Goal: Task Accomplishment & Management: Manage account settings

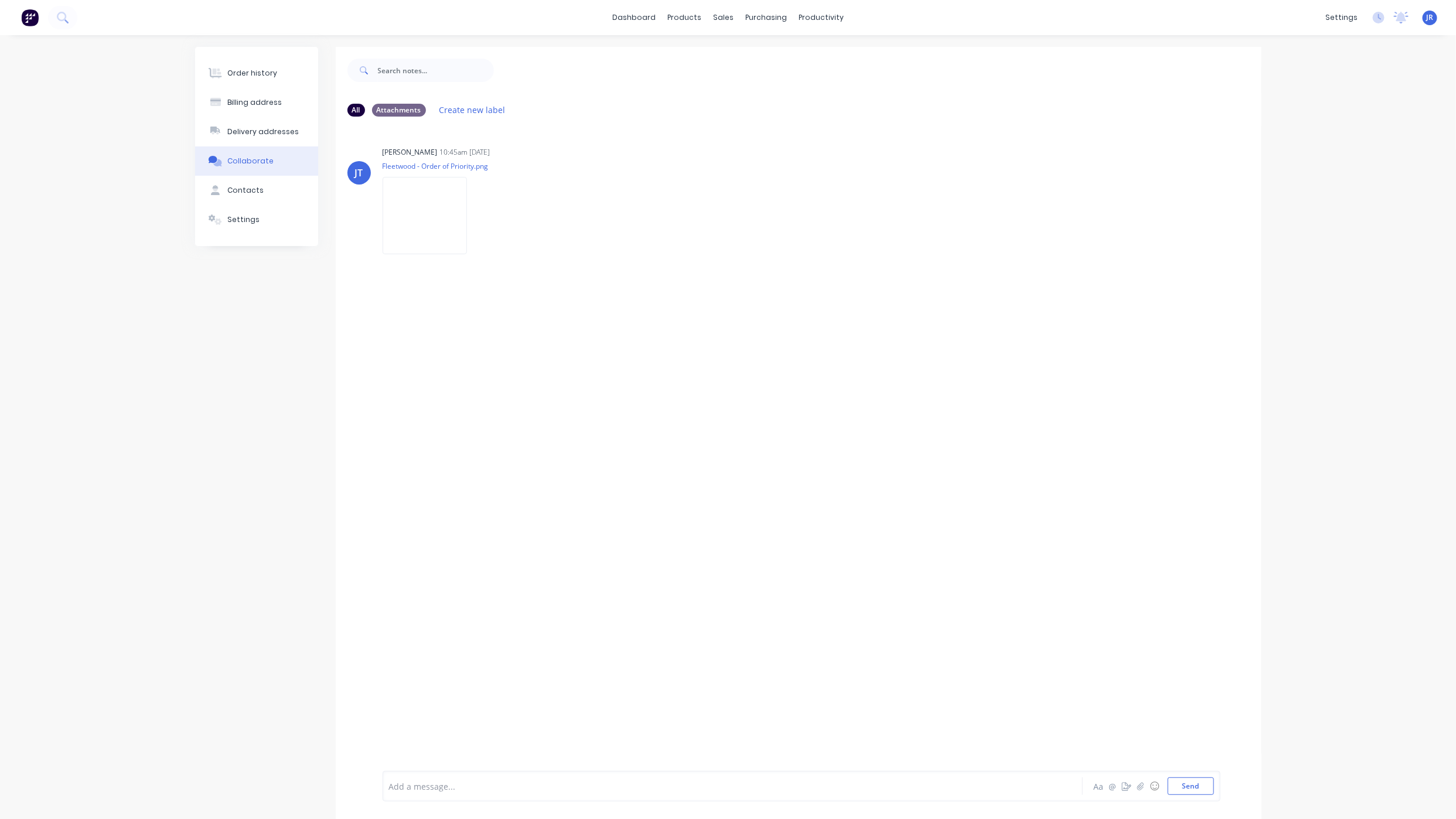
click at [235, 65] on button "Order history" at bounding box center [257, 73] width 123 height 29
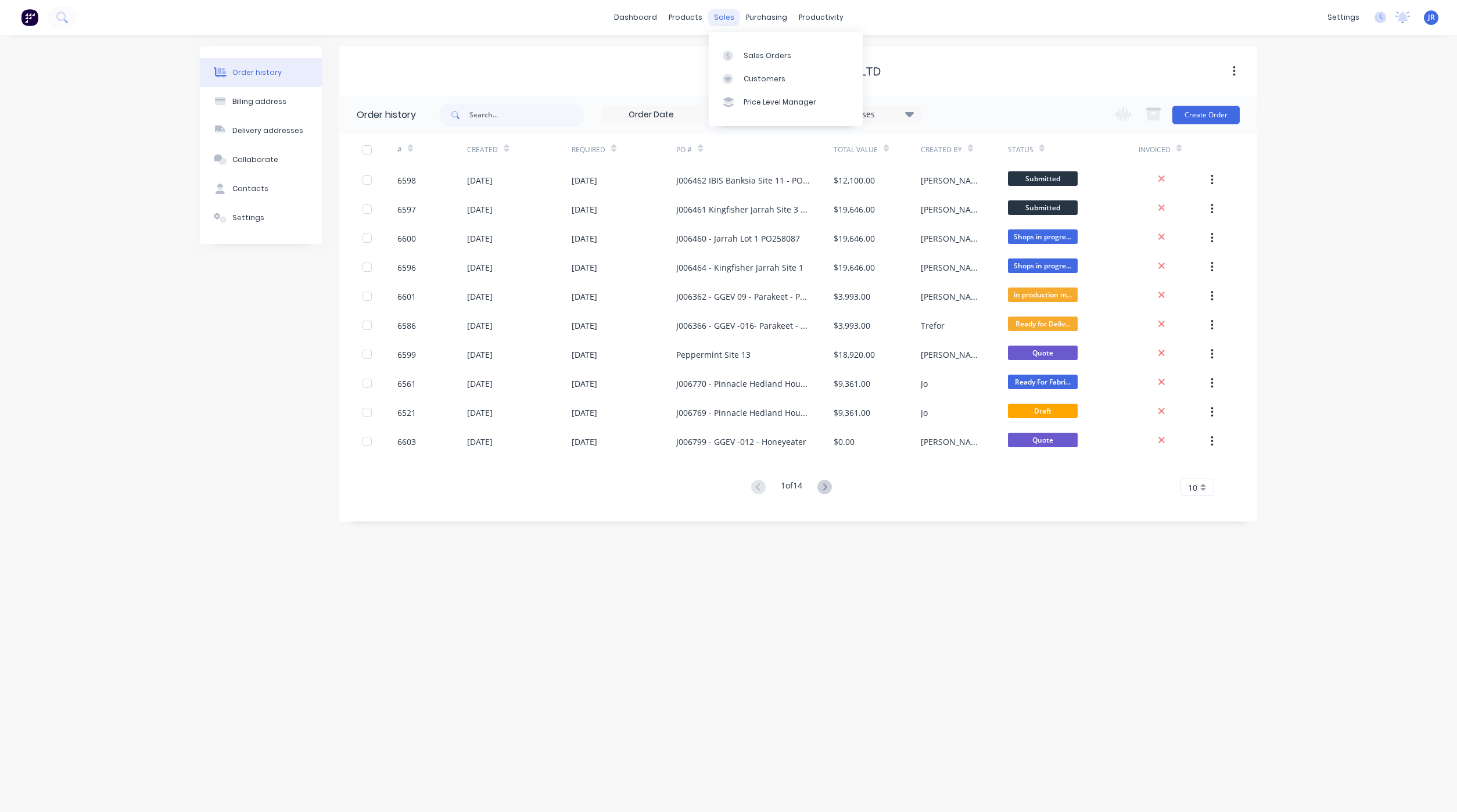
click at [729, 14] on div "sales" at bounding box center [724, 17] width 32 height 17
click at [745, 60] on div "Sales Orders" at bounding box center [768, 56] width 48 height 10
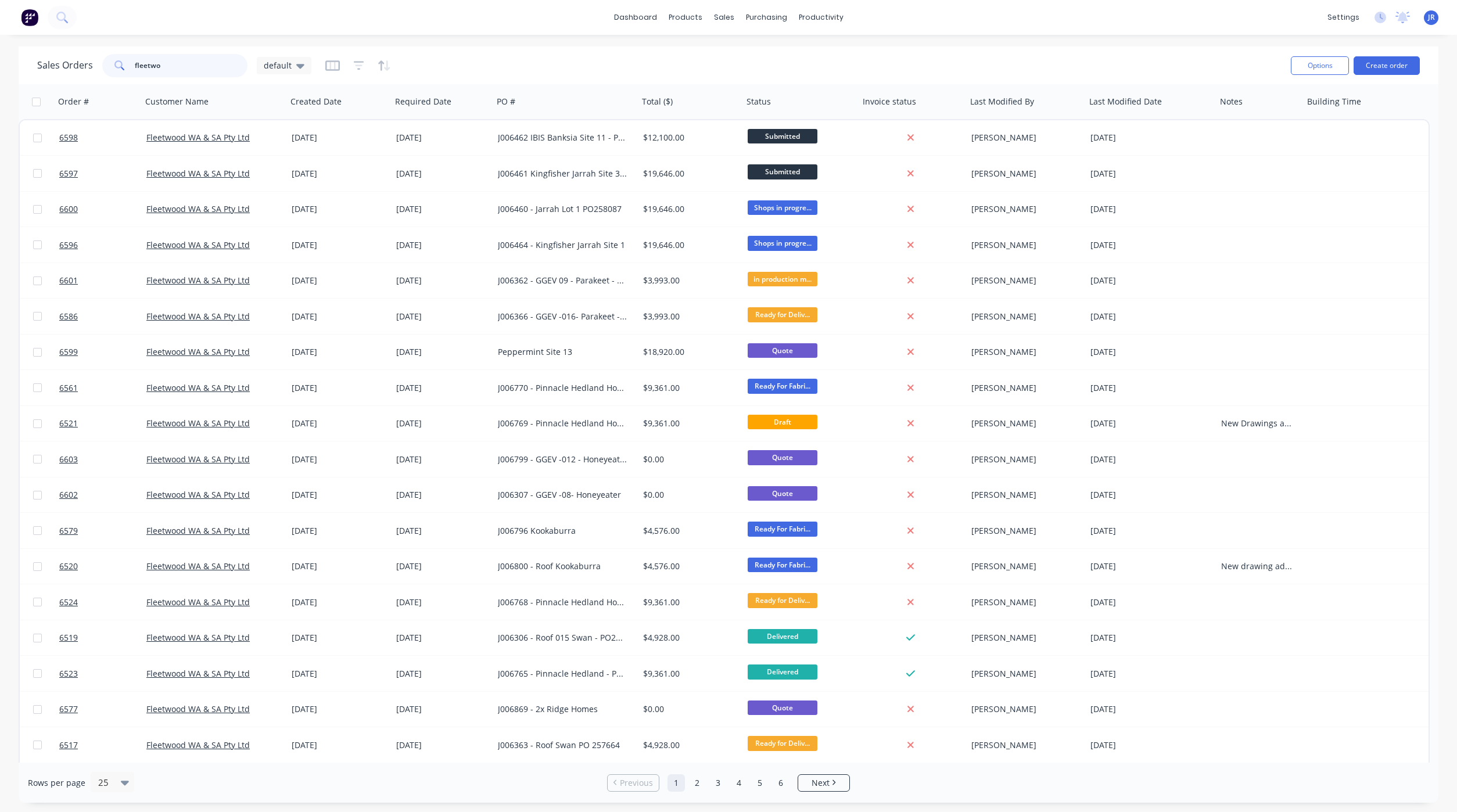
drag, startPoint x: 154, startPoint y: 67, endPoint x: -7, endPoint y: 62, distance: 161.1
click at [0, 62] on html "dashboard products sales purchasing productivity dashboard products Product Cat…" at bounding box center [728, 406] width 1457 height 812
type input "bmod"
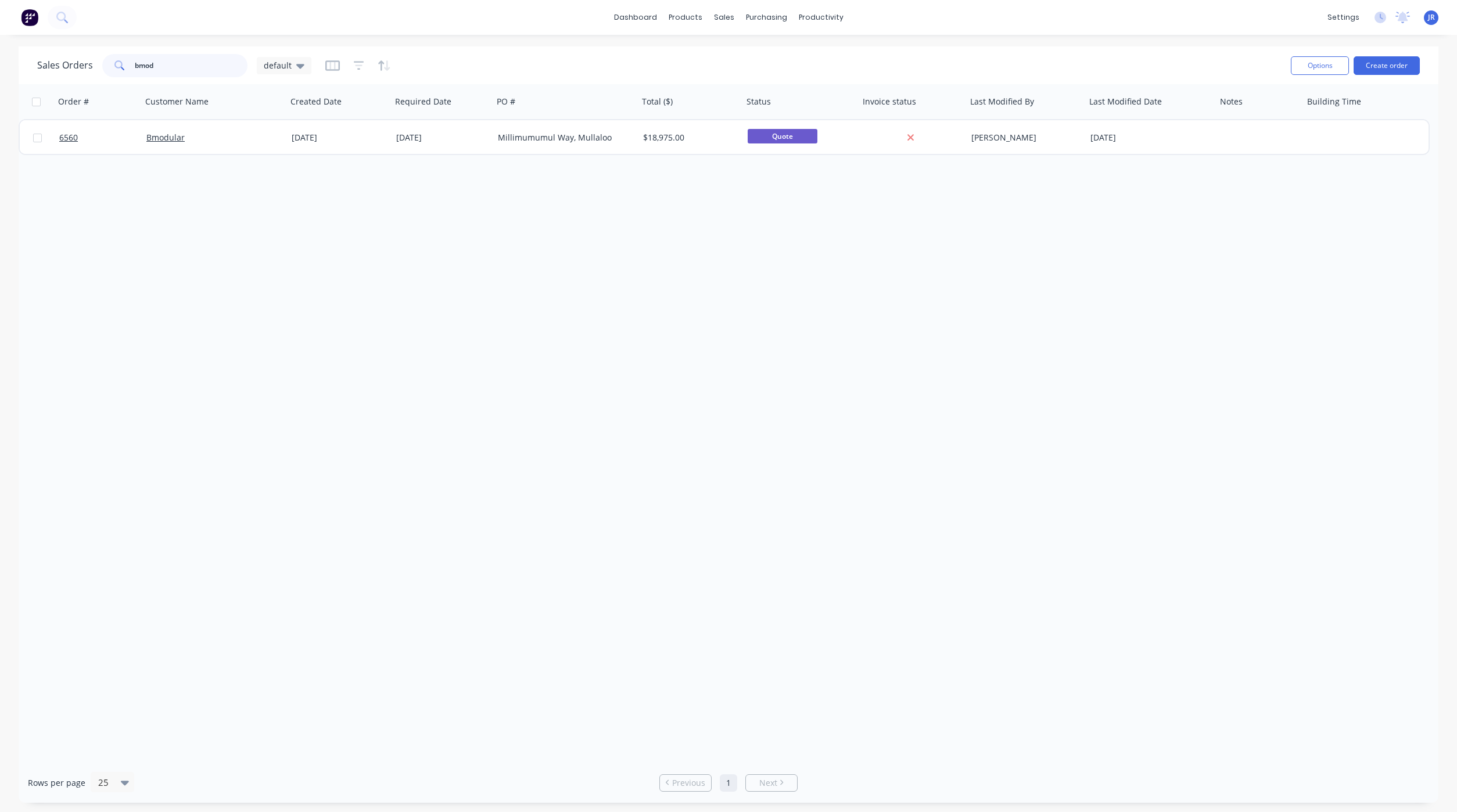
drag, startPoint x: 176, startPoint y: 63, endPoint x: -95, endPoint y: 47, distance: 271.5
click at [0, 47] on html "dashboard products sales purchasing productivity dashboard products Product Cat…" at bounding box center [728, 406] width 1457 height 812
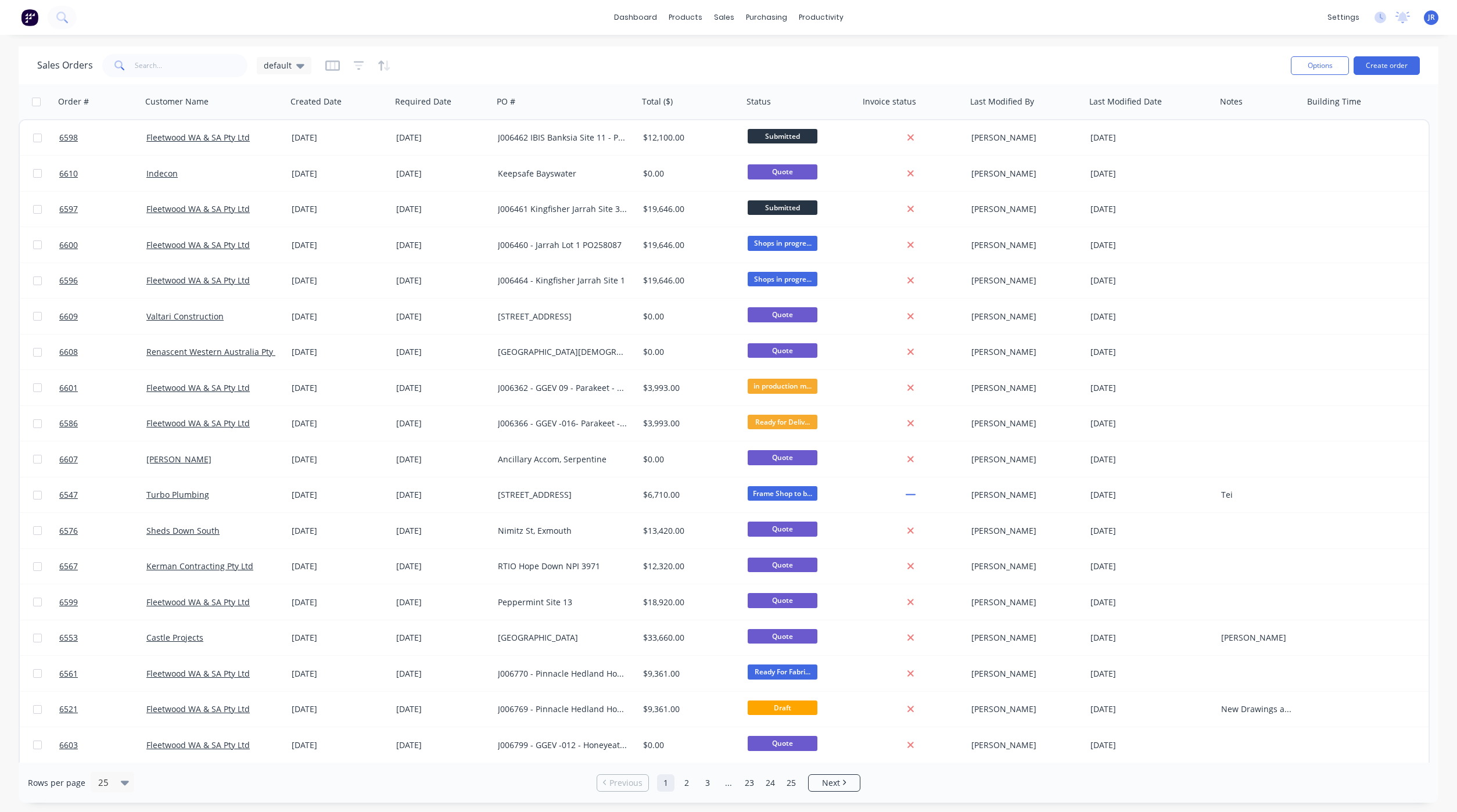
click at [1374, 77] on div "Options Create order" at bounding box center [1353, 66] width 133 height 28
drag, startPoint x: 1374, startPoint y: 75, endPoint x: 1371, endPoint y: 66, distance: 9.5
click at [1372, 73] on div "Options Create order" at bounding box center [1353, 66] width 133 height 28
click at [1367, 60] on button "Create order" at bounding box center [1386, 66] width 66 height 19
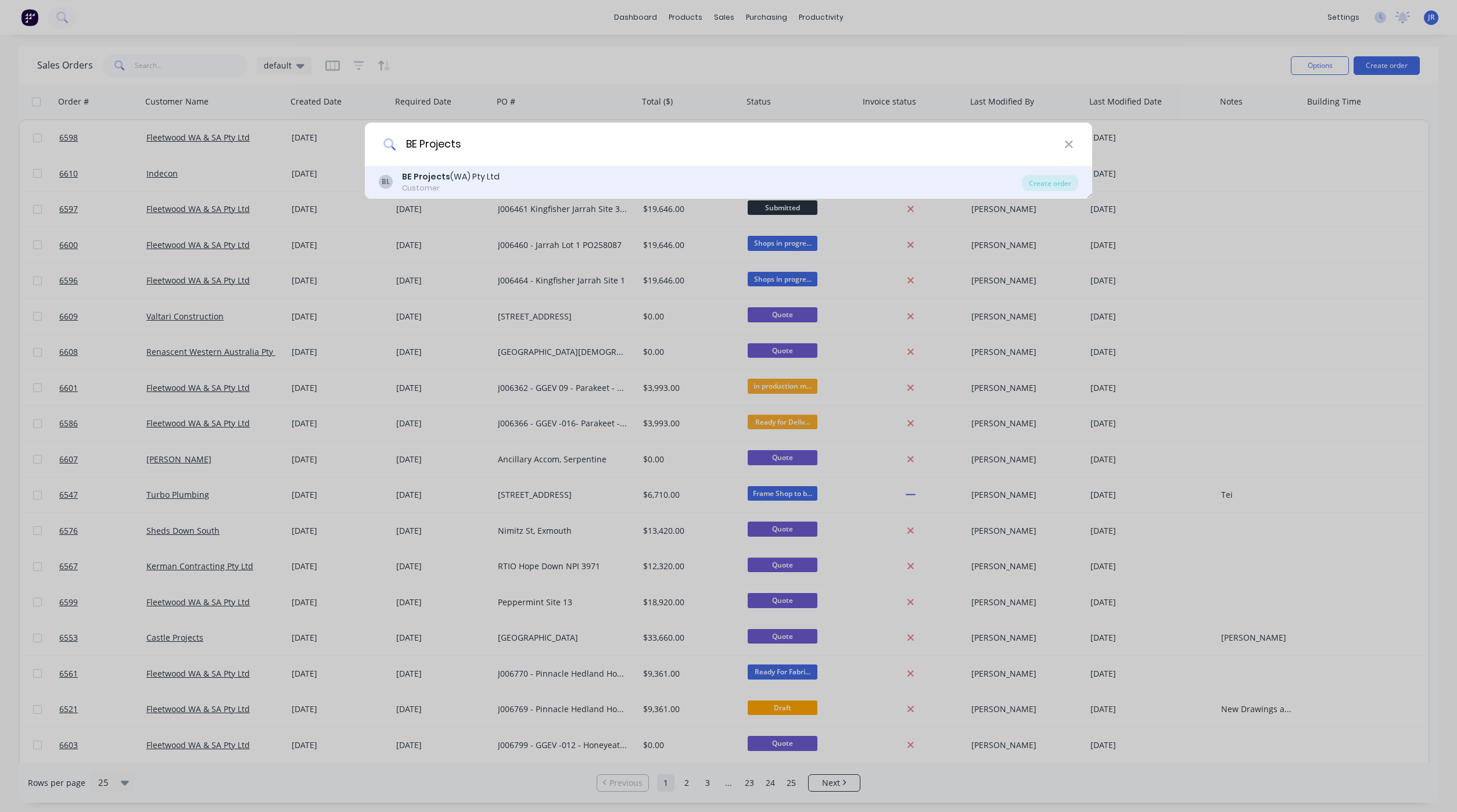
type input "BE Projects"
click at [465, 180] on div "BE Projects (WA) Pty Ltd" at bounding box center [450, 177] width 98 height 12
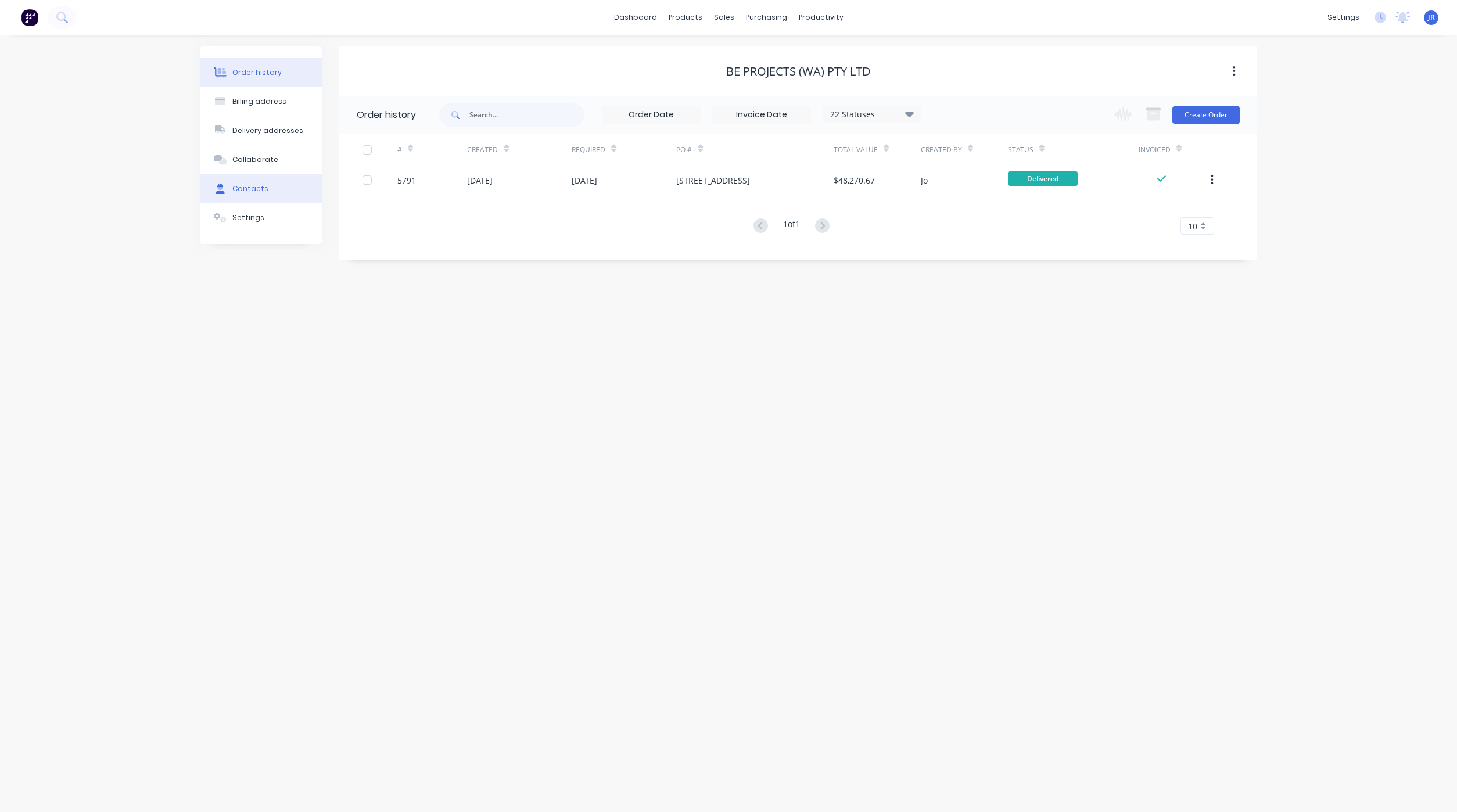
click at [236, 180] on button "Contacts" at bounding box center [261, 188] width 122 height 29
click at [1213, 115] on button "Add contact" at bounding box center [1221, 114] width 54 height 17
select select "AU"
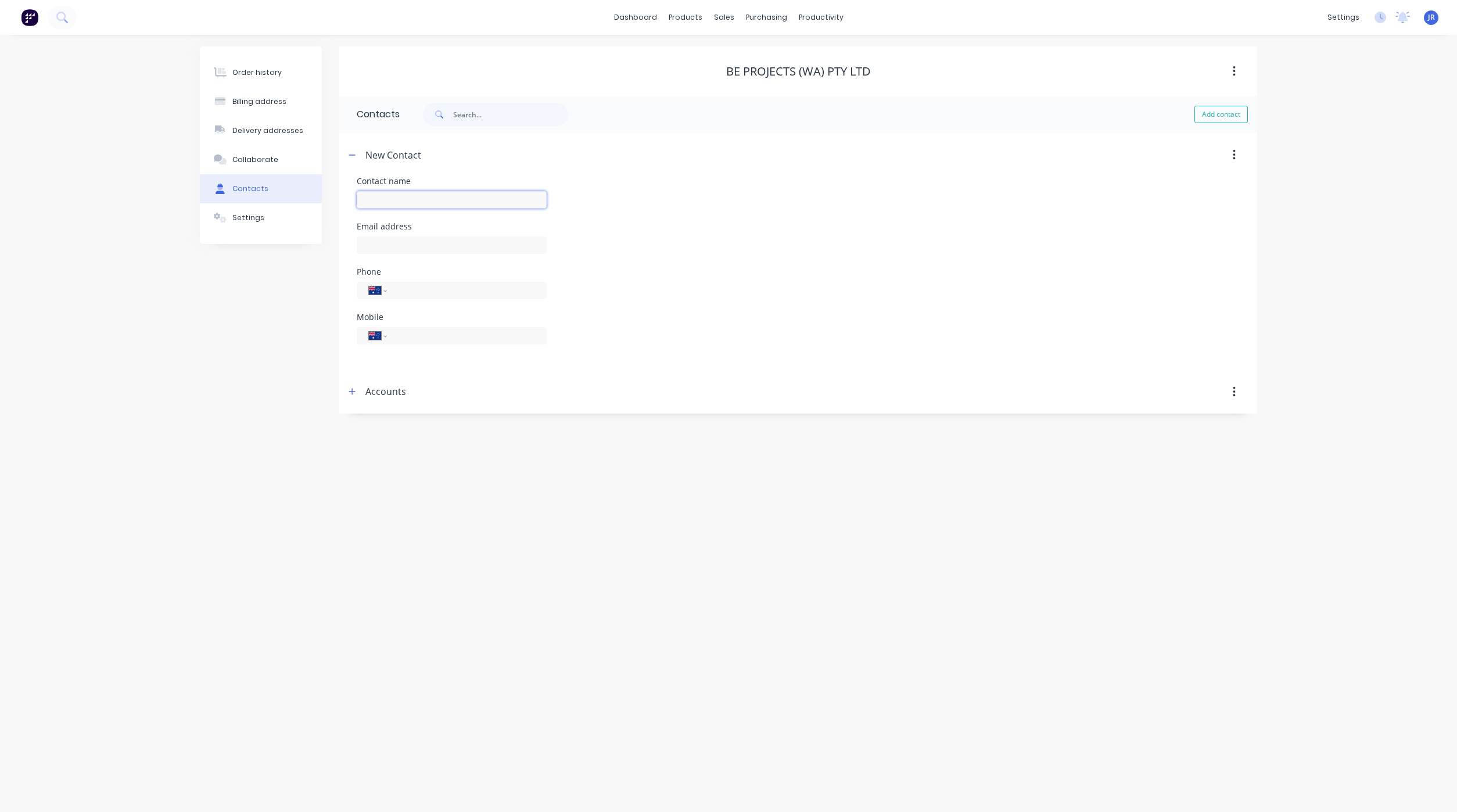
click at [415, 196] on input "text" at bounding box center [452, 199] width 190 height 17
type input "[PERSON_NAME]"
click at [401, 246] on input "text" at bounding box center [452, 244] width 190 height 17
select select "AU"
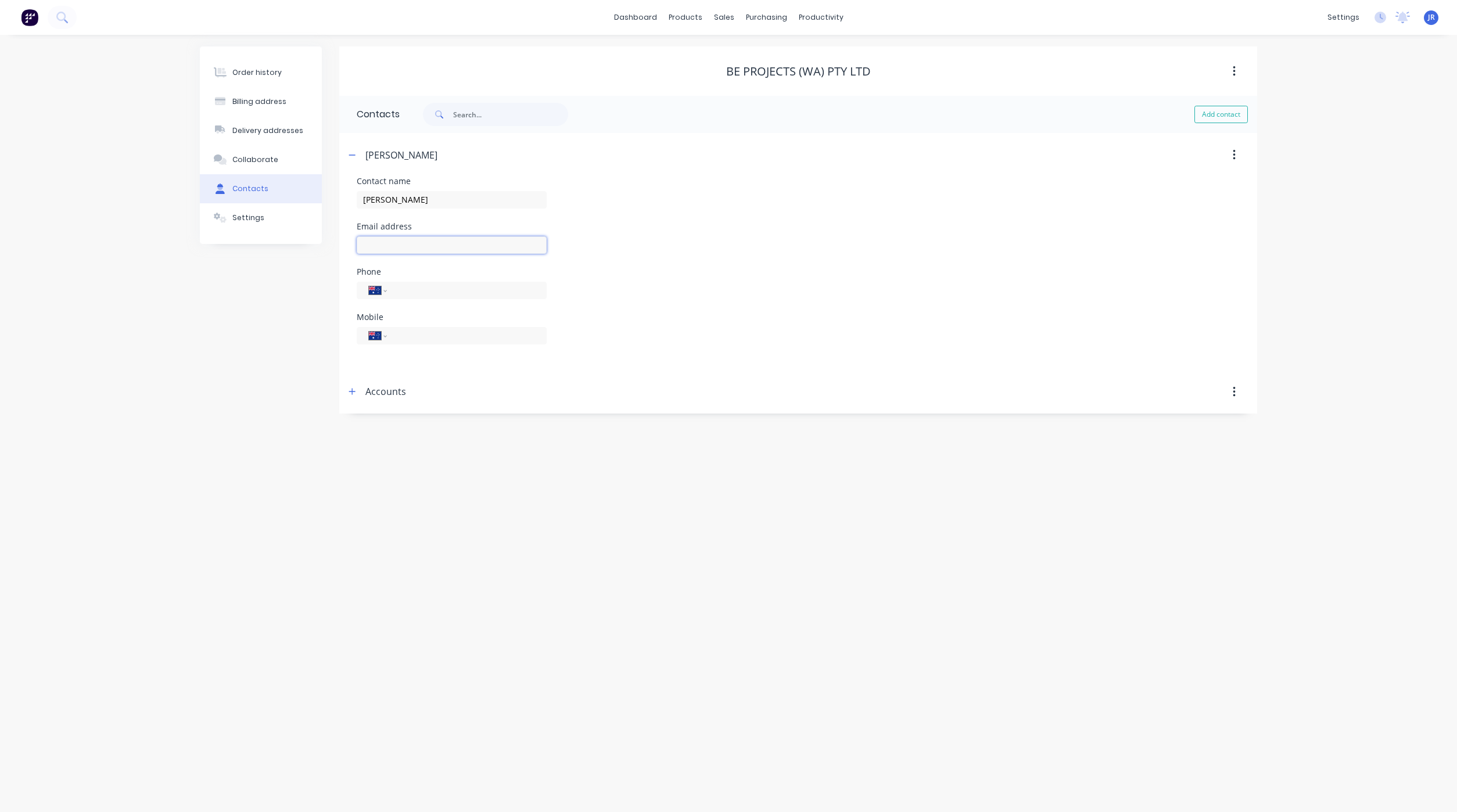
click at [394, 248] on input "text" at bounding box center [452, 244] width 190 height 17
type input "b"
type input "[EMAIL_ADDRESS][DOMAIN_NAME]"
click at [440, 281] on div "International [GEOGRAPHIC_DATA] [GEOGRAPHIC_DATA] [GEOGRAPHIC_DATA] [GEOGRAPHIC…" at bounding box center [452, 296] width 190 height 34
click at [443, 294] on input "tel" at bounding box center [464, 290] width 139 height 13
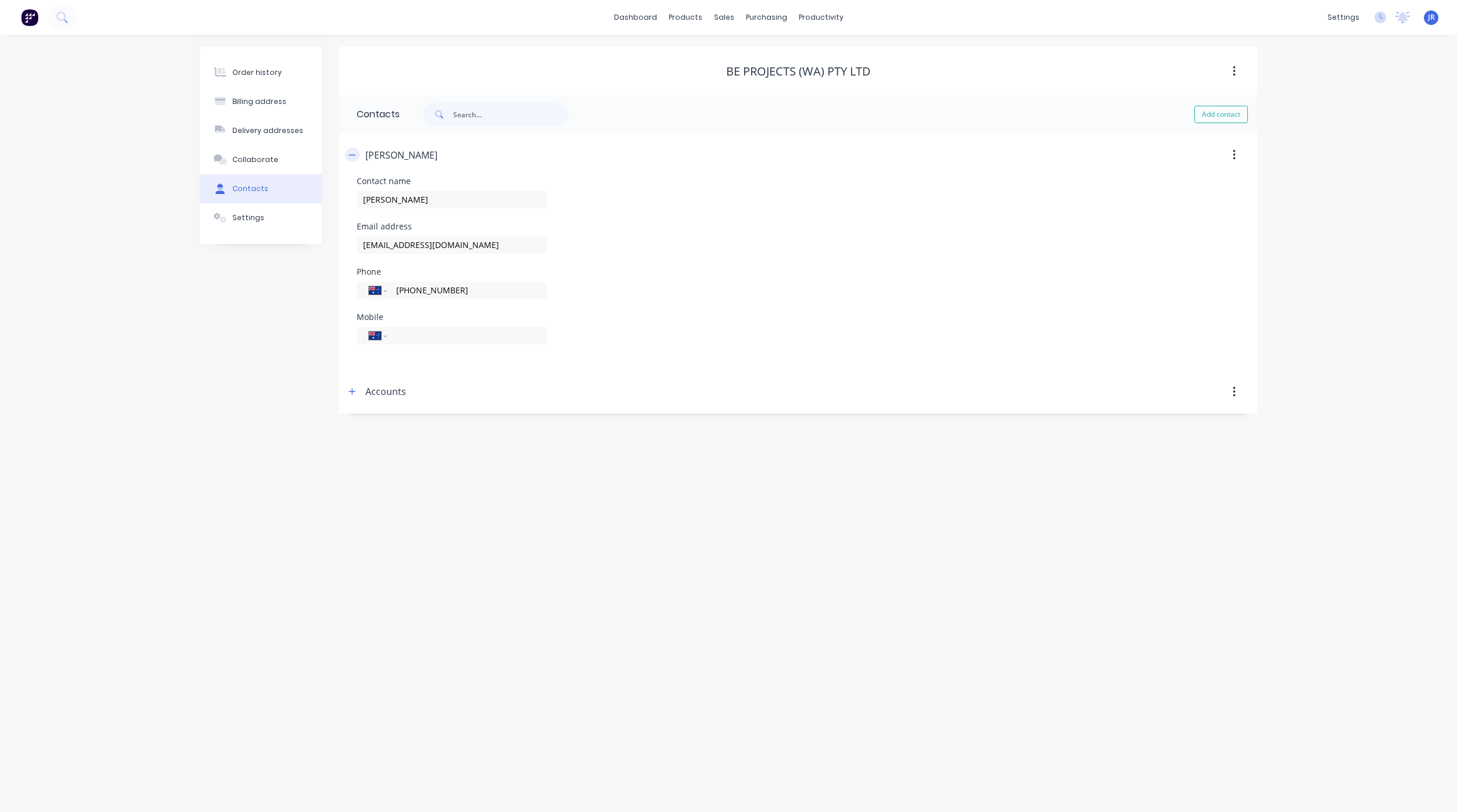
type input "[PHONE_NUMBER]"
click at [349, 155] on icon "button" at bounding box center [352, 155] width 7 height 8
click at [268, 65] on button "Order history" at bounding box center [261, 72] width 122 height 29
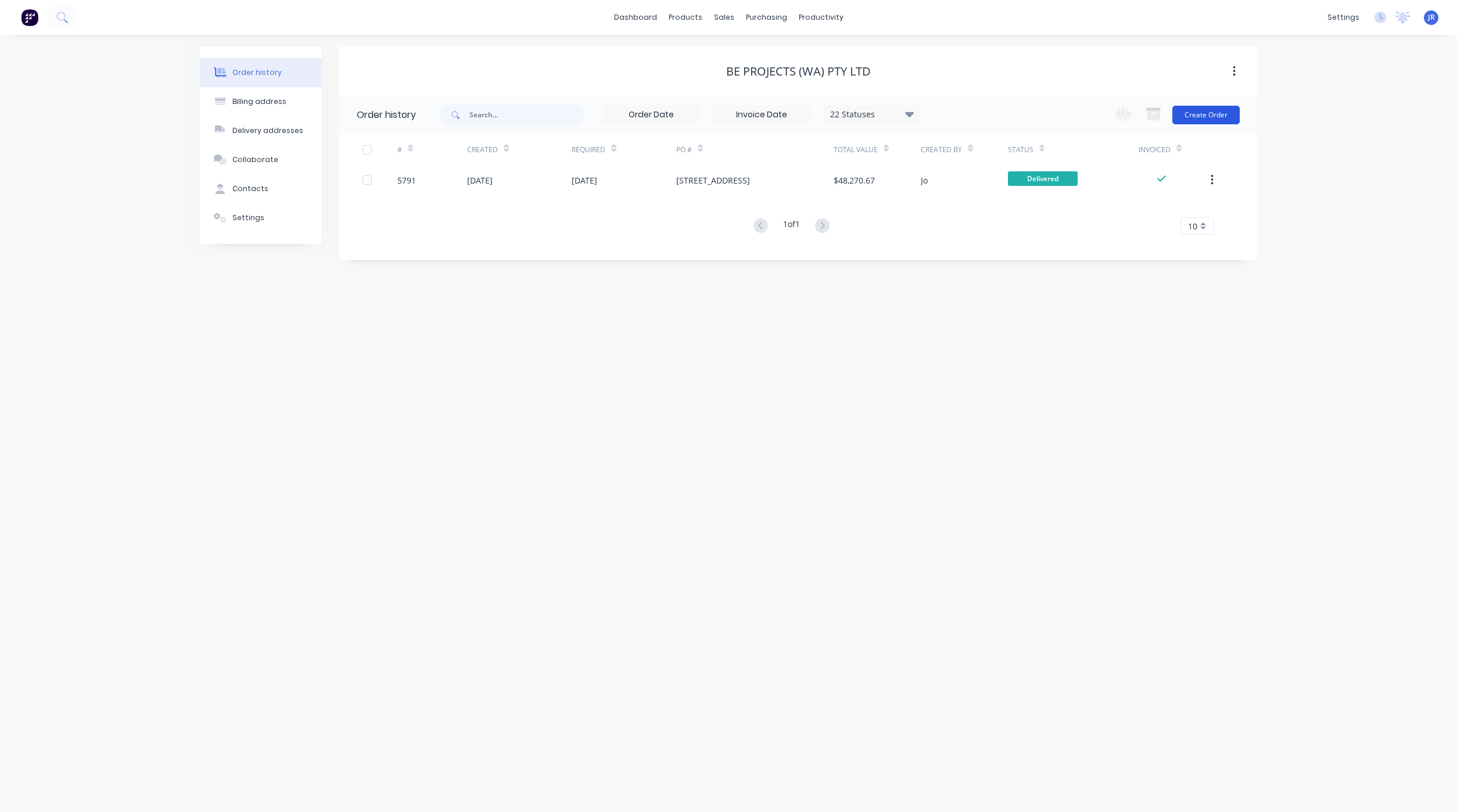
click at [1213, 110] on button "Create Order" at bounding box center [1206, 115] width 67 height 19
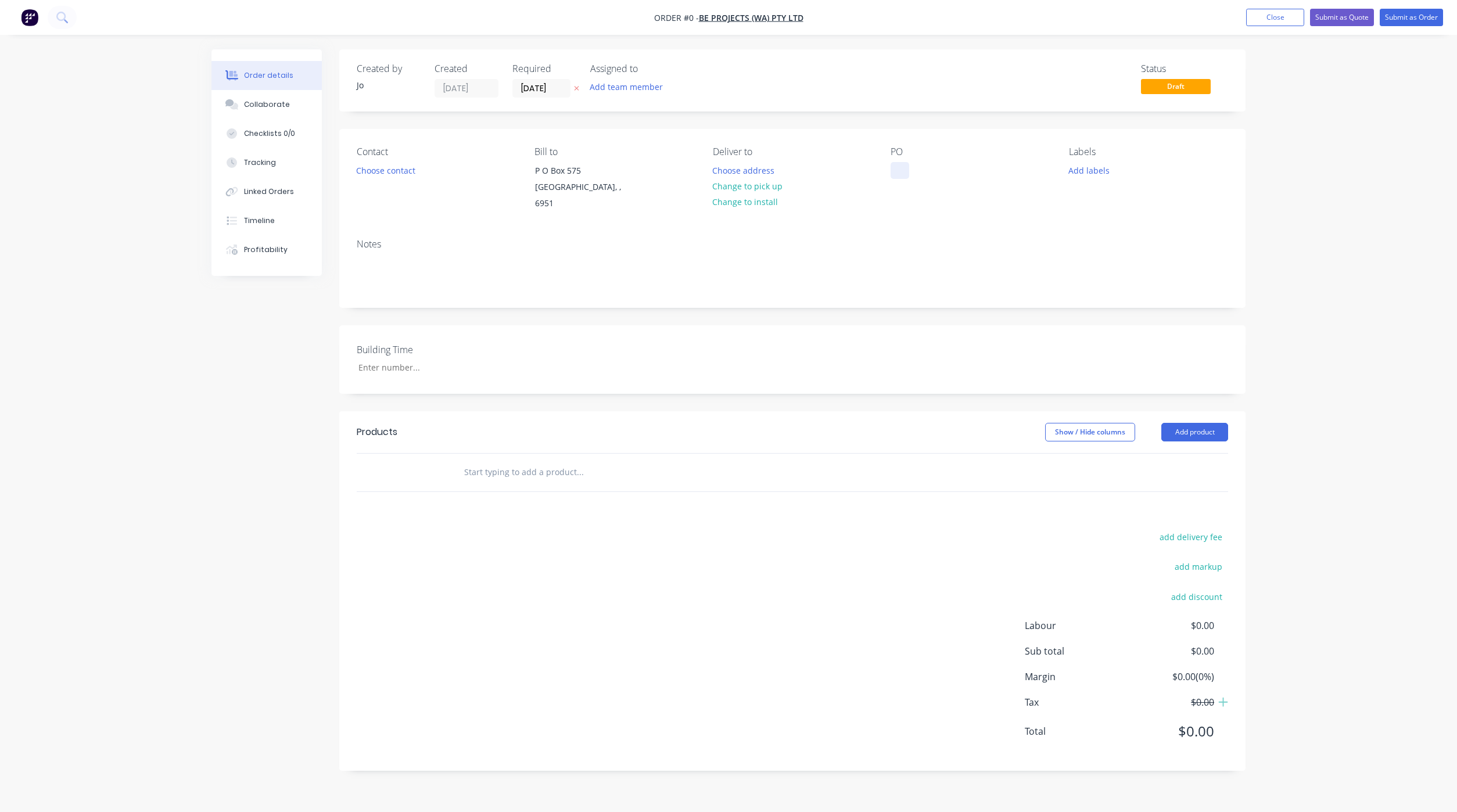
click at [898, 171] on div at bounding box center [900, 170] width 19 height 17
click at [602, 466] on div "Creating draft order... Loading... Order details Collaborate Checklists 0/0 Tra…" at bounding box center [728, 419] width 1058 height 739
type input "Quote"
click at [518, 505] on button "Add Quote to order" at bounding box center [642, 516] width 349 height 37
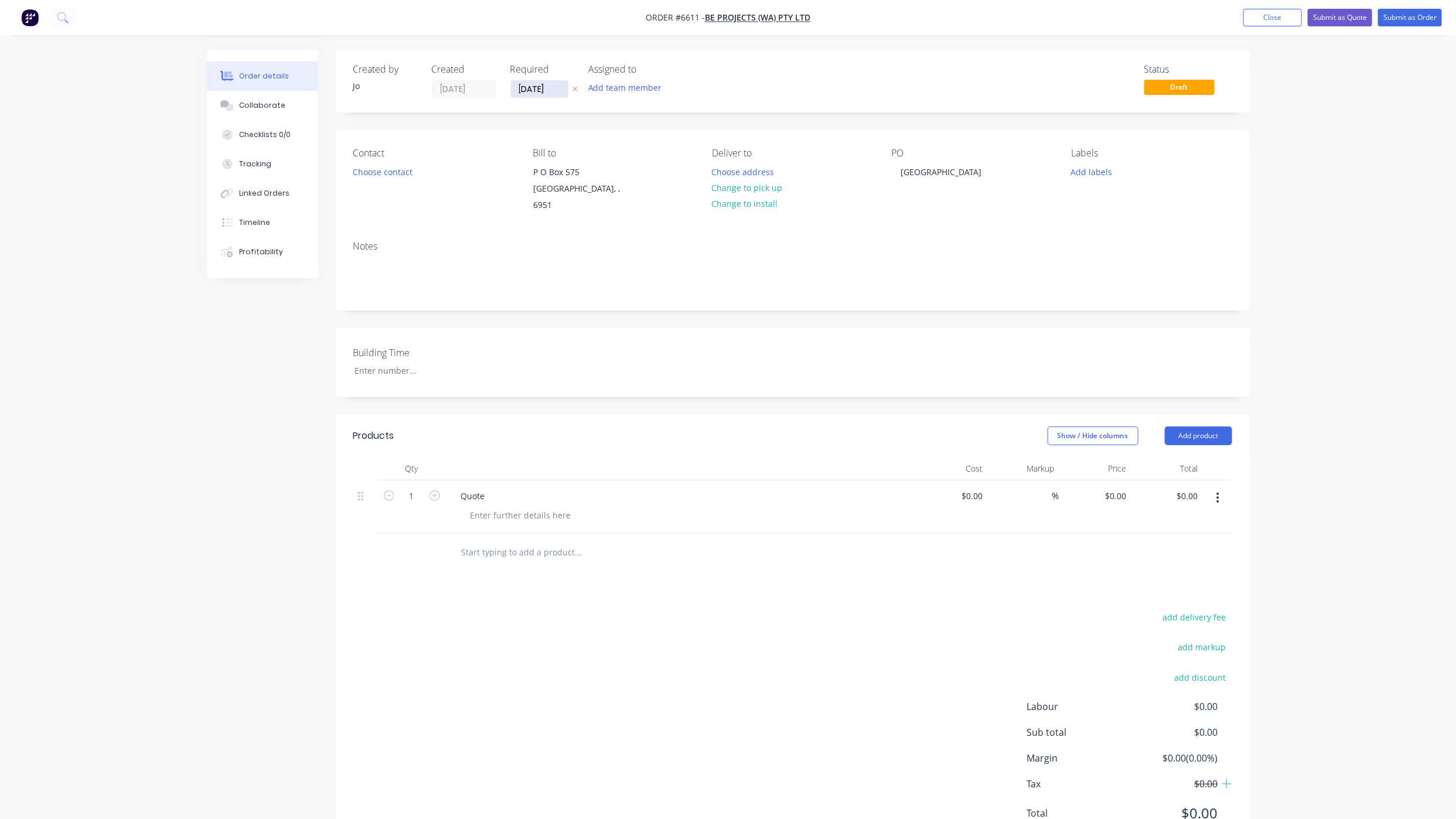
click at [533, 88] on input "[DATE]" at bounding box center [540, 89] width 57 height 17
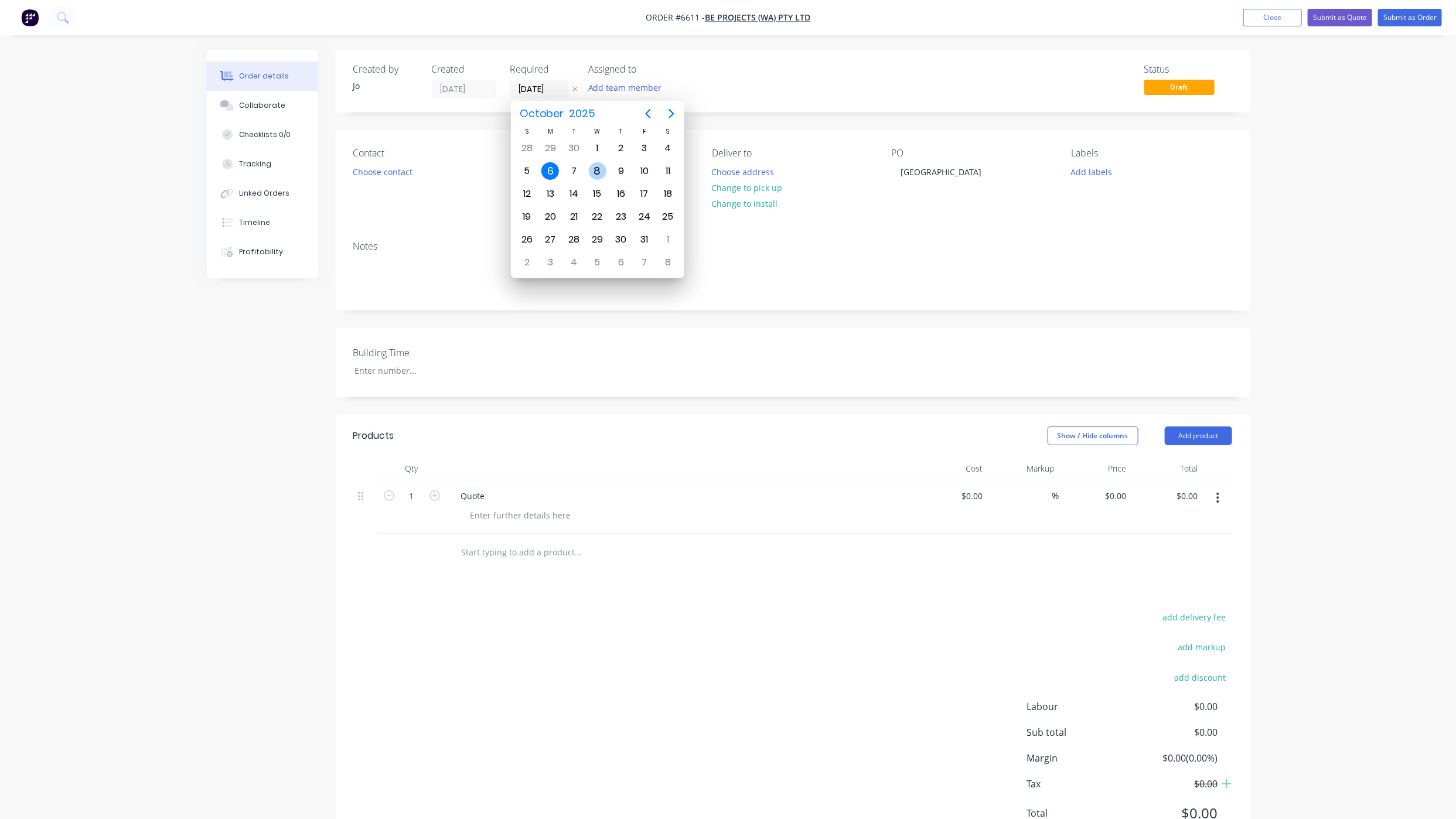
click at [602, 174] on div "8" at bounding box center [597, 171] width 17 height 17
type input "[DATE]"
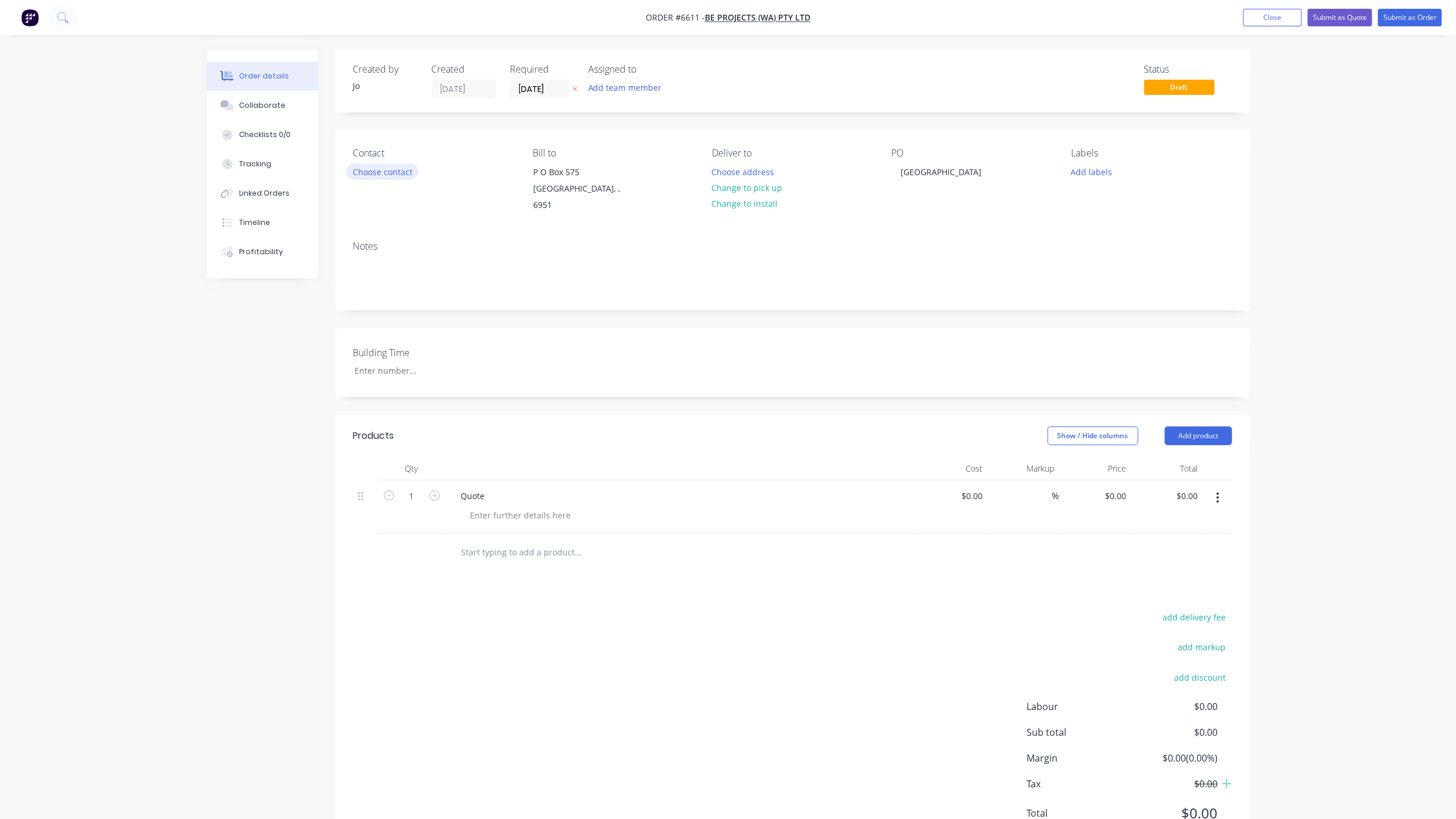
click at [384, 167] on button "Choose contact" at bounding box center [383, 171] width 72 height 16
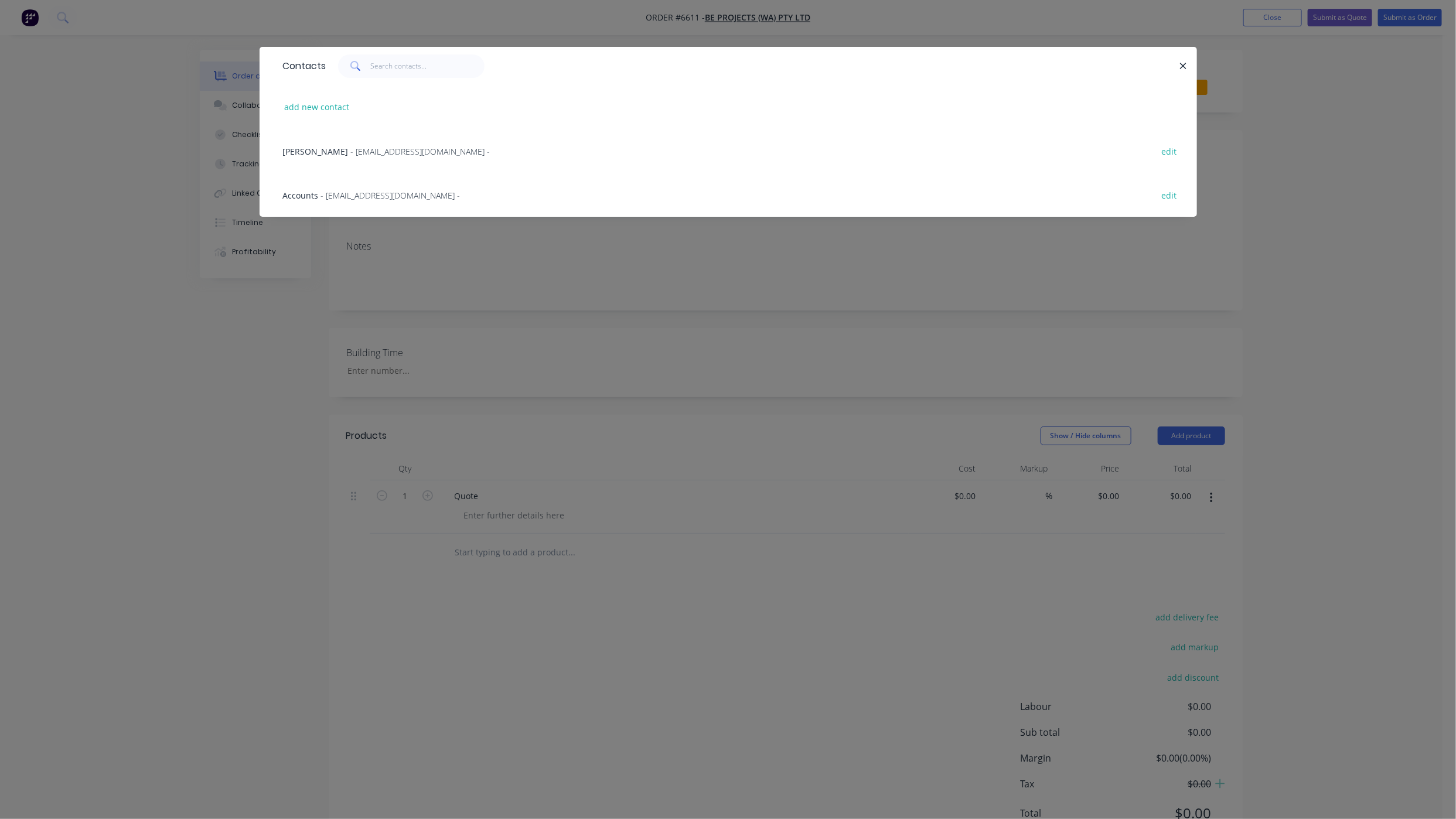
click at [351, 147] on span "- [EMAIL_ADDRESS][DOMAIN_NAME] -" at bounding box center [421, 151] width 140 height 11
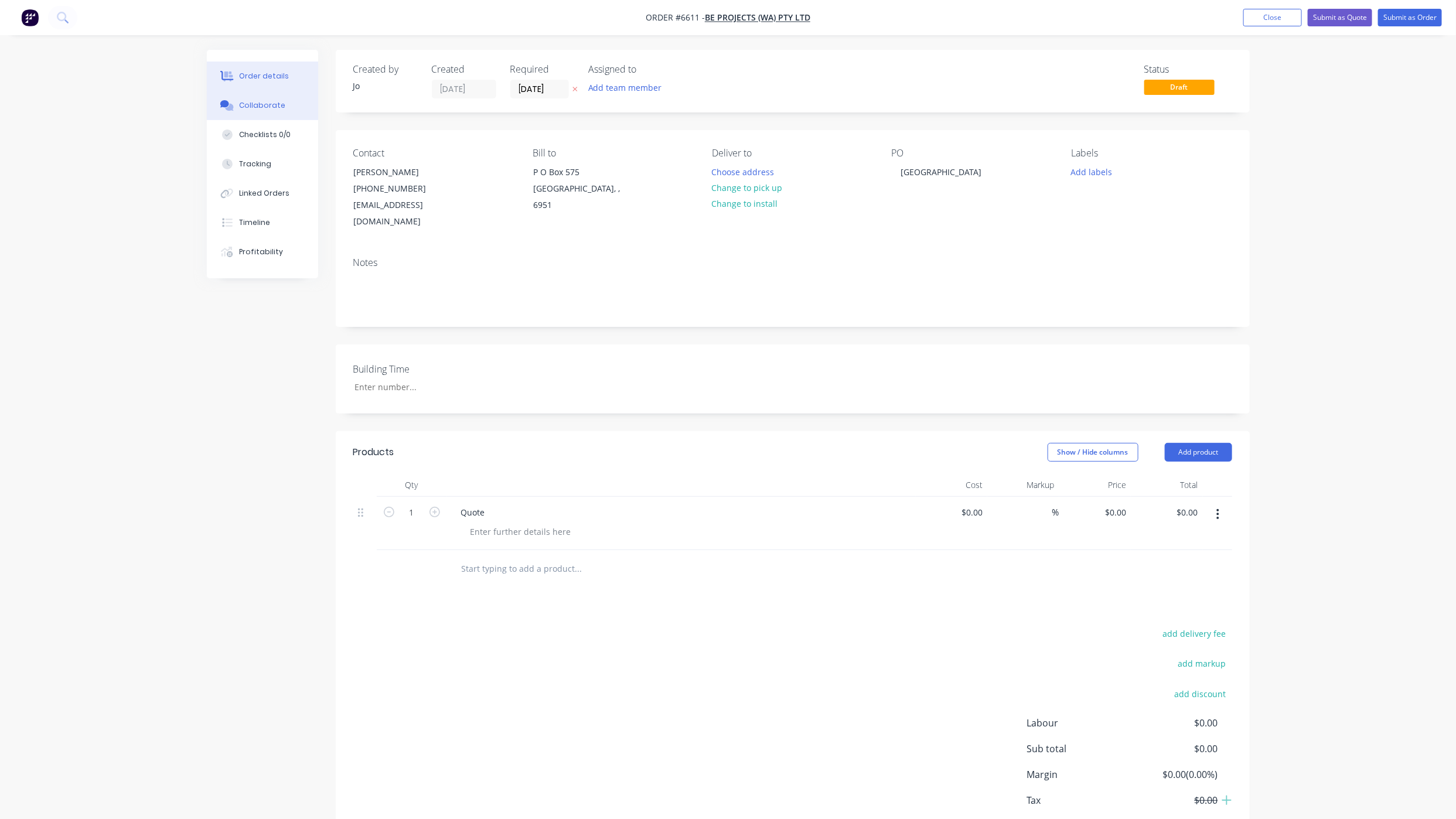
click at [254, 97] on button "Collaborate" at bounding box center [262, 105] width 111 height 29
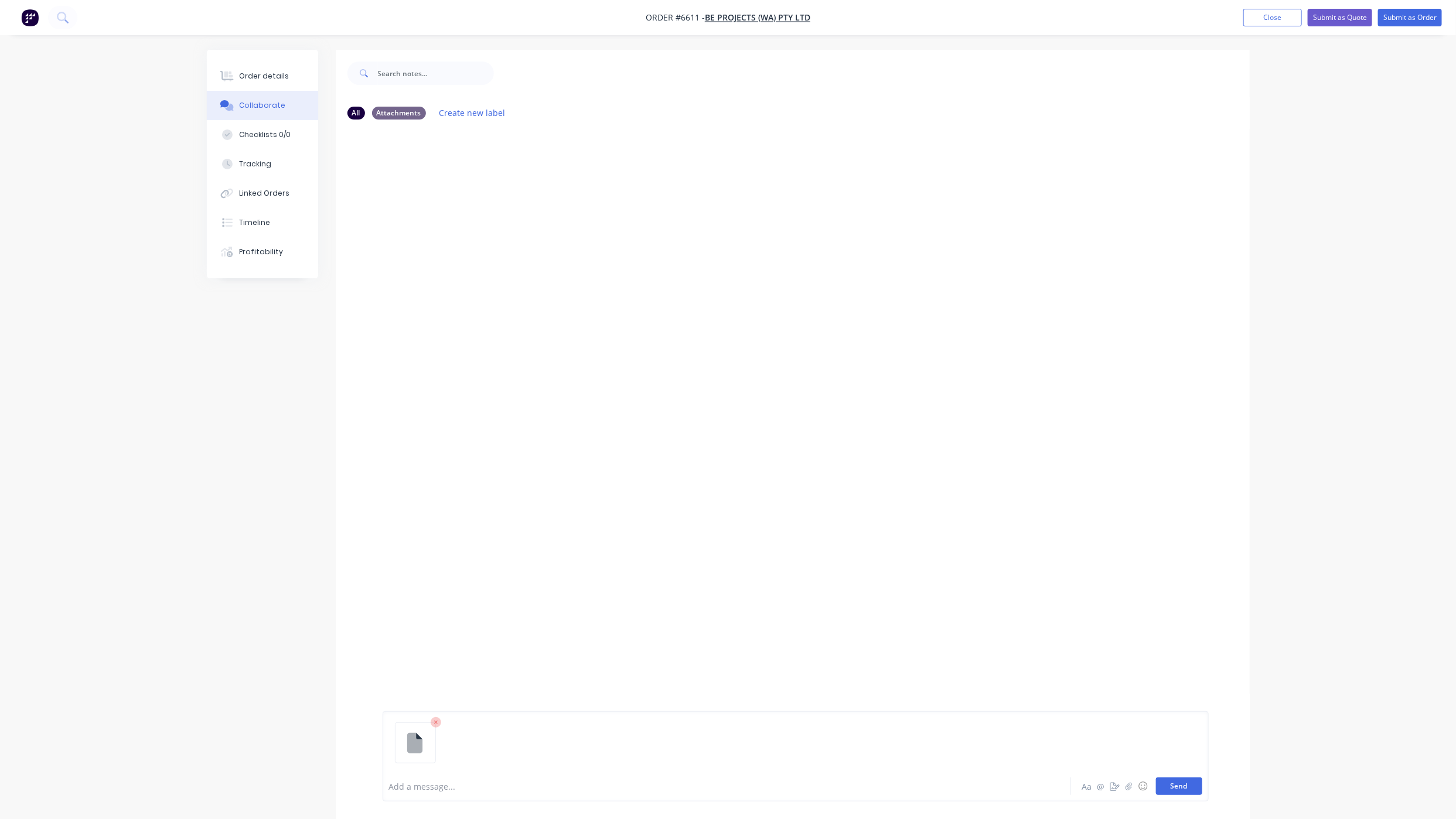
click at [1171, 787] on button "Send" at bounding box center [1179, 785] width 47 height 17
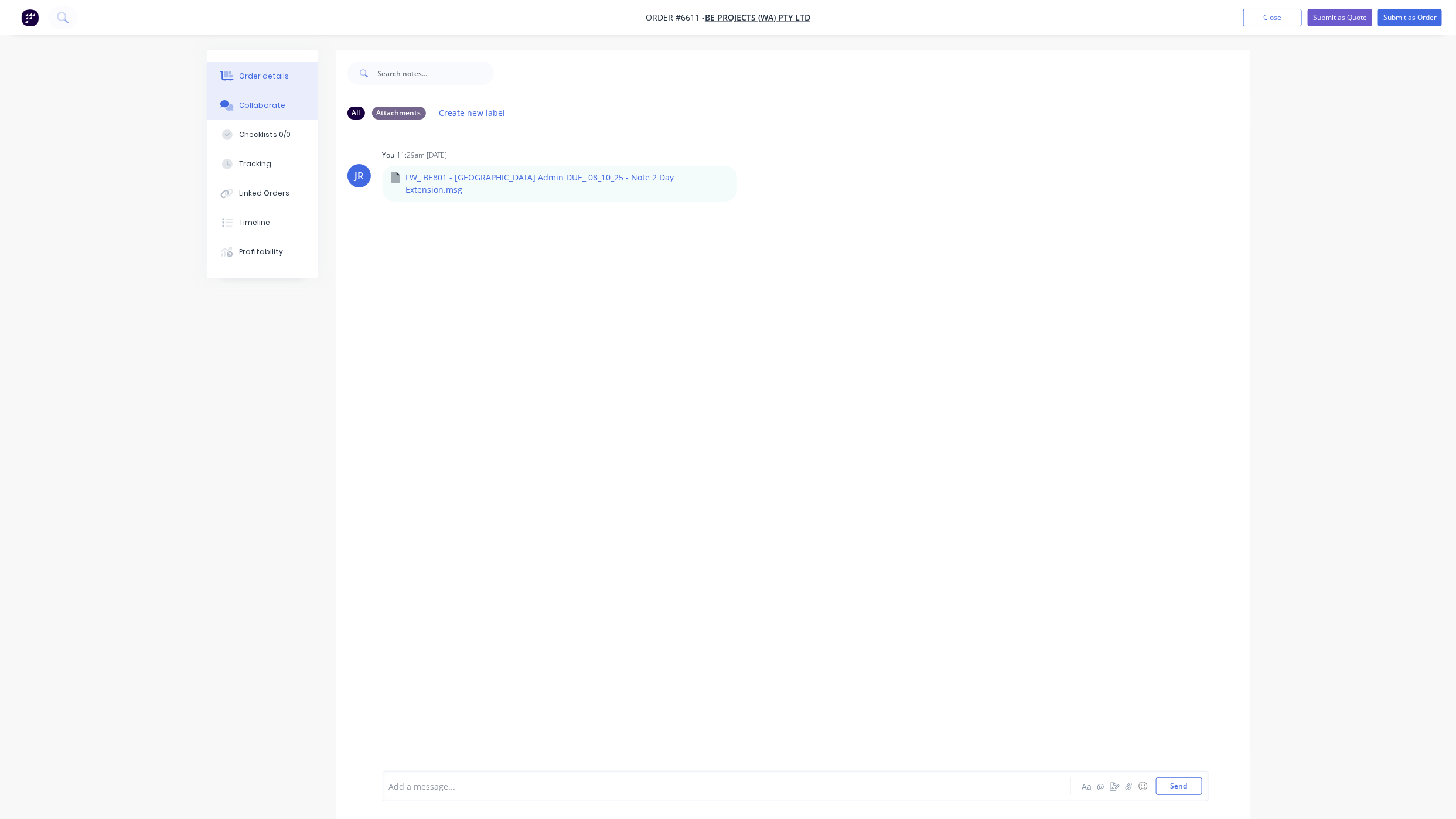
click at [271, 72] on div "Order details" at bounding box center [264, 76] width 50 height 11
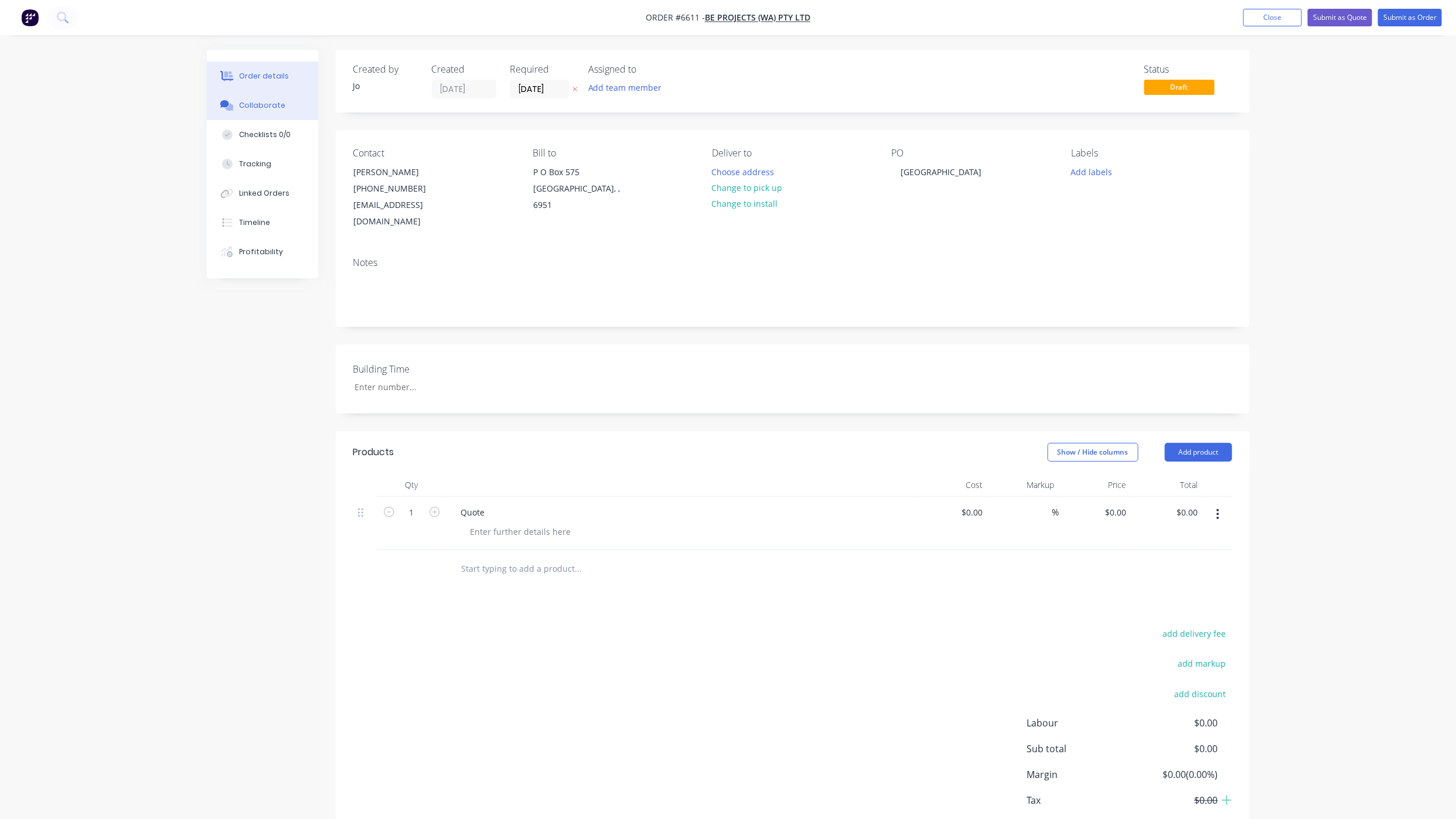
click at [268, 113] on button "Collaborate" at bounding box center [262, 105] width 111 height 29
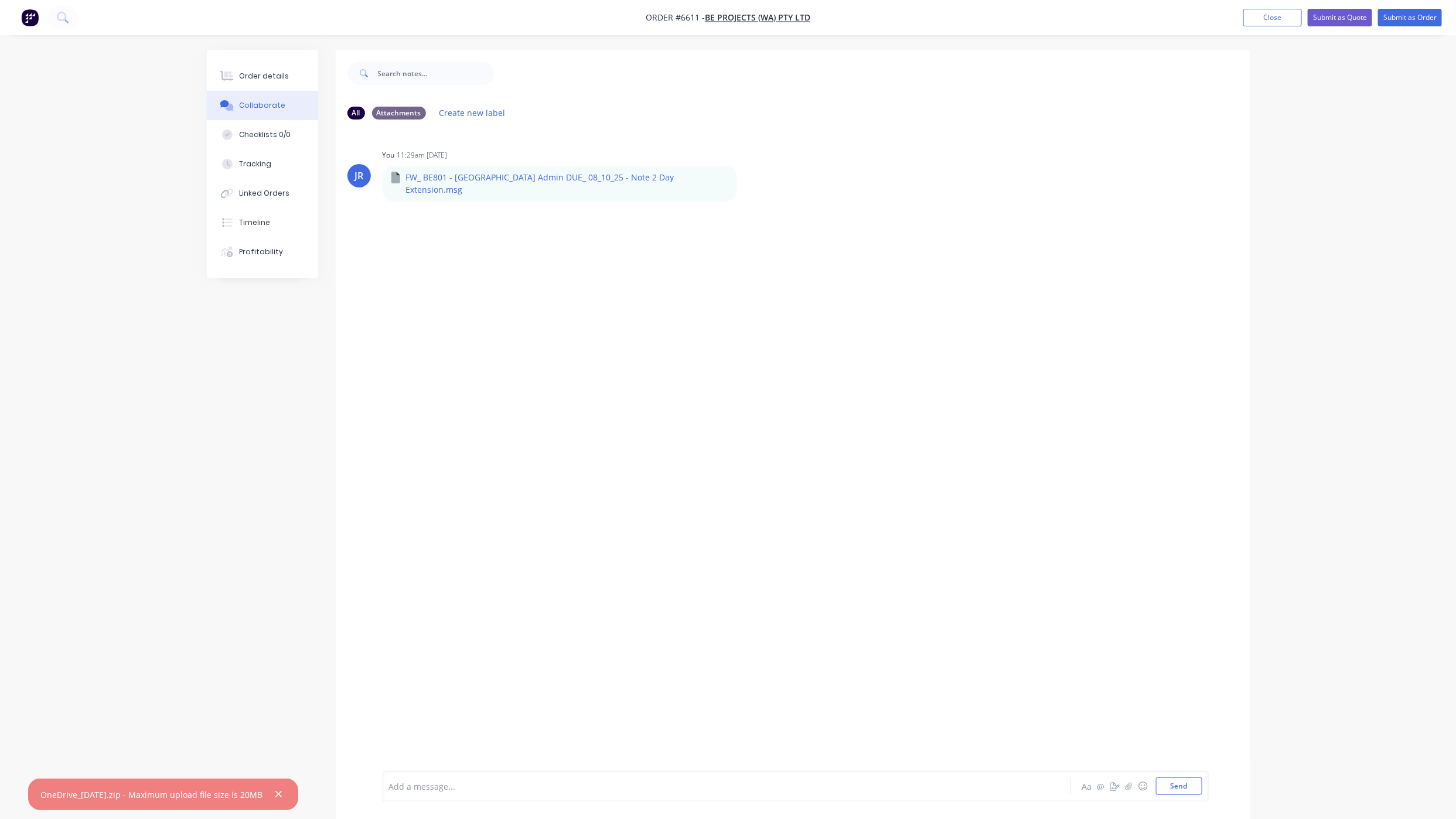
click at [162, 575] on div "Order details Collaborate Checklists 0/0 Tracking Linked Orders Timeline Profit…" at bounding box center [728, 418] width 1456 height 836
click at [1334, 12] on button "Submit as Quote" at bounding box center [1340, 17] width 65 height 17
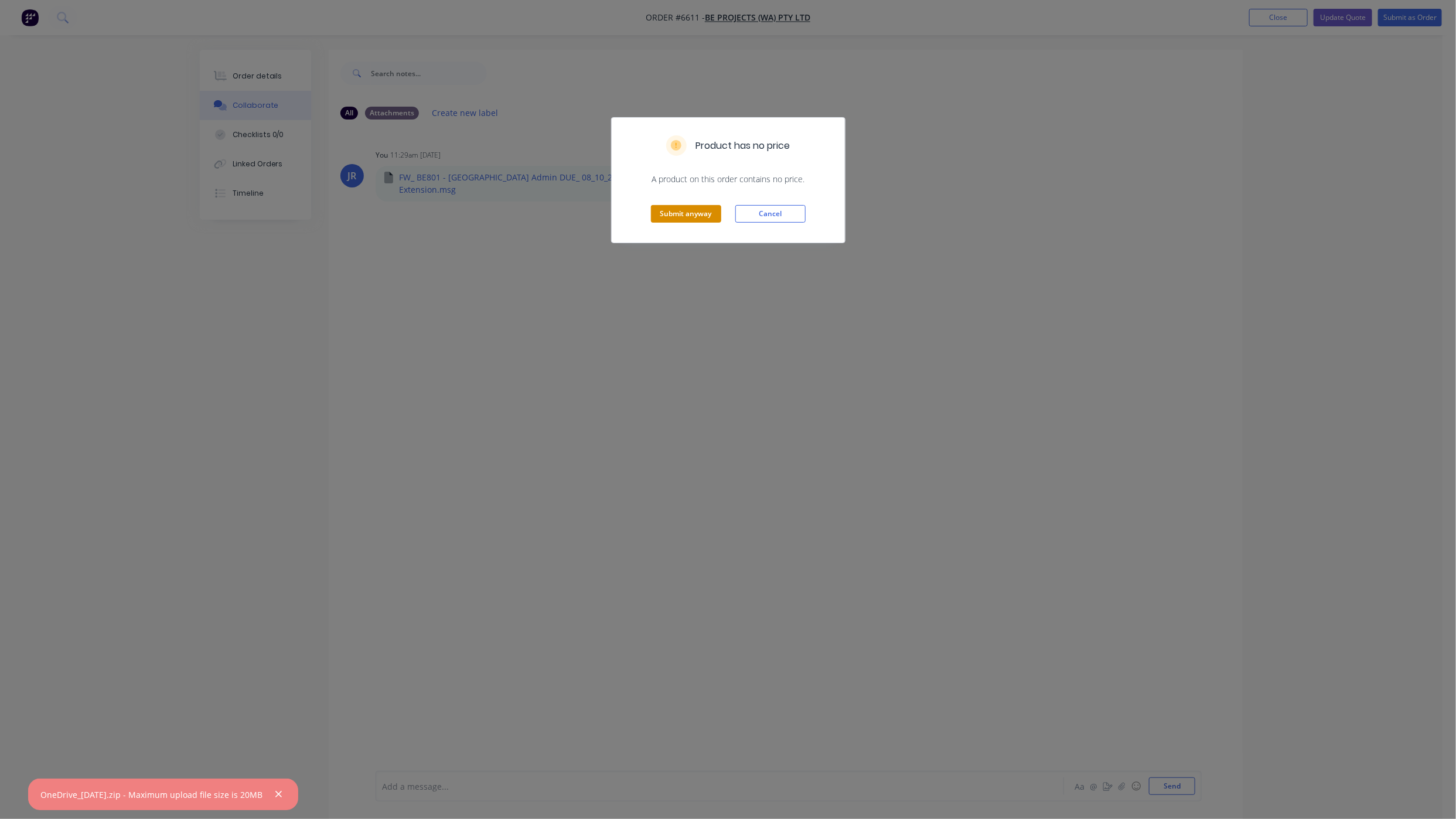
click at [672, 216] on button "Submit anyway" at bounding box center [686, 213] width 71 height 17
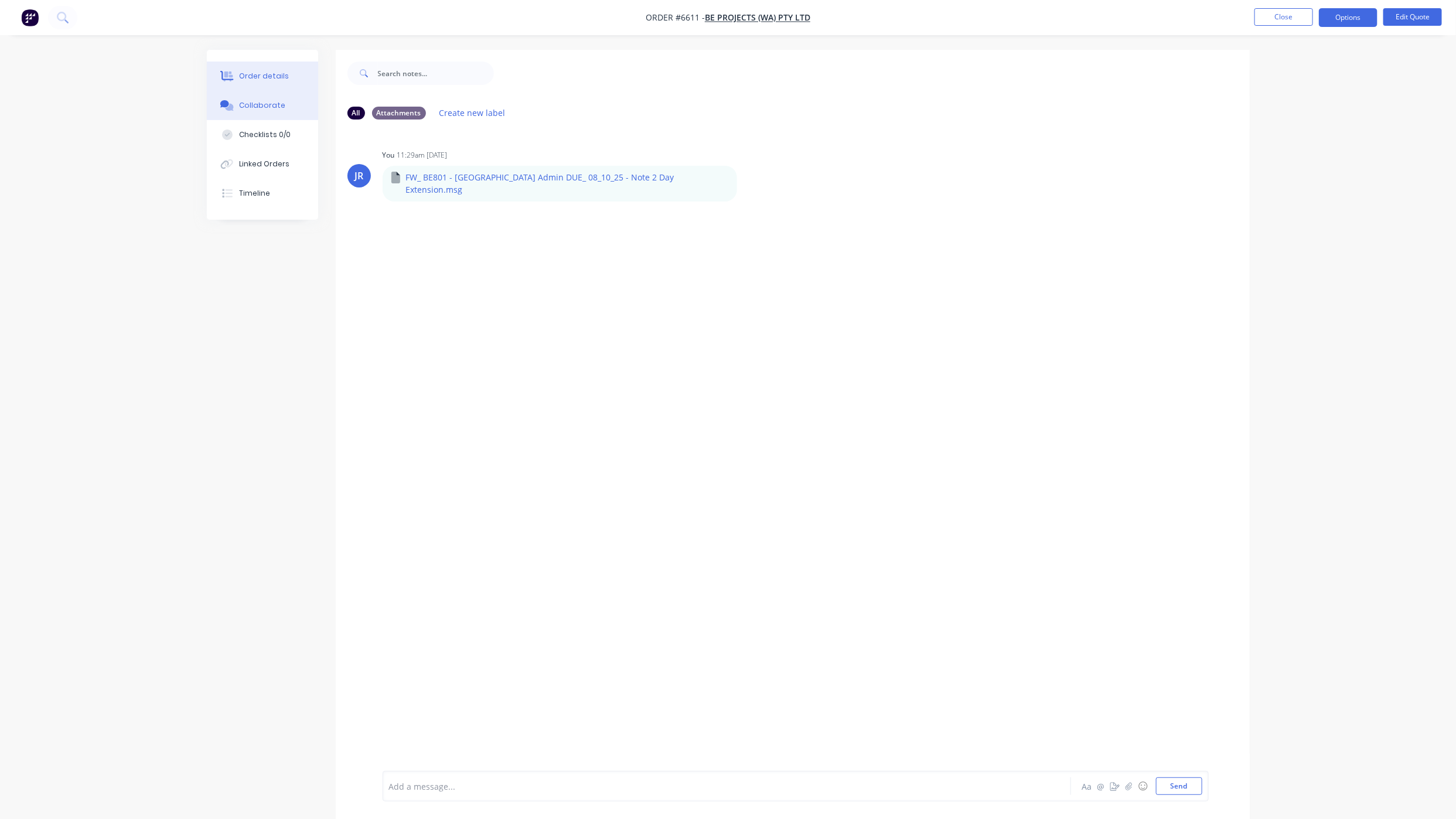
click at [266, 65] on button "Order details" at bounding box center [262, 76] width 111 height 29
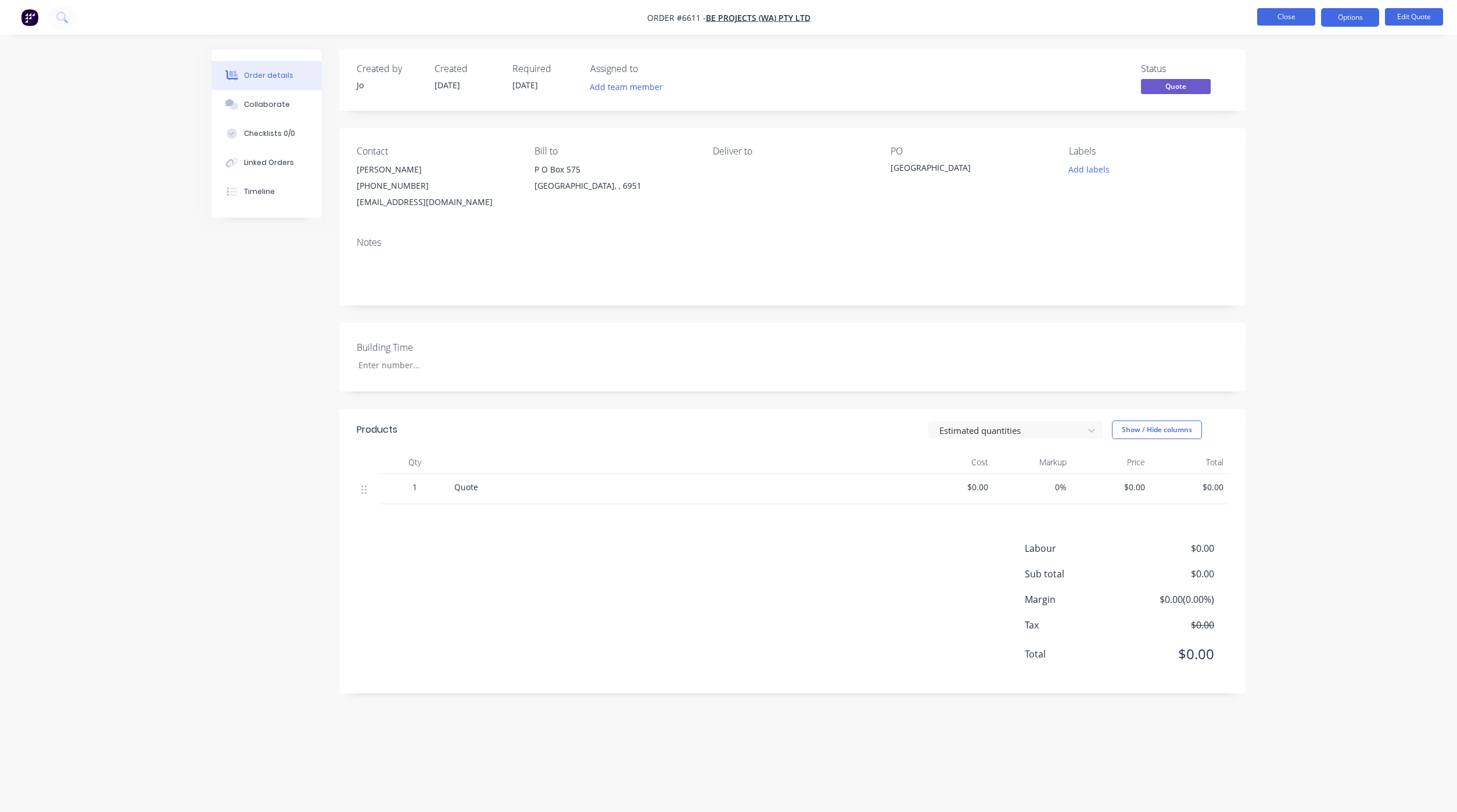
click at [1295, 14] on button "Close" at bounding box center [1286, 16] width 58 height 17
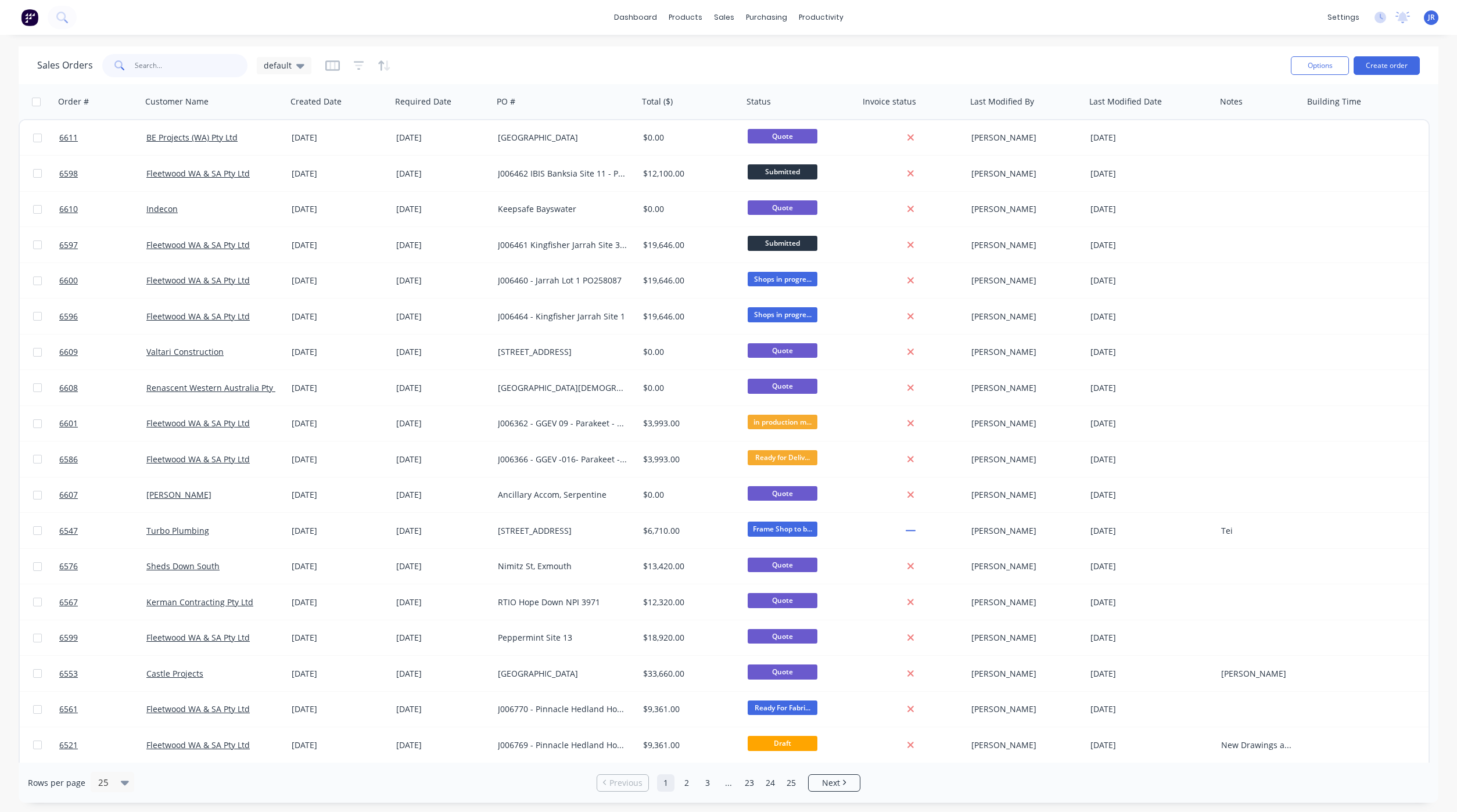
click at [171, 62] on input "text" at bounding box center [192, 65] width 113 height 23
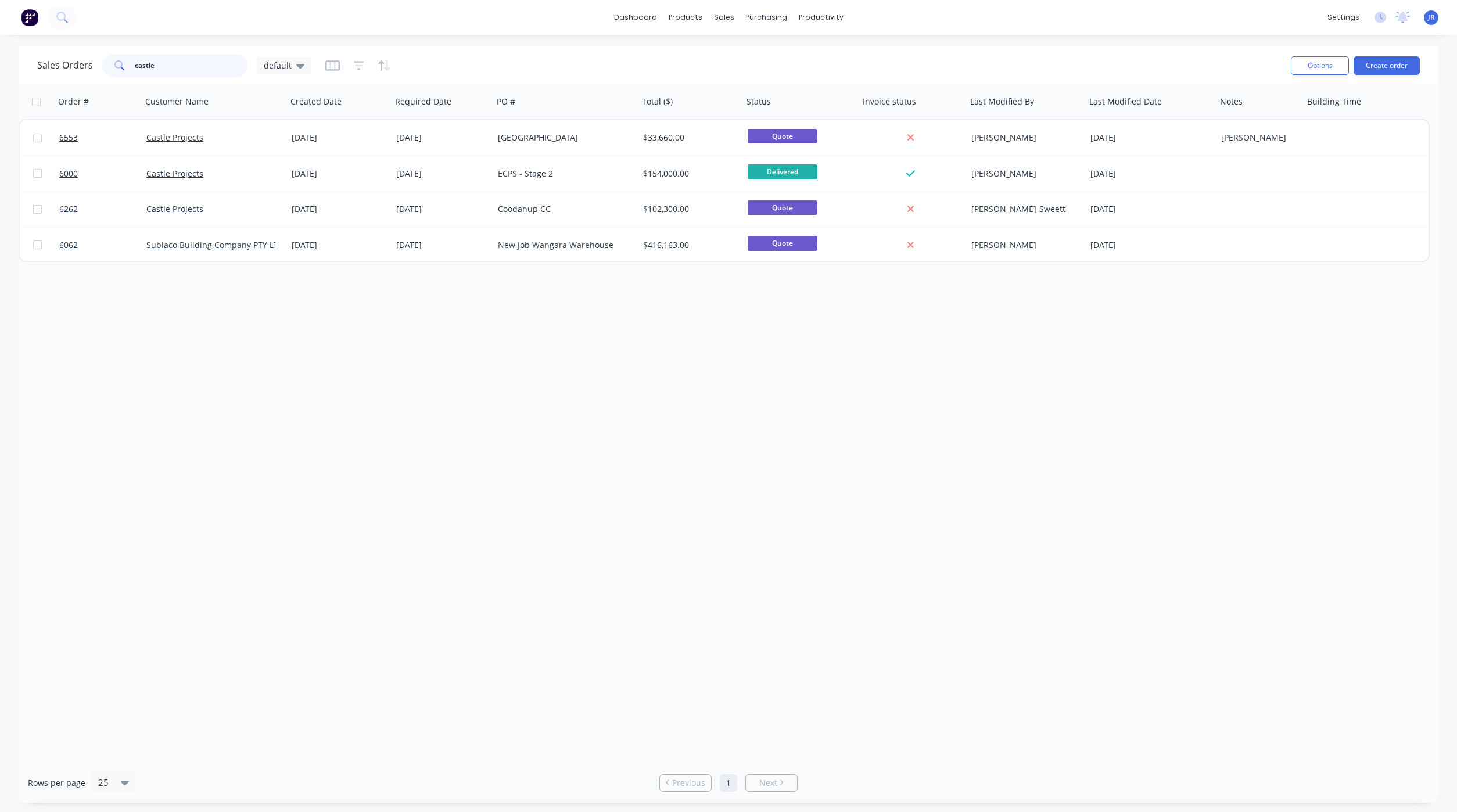
drag, startPoint x: 171, startPoint y: 57, endPoint x: 26, endPoint y: 60, distance: 145.0
click at [27, 60] on div "Sales Orders castle default Options Create order" at bounding box center [728, 65] width 1420 height 38
type input "J006771"
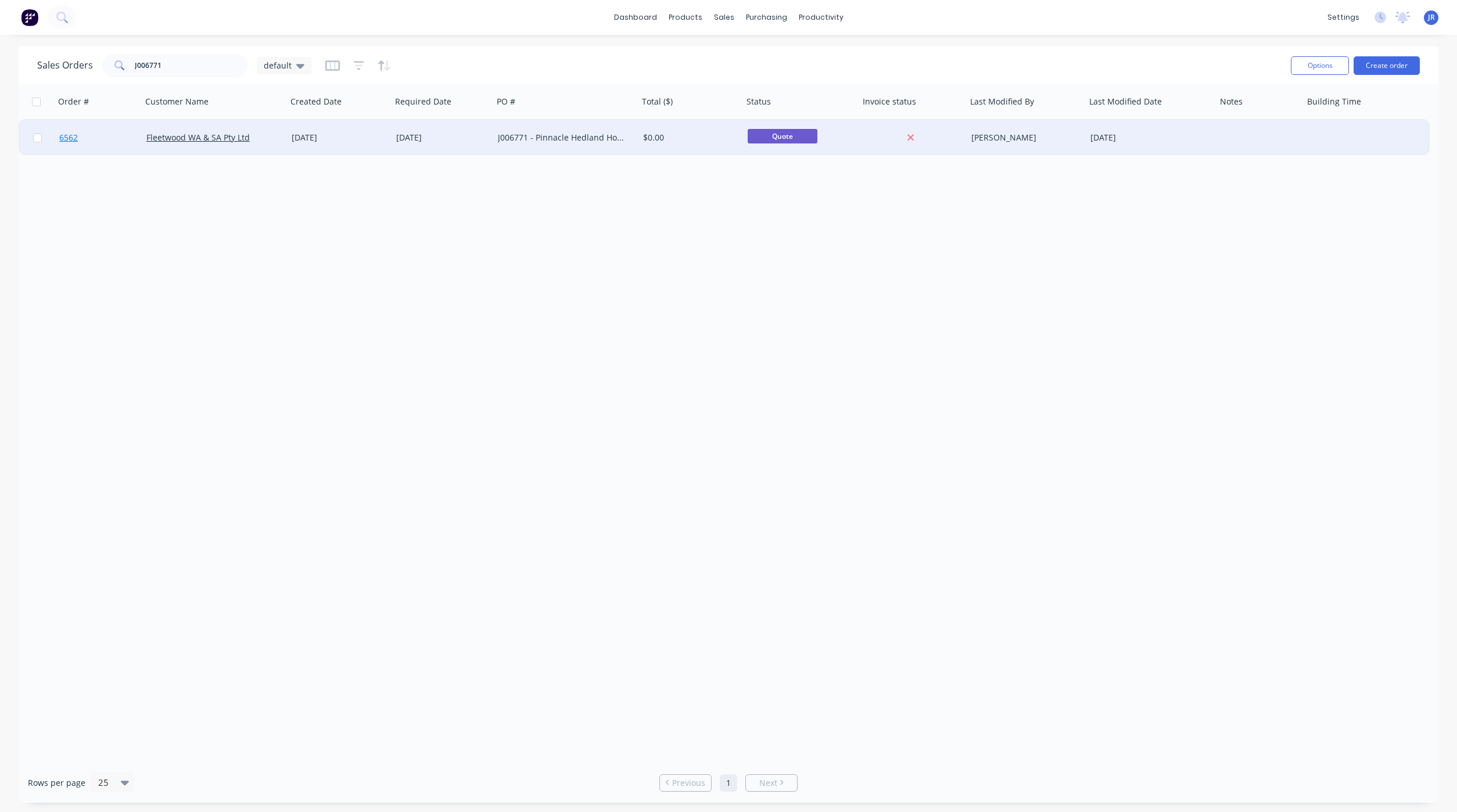
click at [63, 133] on span "6562" at bounding box center [69, 138] width 19 height 12
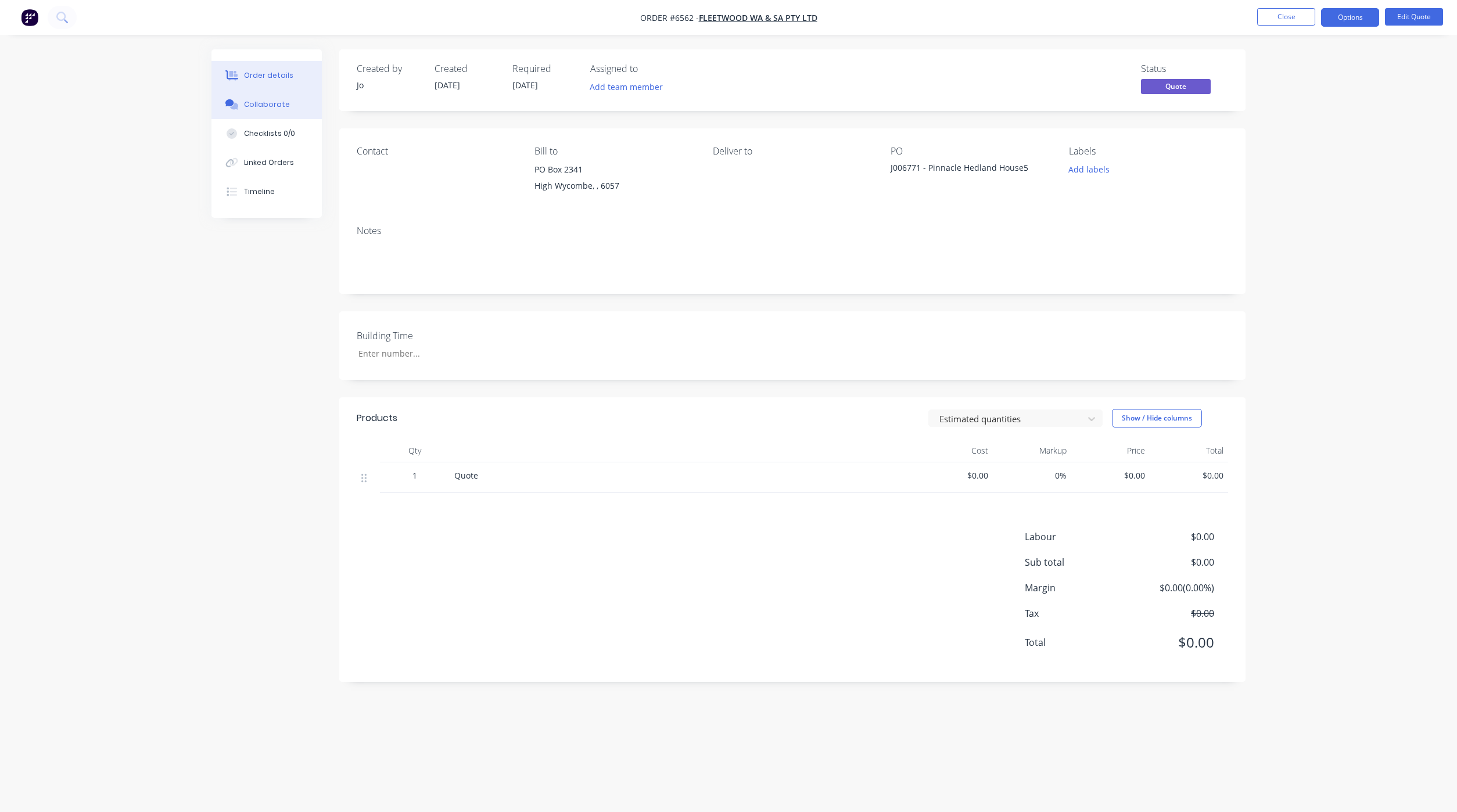
click at [268, 112] on button "Collaborate" at bounding box center [267, 104] width 110 height 29
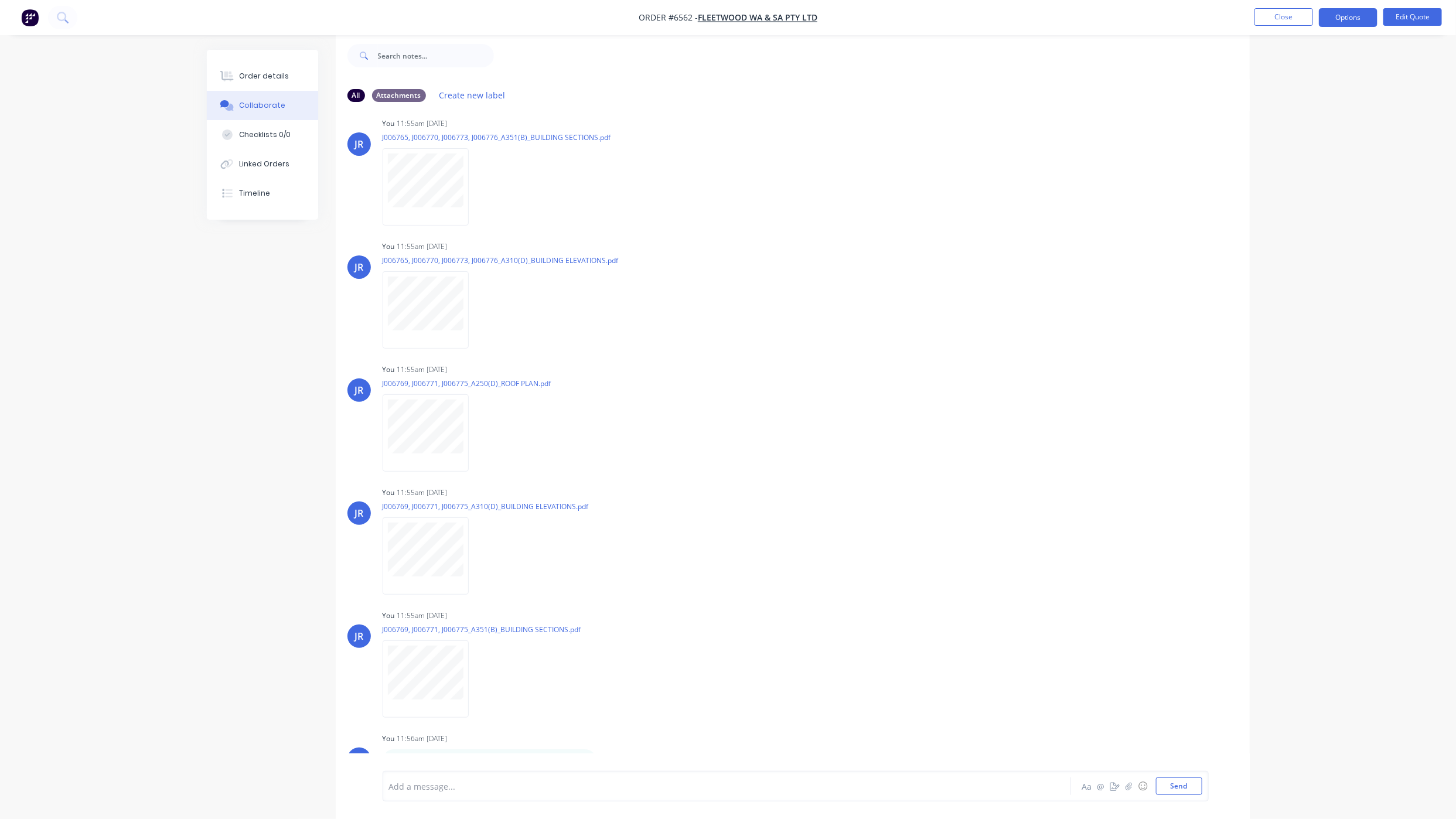
scroll to position [264, 0]
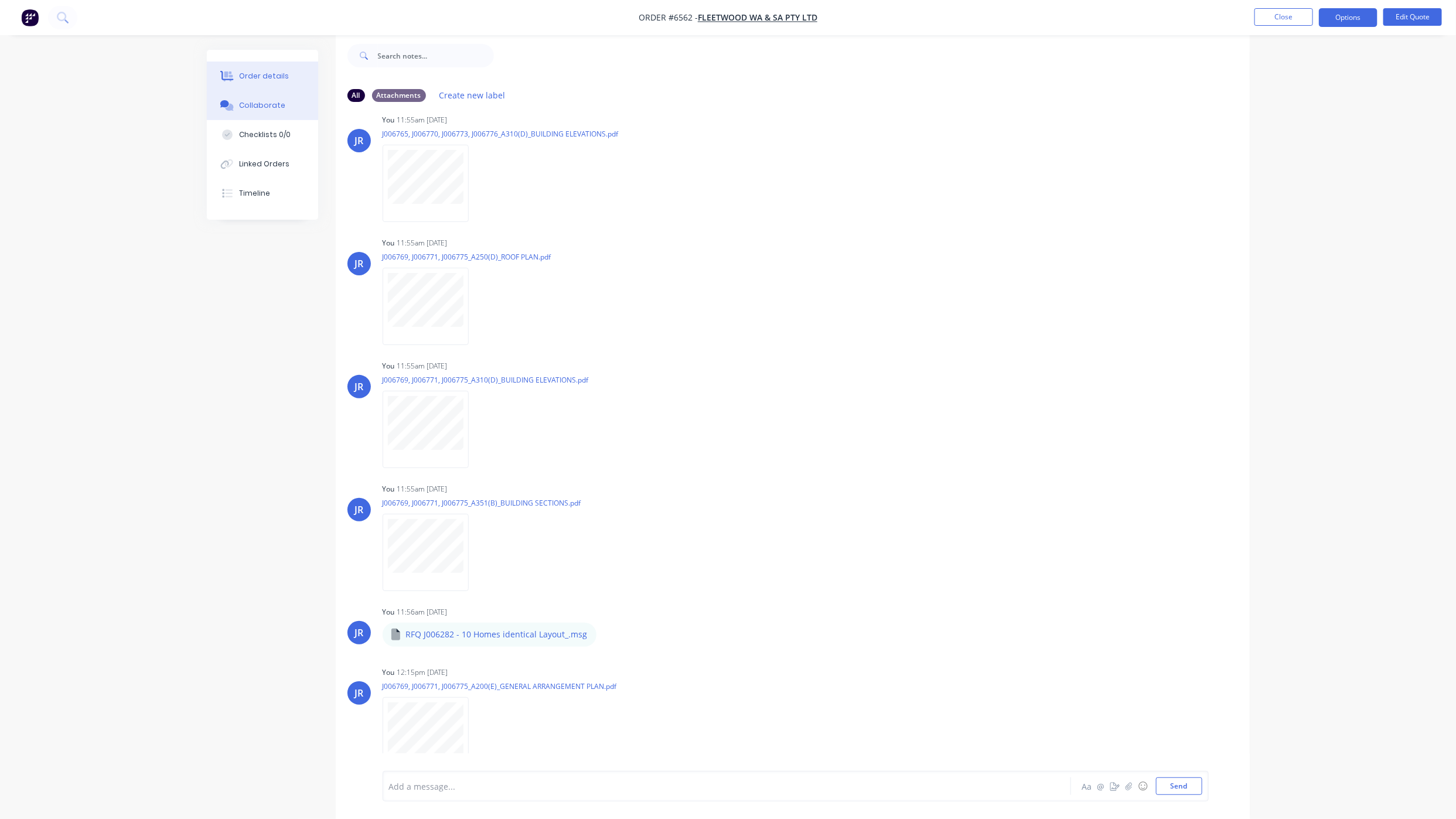
drag, startPoint x: 289, startPoint y: 73, endPoint x: 292, endPoint y: 80, distance: 7.6
click at [289, 73] on button "Order details" at bounding box center [262, 76] width 111 height 29
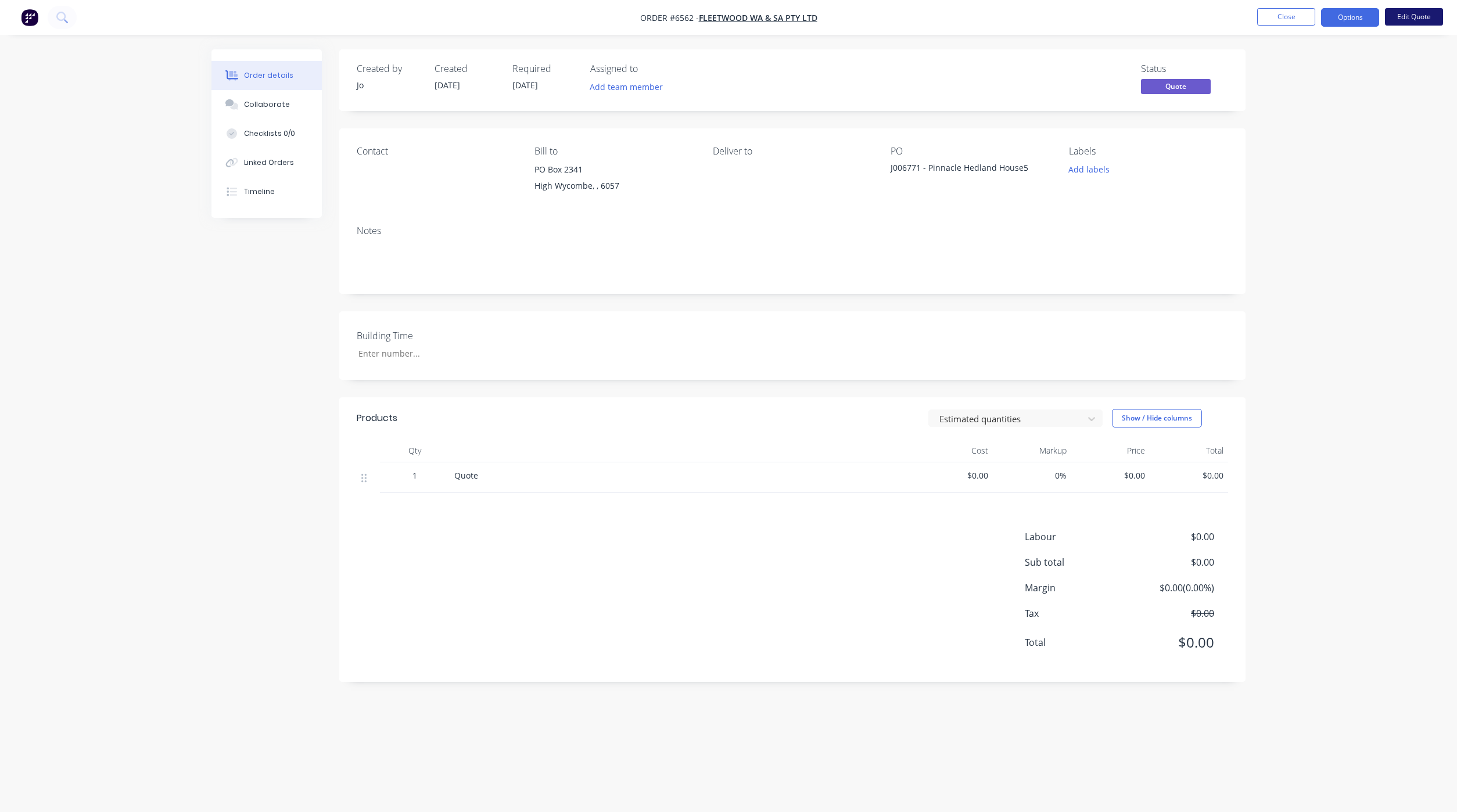
click at [1395, 21] on button "Edit Quote" at bounding box center [1414, 16] width 58 height 17
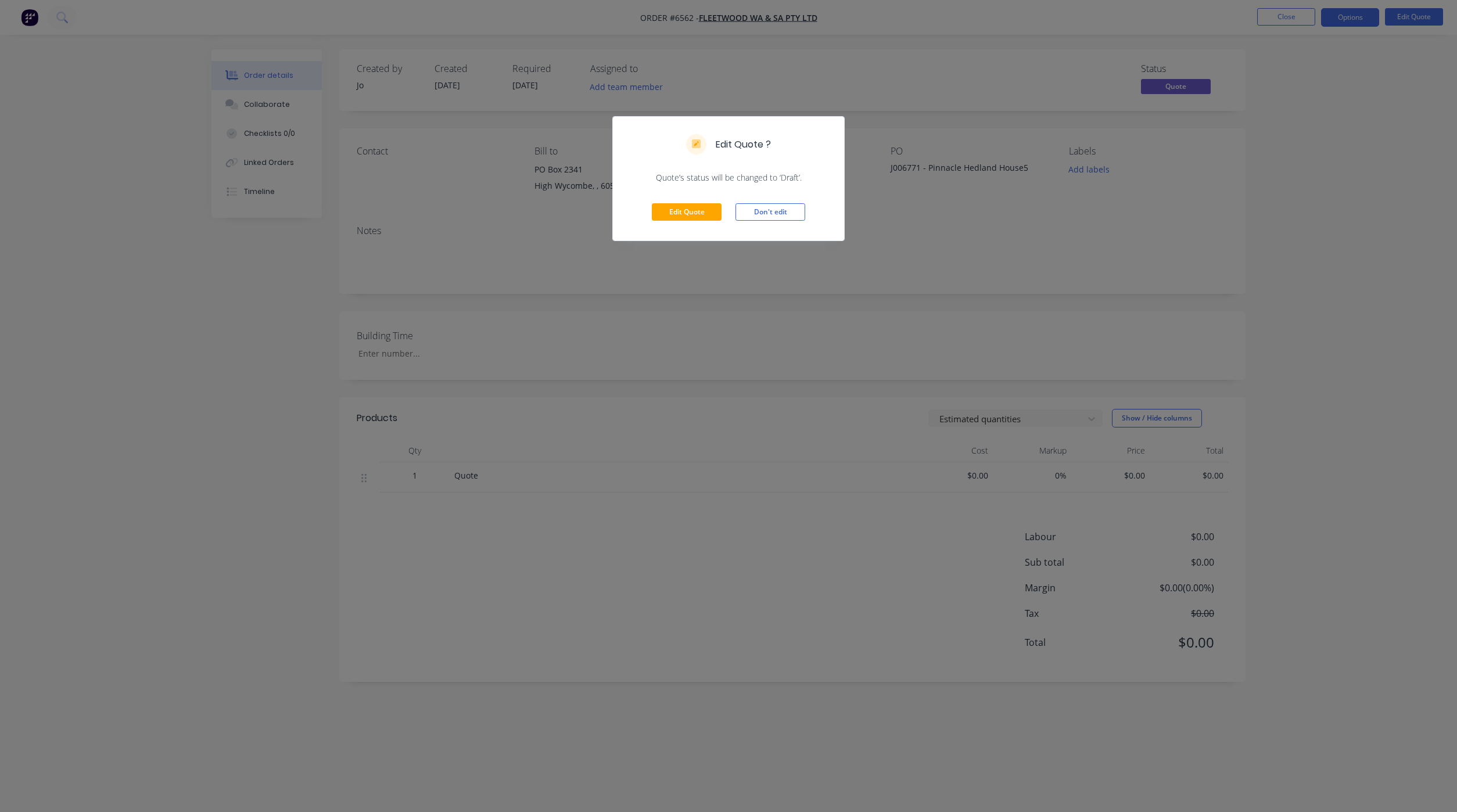
click at [686, 202] on div "Edit Quote Don't edit" at bounding box center [728, 212] width 231 height 57
click at [684, 209] on button "Edit Quote" at bounding box center [687, 212] width 70 height 17
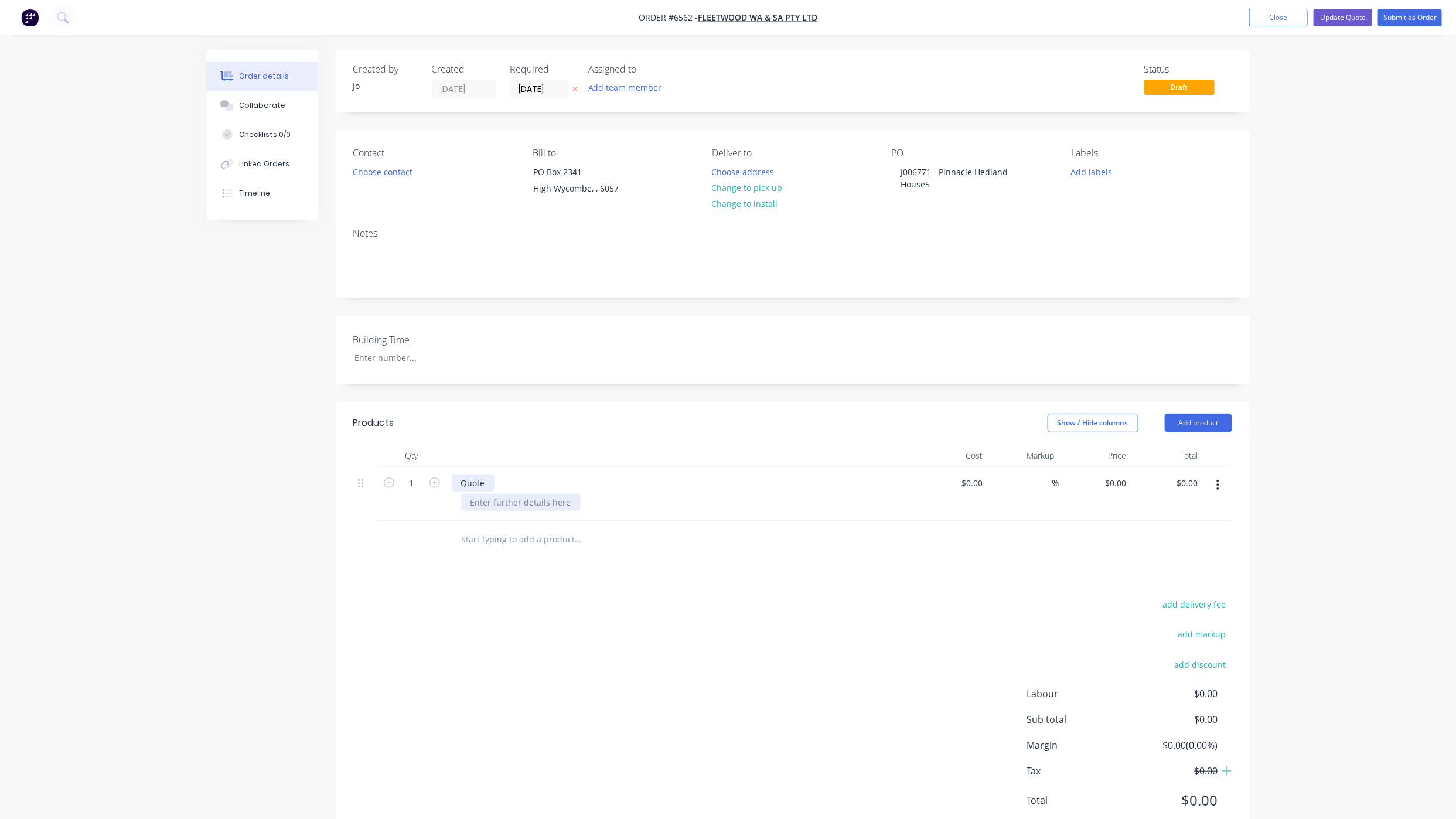
drag, startPoint x: 489, startPoint y: 492, endPoint x: 491, endPoint y: 504, distance: 12.2
click at [490, 493] on div "Quote" at bounding box center [682, 494] width 469 height 53
click at [491, 504] on div at bounding box center [520, 502] width 120 height 17
click at [494, 501] on div at bounding box center [520, 502] width 120 height 17
paste div
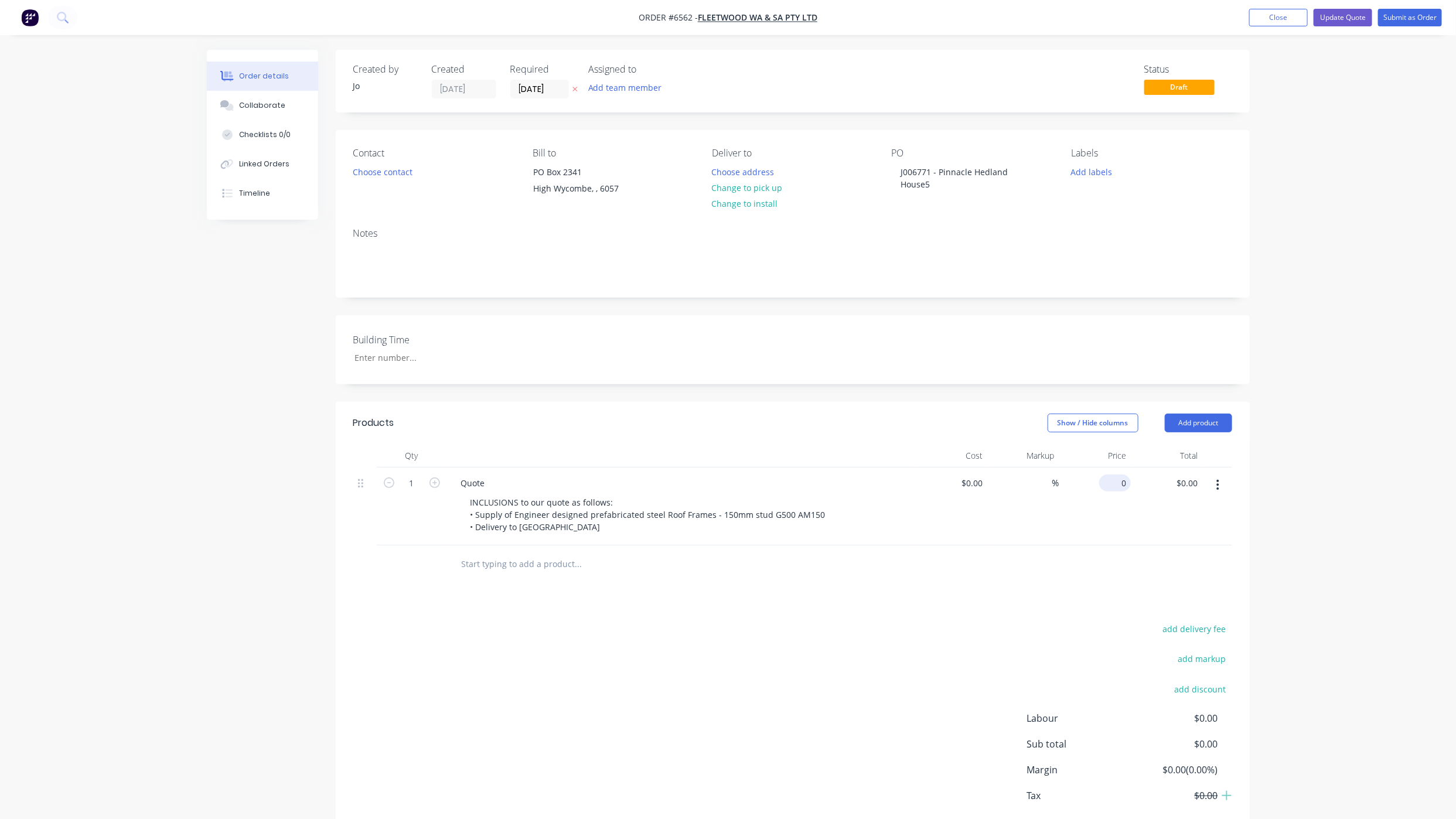
click at [1109, 489] on div "0 $0.00" at bounding box center [1095, 506] width 72 height 78
type input "$8,510.00"
click at [1339, 20] on button "Update Quote" at bounding box center [1343, 17] width 59 height 17
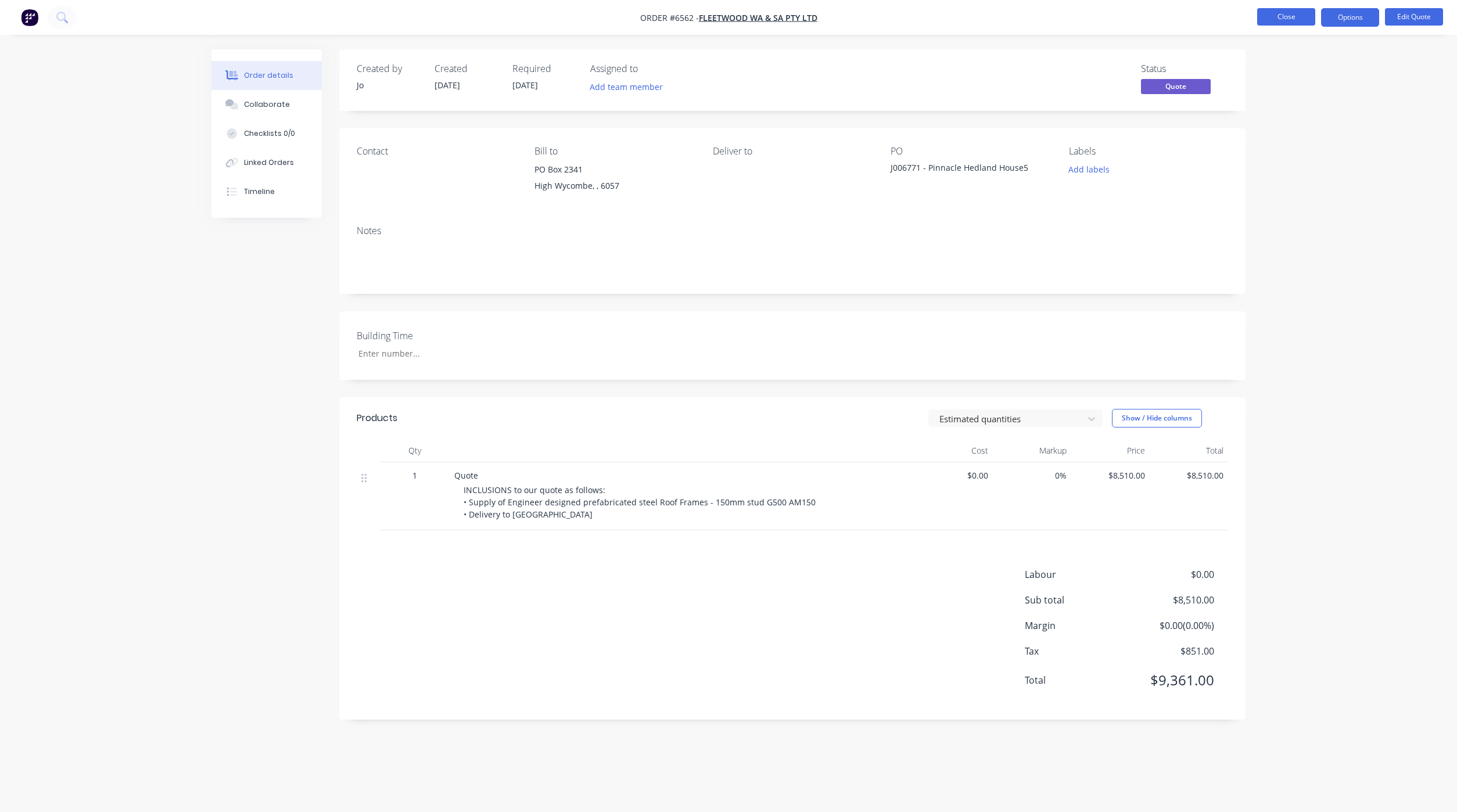
click at [1311, 14] on button "Close" at bounding box center [1286, 16] width 58 height 17
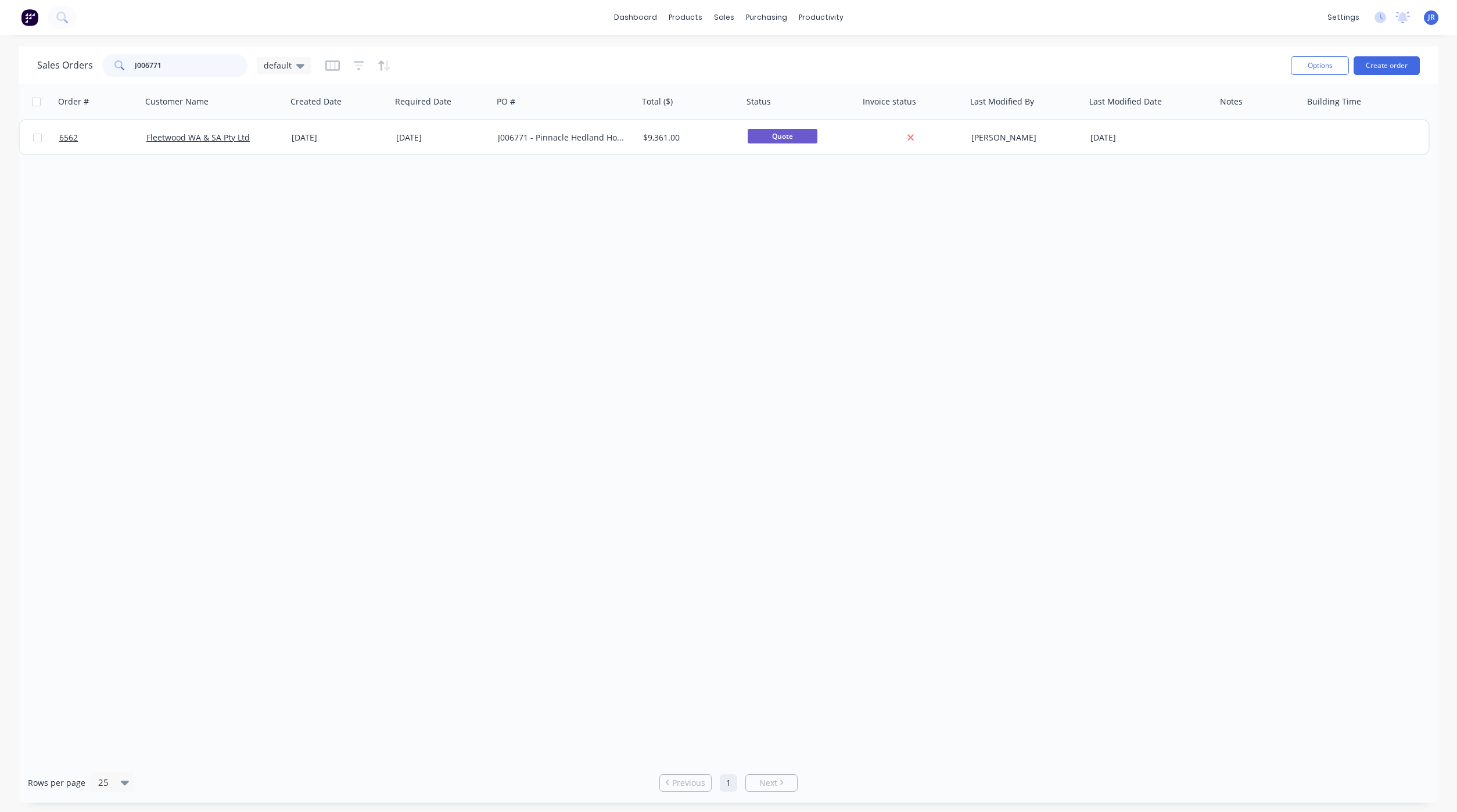
drag, startPoint x: 199, startPoint y: 69, endPoint x: 14, endPoint y: 67, distance: 185.0
click at [14, 67] on div "Sales Orders J006771 default Options Create order Order # Customer Name Created…" at bounding box center [728, 424] width 1457 height 756
drag, startPoint x: 217, startPoint y: 61, endPoint x: 0, endPoint y: 51, distance: 217.2
click at [17, 60] on div "Sales Orders 6567 default Options Create order Order # Customer Name Created Da…" at bounding box center [728, 424] width 1457 height 756
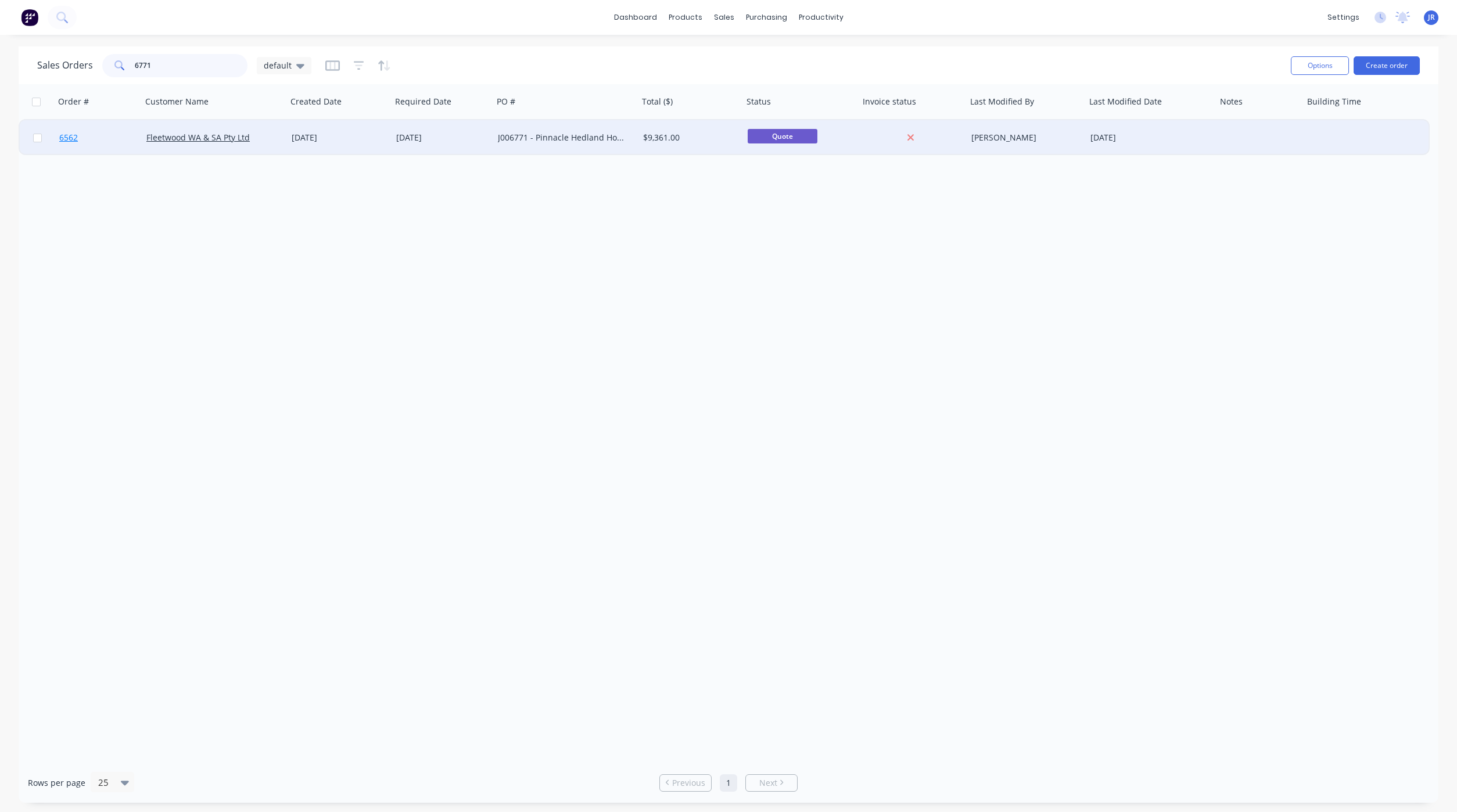
type input "6771"
click at [68, 138] on span "6562" at bounding box center [69, 138] width 19 height 12
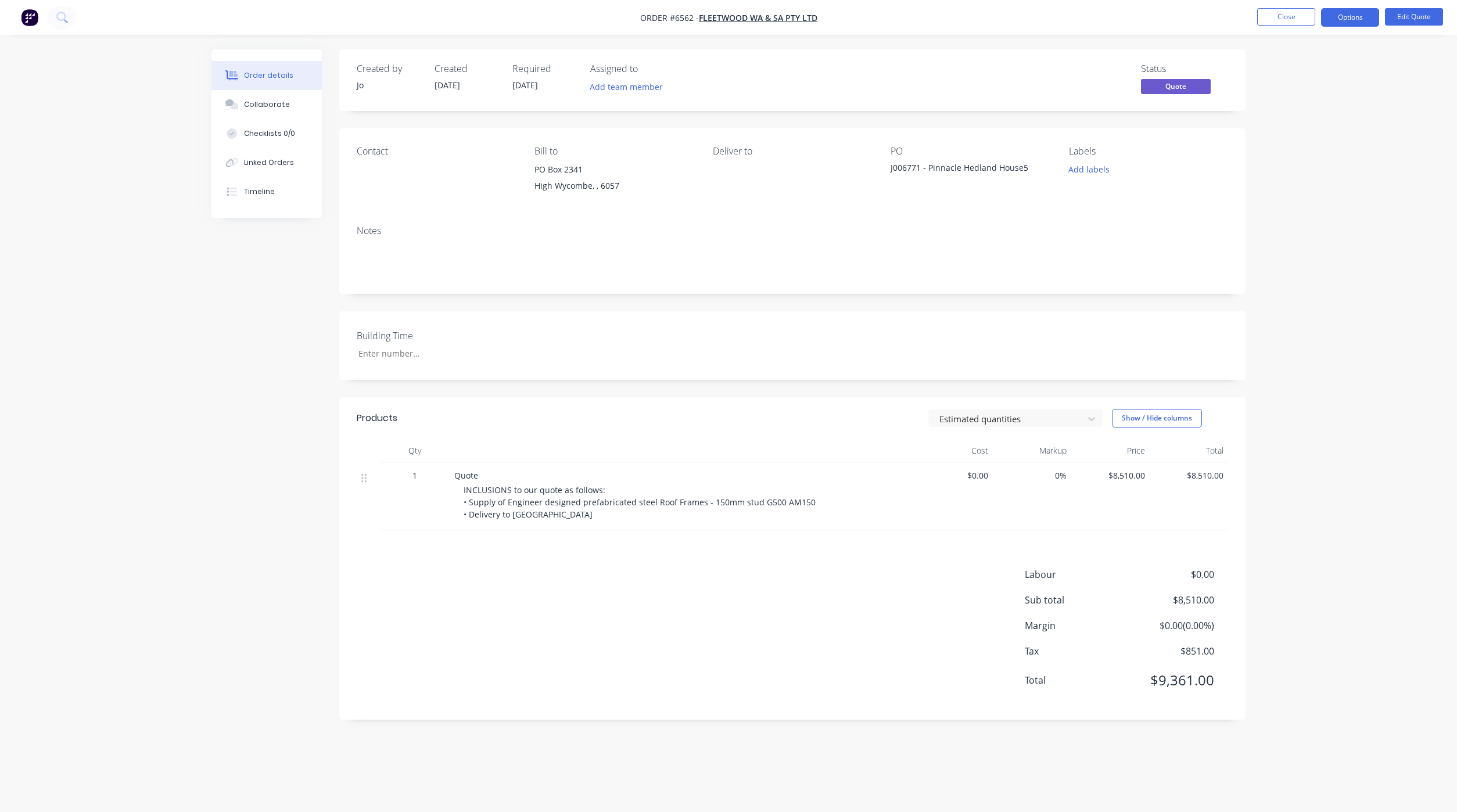
click at [151, 296] on div "Order details Collaborate Checklists 0/0 Linked Orders Timeline Order details C…" at bounding box center [728, 406] width 1457 height 812
click at [203, 302] on div "Order details Collaborate Checklists 0/0 Linked Orders Timeline Order details C…" at bounding box center [728, 393] width 1058 height 688
click at [279, 107] on div "Collaborate" at bounding box center [267, 104] width 46 height 10
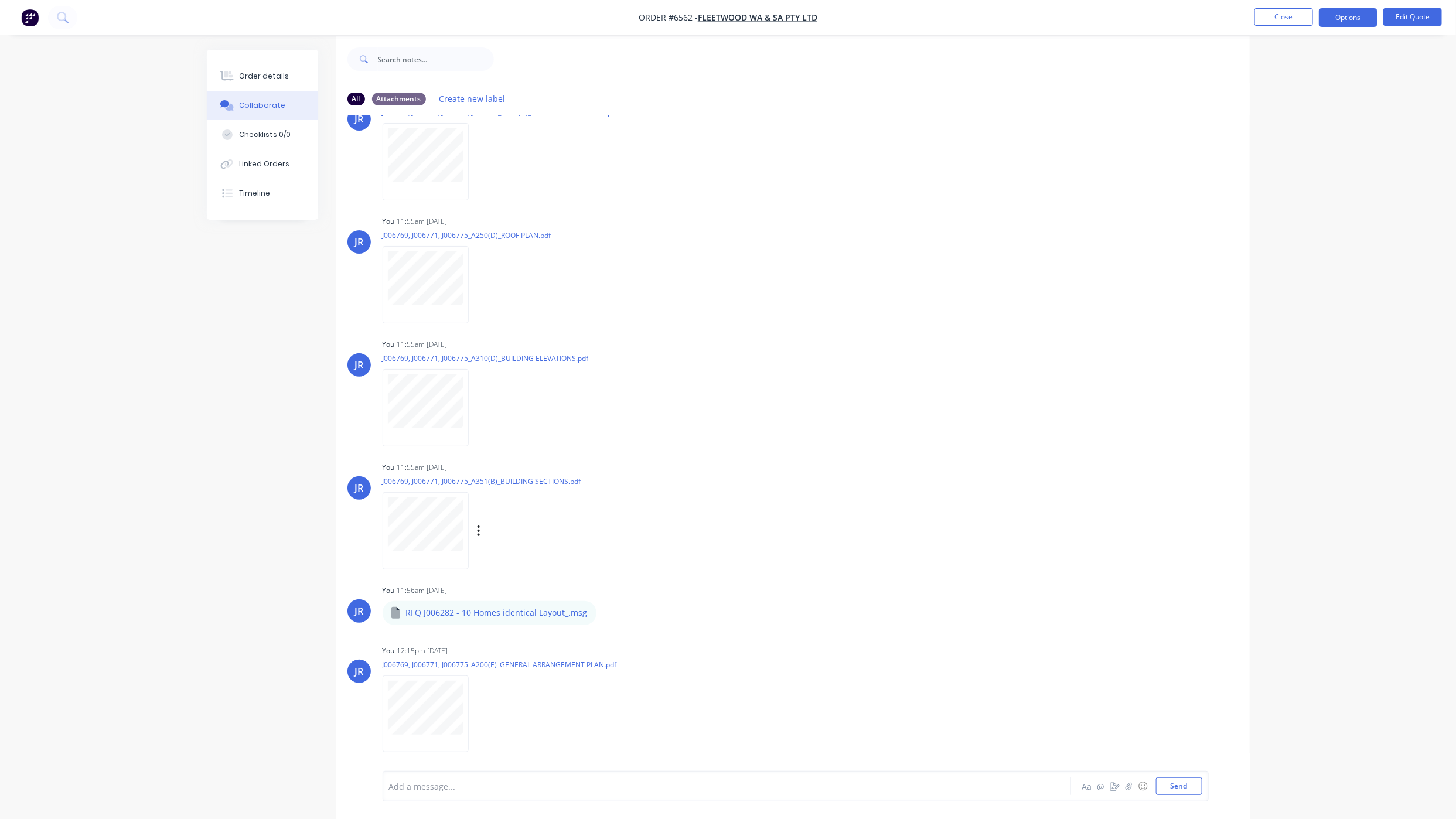
scroll to position [18, 0]
click at [1171, 784] on button "Send" at bounding box center [1179, 785] width 47 height 17
click at [1173, 778] on button "Send" at bounding box center [1179, 785] width 47 height 17
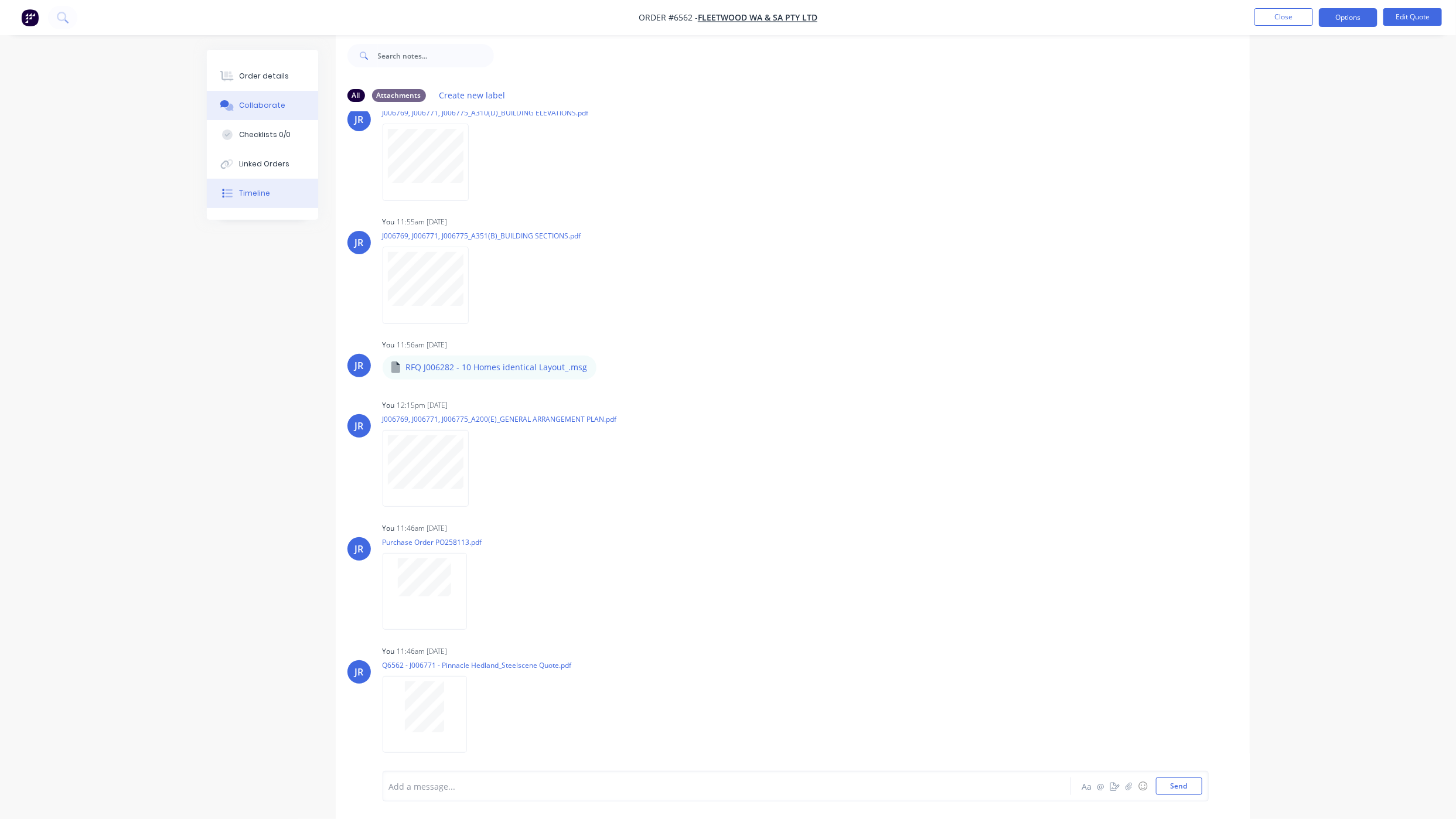
scroll to position [535, 0]
click at [247, 79] on div "Order details" at bounding box center [264, 76] width 50 height 11
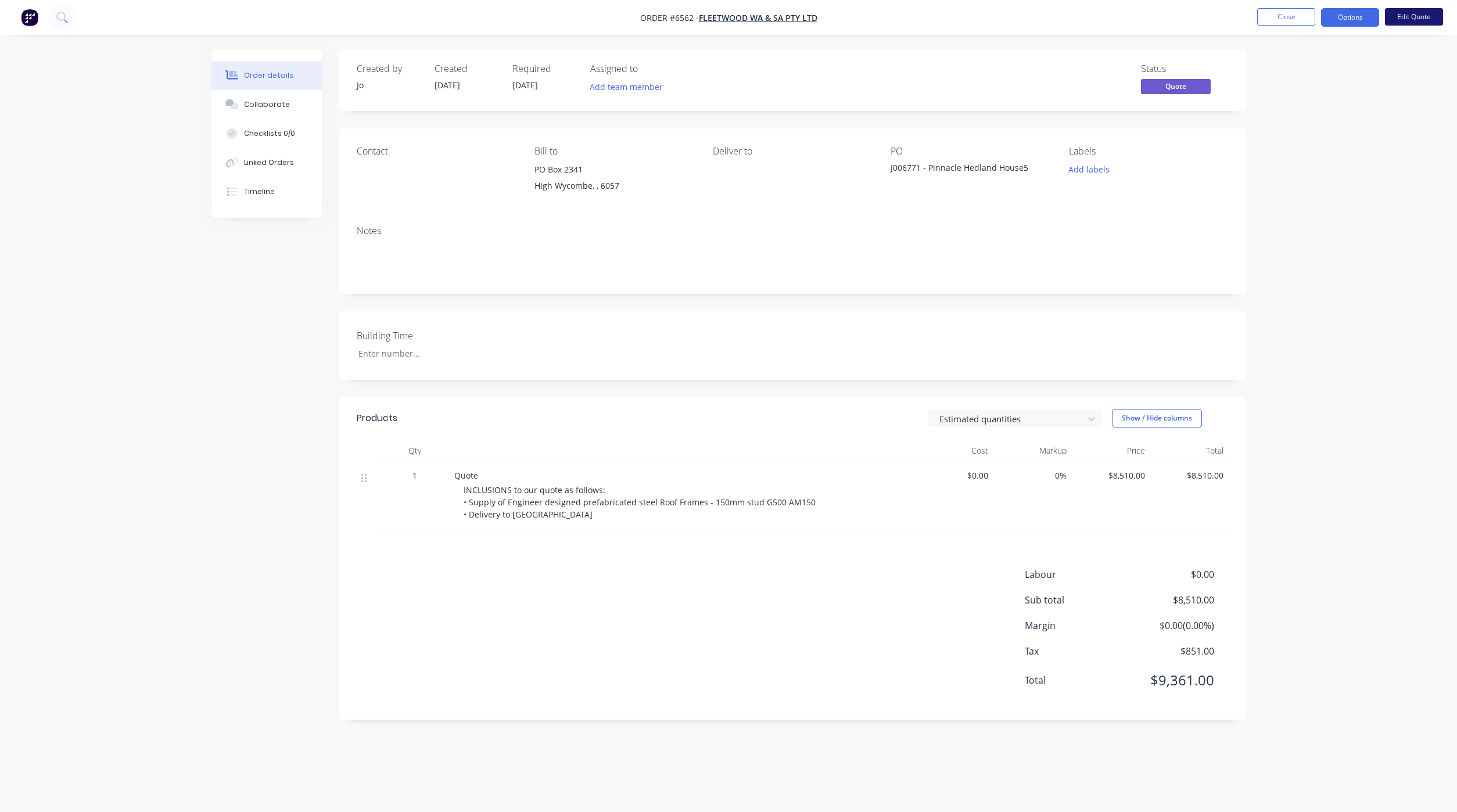
click at [1409, 19] on button "Edit Quote" at bounding box center [1414, 16] width 58 height 17
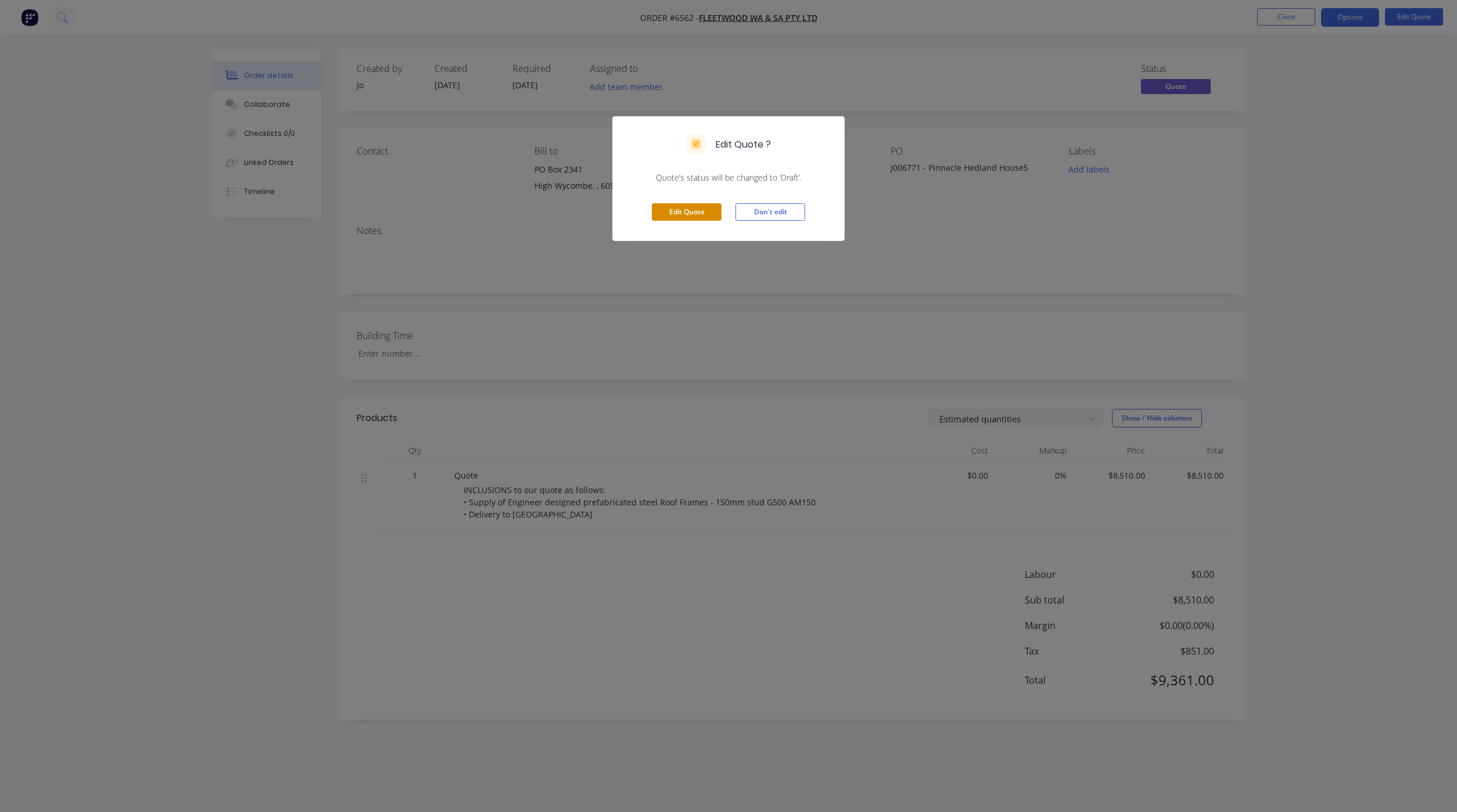
click at [668, 209] on button "Edit Quote" at bounding box center [687, 212] width 70 height 17
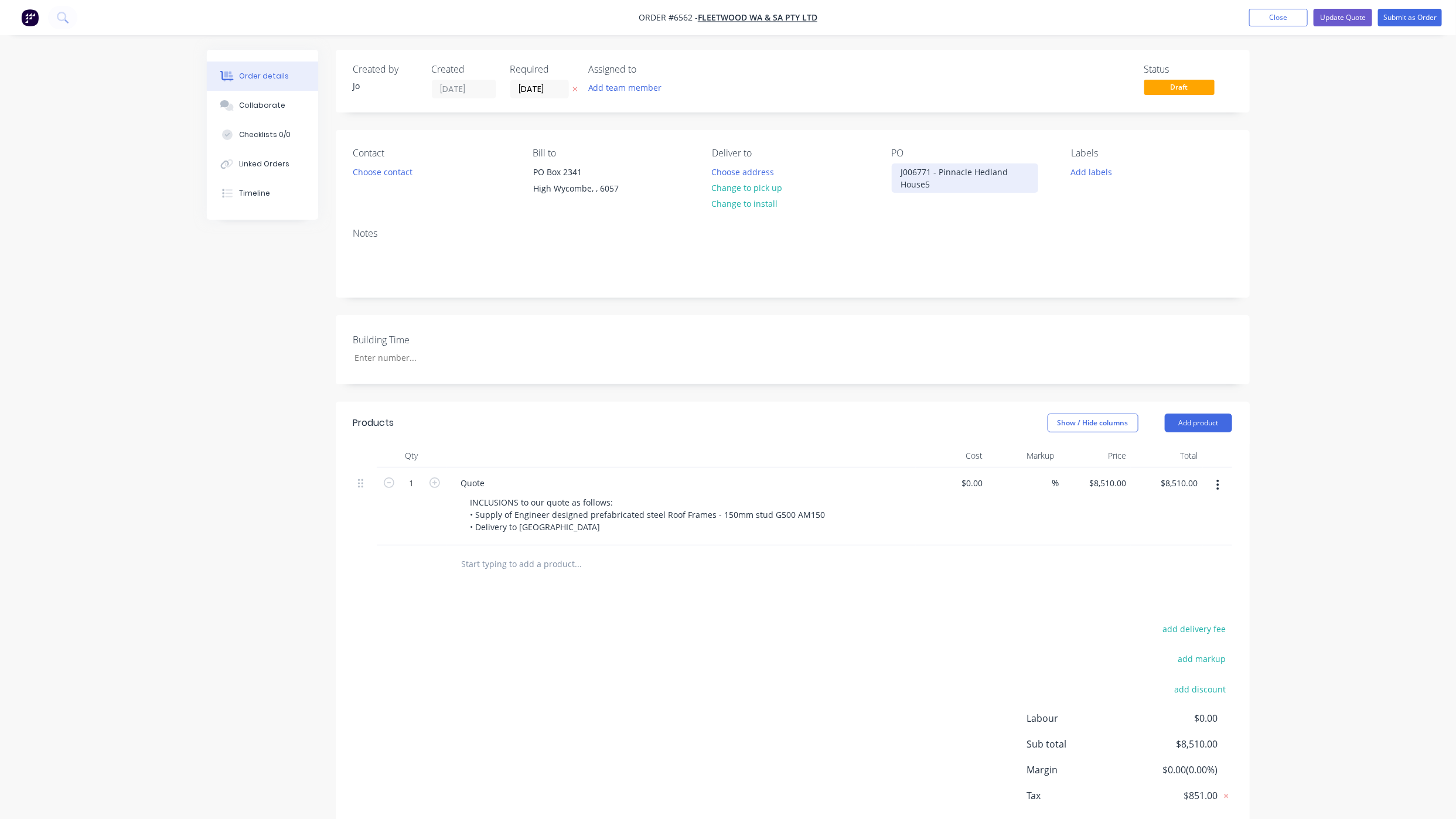
click at [956, 186] on div "J006771 - Pinnacle Hedland House5" at bounding box center [964, 177] width 147 height 29
drag, startPoint x: 490, startPoint y: 487, endPoint x: 443, endPoint y: 477, distance: 48.1
click at [437, 477] on div "1 Quote INCLUSIONS to our quote as follows: • Supply of Engineer designed prefa…" at bounding box center [792, 506] width 879 height 78
click at [490, 479] on div "Quote" at bounding box center [473, 482] width 43 height 17
drag, startPoint x: 489, startPoint y: 480, endPoint x: 447, endPoint y: 482, distance: 42.0
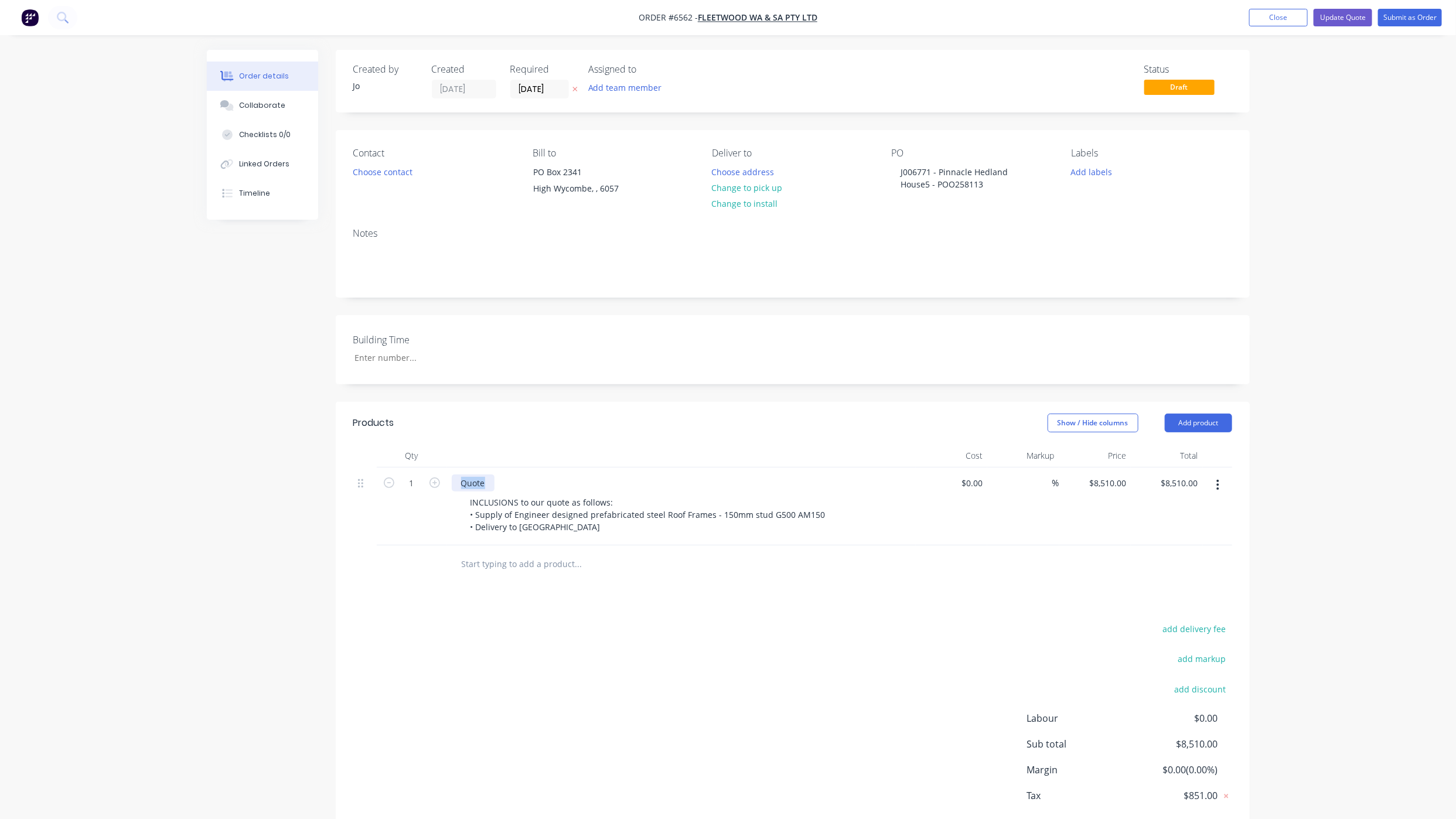
click at [447, 482] on div "Quote INCLUSIONS to our quote as follows: • Supply of Engineer designed prefabr…" at bounding box center [682, 506] width 469 height 78
click at [243, 116] on button "Collaborate" at bounding box center [262, 105] width 111 height 29
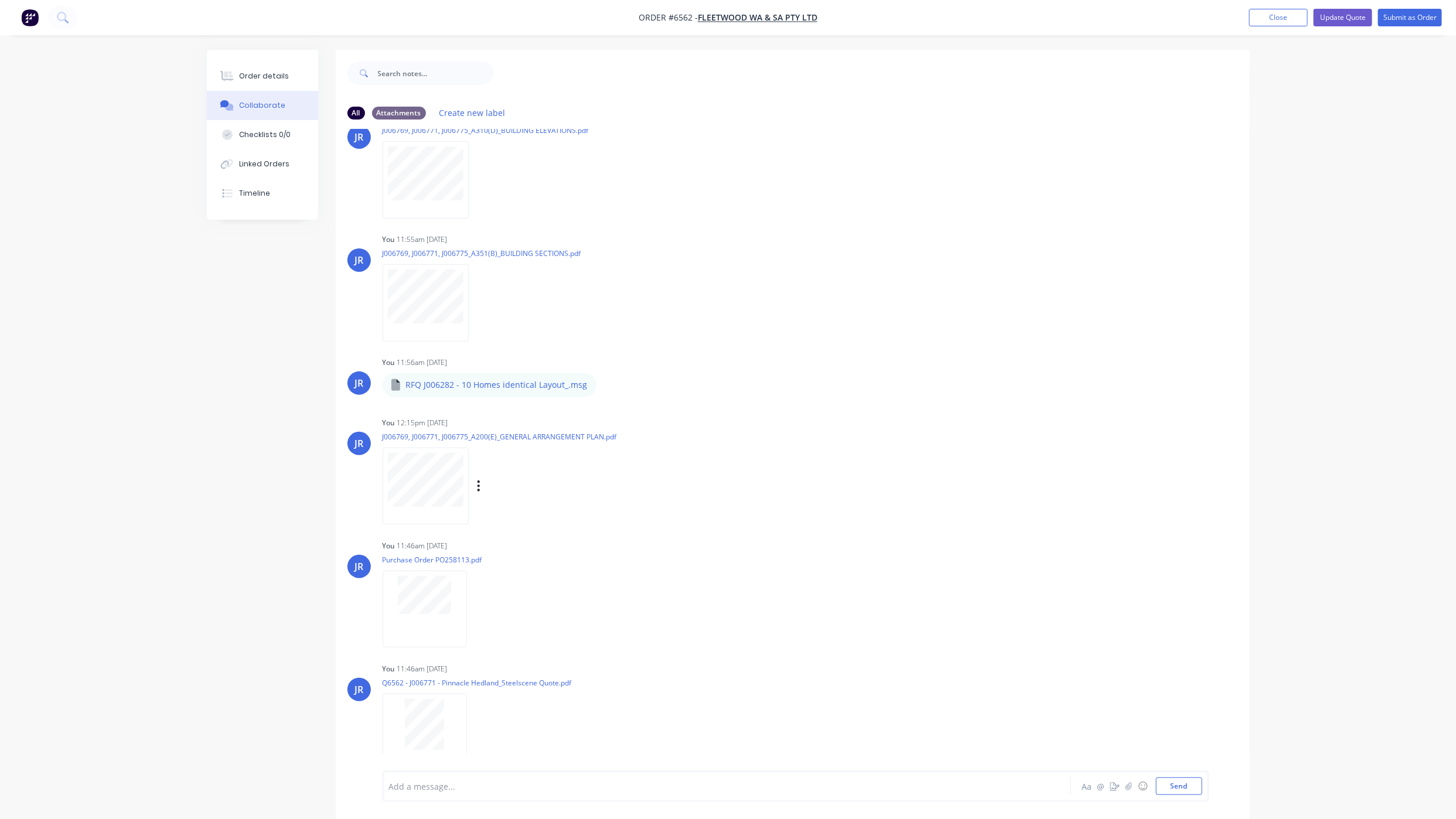
scroll to position [535, 0]
click at [216, 73] on button "Order details" at bounding box center [262, 76] width 111 height 29
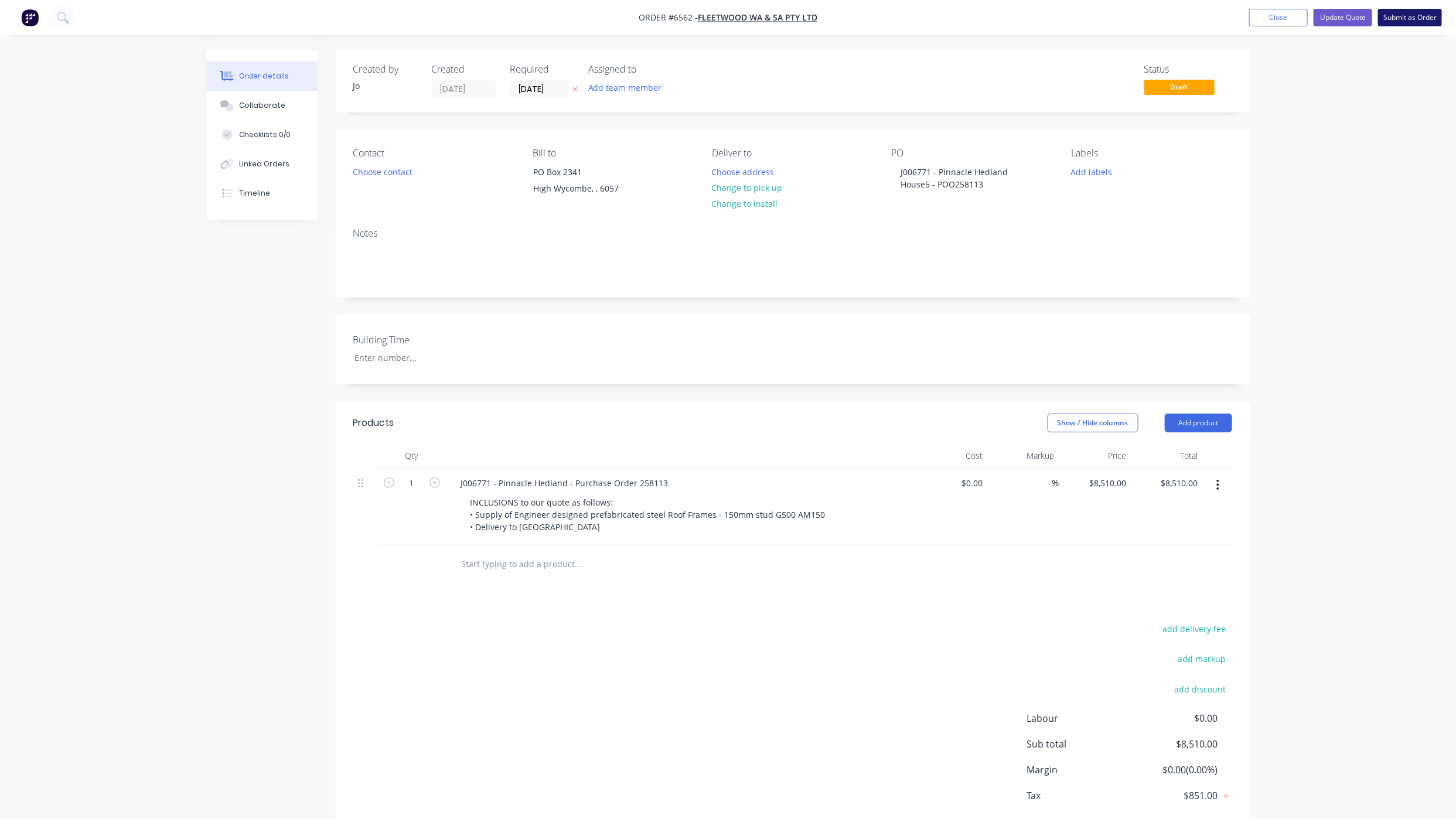
click at [1396, 13] on button "Submit as Order" at bounding box center [1409, 17] width 64 height 17
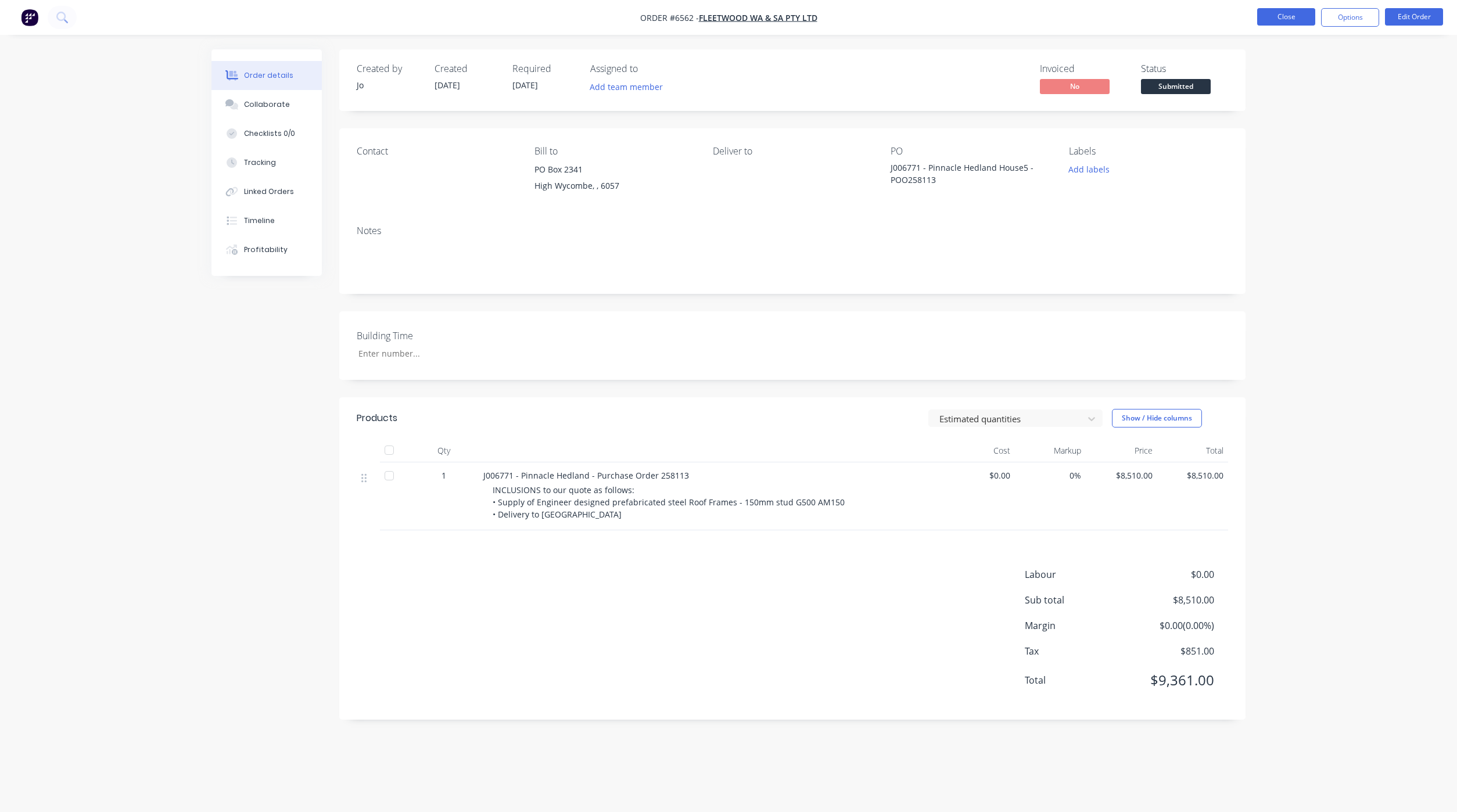
click at [1267, 21] on button "Close" at bounding box center [1286, 16] width 58 height 17
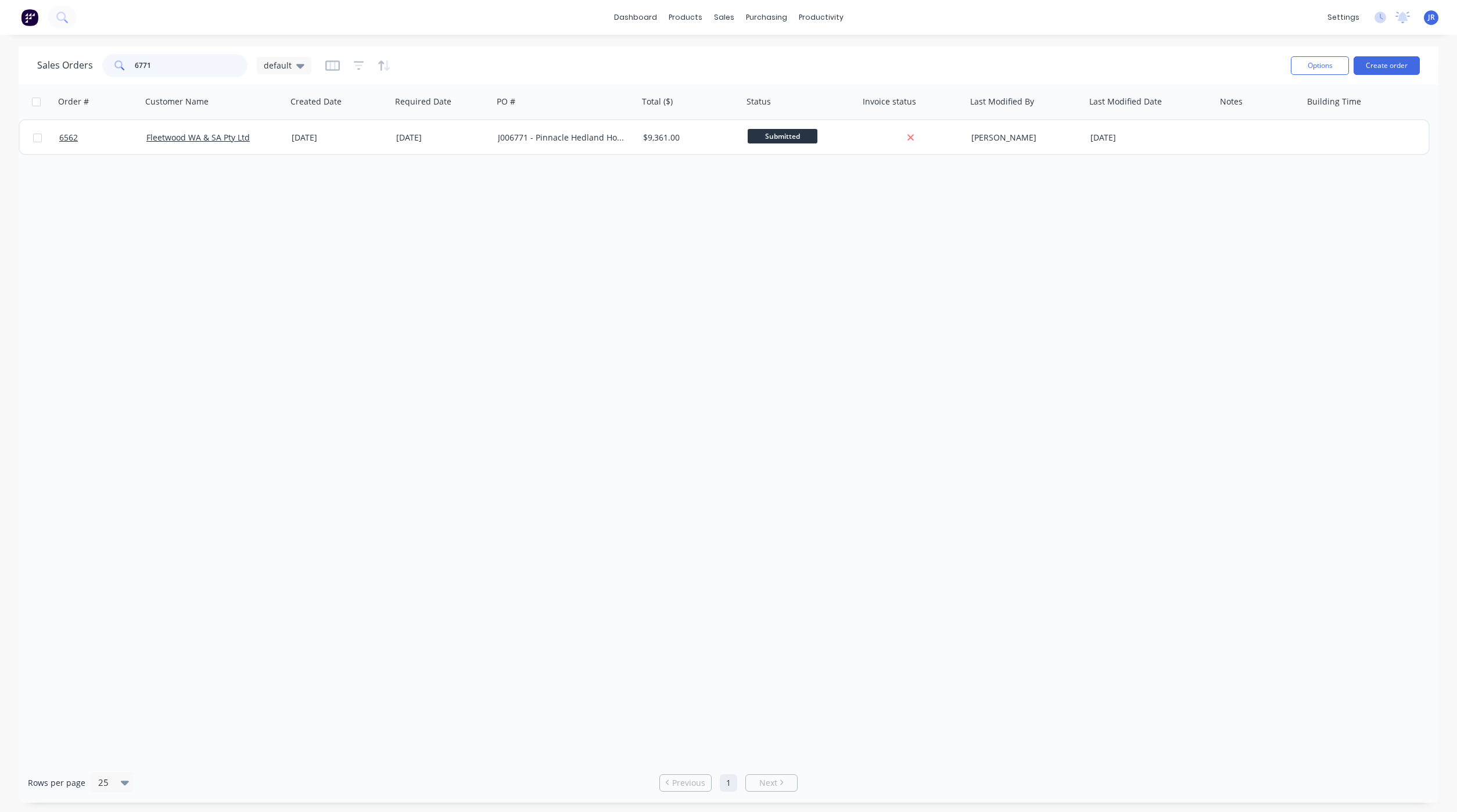
drag, startPoint x: 187, startPoint y: 63, endPoint x: 0, endPoint y: 104, distance: 191.4
click at [26, 68] on div "Sales Orders 6771 default Options Create order" at bounding box center [728, 65] width 1420 height 38
type input "J006773"
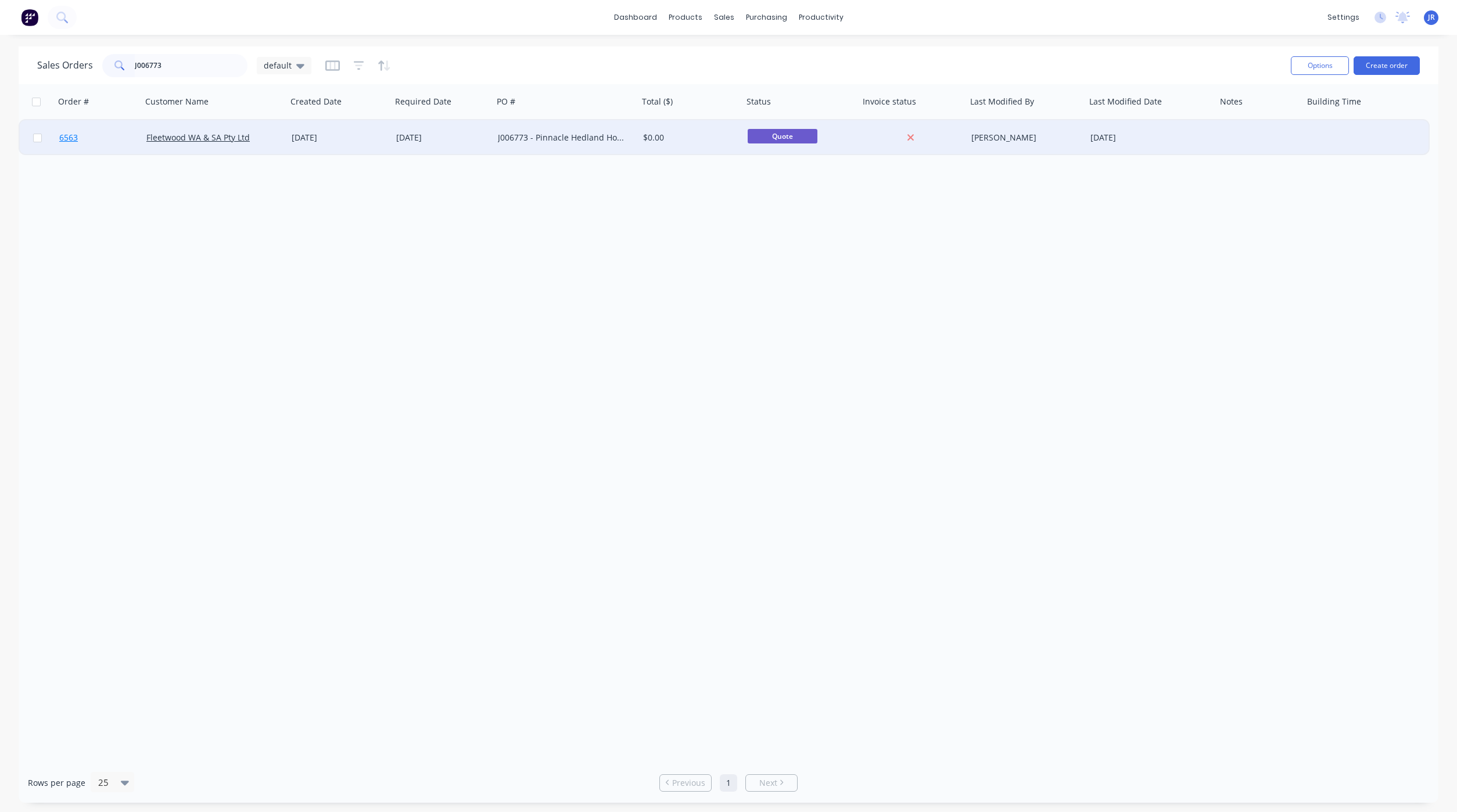
click at [72, 136] on span "6563" at bounding box center [69, 138] width 19 height 12
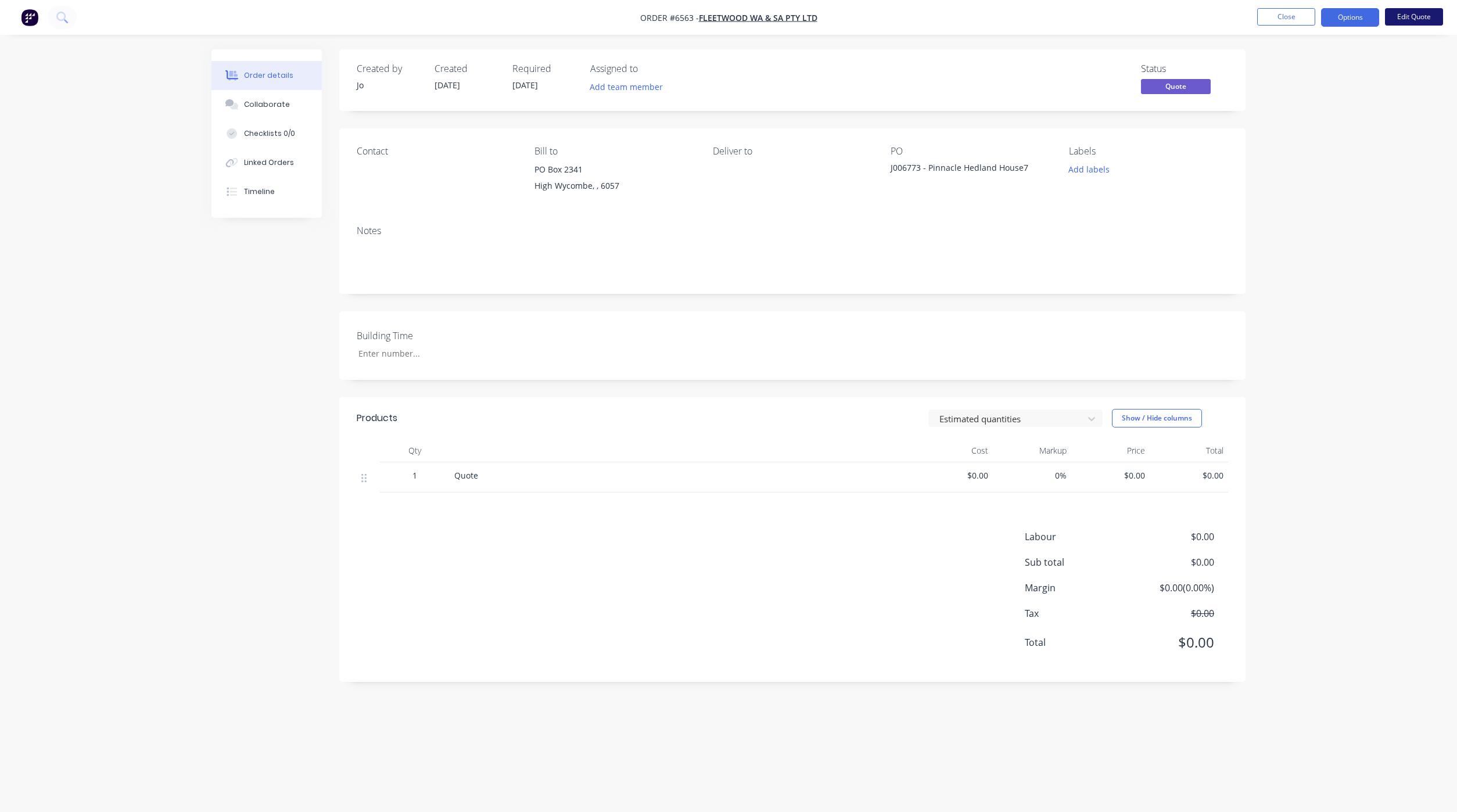
click at [1424, 13] on button "Edit Quote" at bounding box center [1414, 16] width 58 height 17
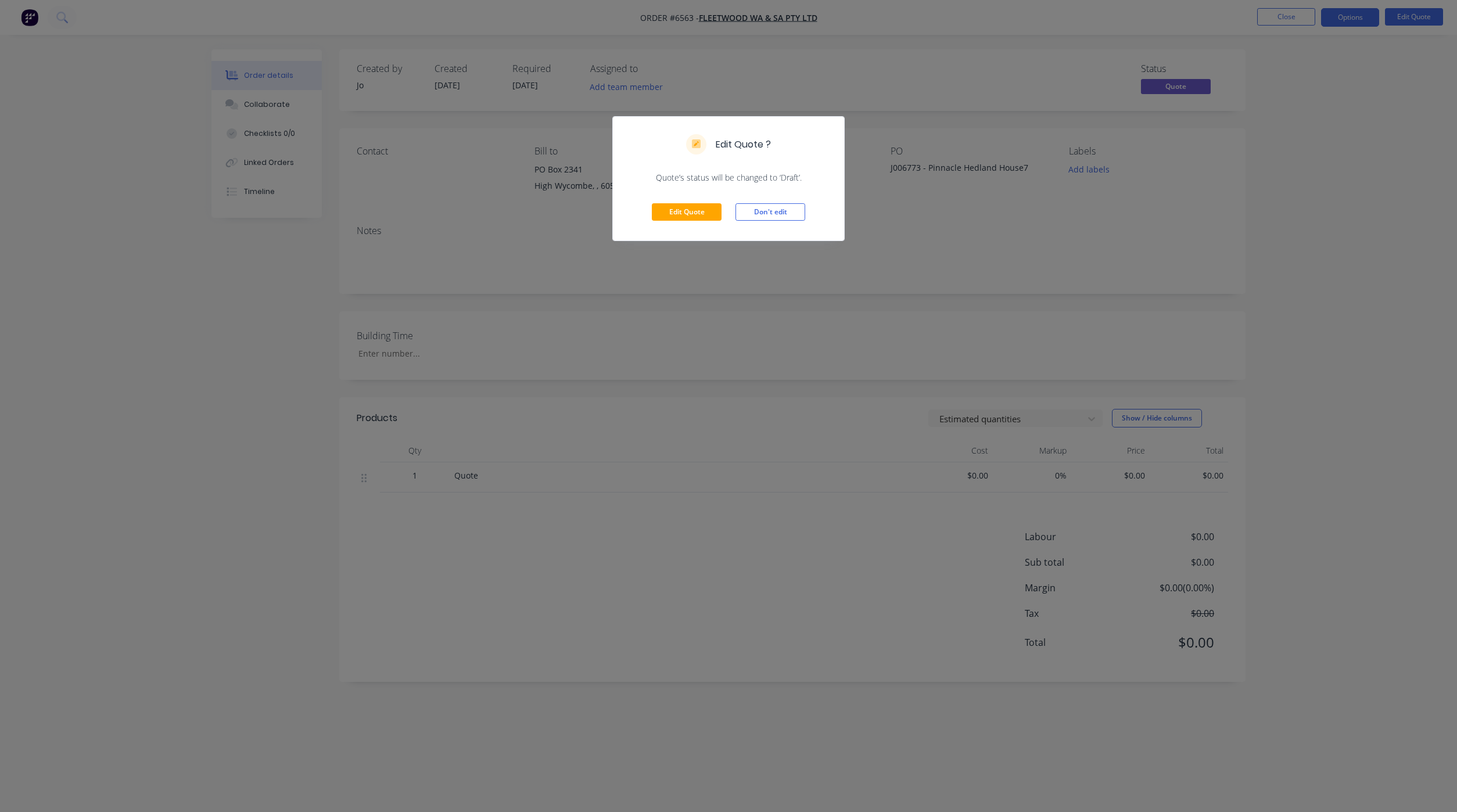
click at [701, 223] on div "Edit Quote Don't edit" at bounding box center [728, 212] width 231 height 57
click at [670, 223] on div "Edit Quote Don't edit" at bounding box center [728, 212] width 231 height 57
click at [680, 209] on button "Edit Quote" at bounding box center [687, 212] width 70 height 17
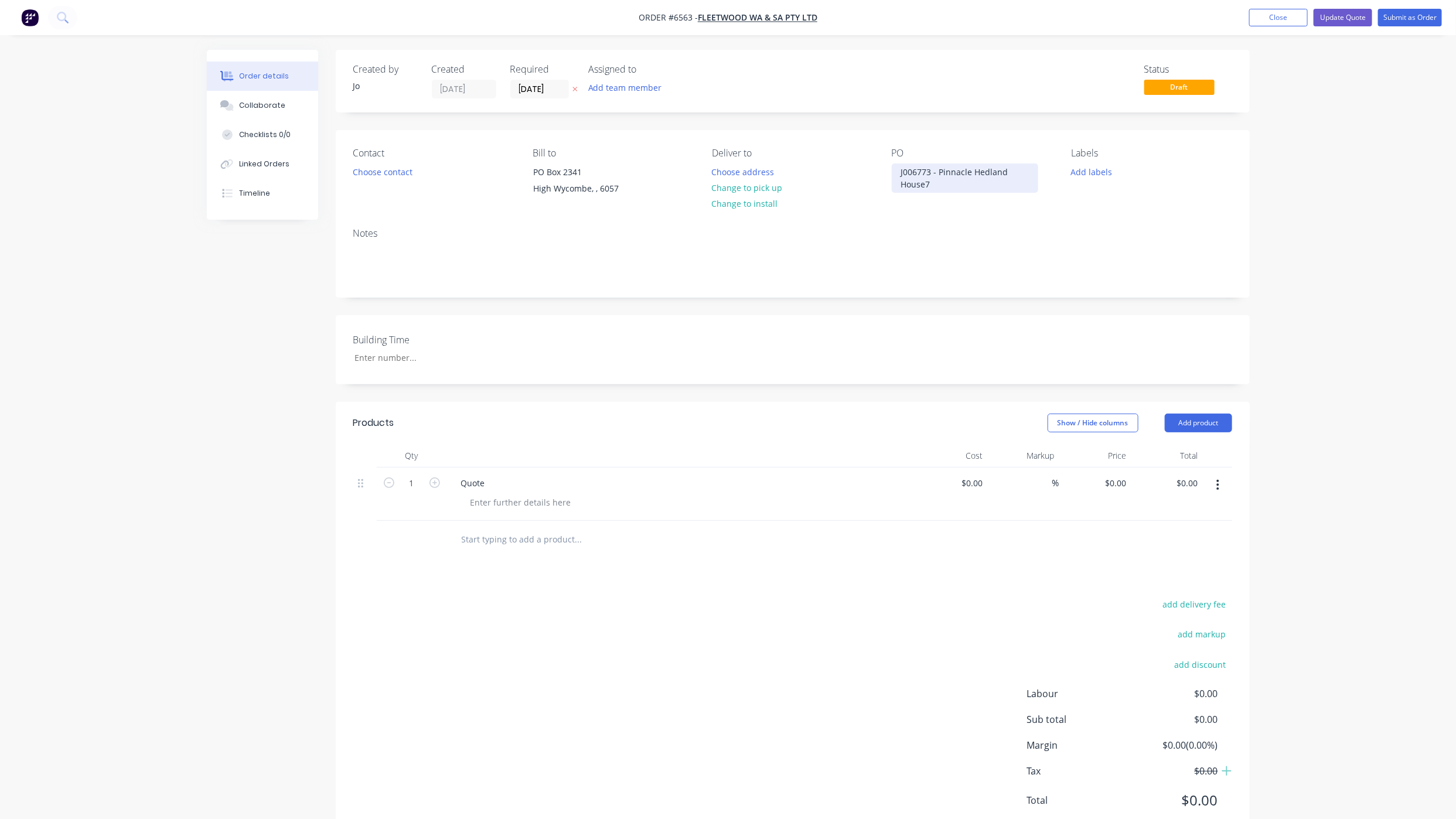
click at [943, 186] on div "J006773 - Pinnacle Hedland House7" at bounding box center [964, 177] width 147 height 29
click at [499, 496] on div at bounding box center [520, 502] width 120 height 17
click at [482, 503] on div at bounding box center [520, 502] width 120 height 17
paste div
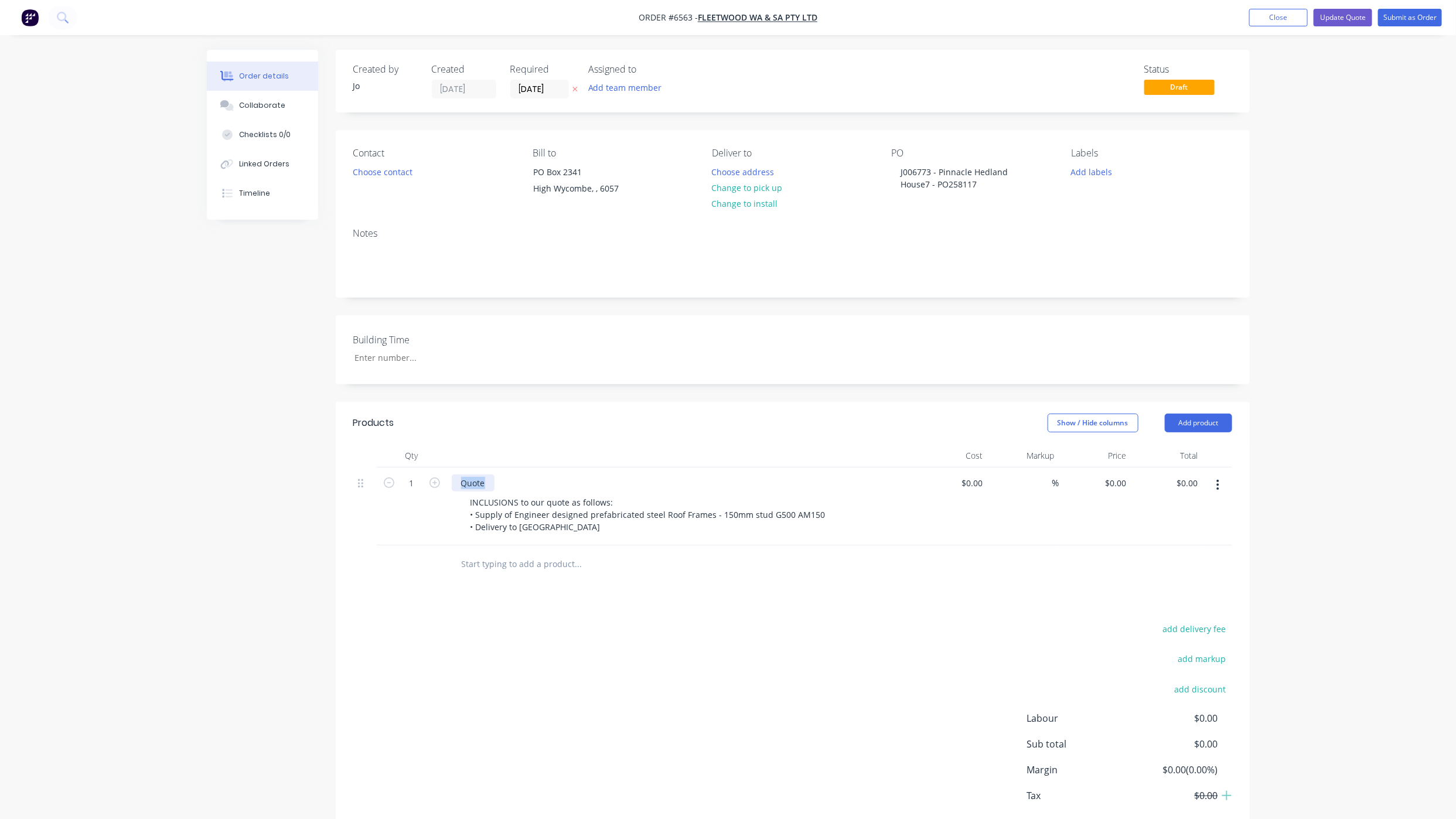
drag, startPoint x: 488, startPoint y: 483, endPoint x: 377, endPoint y: 473, distance: 111.4
click at [389, 484] on div "1 Quote INCLUSIONS to our quote as follows: • Supply of Engineer designed prefa…" at bounding box center [792, 506] width 879 height 78
click at [647, 485] on div "J006773 - Pinnacle Hedland - Purchase Order" at bounding box center [681, 482] width 459 height 17
click at [637, 482] on div "J006773 - Pinnacle Hedland - Purchase Order" at bounding box center [549, 482] width 195 height 17
click at [1106, 484] on div "$0.00 $0.00" at bounding box center [1095, 506] width 72 height 78
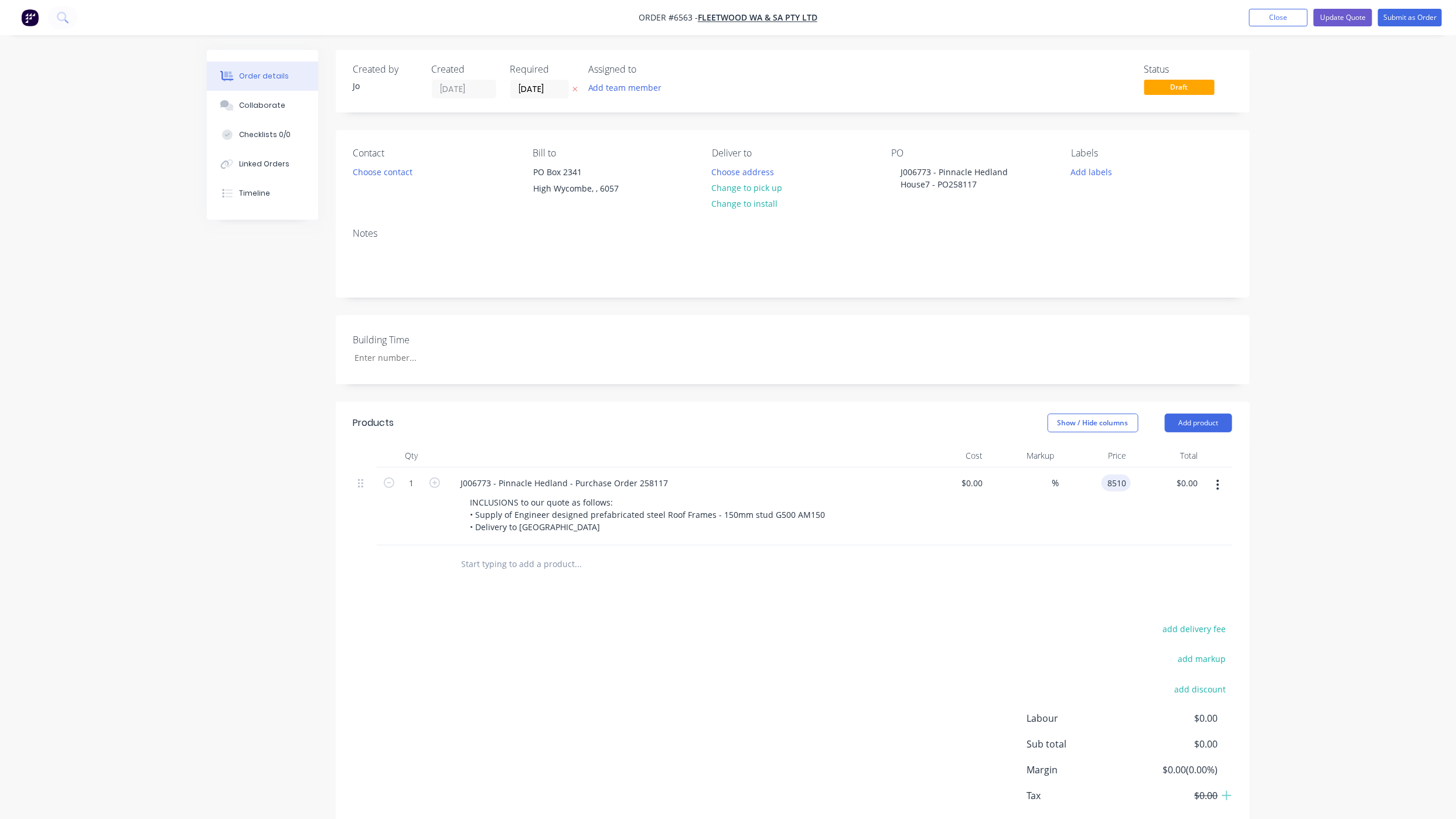
type input "$8,510.00"
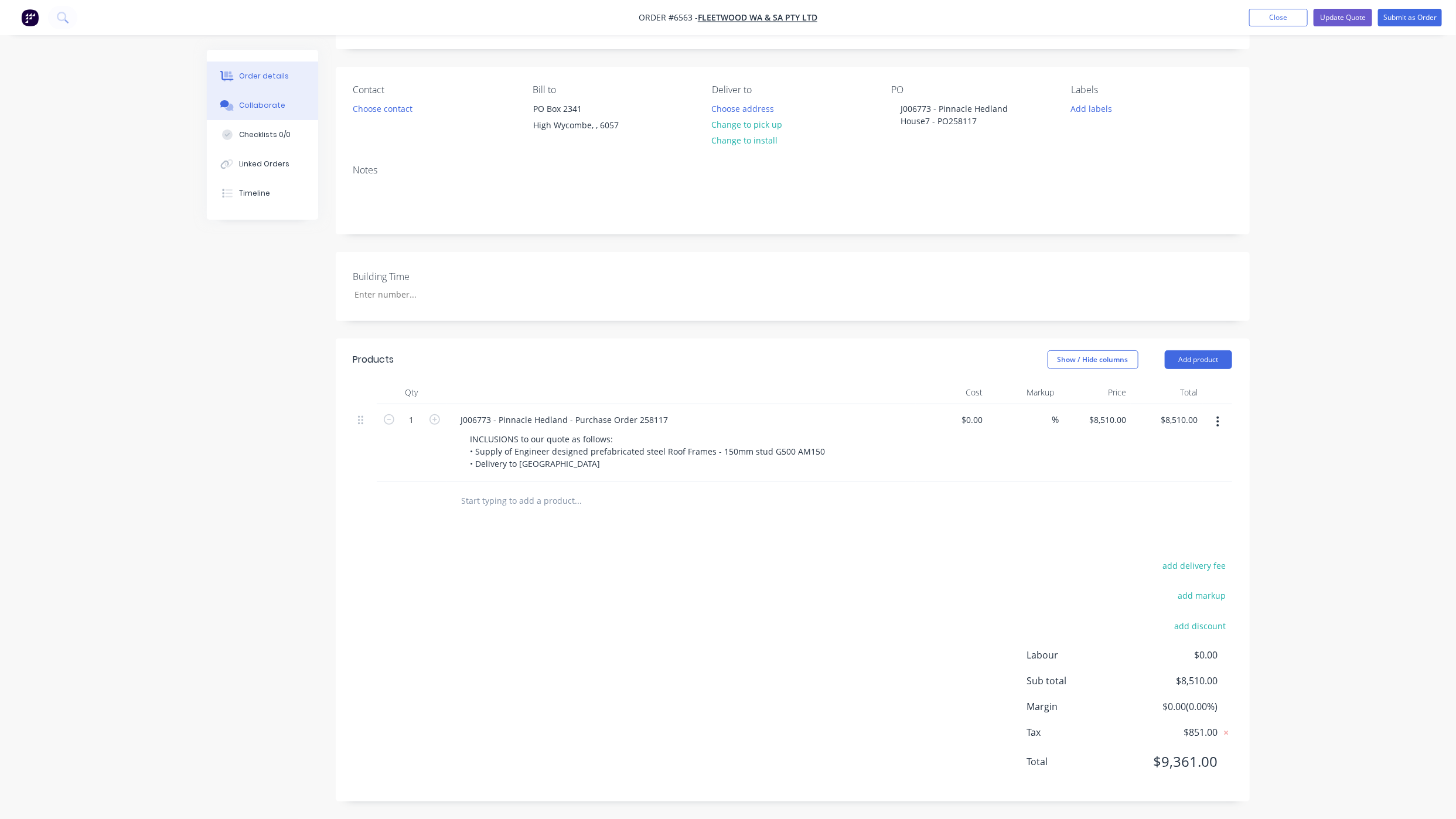
click at [275, 101] on div "Collaborate" at bounding box center [262, 105] width 47 height 11
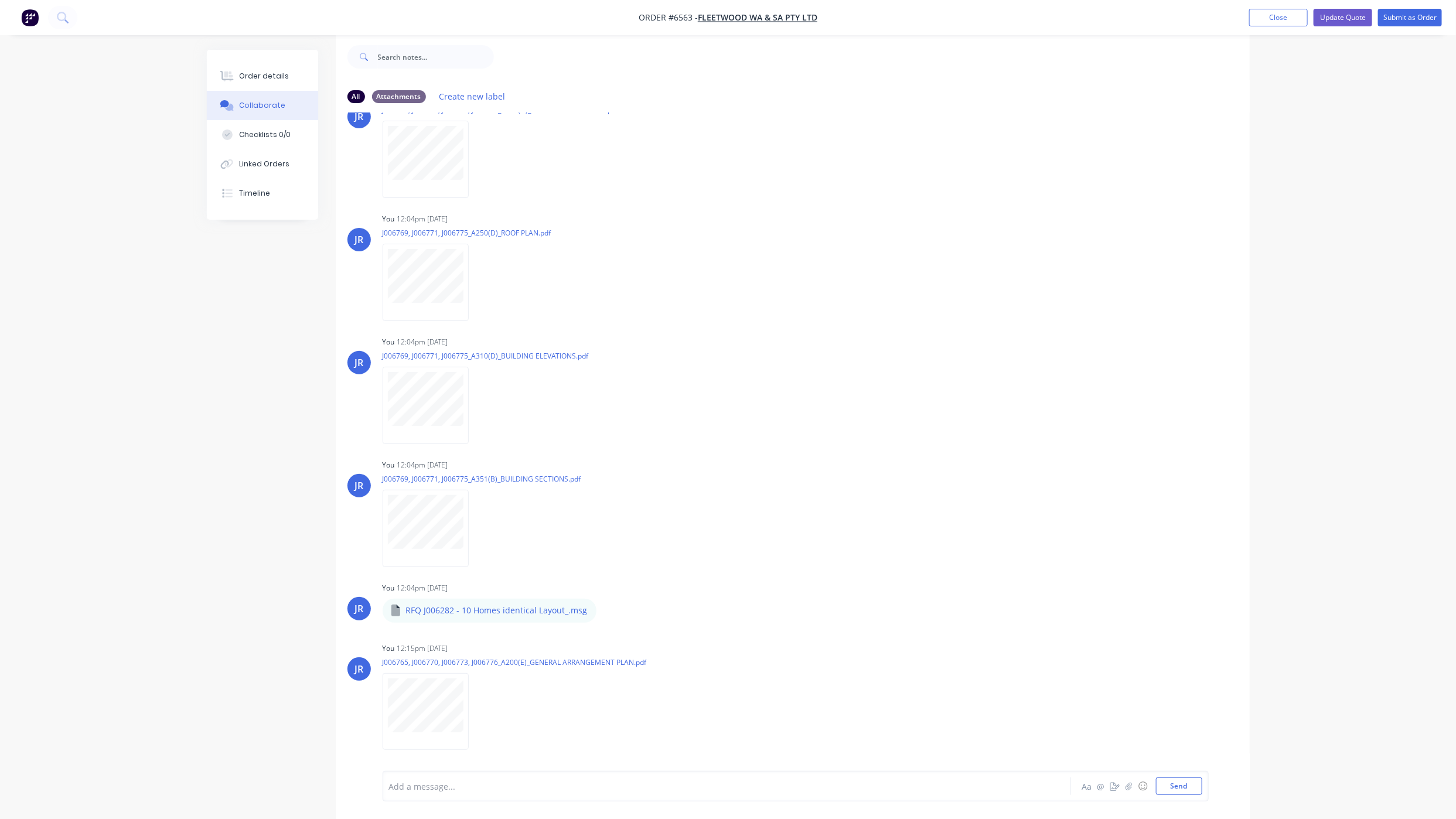
scroll to position [18, 0]
click at [1180, 787] on button "Send" at bounding box center [1179, 785] width 47 height 17
click at [1164, 782] on button "Send" at bounding box center [1179, 785] width 47 height 17
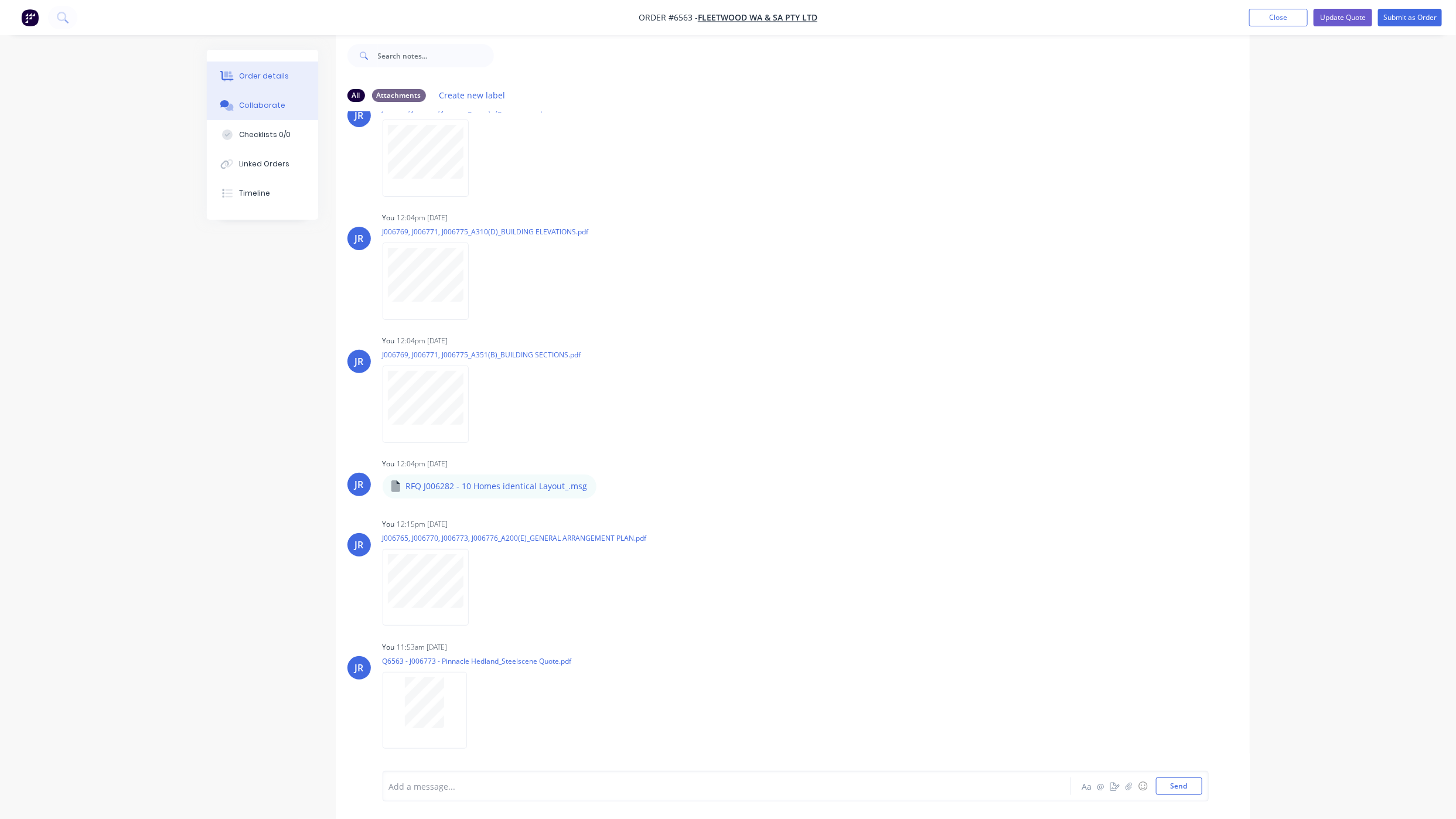
click at [274, 81] on button "Order details" at bounding box center [262, 76] width 111 height 29
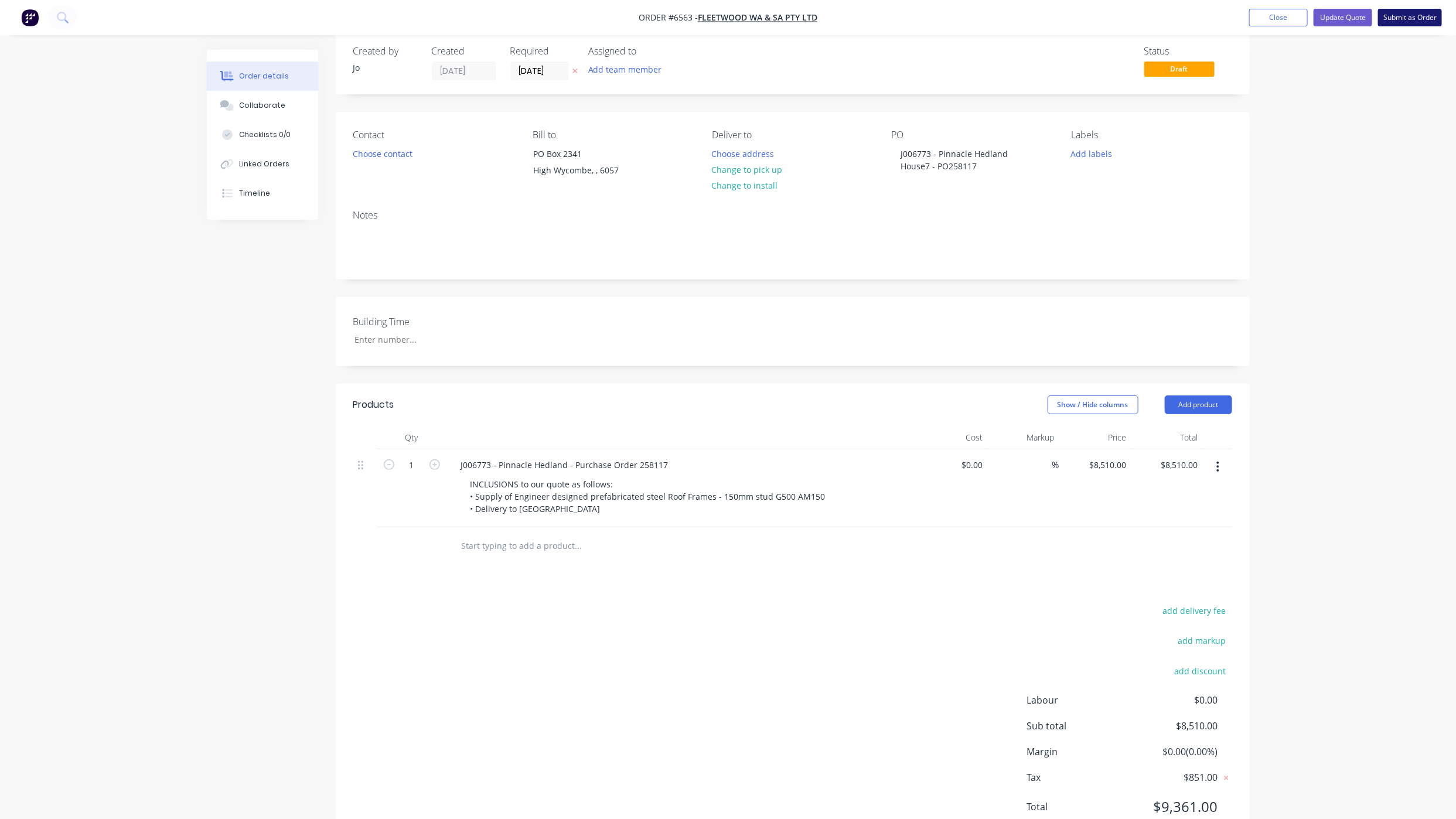
click at [1391, 13] on button "Submit as Order" at bounding box center [1409, 17] width 64 height 17
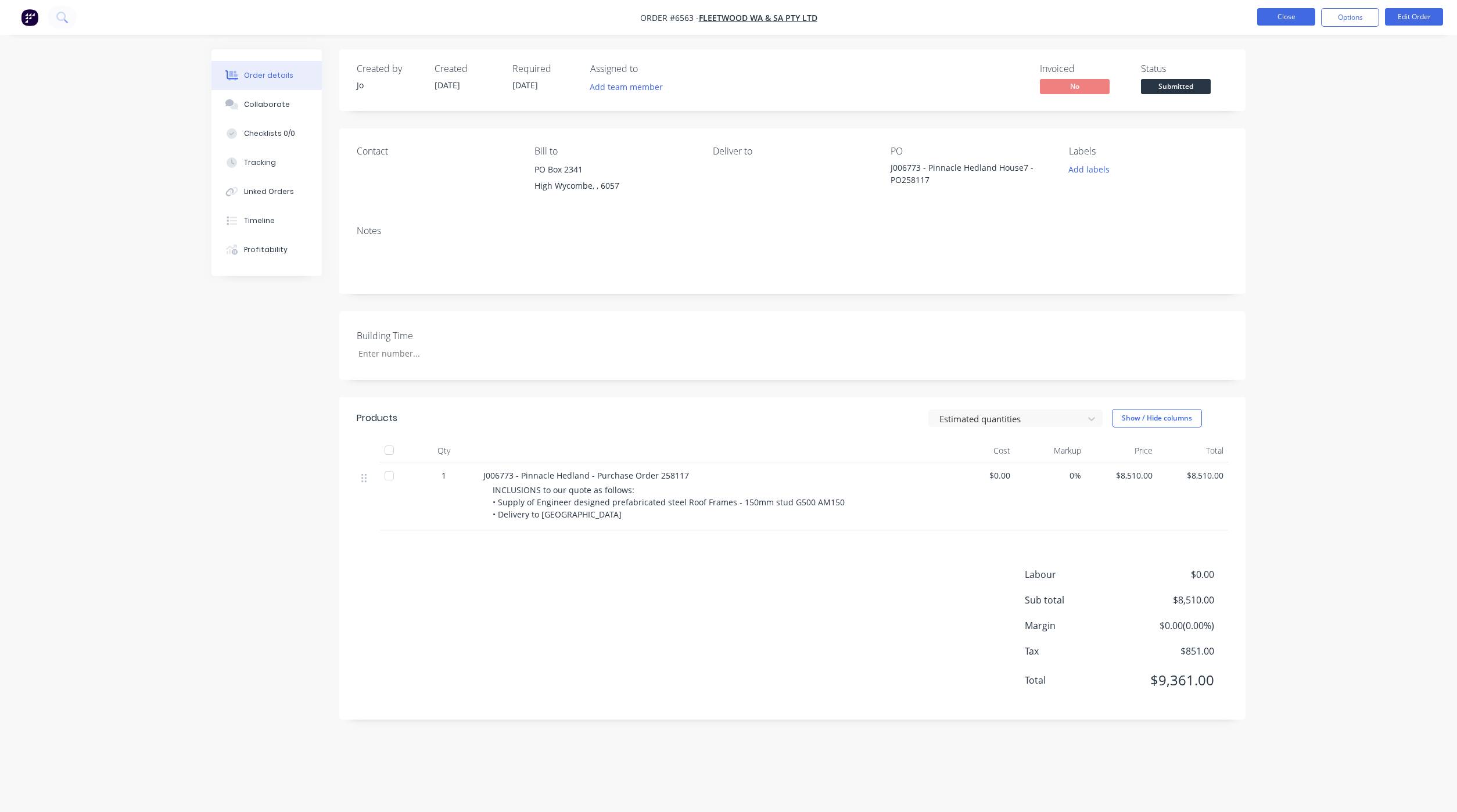
click at [1286, 22] on button "Close" at bounding box center [1286, 16] width 58 height 17
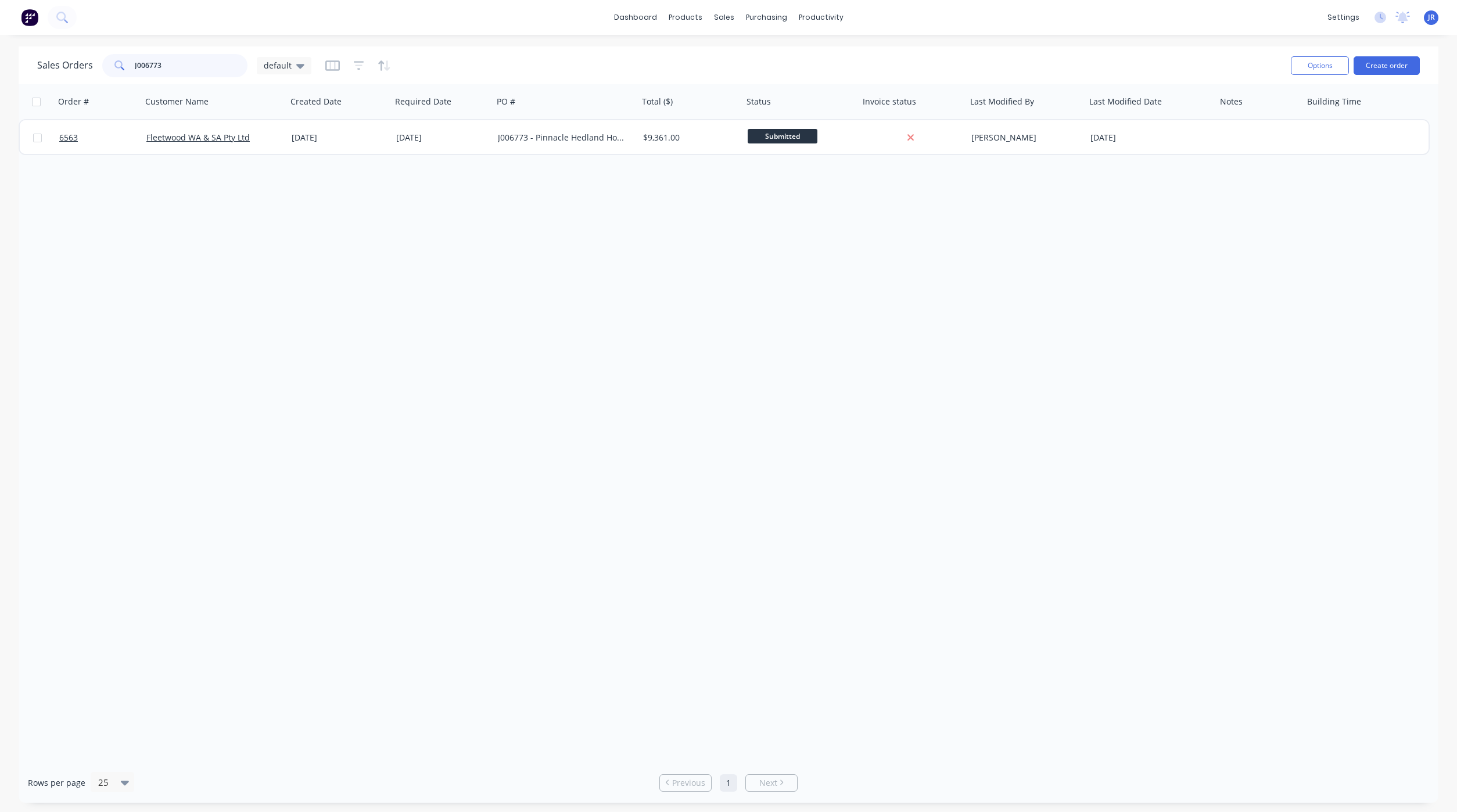
drag, startPoint x: 201, startPoint y: 69, endPoint x: -162, endPoint y: 77, distance: 363.1
click at [0, 77] on html "dashboard products sales purchasing productivity dashboard products Product Cat…" at bounding box center [728, 406] width 1457 height 812
type input "J006772"
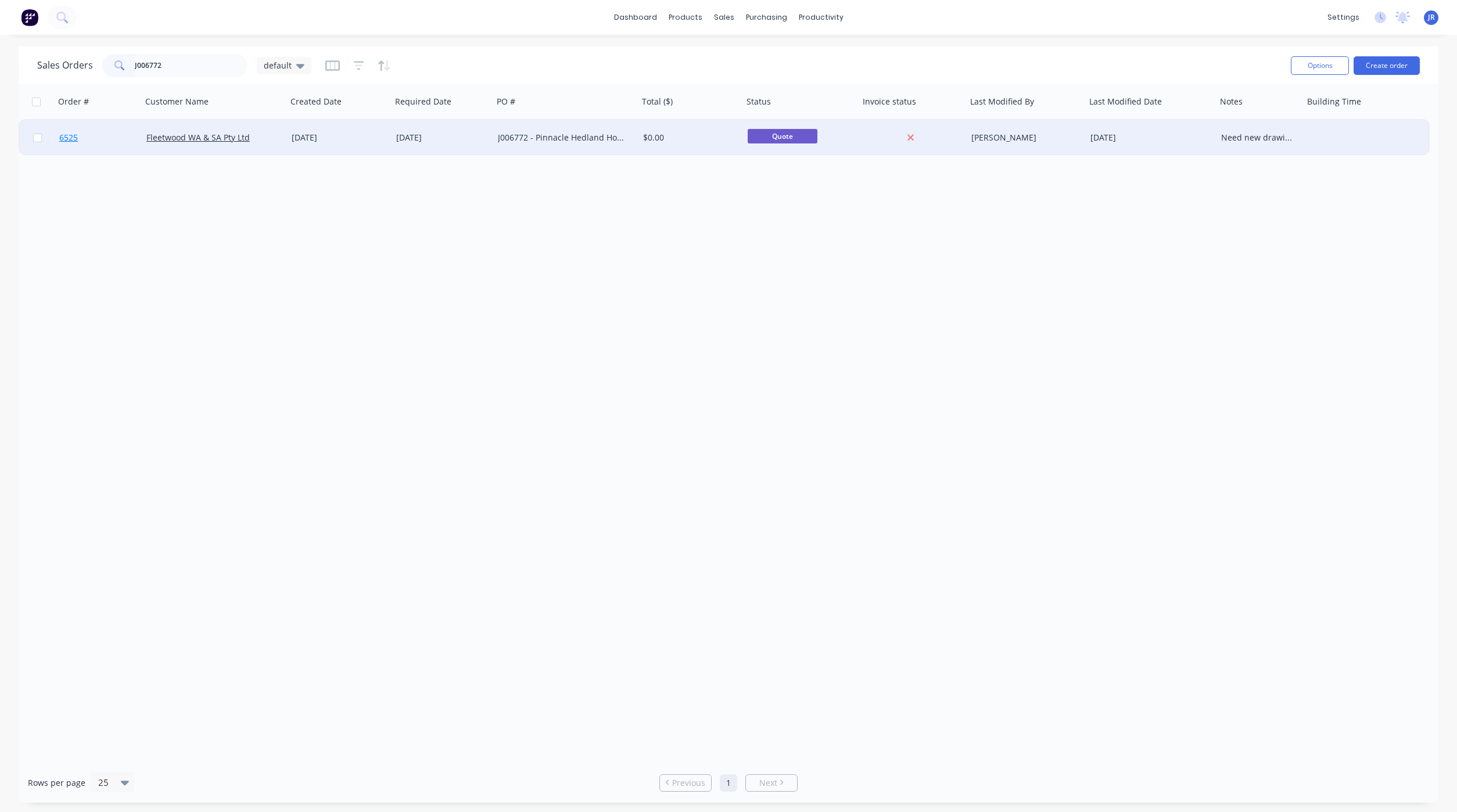
click at [65, 133] on span "6525" at bounding box center [69, 138] width 19 height 12
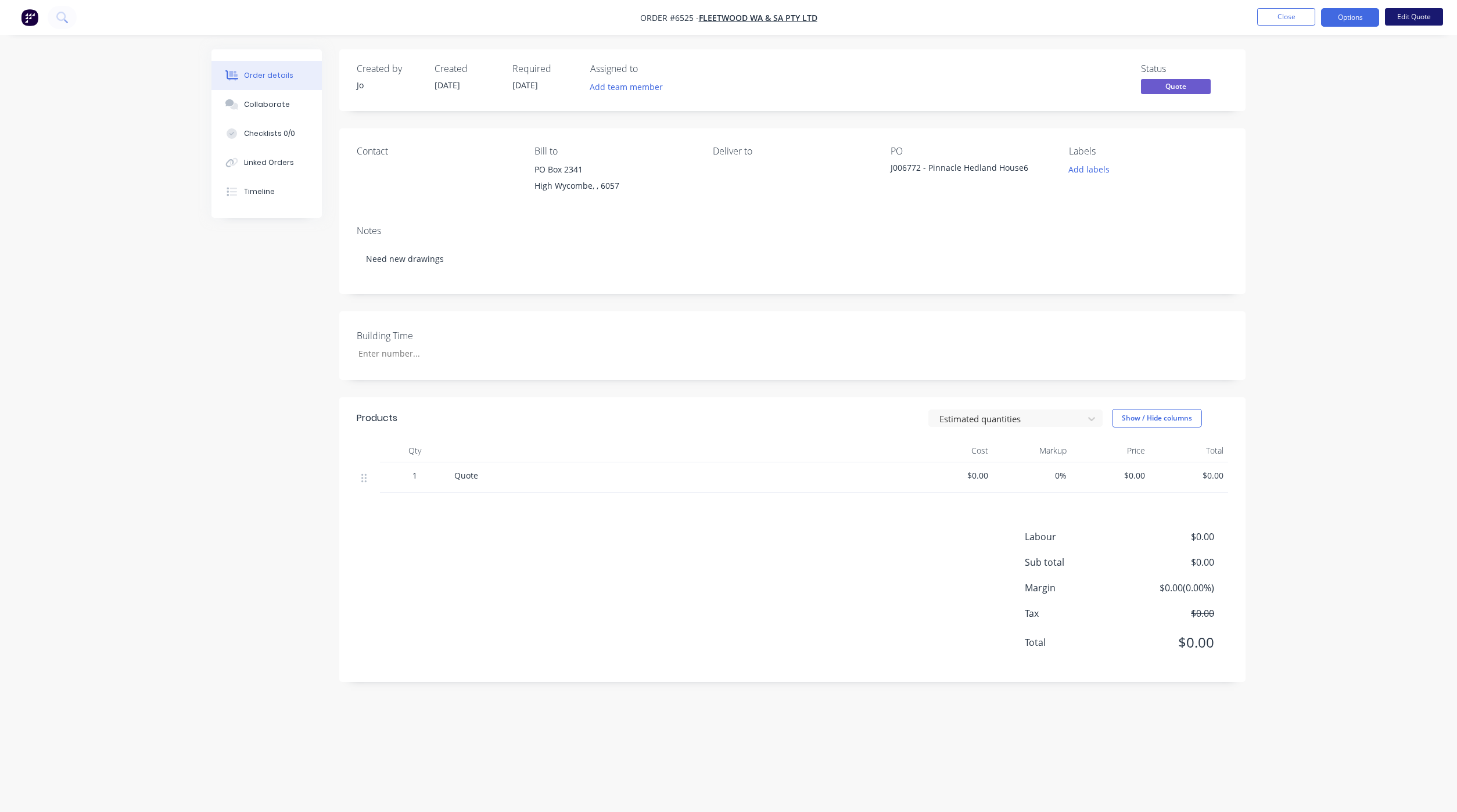
click at [1406, 20] on button "Edit Quote" at bounding box center [1414, 16] width 58 height 17
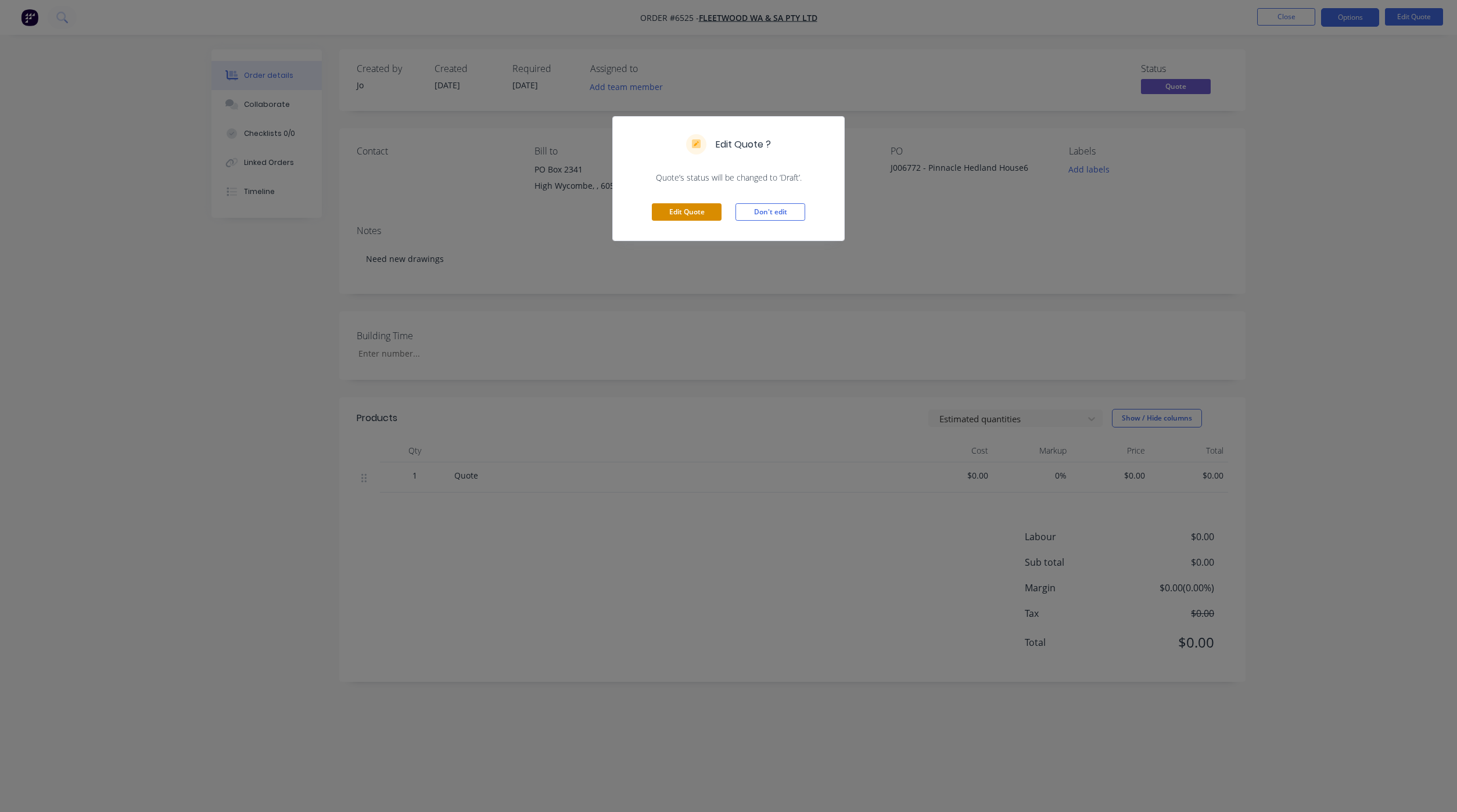
click at [670, 209] on button "Edit Quote" at bounding box center [687, 212] width 70 height 17
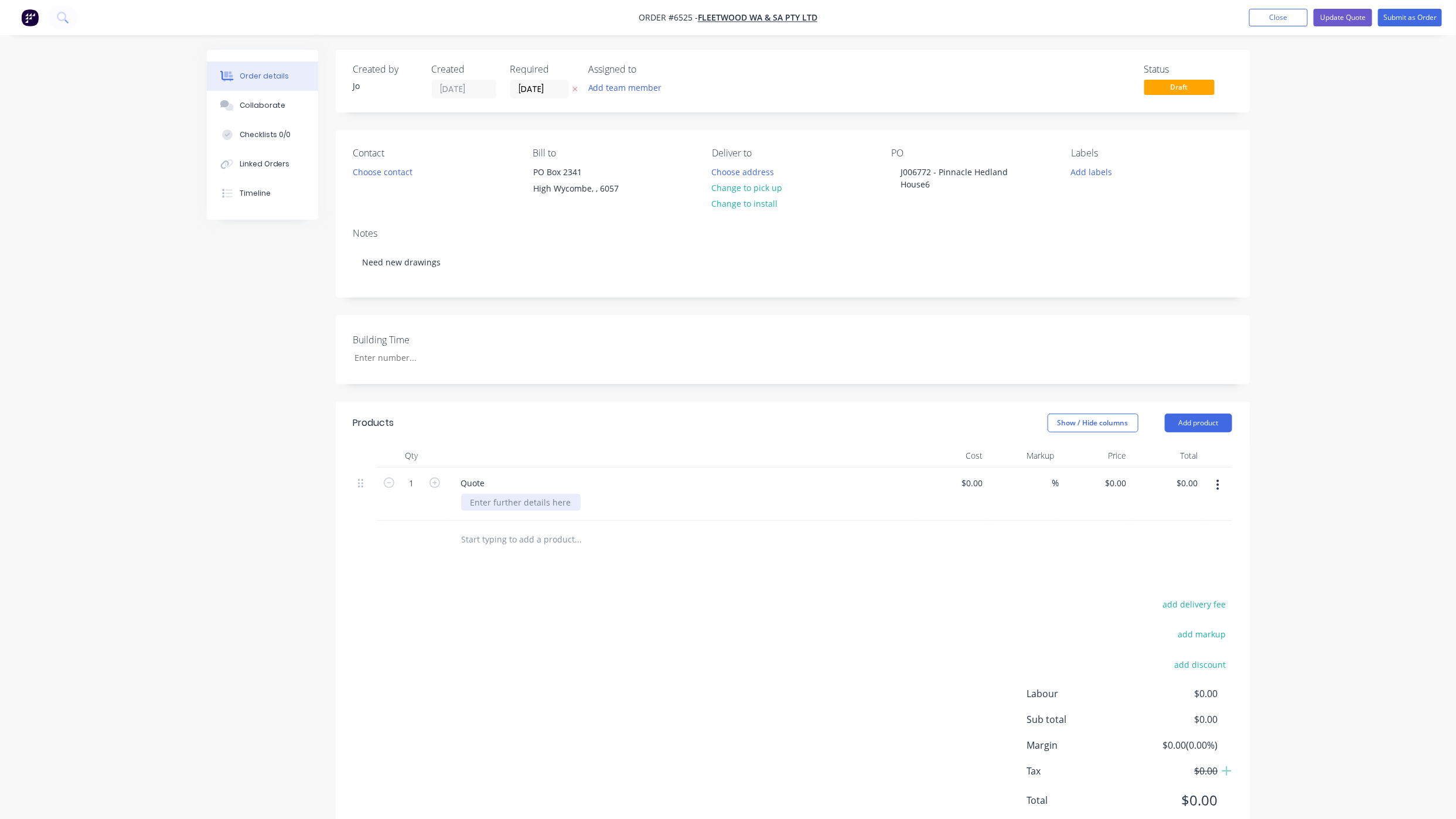
click at [482, 499] on div at bounding box center [520, 502] width 120 height 17
paste div
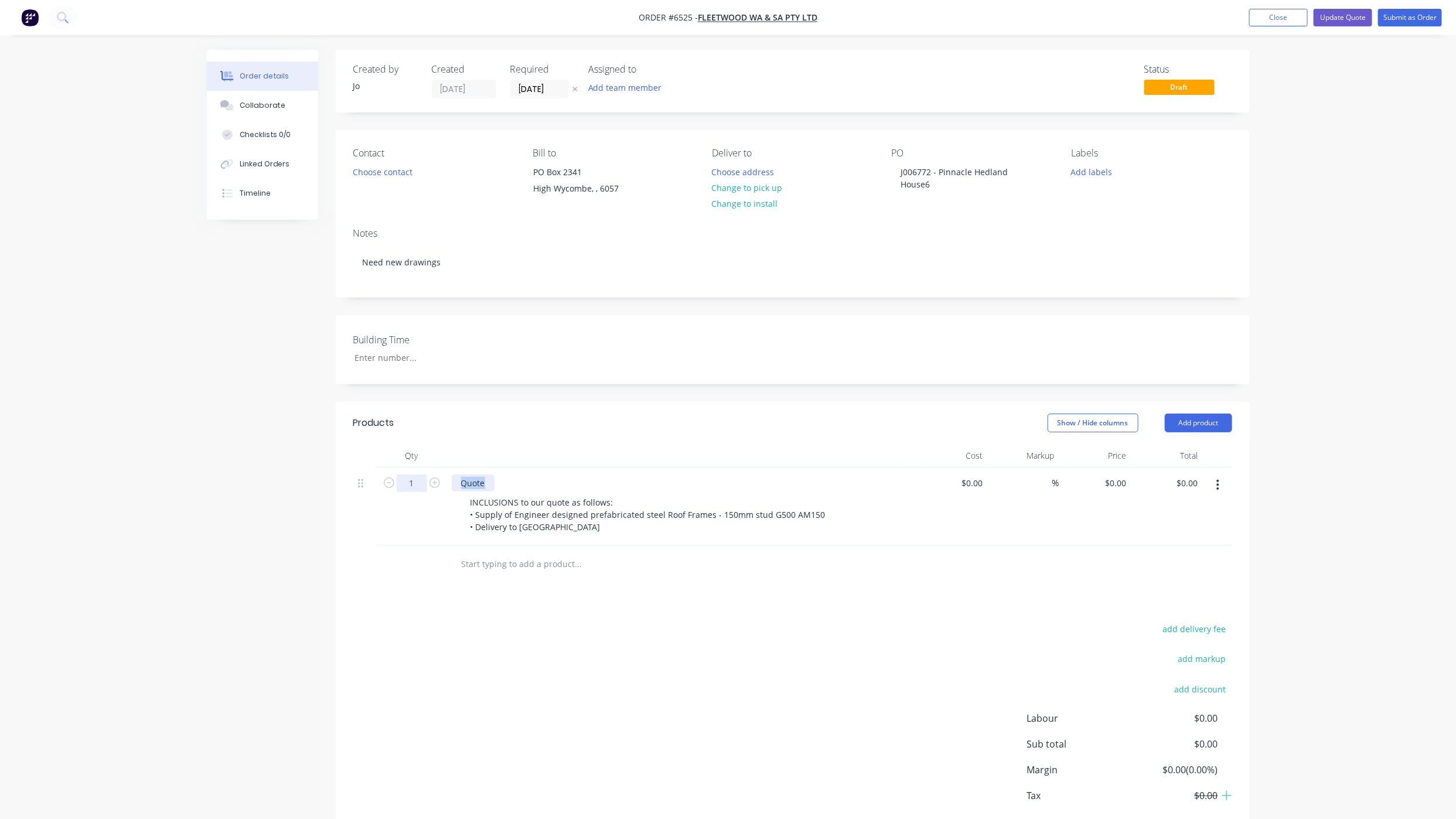
drag, startPoint x: 489, startPoint y: 478, endPoint x: 401, endPoint y: 478, distance: 88.0
click at [401, 478] on div "1 Quote INCLUSIONS to our quote as follows: • Supply of Engineer designed prefa…" at bounding box center [792, 506] width 879 height 78
click at [642, 483] on div "J006772 - Pinnacle Hedland - Purchase Order" at bounding box center [681, 482] width 459 height 17
click at [633, 484] on div "J006772 - Pinnacle Hedland - Purchase Order" at bounding box center [549, 482] width 195 height 17
click at [940, 183] on div "J006772 - Pinnacle Hedland House6" at bounding box center [964, 177] width 147 height 29
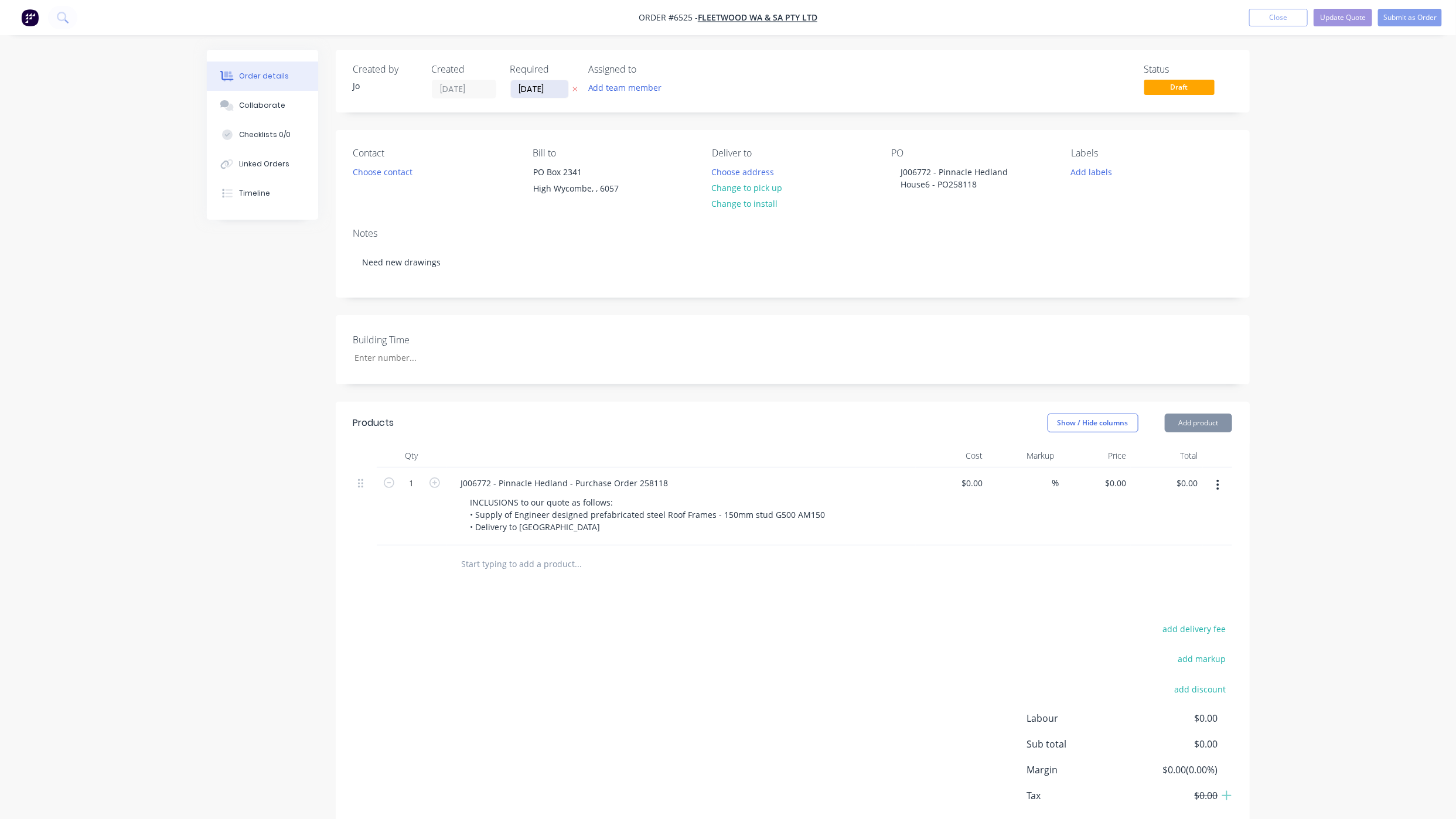
click at [526, 92] on input "[DATE]" at bounding box center [540, 89] width 57 height 17
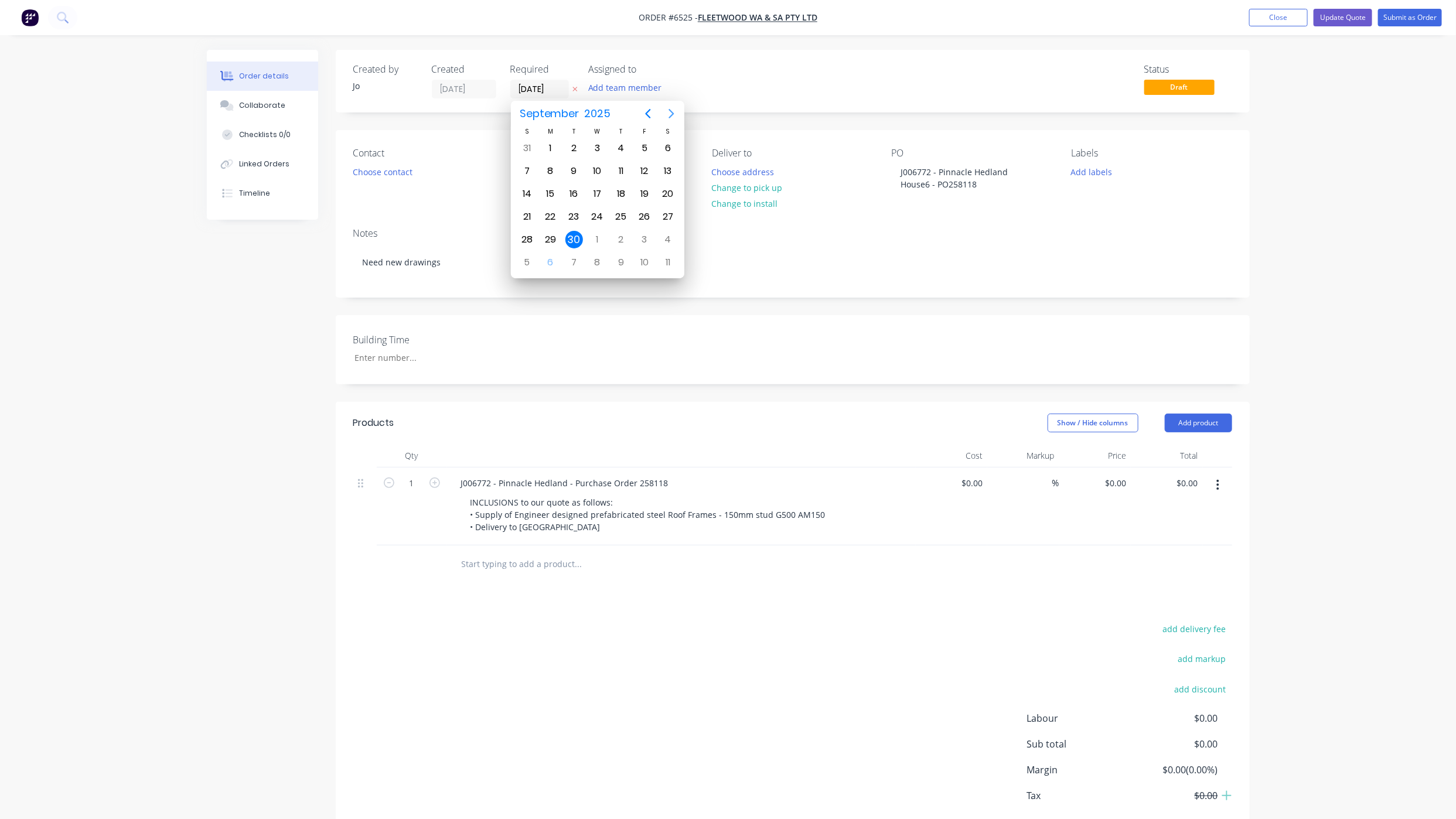
click at [670, 107] on icon "Next page" at bounding box center [671, 113] width 14 height 14
click at [598, 243] on div "29" at bounding box center [597, 239] width 17 height 17
type input "[DATE]"
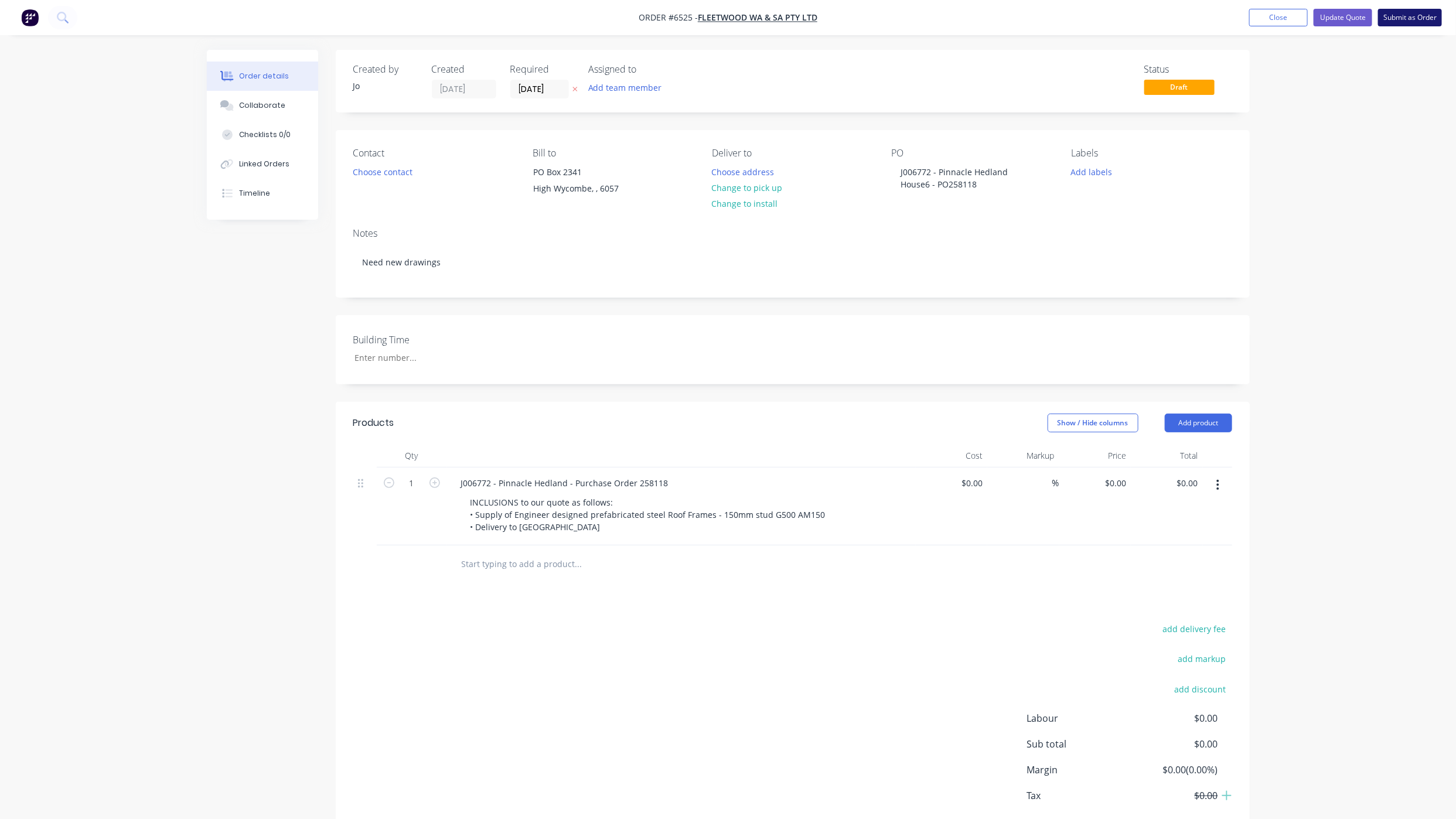
click at [1400, 14] on button "Submit as Order" at bounding box center [1409, 17] width 64 height 17
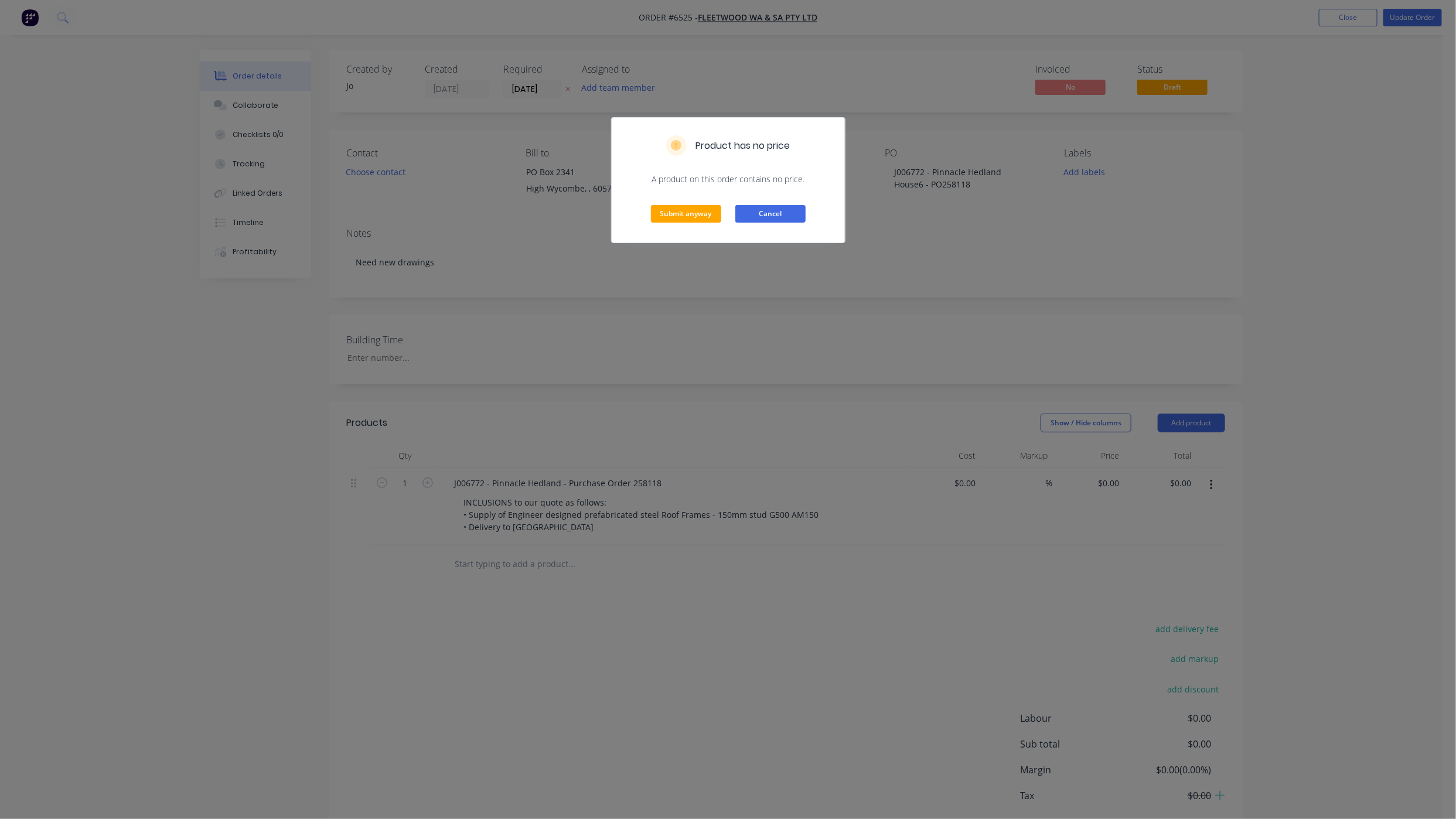
click at [793, 222] on button "Cancel" at bounding box center [770, 213] width 71 height 17
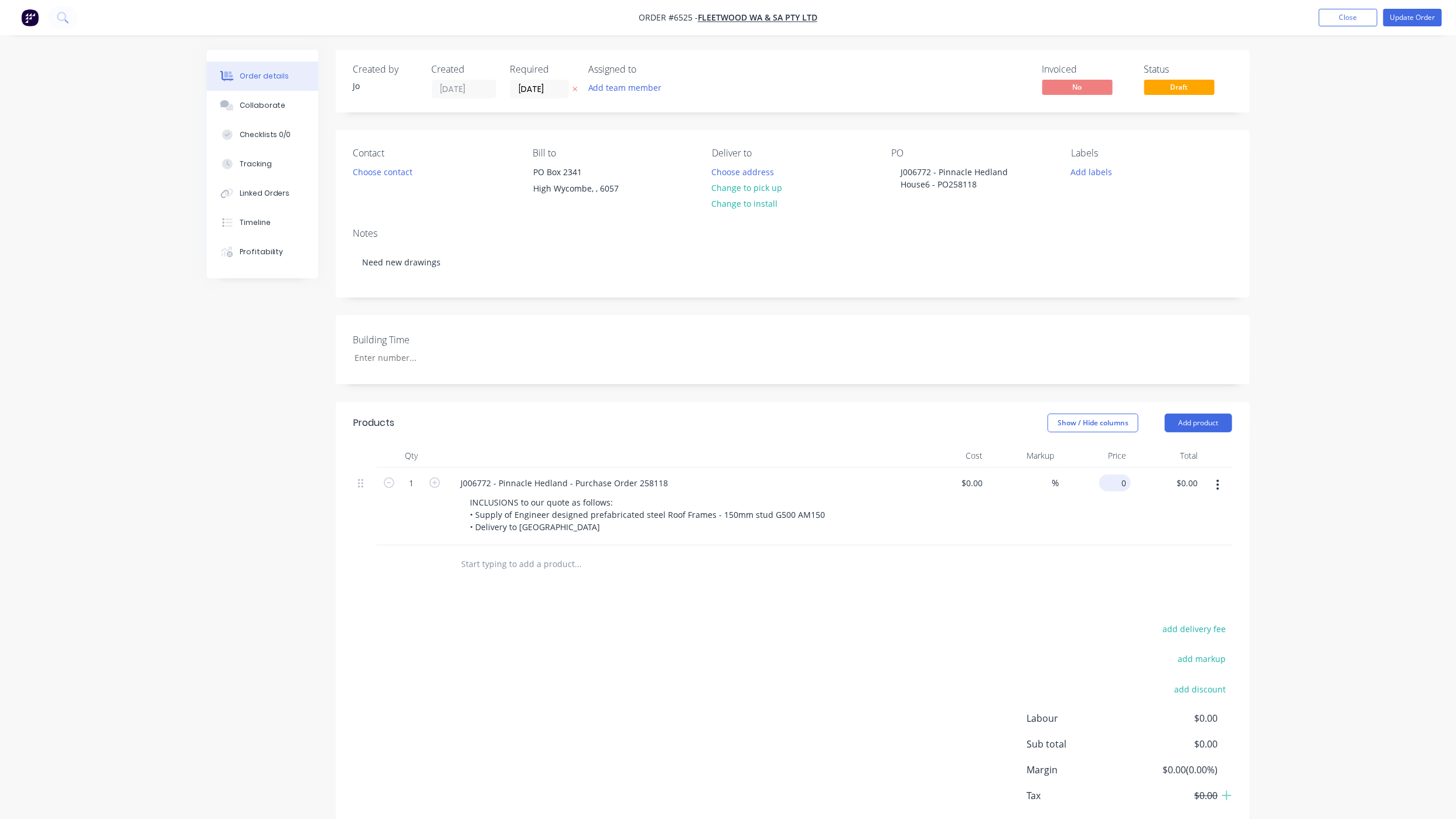
click at [1109, 488] on div "0 $0.00" at bounding box center [1095, 506] width 72 height 78
type input "$8,510.00"
click at [1431, 14] on button "Update Order" at bounding box center [1412, 17] width 59 height 17
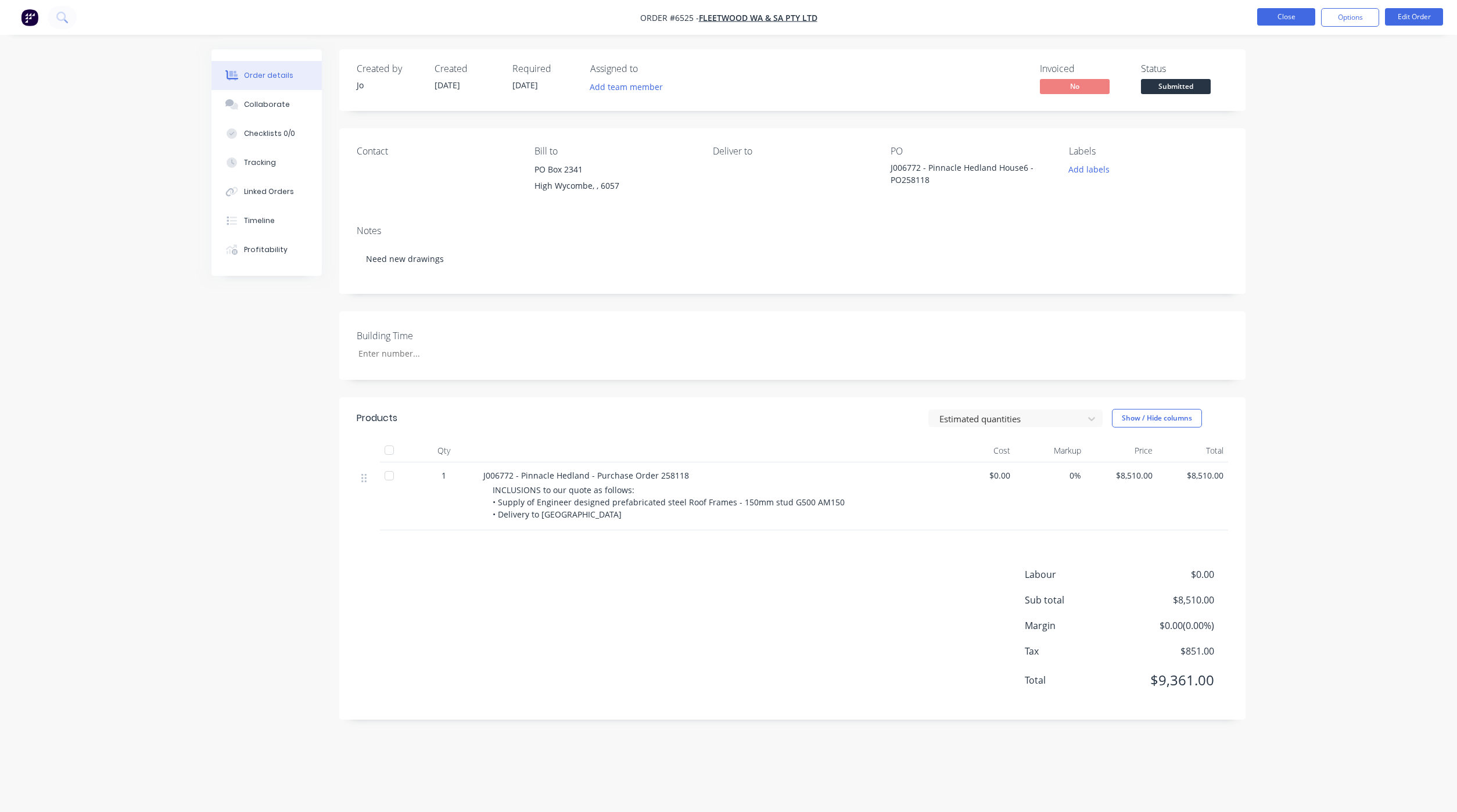
click at [1285, 13] on button "Close" at bounding box center [1286, 16] width 58 height 17
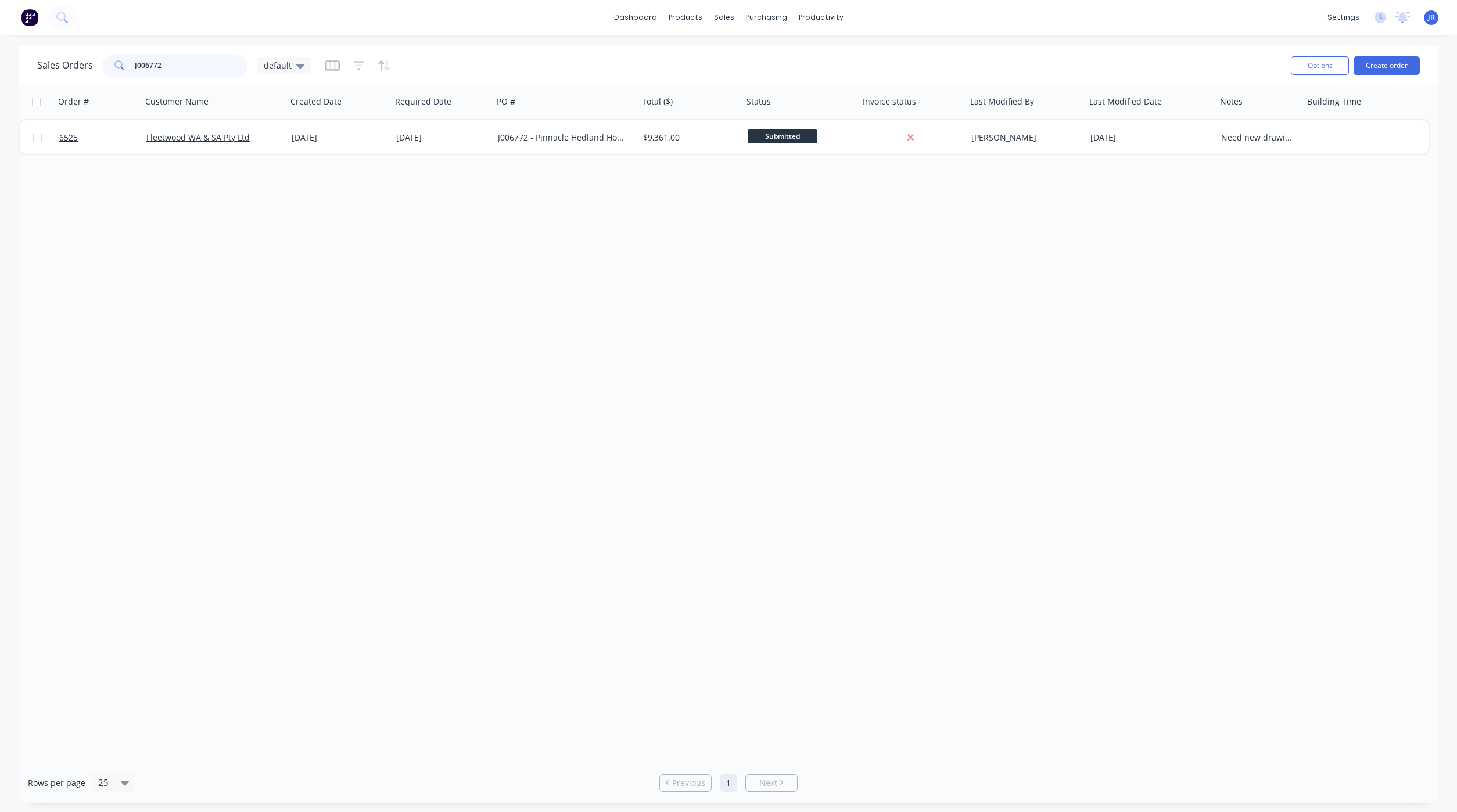
drag, startPoint x: 86, startPoint y: 52, endPoint x: -64, endPoint y: 28, distance: 151.9
click at [0, 28] on html "dashboard products sales purchasing productivity dashboard products Product Cat…" at bounding box center [728, 406] width 1457 height 812
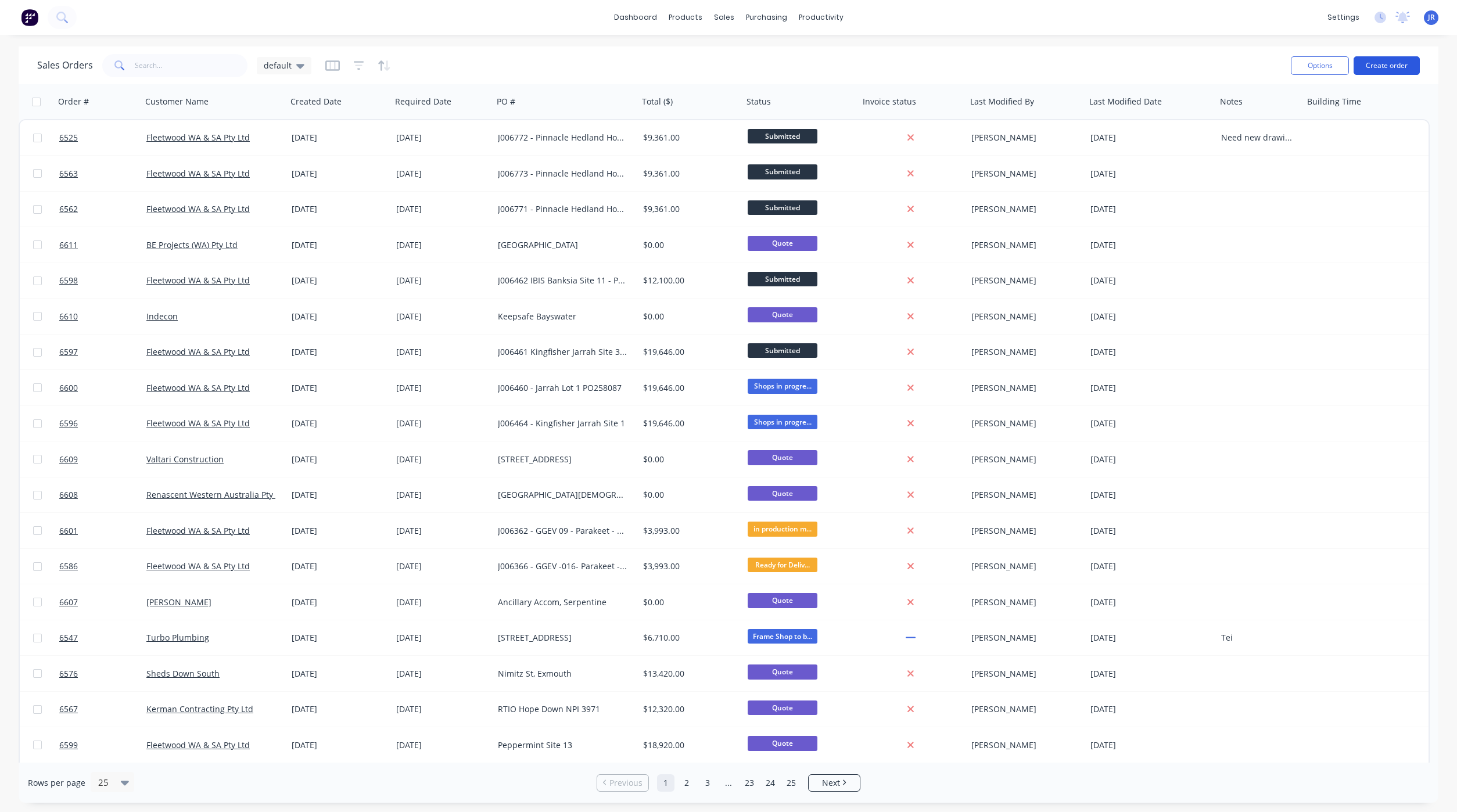
click at [1379, 68] on button "Create order" at bounding box center [1386, 66] width 66 height 19
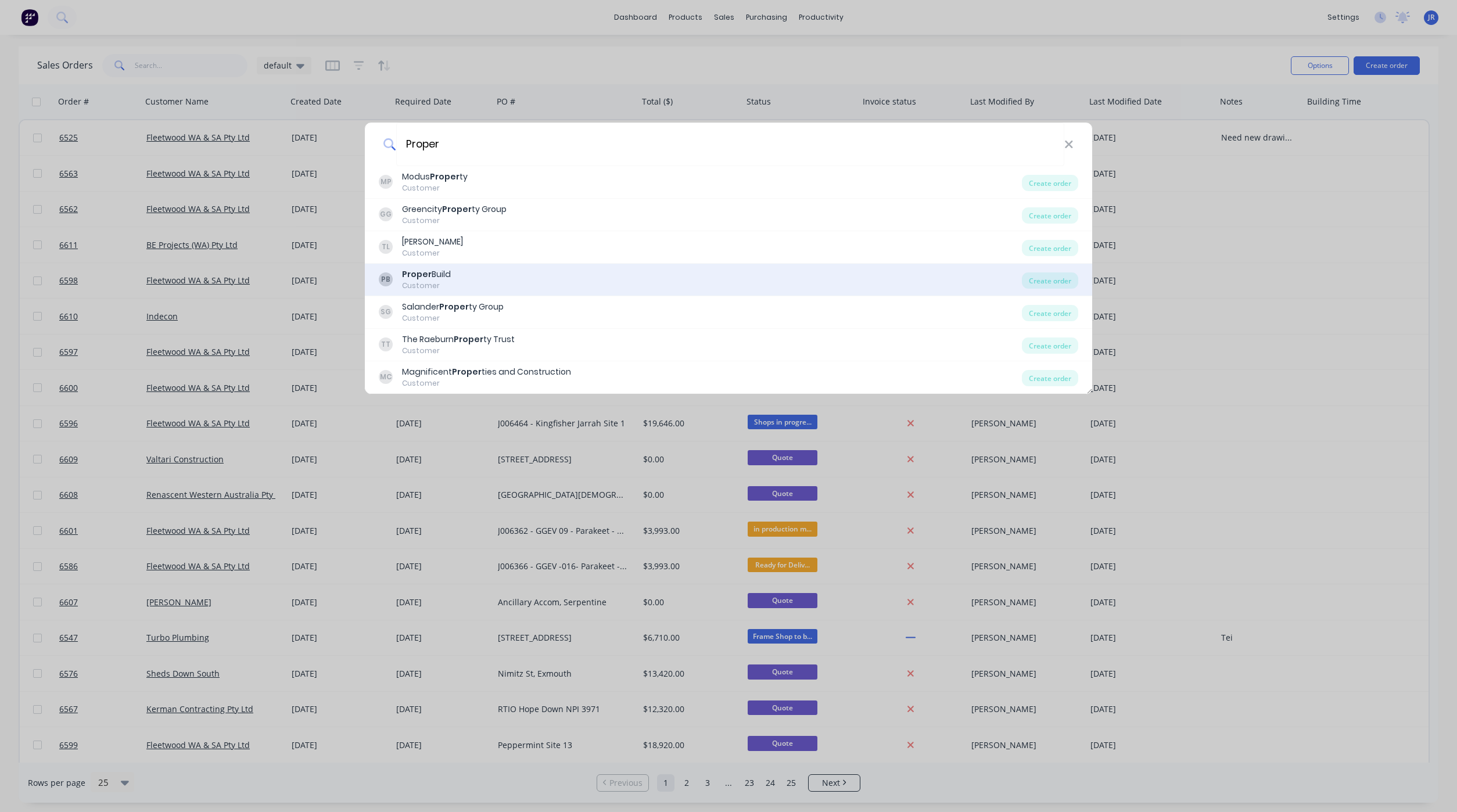
type input "Proper"
click at [418, 278] on b "Proper" at bounding box center [417, 274] width 30 height 12
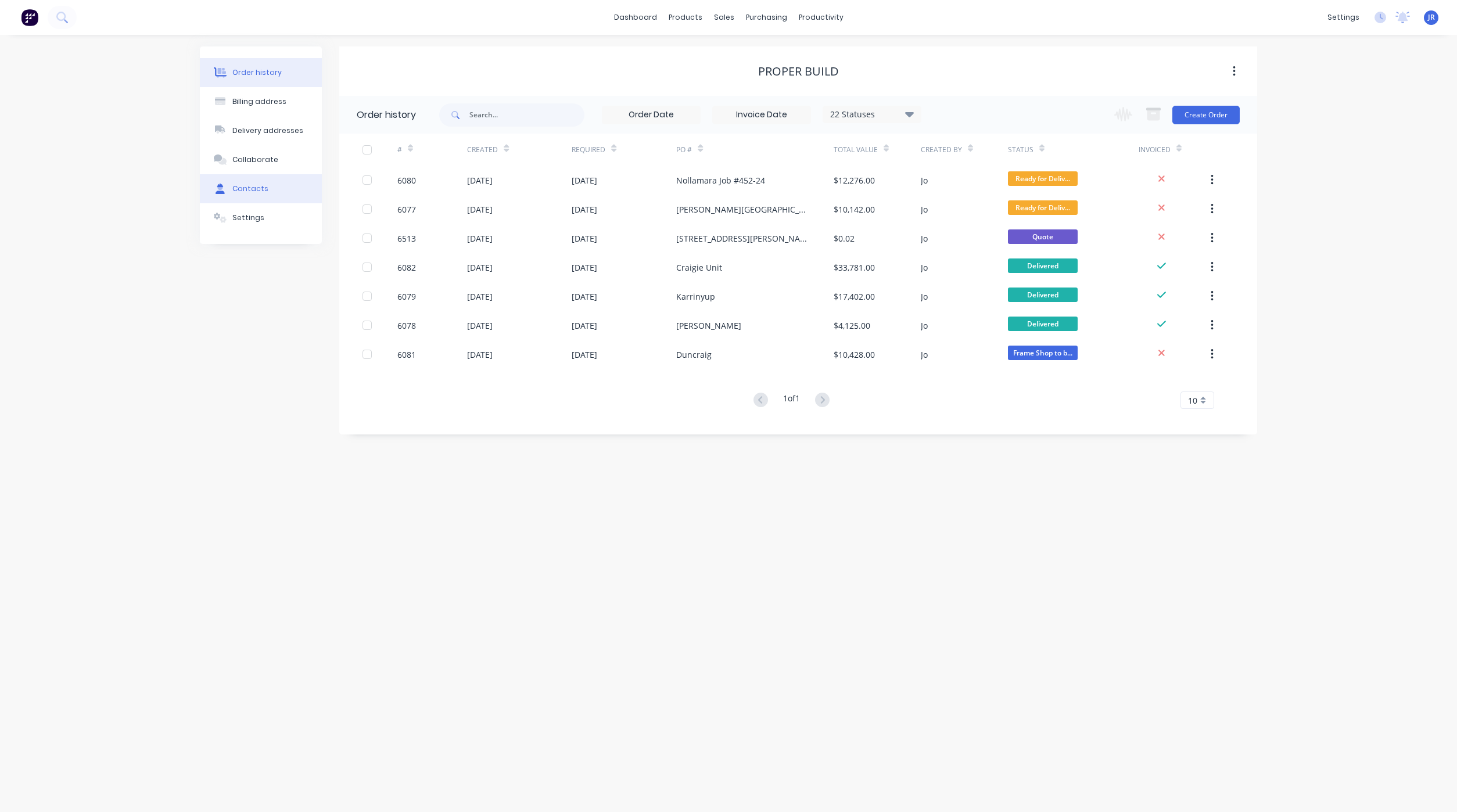
click at [244, 181] on button "Contacts" at bounding box center [261, 188] width 122 height 29
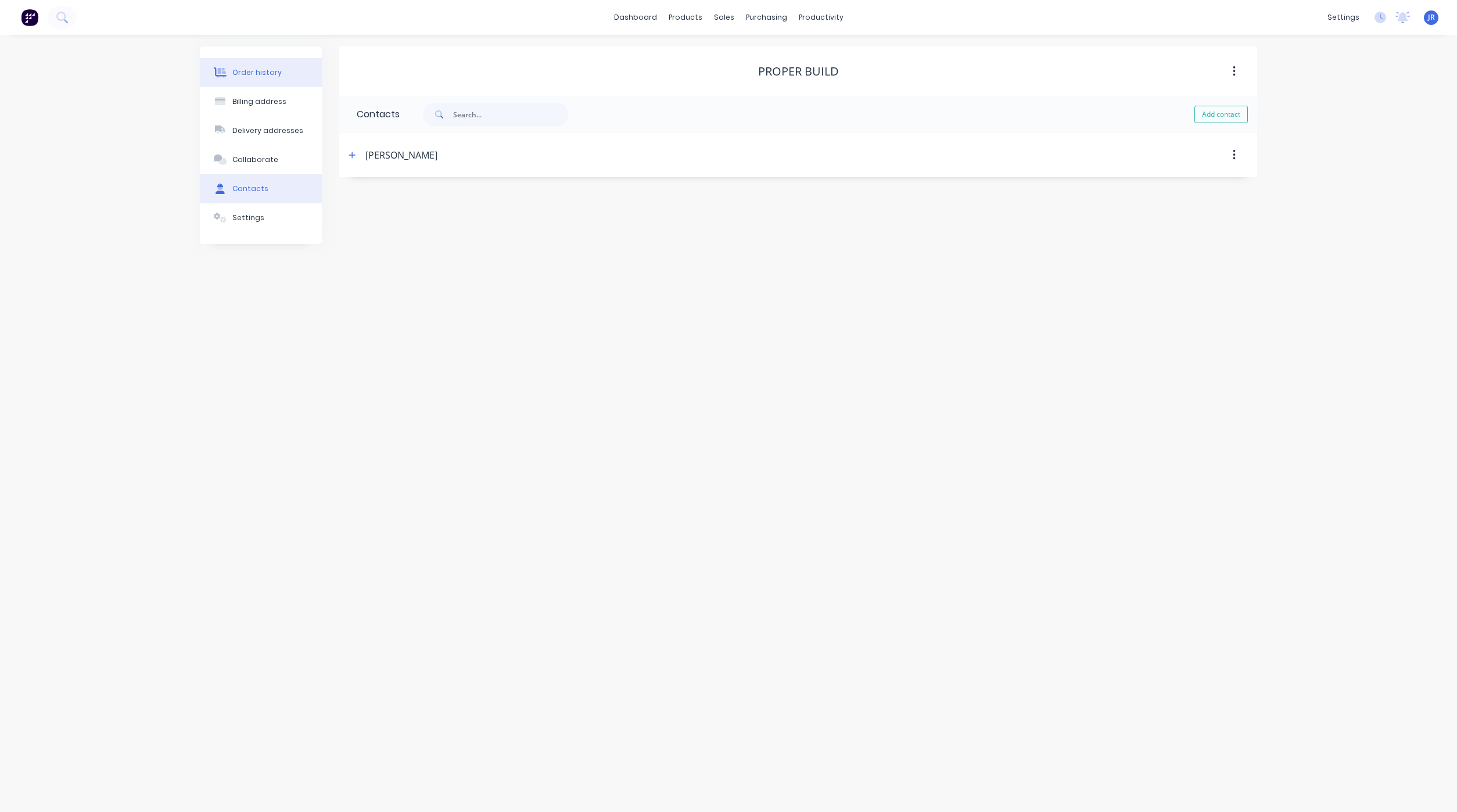
click at [267, 78] on button "Order history" at bounding box center [261, 72] width 122 height 29
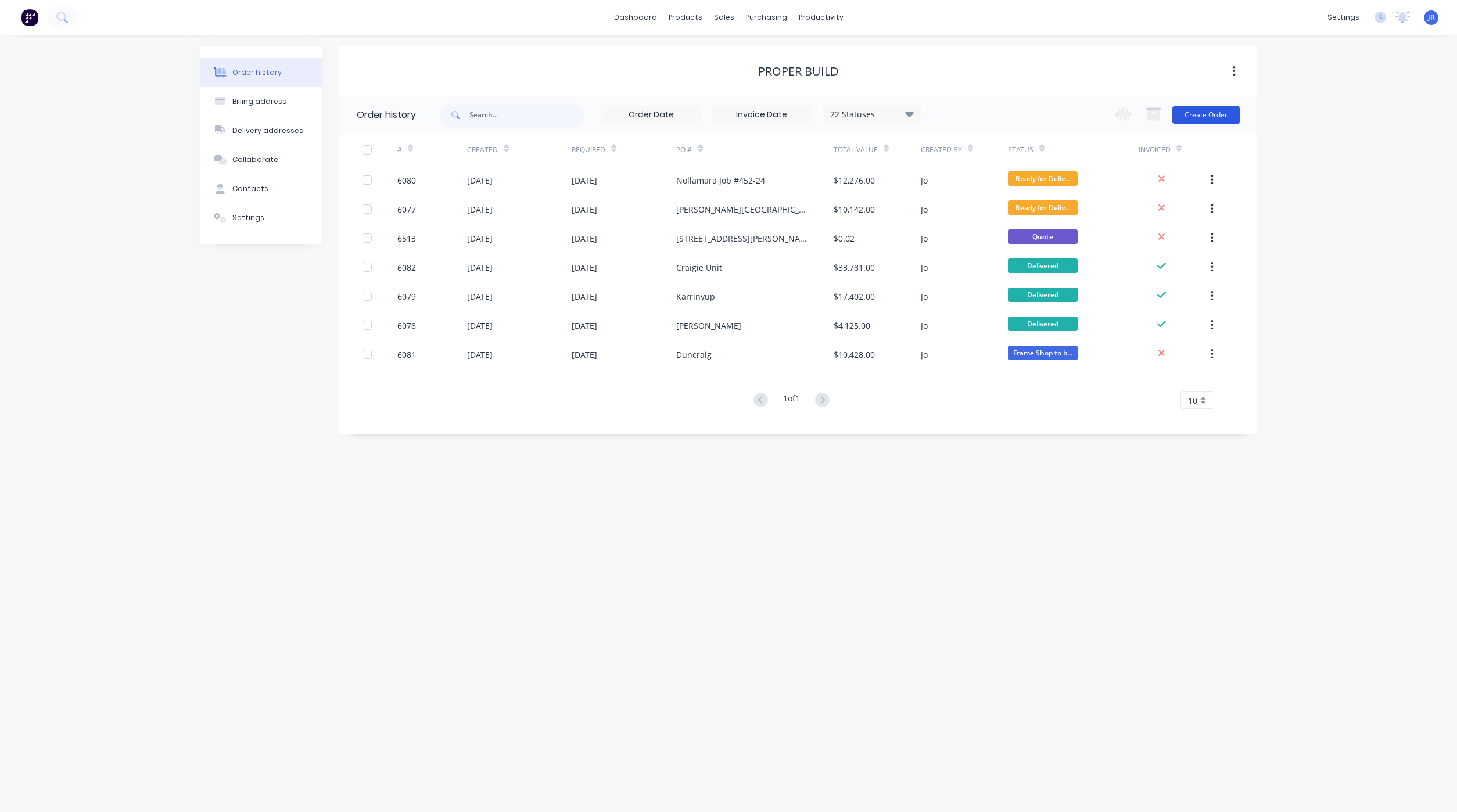
click at [1196, 112] on button "Create Order" at bounding box center [1206, 115] width 67 height 19
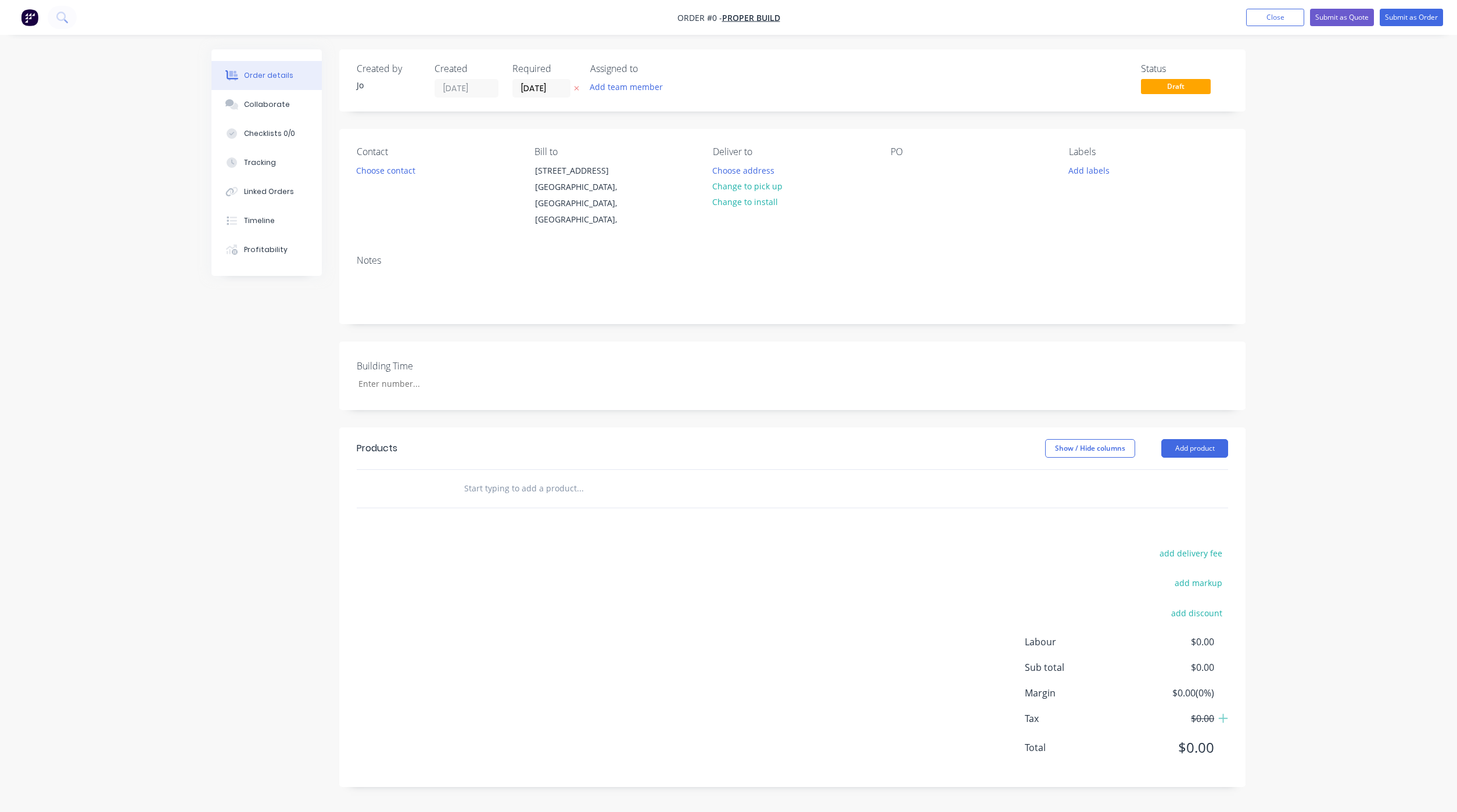
click at [541, 495] on input "text" at bounding box center [580, 488] width 233 height 23
type input "Quote"
click at [578, 528] on button "Add Quote to order" at bounding box center [642, 533] width 349 height 37
click at [906, 171] on div "PO" at bounding box center [964, 187] width 159 height 82
click at [896, 169] on div at bounding box center [893, 170] width 19 height 17
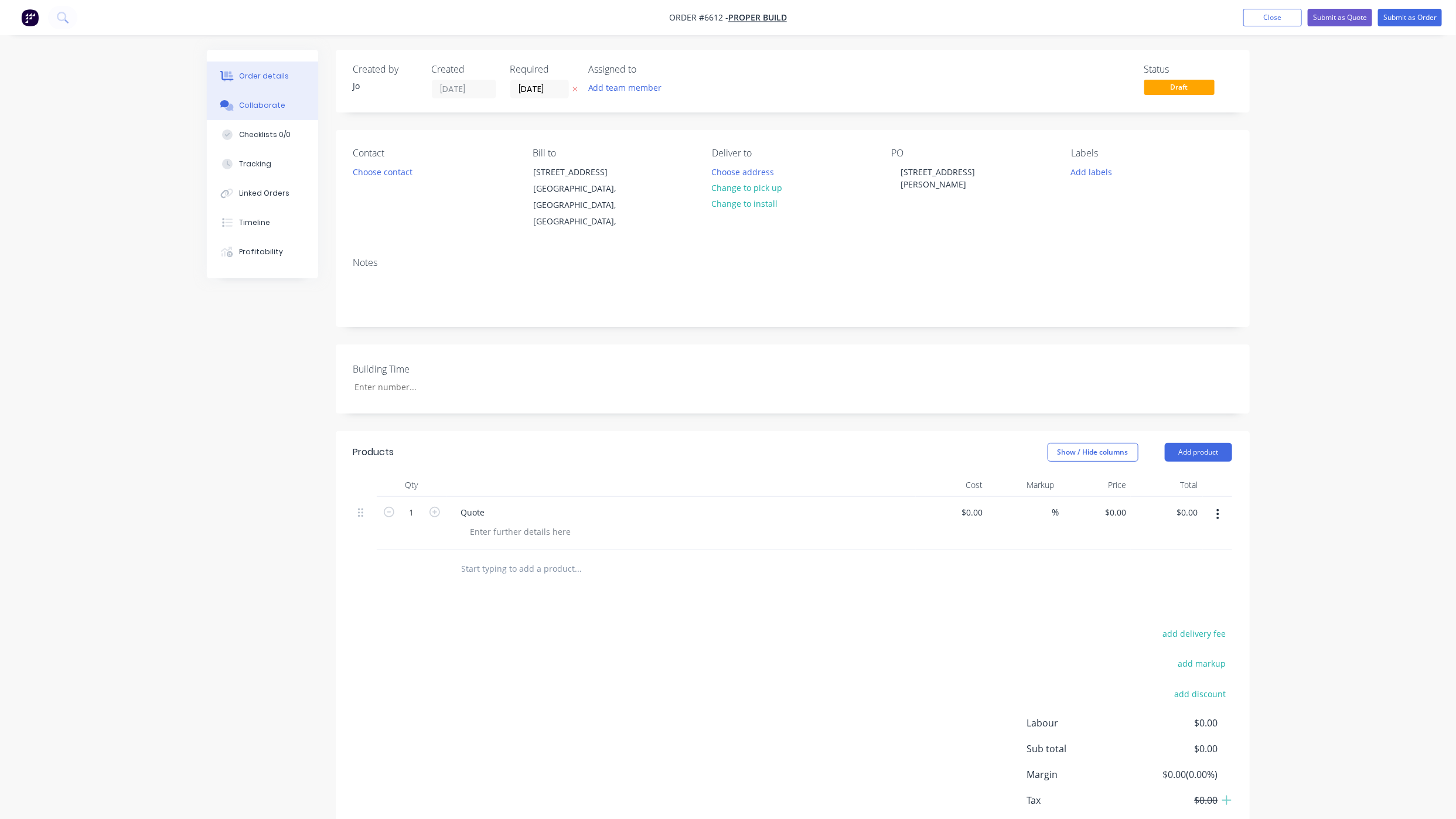
click at [261, 110] on div "Collaborate" at bounding box center [262, 105] width 47 height 11
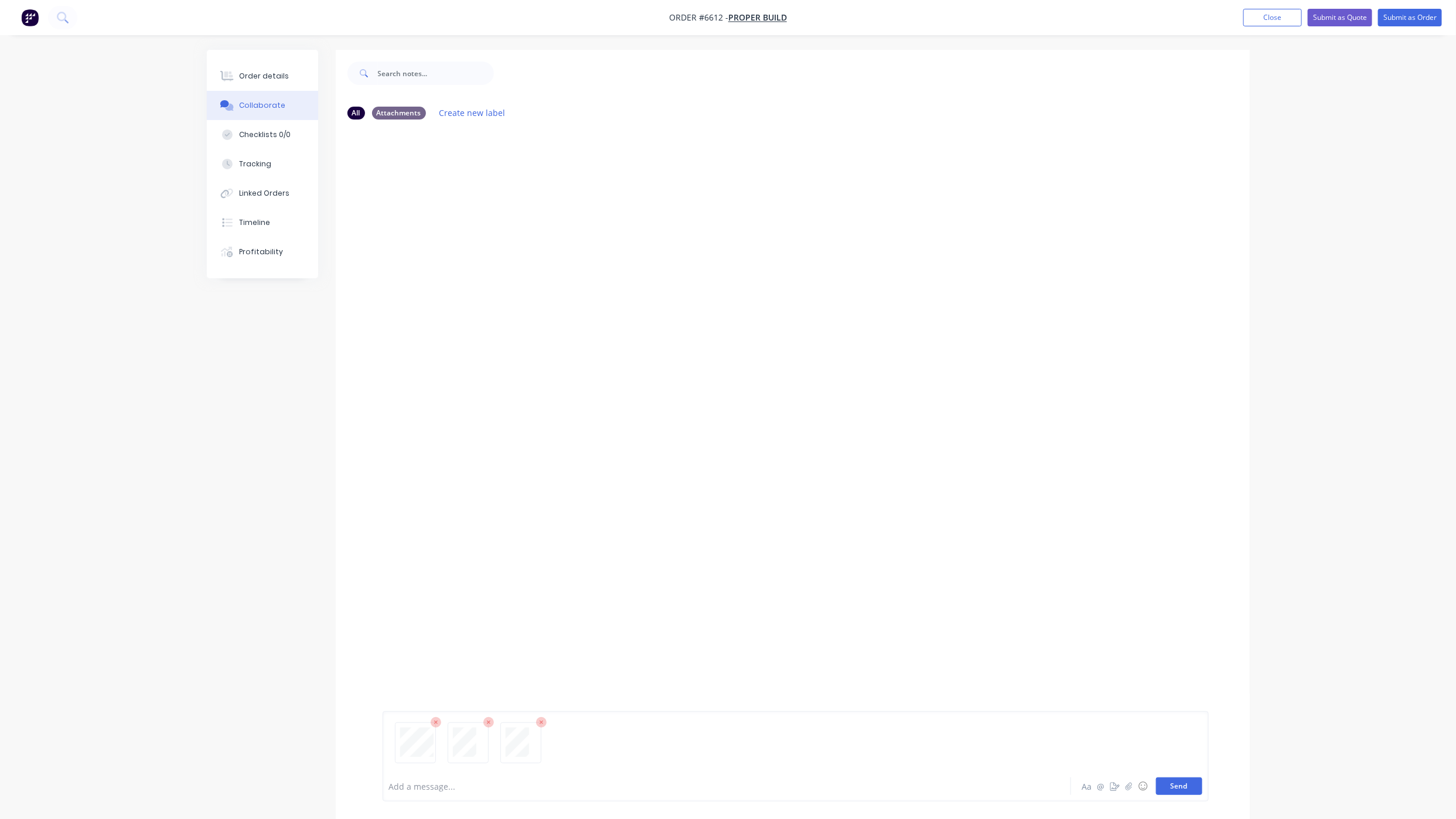
click at [1176, 787] on button "Send" at bounding box center [1179, 785] width 47 height 17
click at [1187, 784] on button "Send" at bounding box center [1179, 785] width 47 height 17
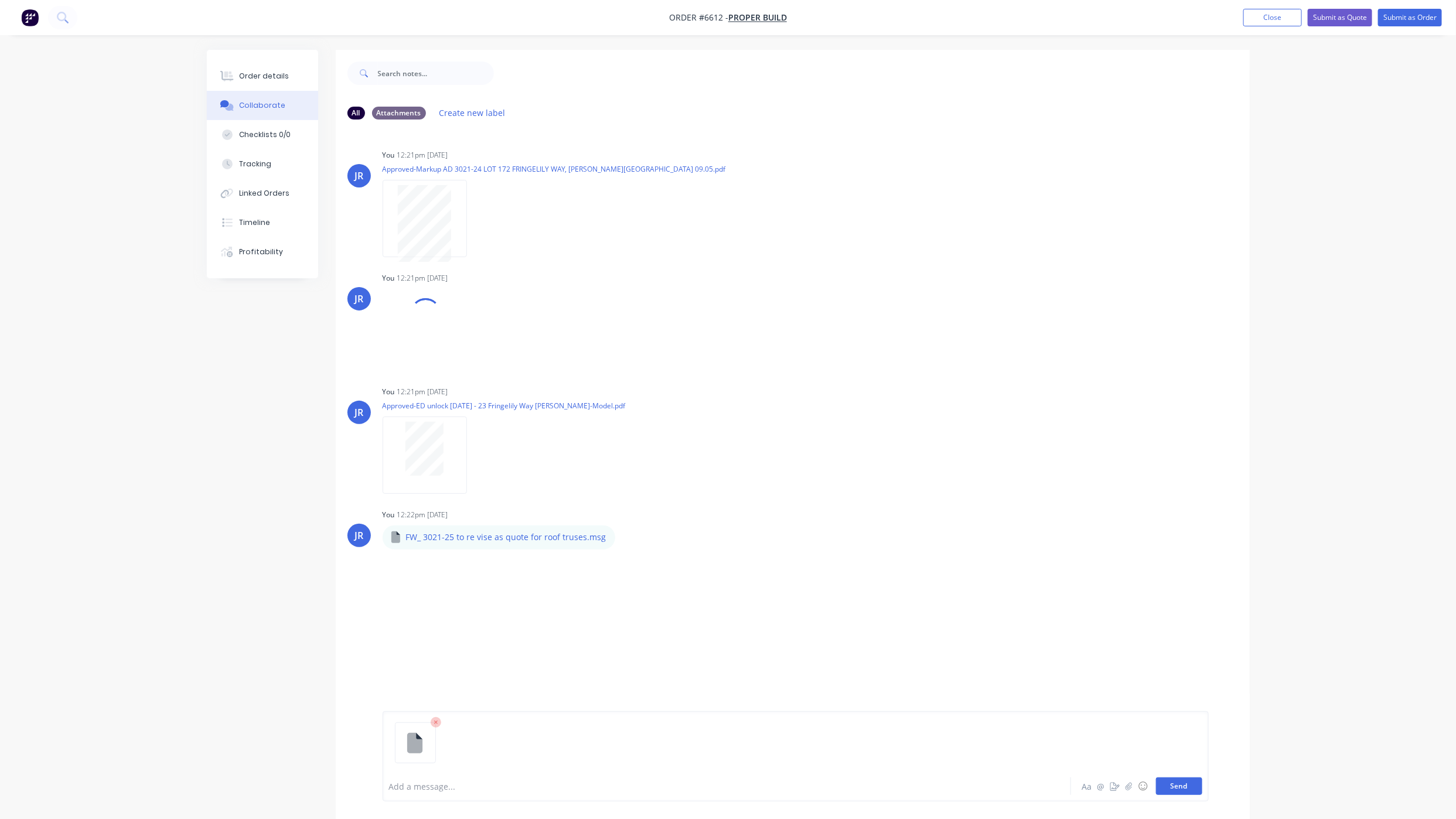
click at [1174, 784] on button "Send" at bounding box center [1179, 785] width 47 height 17
click at [262, 89] on button "Order details" at bounding box center [262, 76] width 111 height 29
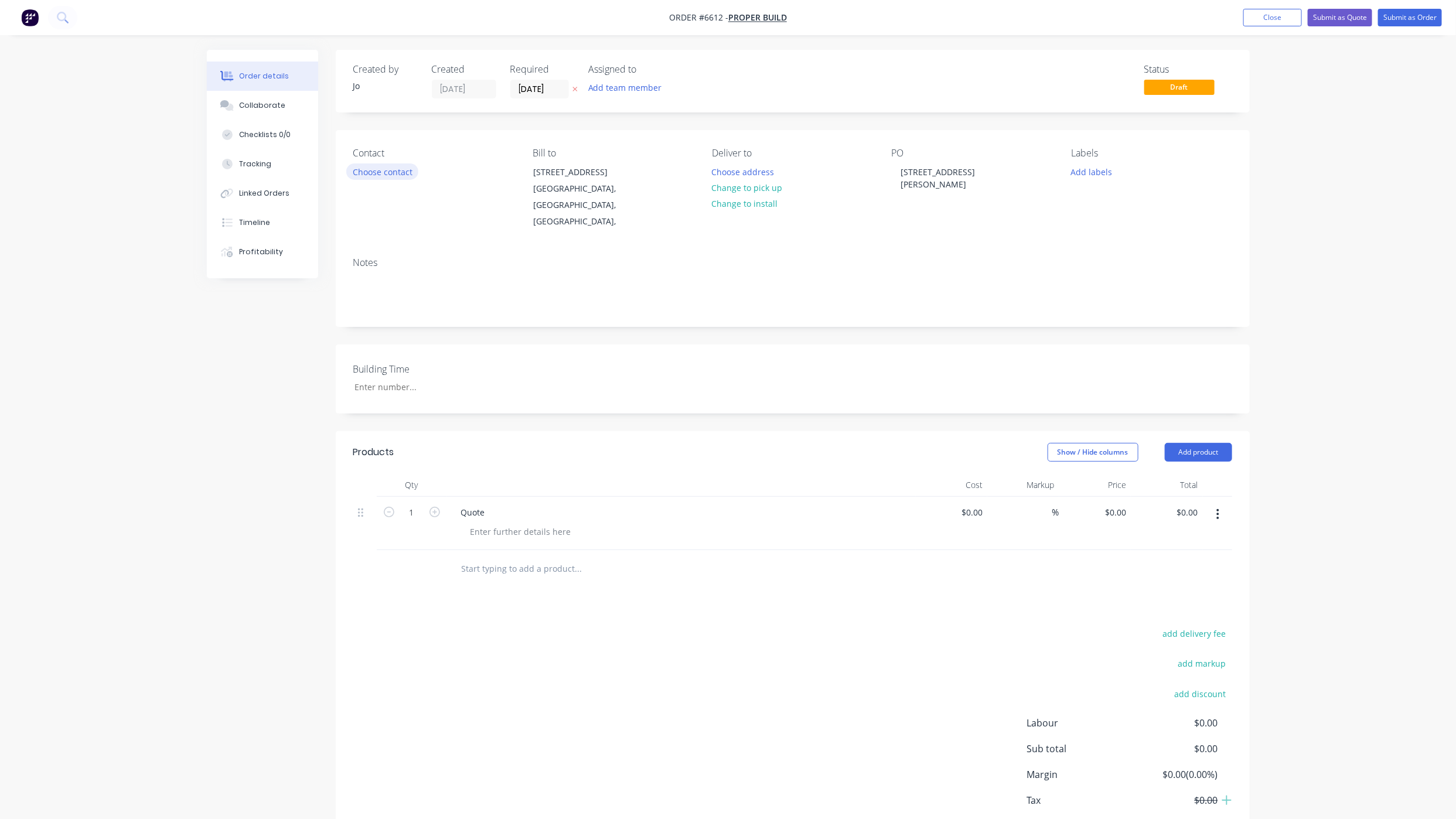
click at [380, 167] on button "Choose contact" at bounding box center [383, 171] width 72 height 16
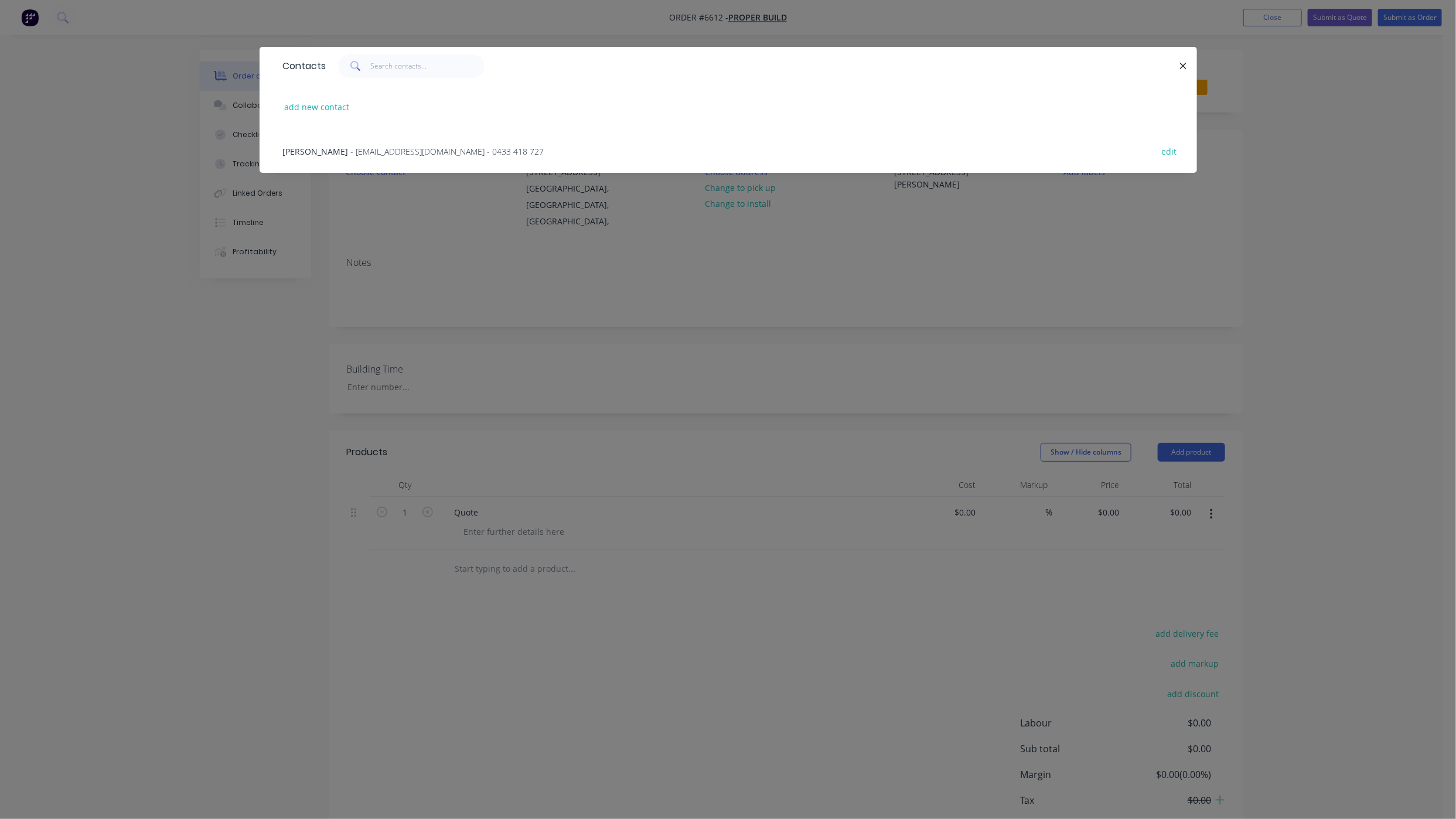
click at [376, 156] on span "- [EMAIL_ADDRESS][DOMAIN_NAME] - 0433 418 727" at bounding box center [447, 151] width 193 height 11
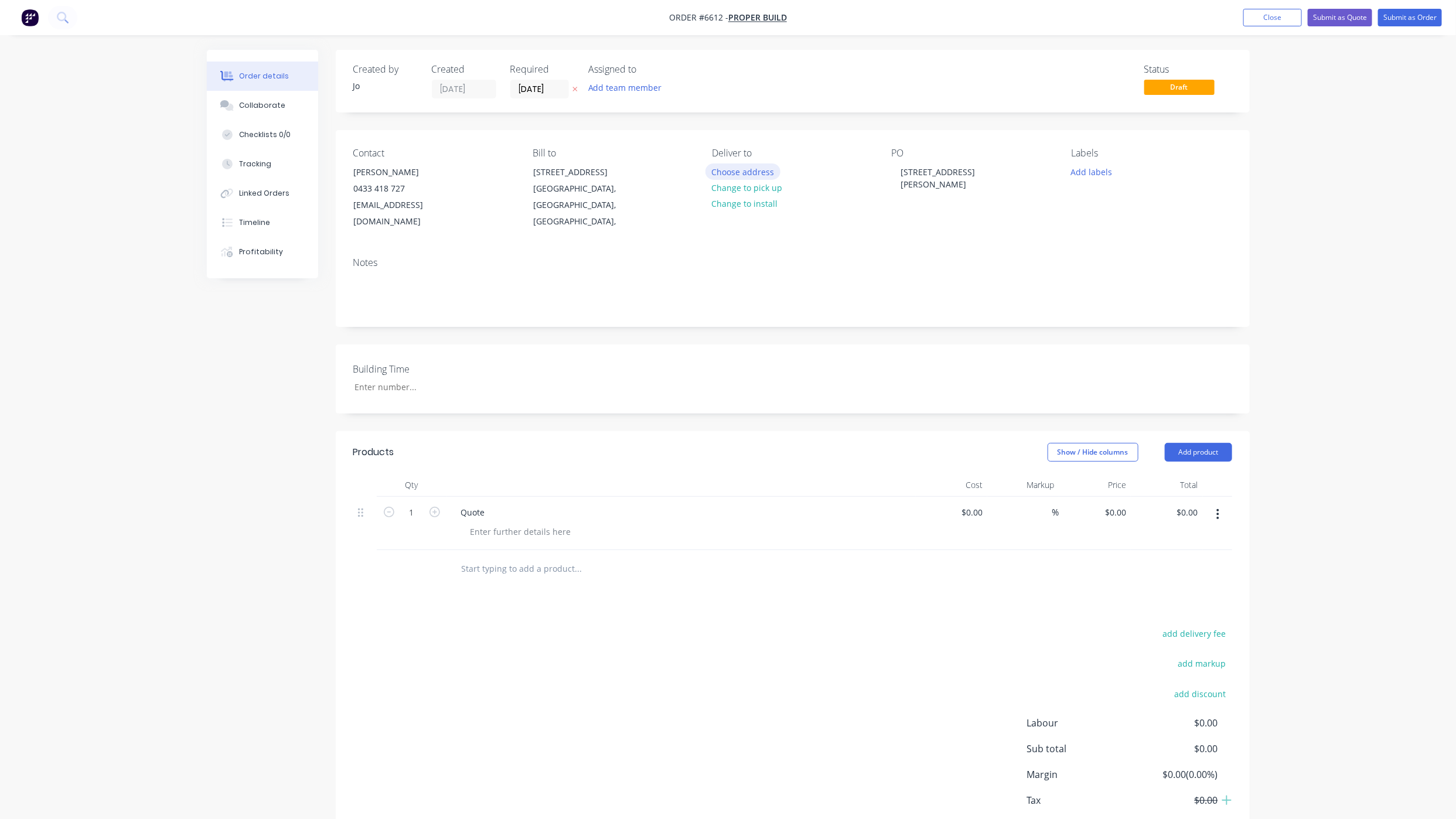
click at [723, 173] on button "Choose address" at bounding box center [743, 171] width 75 height 16
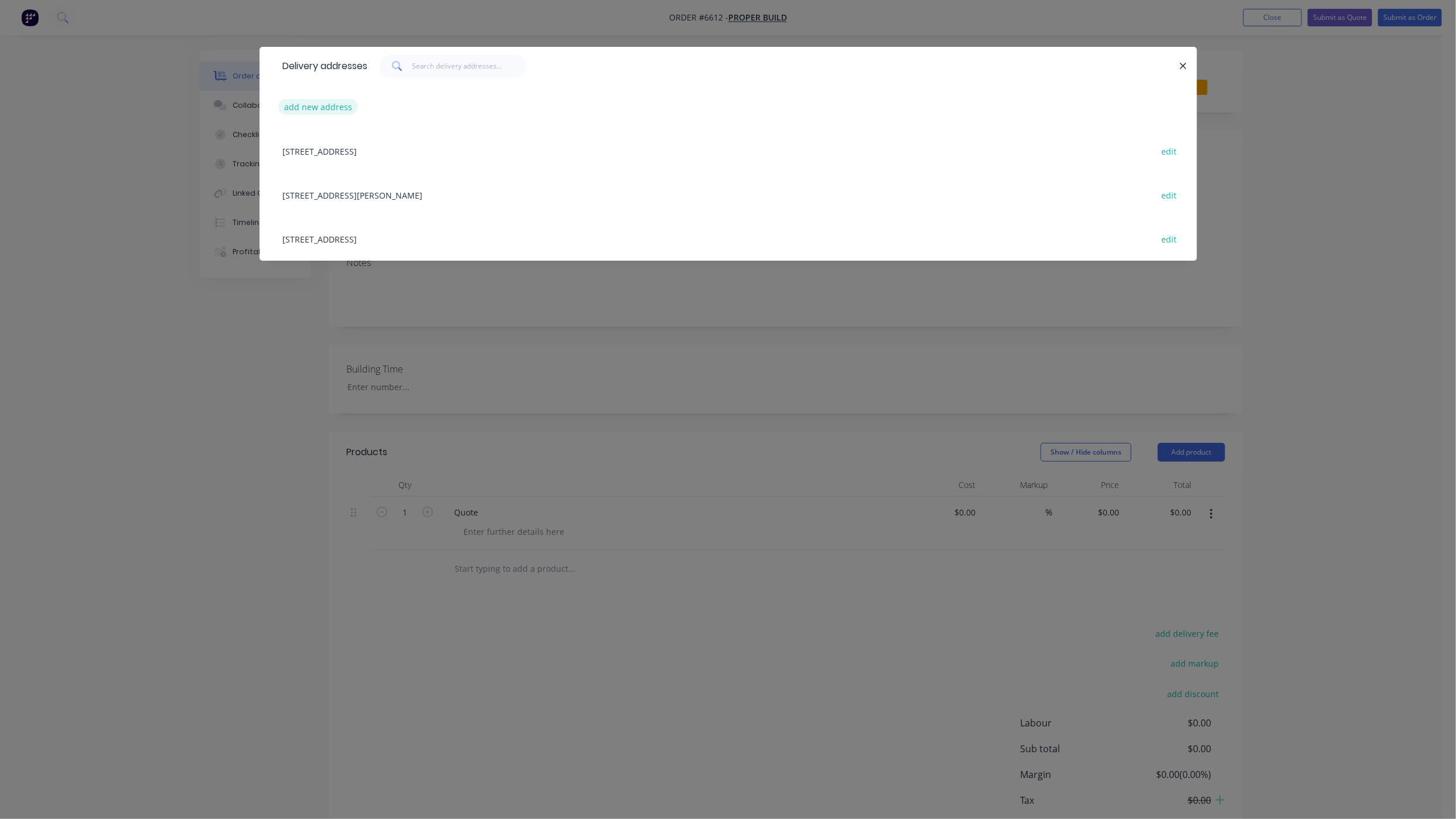
click at [296, 105] on button "add new address" at bounding box center [318, 107] width 80 height 16
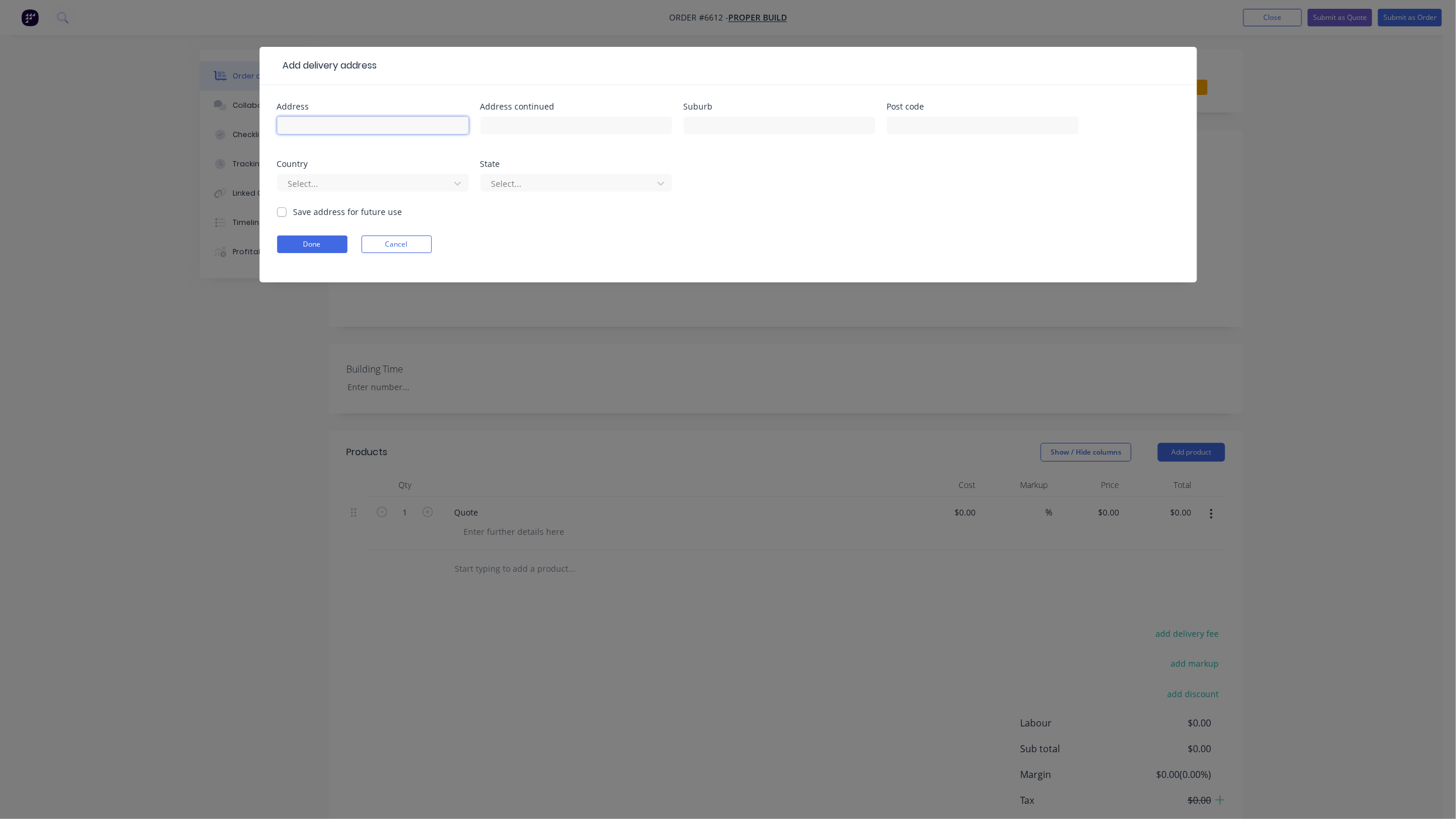
click at [294, 125] on input "text" at bounding box center [373, 125] width 192 height 17
type input "23 Fingelily Way"
type input "[PERSON_NAME]"
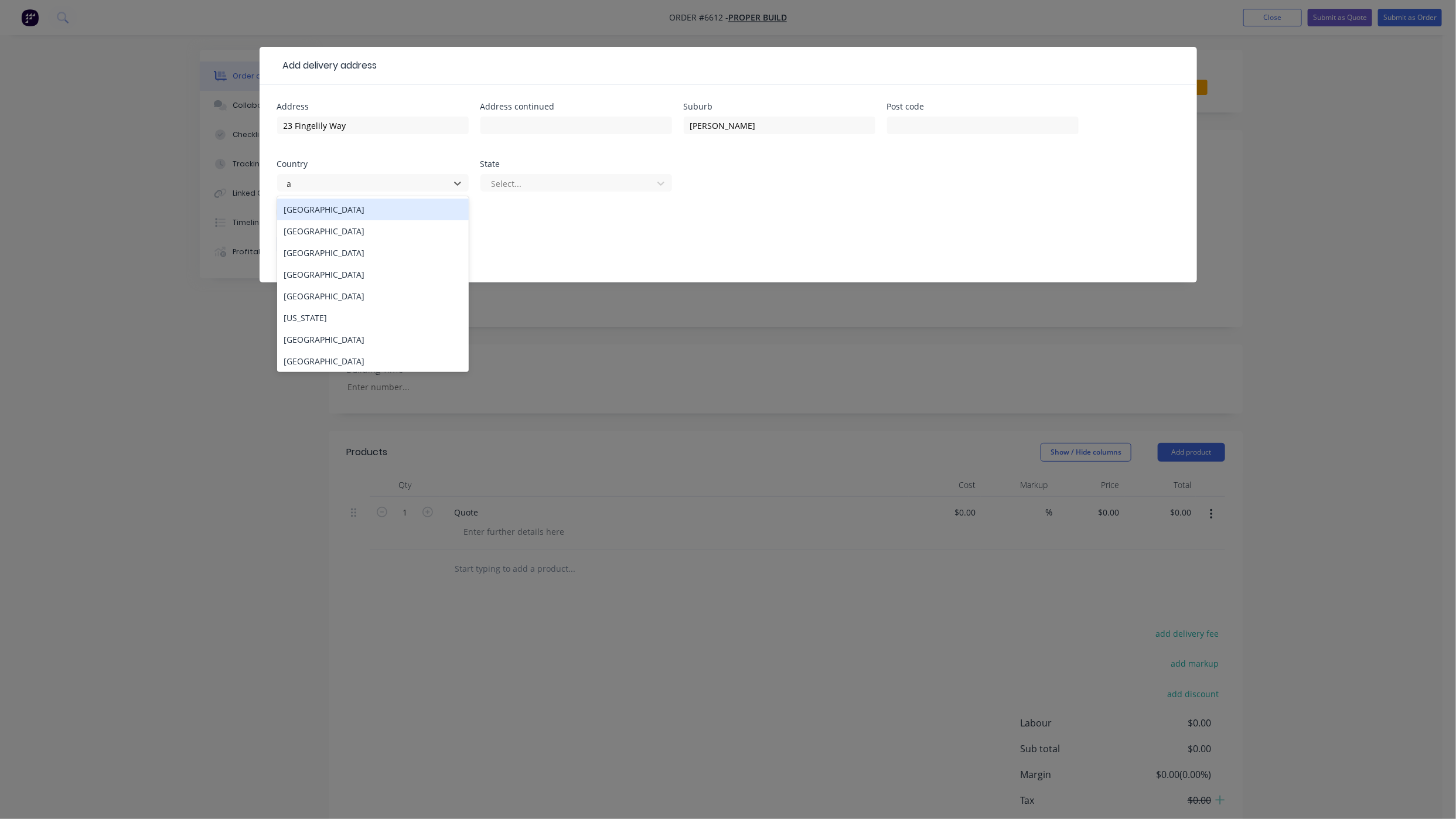
type input "au"
click at [316, 207] on div "[GEOGRAPHIC_DATA]" at bounding box center [373, 209] width 192 height 22
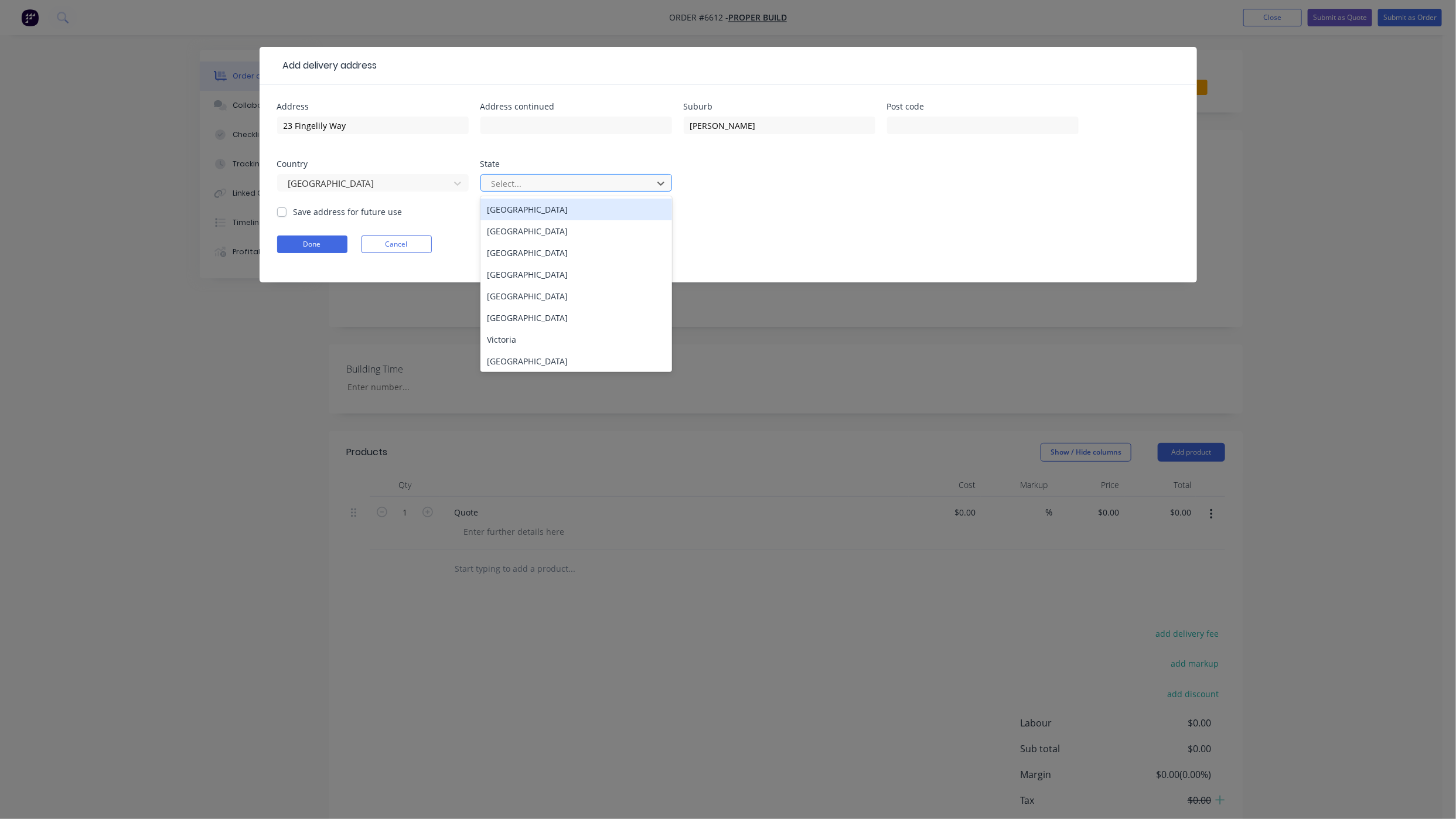
click at [513, 181] on div at bounding box center [568, 183] width 156 height 14
type input "we"
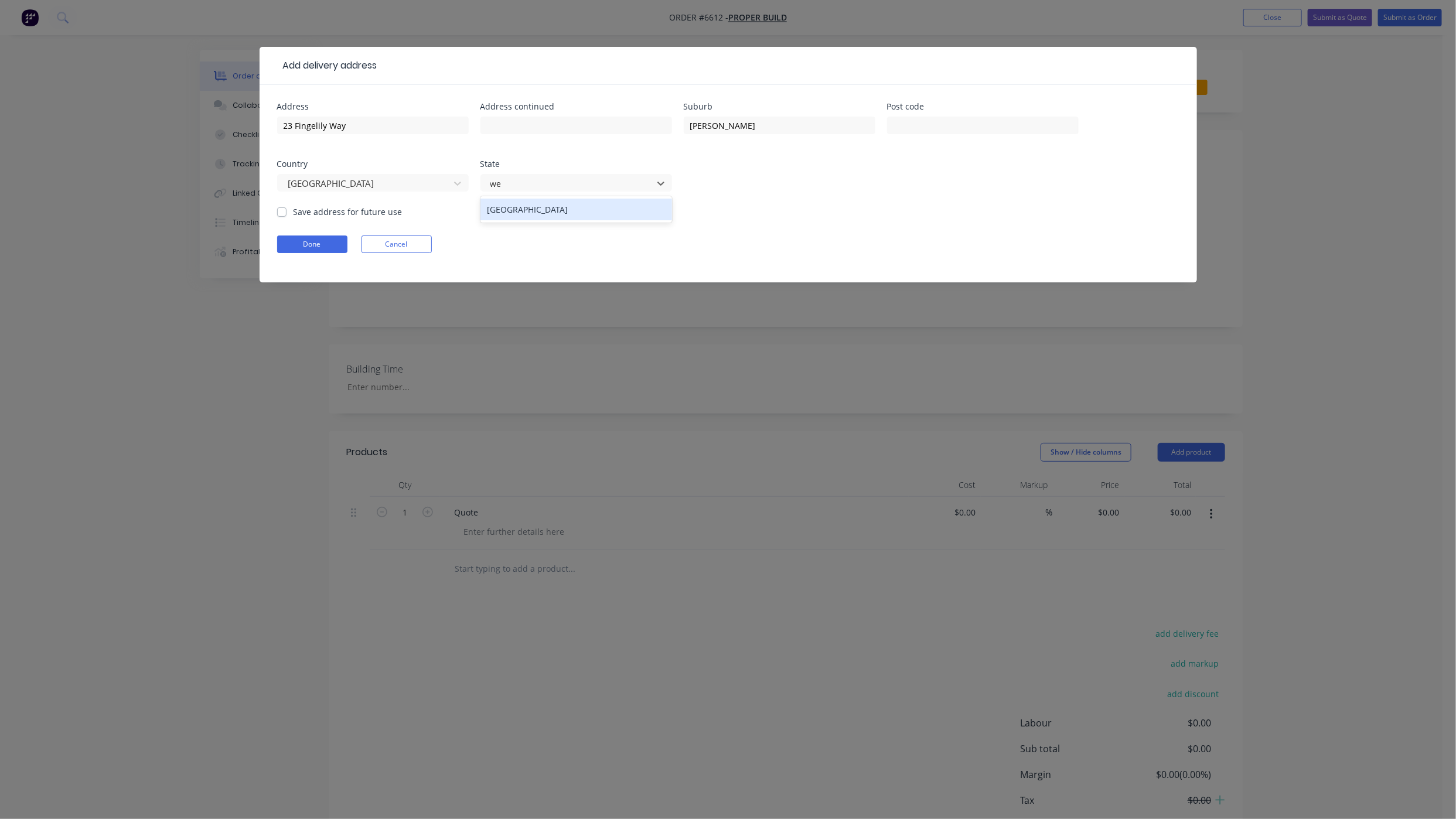
click at [531, 203] on div "[GEOGRAPHIC_DATA]" at bounding box center [576, 209] width 192 height 22
click at [294, 211] on label "Save address for future use" at bounding box center [348, 212] width 109 height 12
click at [285, 211] on input "Save address for future use" at bounding box center [282, 211] width 9 height 11
checkbox input "true"
click at [308, 246] on button "Done" at bounding box center [313, 243] width 71 height 17
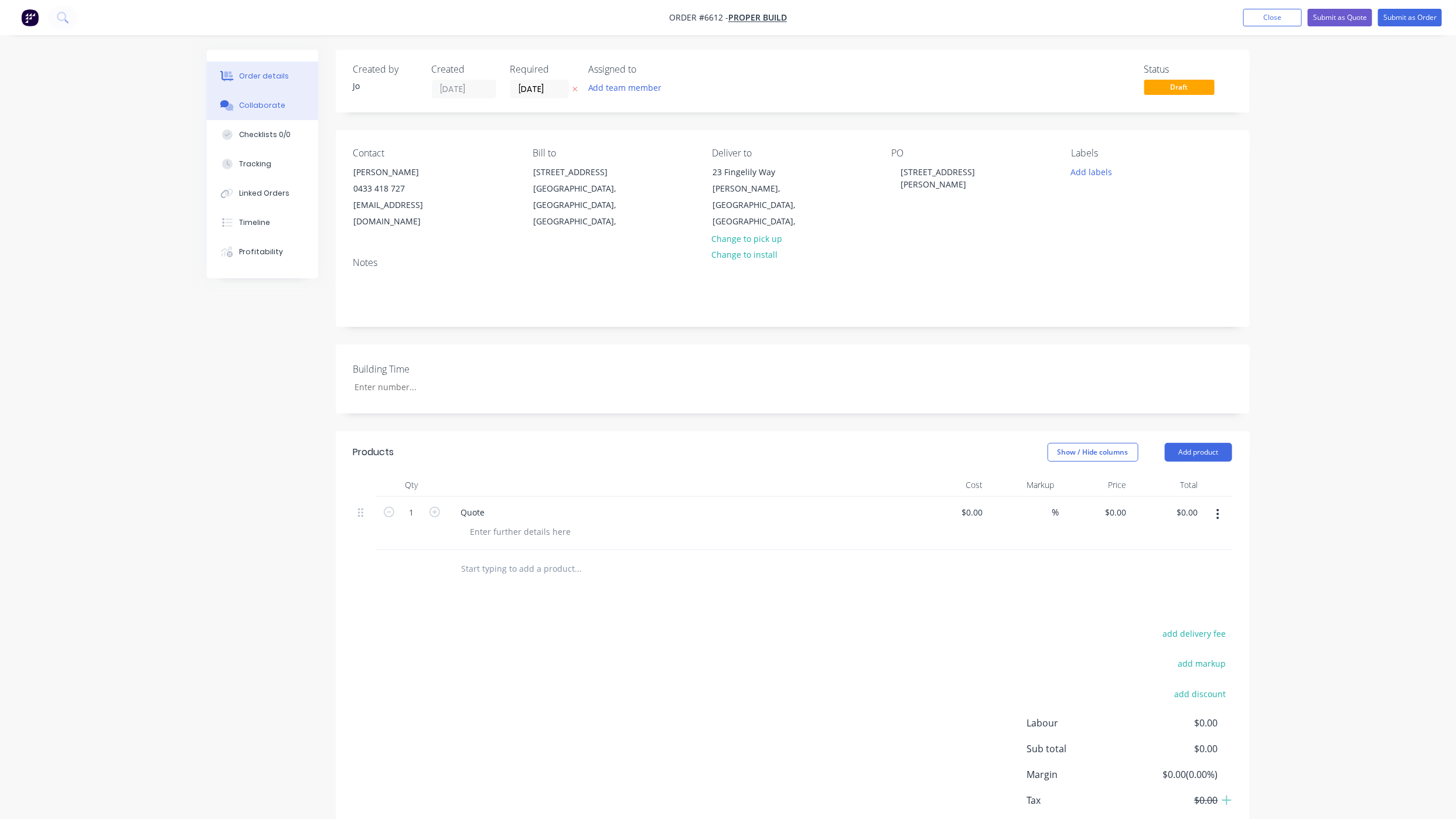
click at [294, 107] on button "Collaborate" at bounding box center [262, 105] width 111 height 29
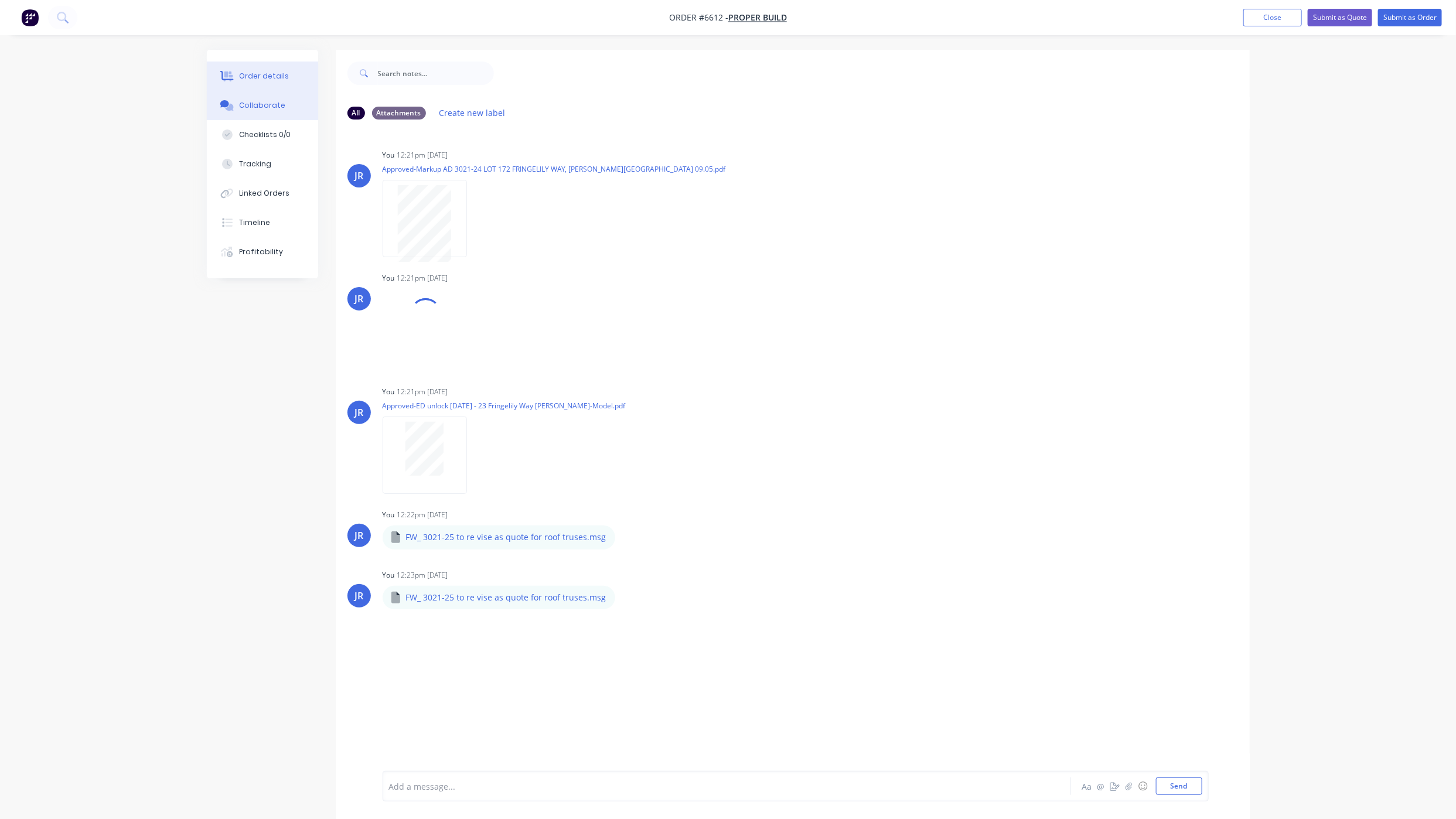
drag, startPoint x: 260, startPoint y: 84, endPoint x: 227, endPoint y: 85, distance: 33.0
click at [260, 84] on button "Order details" at bounding box center [262, 76] width 111 height 29
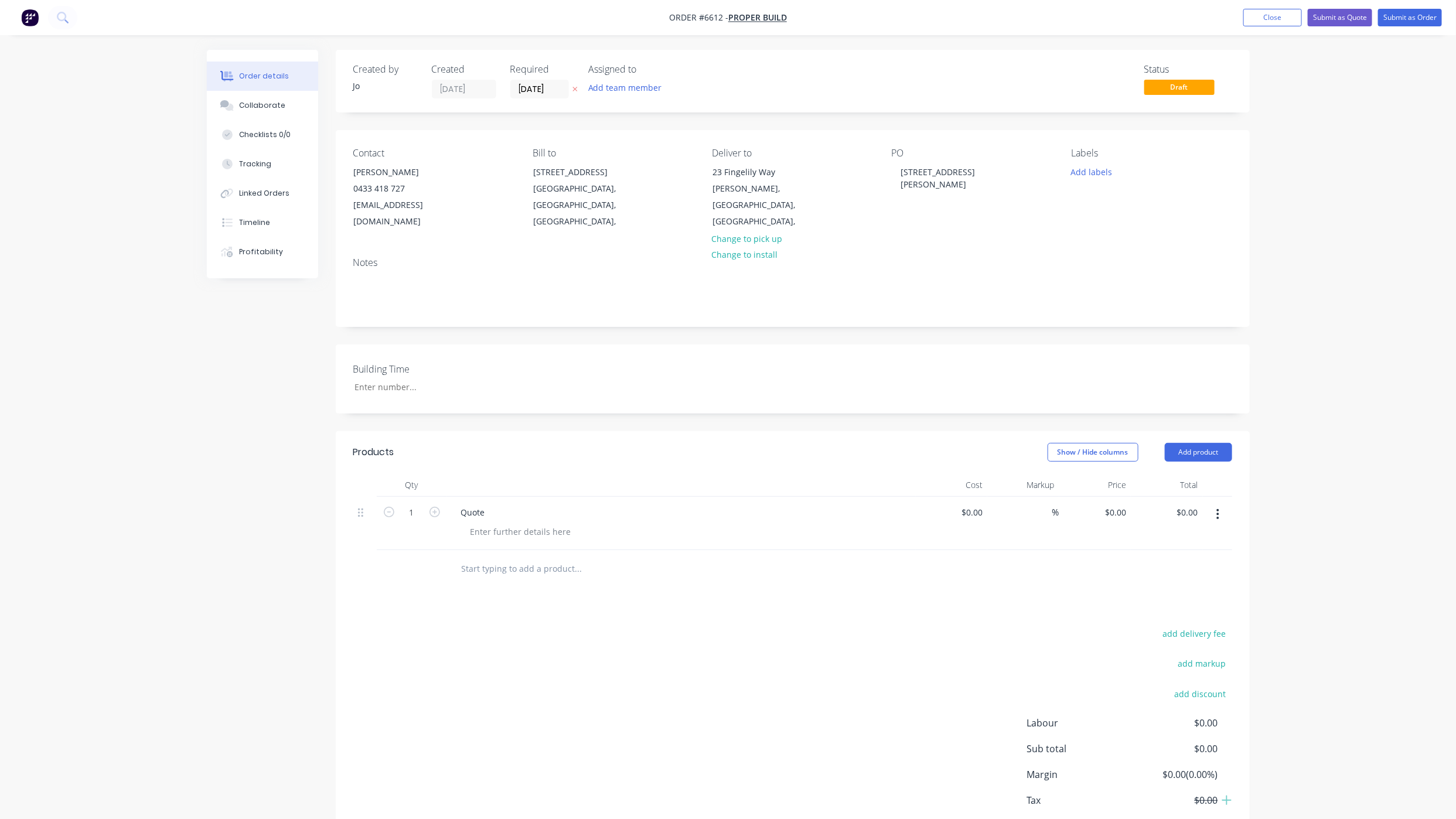
click at [403, 680] on div "add delivery fee add markup add discount Labour $0.00 Sub total $0.00 Margin $0…" at bounding box center [792, 739] width 879 height 226
click at [1362, 9] on button "Submit as Quote" at bounding box center [1340, 17] width 65 height 17
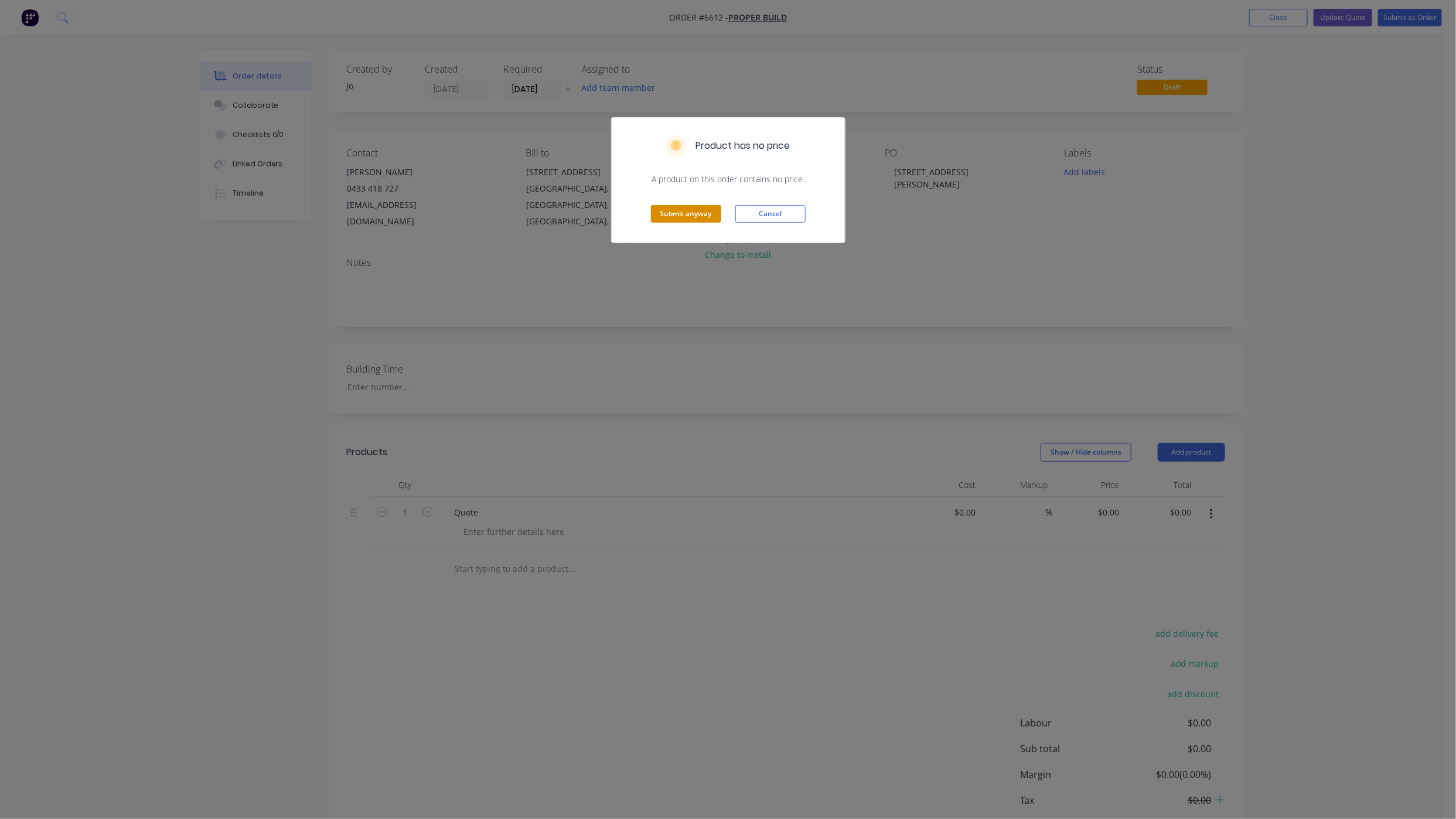
click at [704, 214] on button "Submit anyway" at bounding box center [686, 213] width 71 height 17
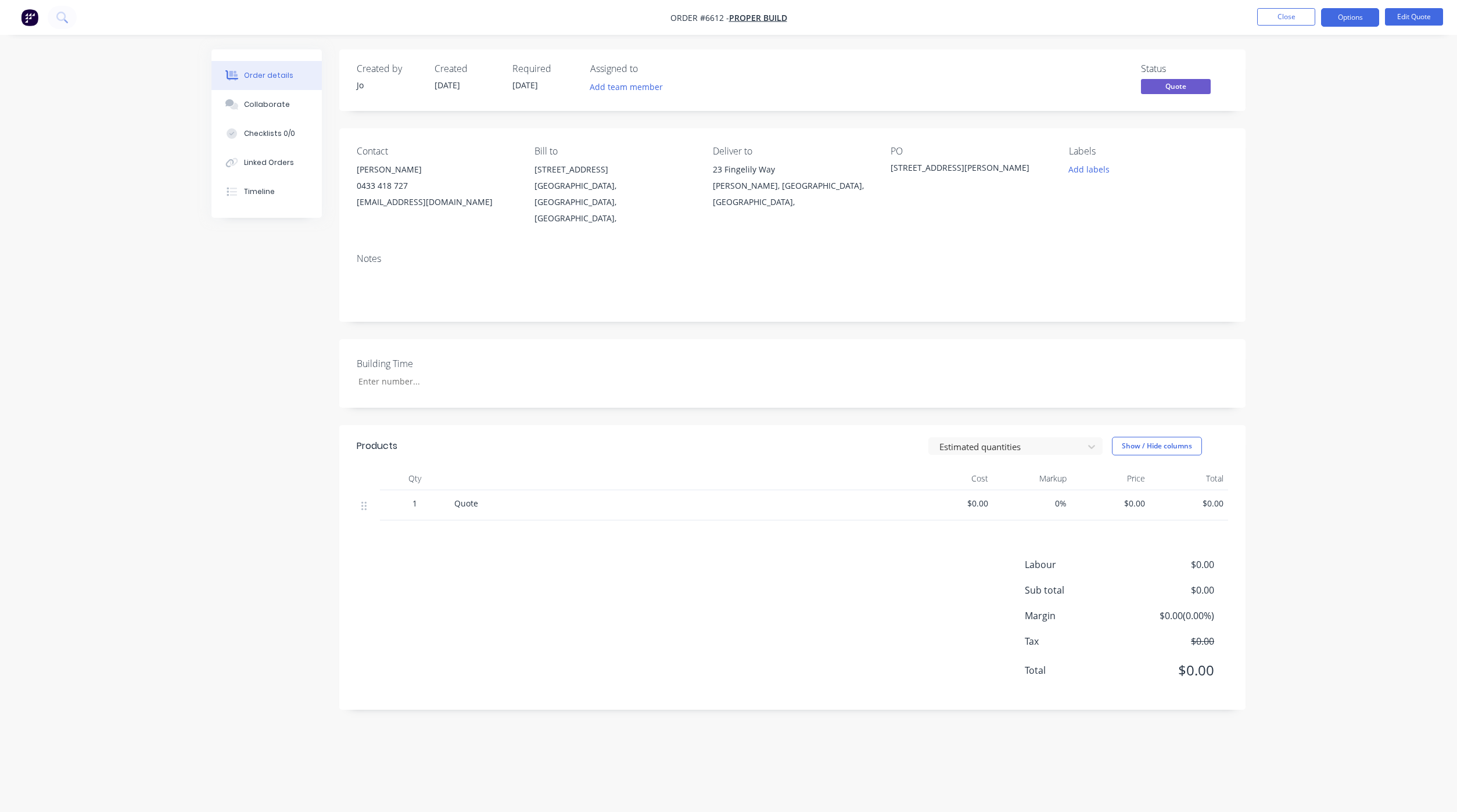
click at [1280, 27] on nav "Order #6612 - Proper Build Close Options Edit Quote" at bounding box center [728, 17] width 1457 height 35
click at [1280, 22] on button "Close" at bounding box center [1286, 16] width 58 height 17
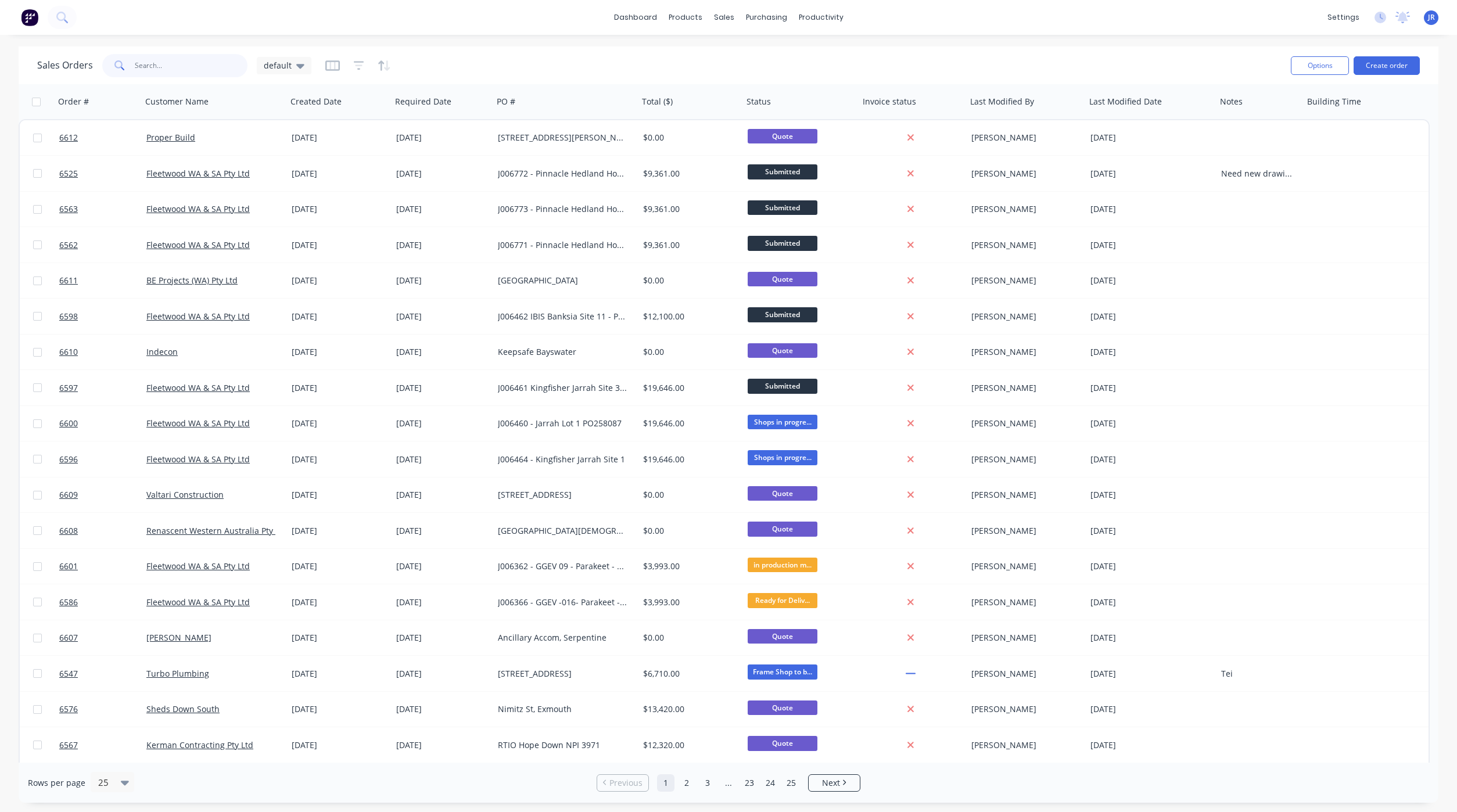
click at [183, 65] on input "text" at bounding box center [192, 65] width 113 height 23
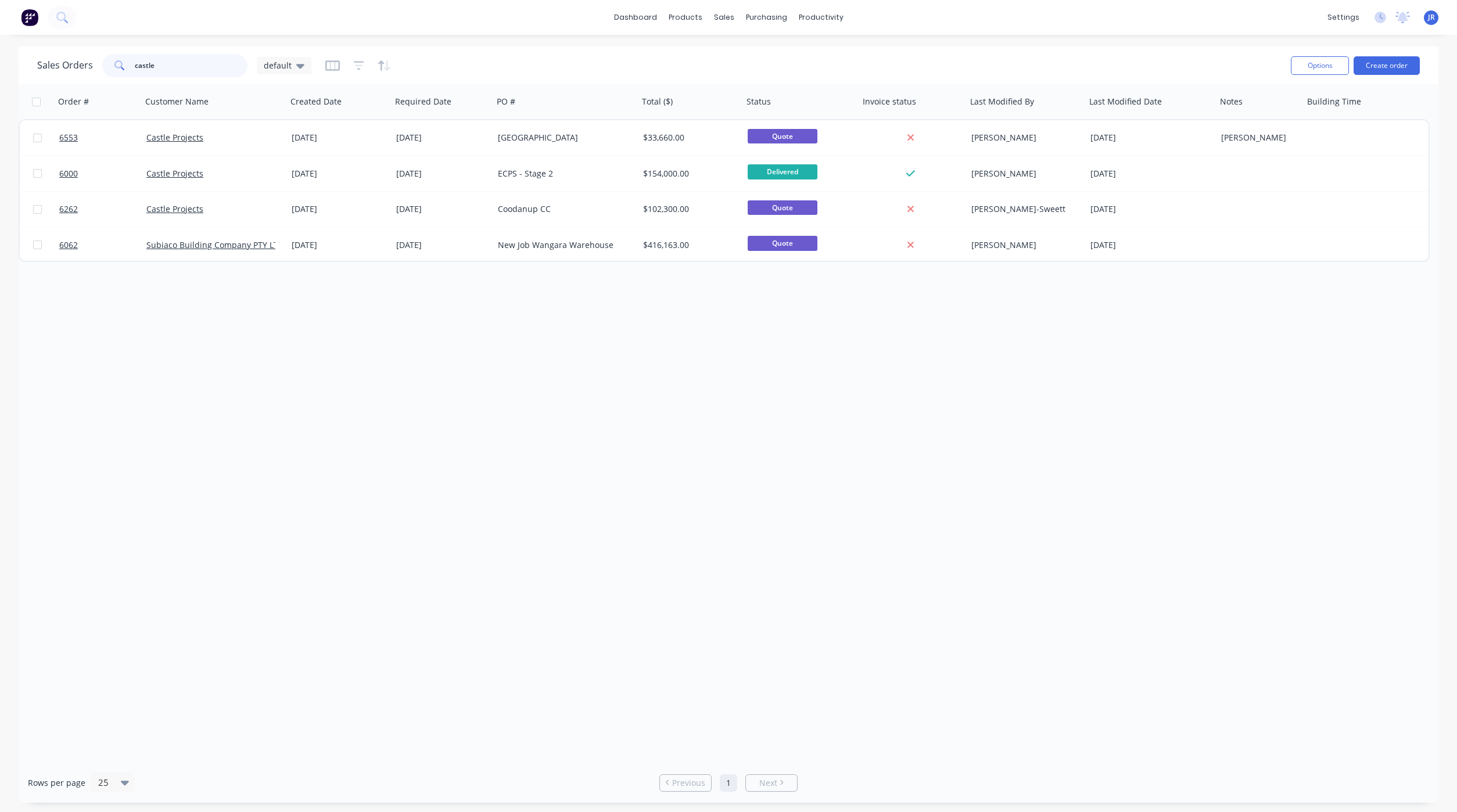
drag, startPoint x: 166, startPoint y: 67, endPoint x: -54, endPoint y: 57, distance: 220.2
click at [0, 57] on html "dashboard products sales purchasing productivity dashboard products Product Cat…" at bounding box center [728, 406] width 1457 height 812
type input "kerman"
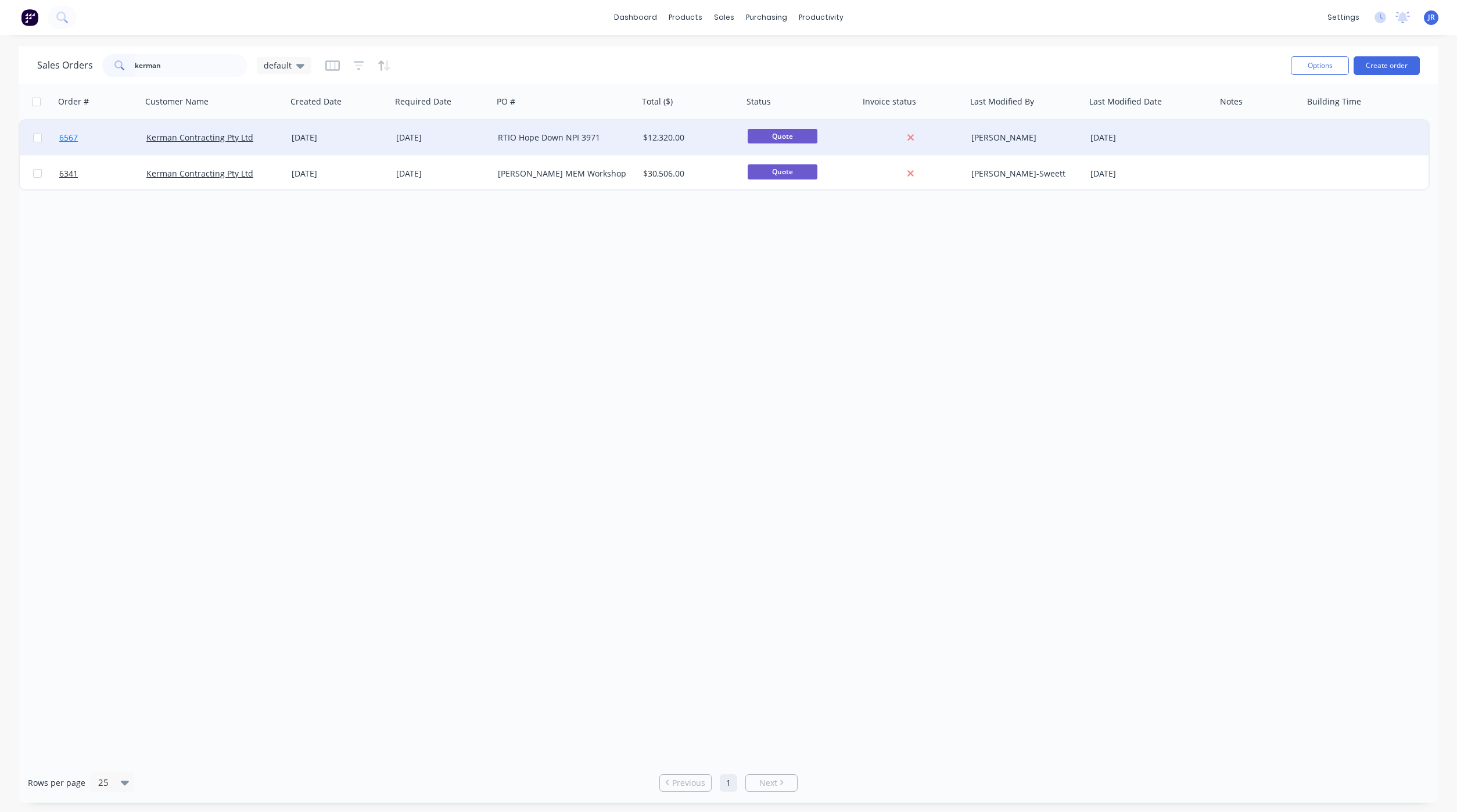
click at [79, 135] on link "6567" at bounding box center [103, 137] width 87 height 35
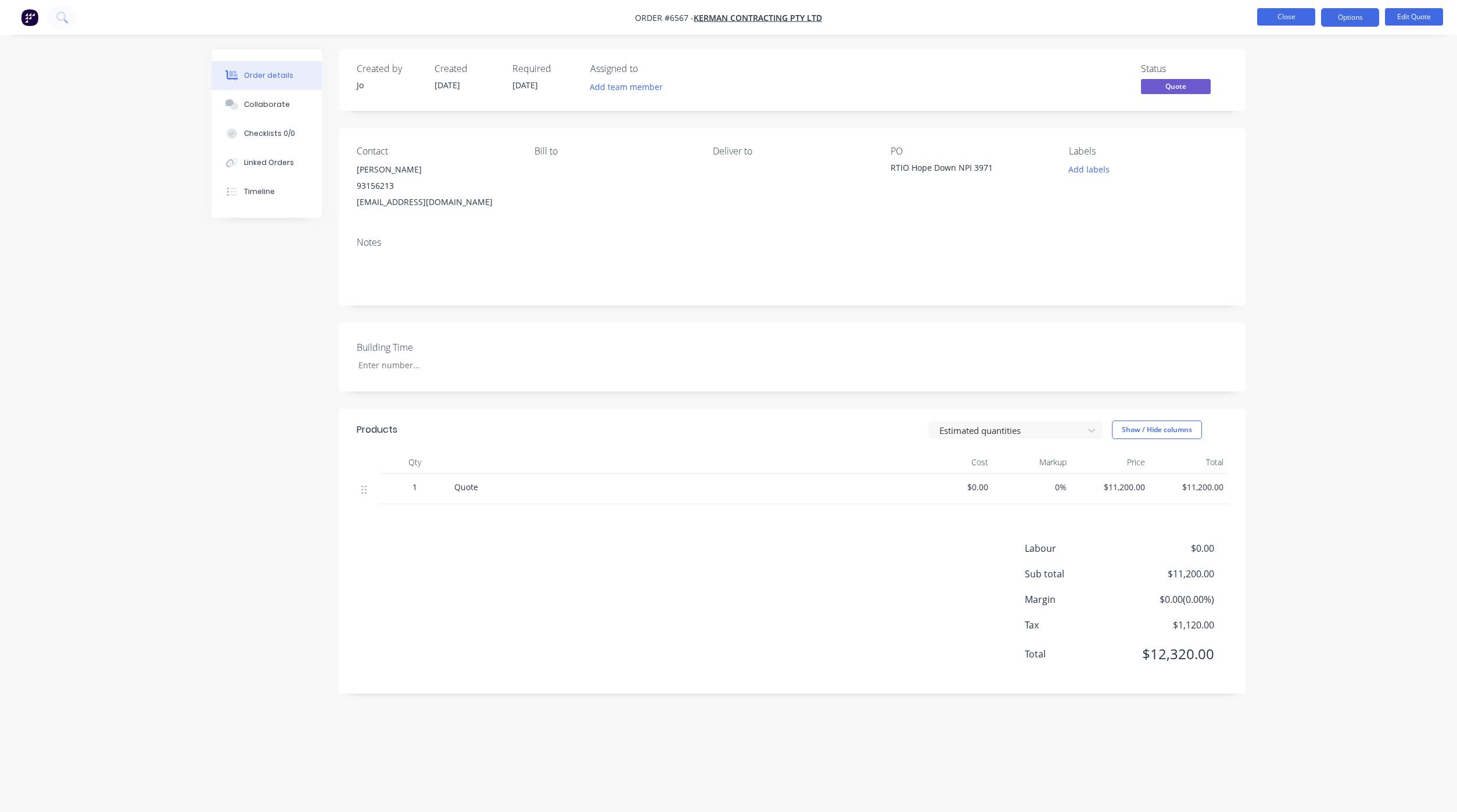
click at [1280, 17] on button "Close" at bounding box center [1286, 16] width 58 height 17
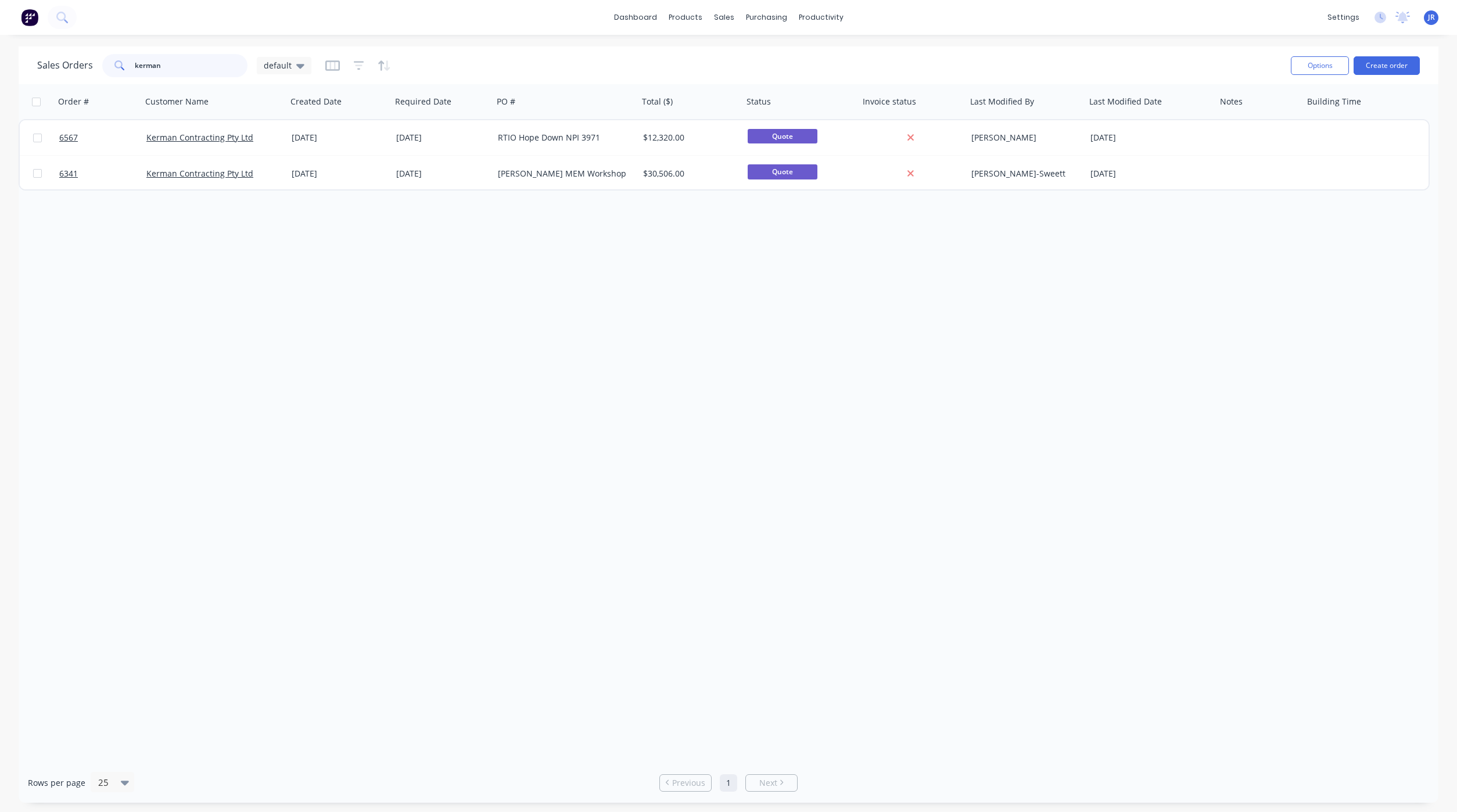
drag, startPoint x: 196, startPoint y: 62, endPoint x: -394, endPoint y: 43, distance: 590.3
click at [0, 43] on html "dashboard products sales purchasing productivity dashboard products Product Cat…" at bounding box center [728, 406] width 1457 height 812
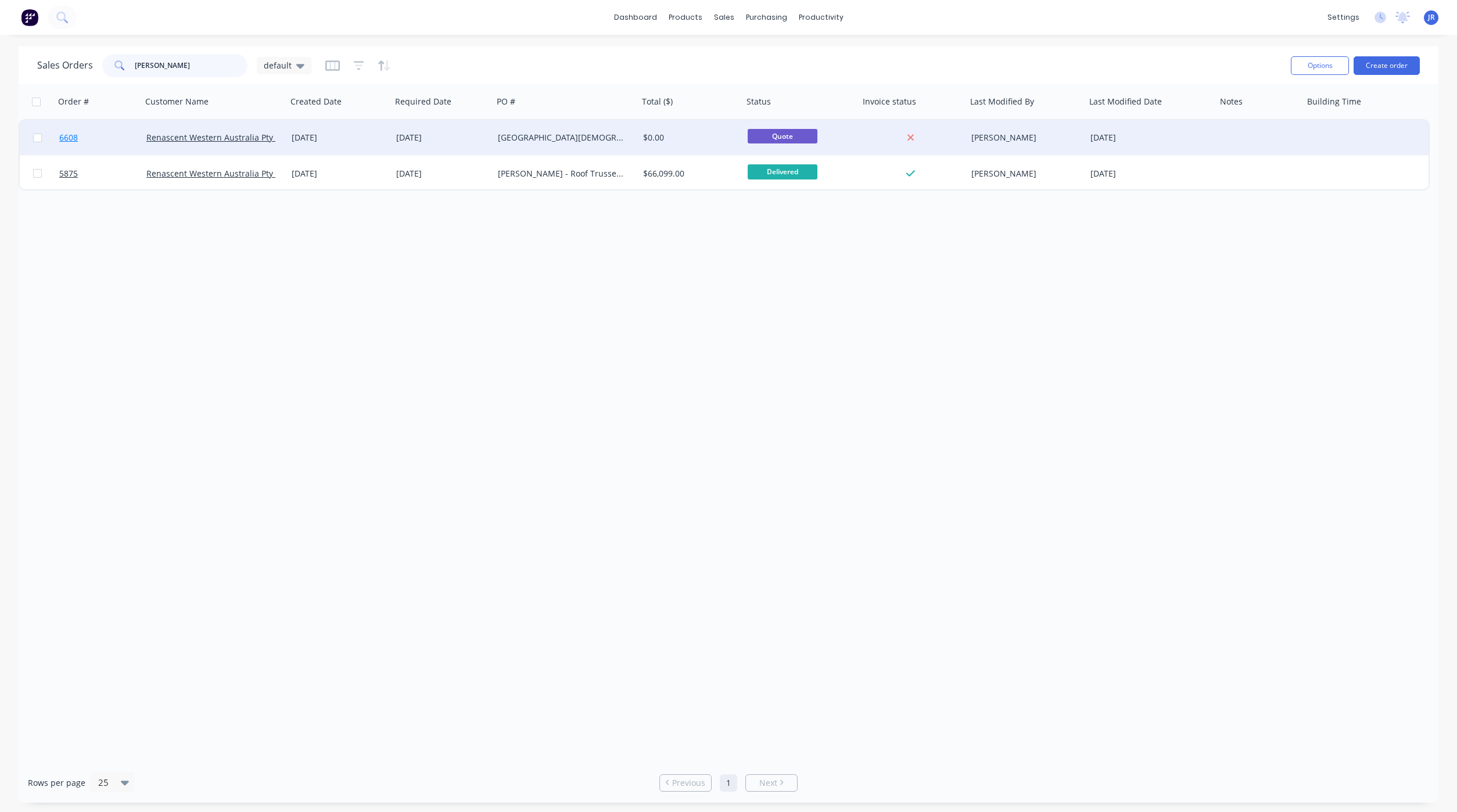
type input "[PERSON_NAME]"
click at [72, 134] on span "6608" at bounding box center [69, 138] width 19 height 12
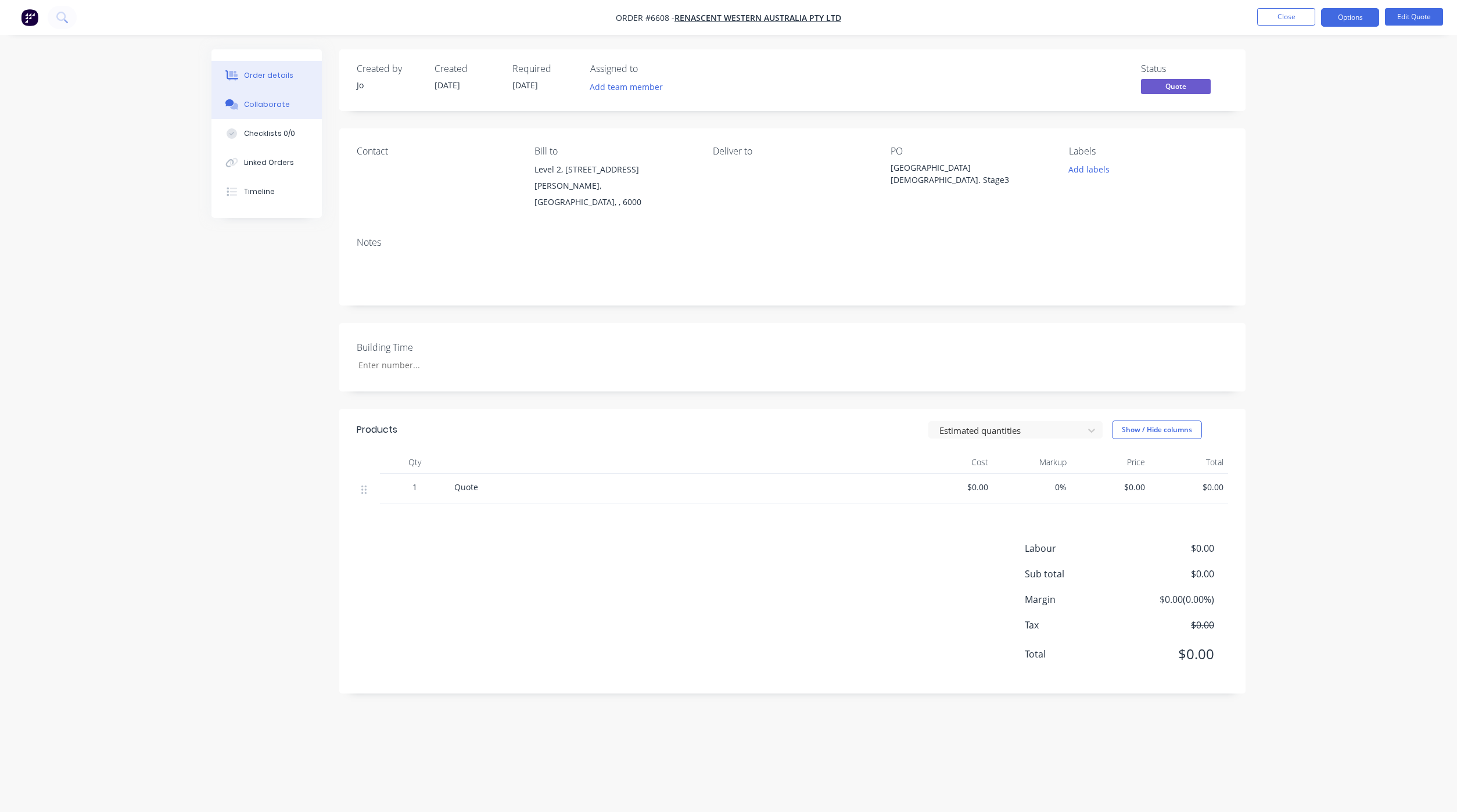
click at [270, 101] on div "Collaborate" at bounding box center [267, 104] width 46 height 10
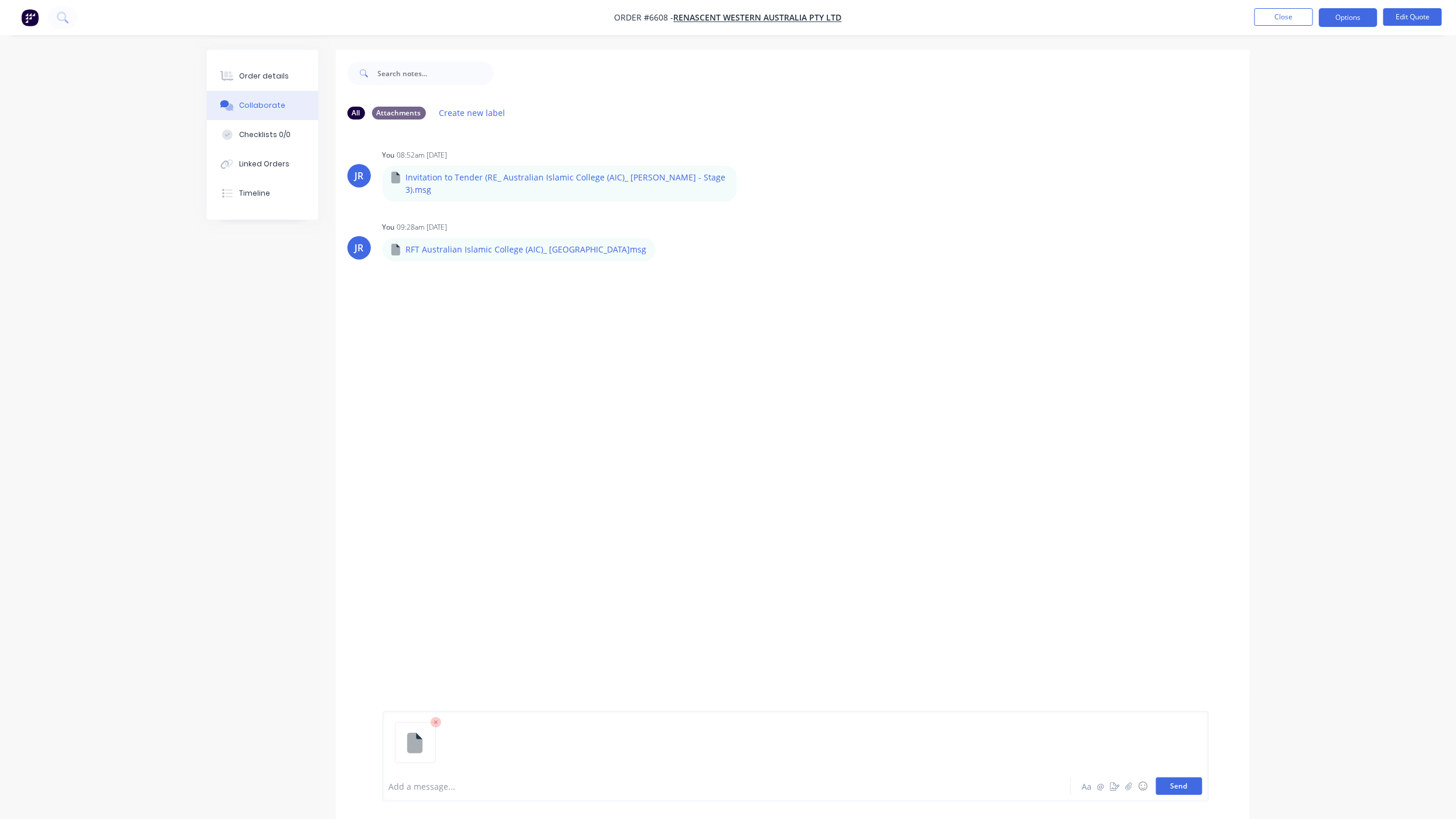
click at [1175, 782] on button "Send" at bounding box center [1179, 785] width 47 height 17
drag, startPoint x: 1146, startPoint y: 777, endPoint x: 1168, endPoint y: 780, distance: 22.2
click at [1168, 780] on div "Aa @ ☺ Send" at bounding box center [1141, 785] width 123 height 17
click at [1167, 782] on button "Send" at bounding box center [1179, 785] width 47 height 17
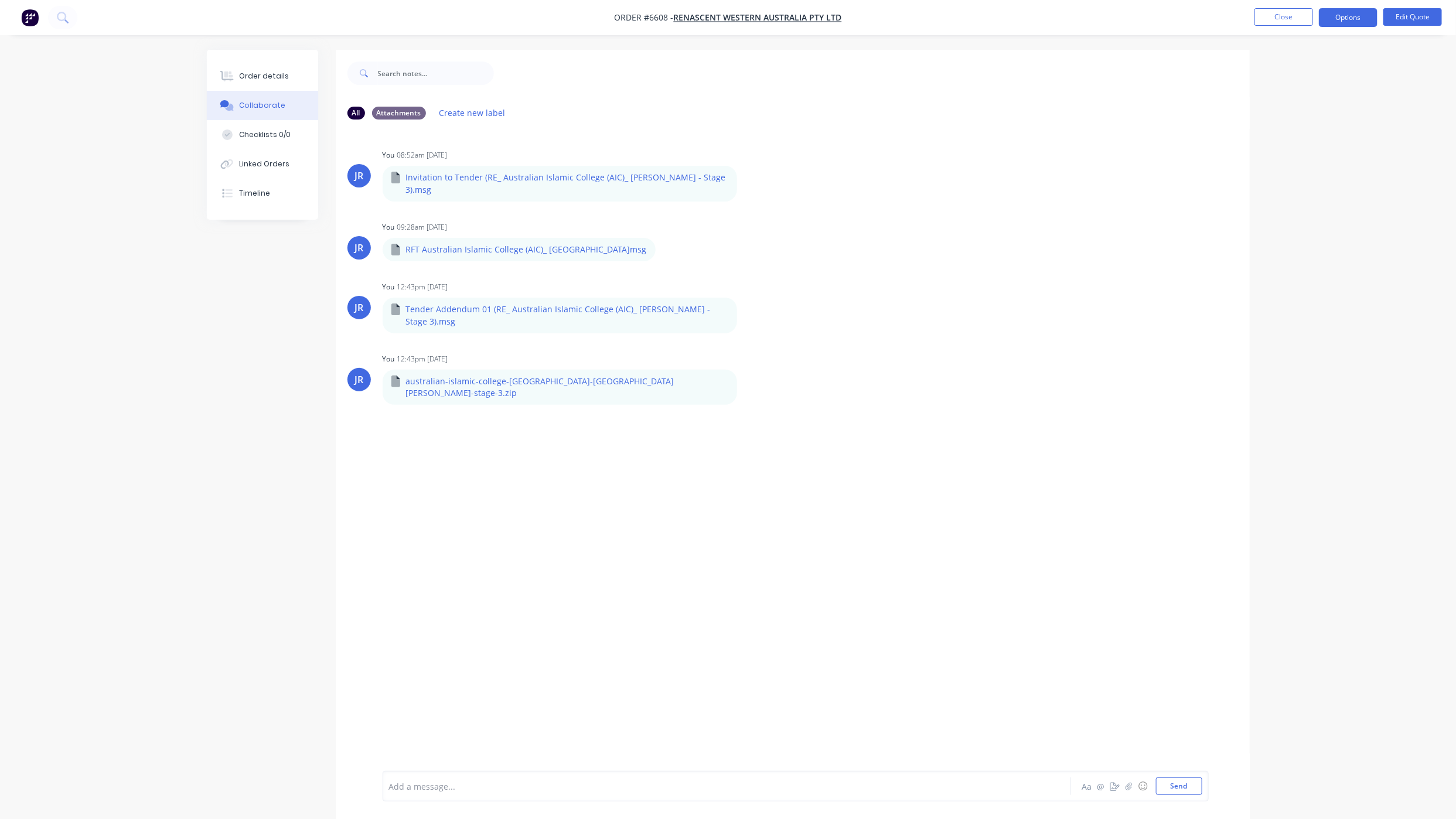
drag, startPoint x: 554, startPoint y: 663, endPoint x: 534, endPoint y: 657, distance: 20.9
click at [552, 663] on div "JR You 08:52am [DATE] Invitation to Tender (RE_ Australian Islamic College (AIC…" at bounding box center [793, 449] width 914 height 642
click at [662, 318] on icon "button" at bounding box center [663, 315] width 2 height 11
click at [701, 373] on button "Delete" at bounding box center [741, 373] width 132 height 26
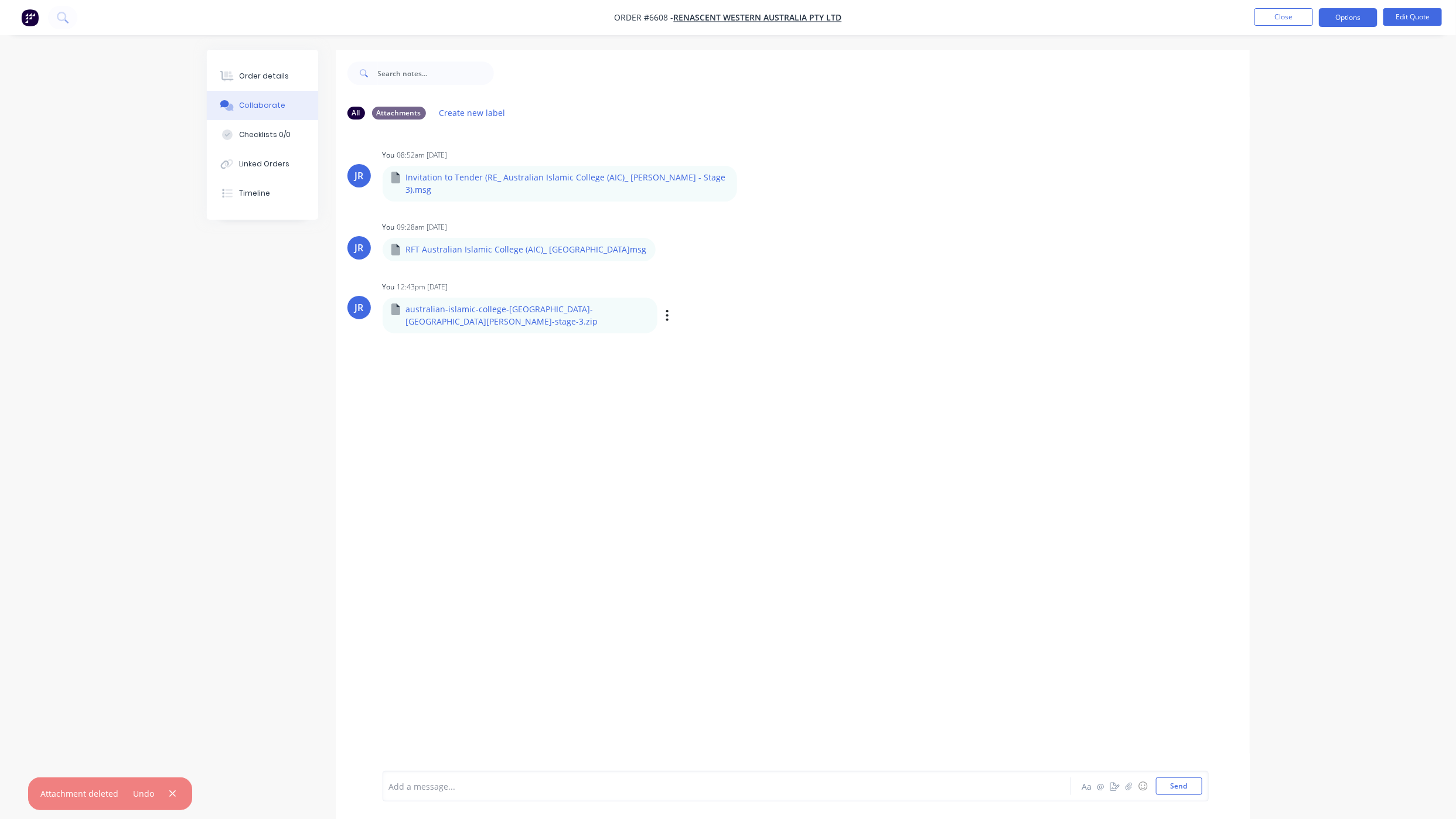
click at [662, 315] on div "Labels Download Delete" at bounding box center [728, 315] width 132 height 17
click at [665, 310] on button "button" at bounding box center [667, 315] width 5 height 17
click at [679, 371] on button "Delete" at bounding box center [744, 373] width 132 height 26
click at [661, 186] on icon "button" at bounding box center [662, 183] width 4 height 14
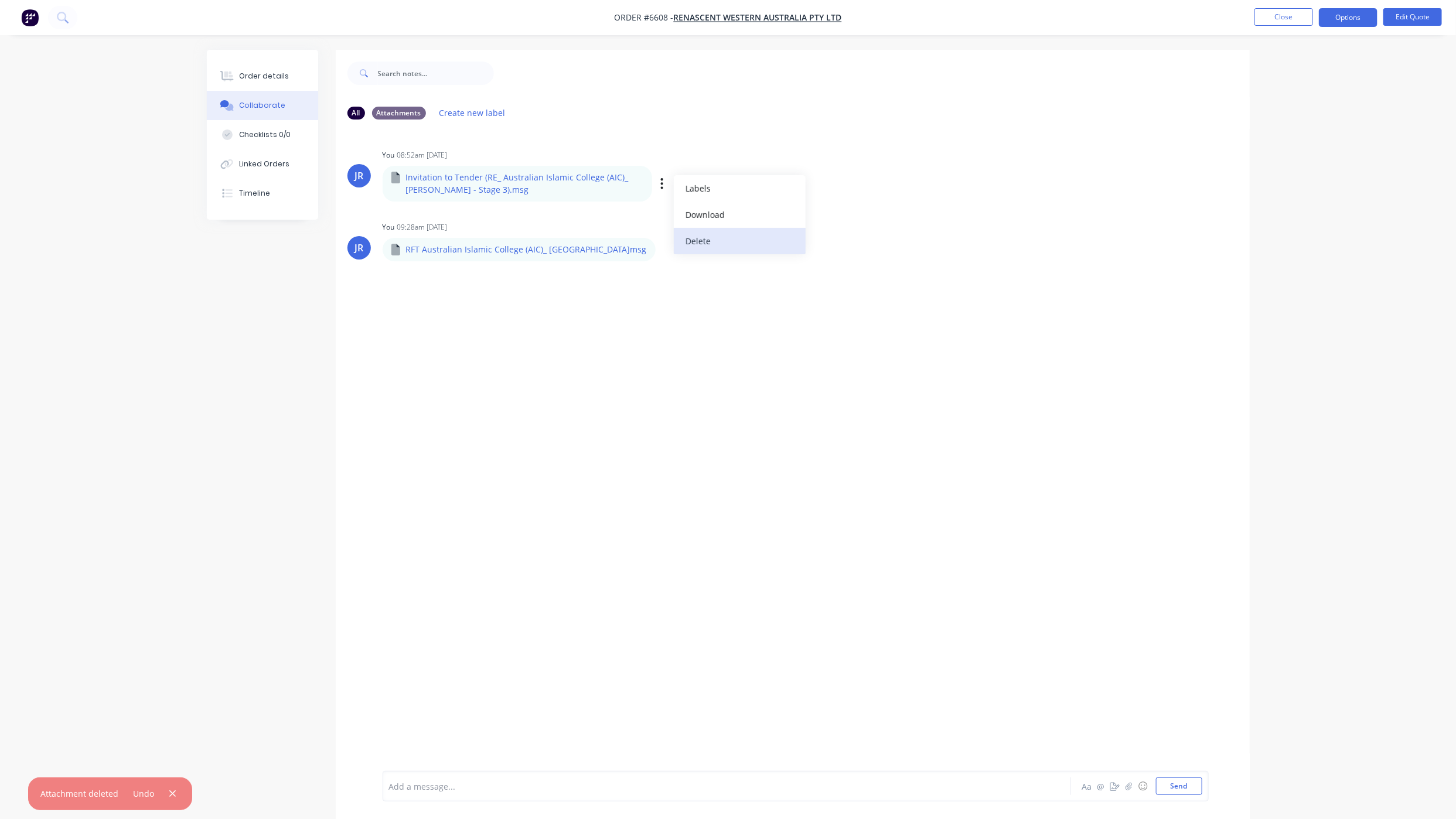
click at [707, 240] on button "Delete" at bounding box center [739, 240] width 132 height 26
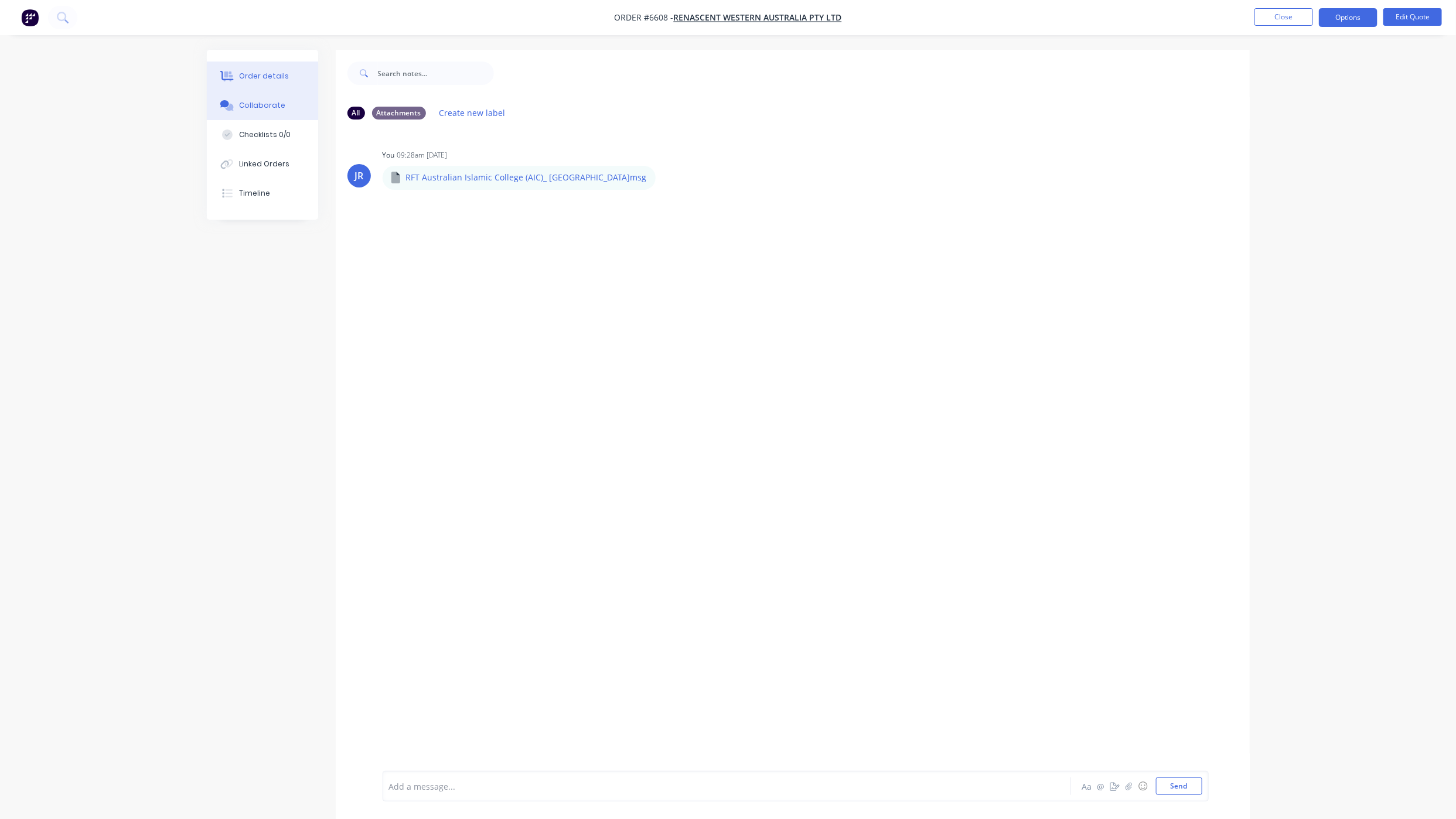
click at [264, 71] on div "Order details" at bounding box center [264, 76] width 50 height 11
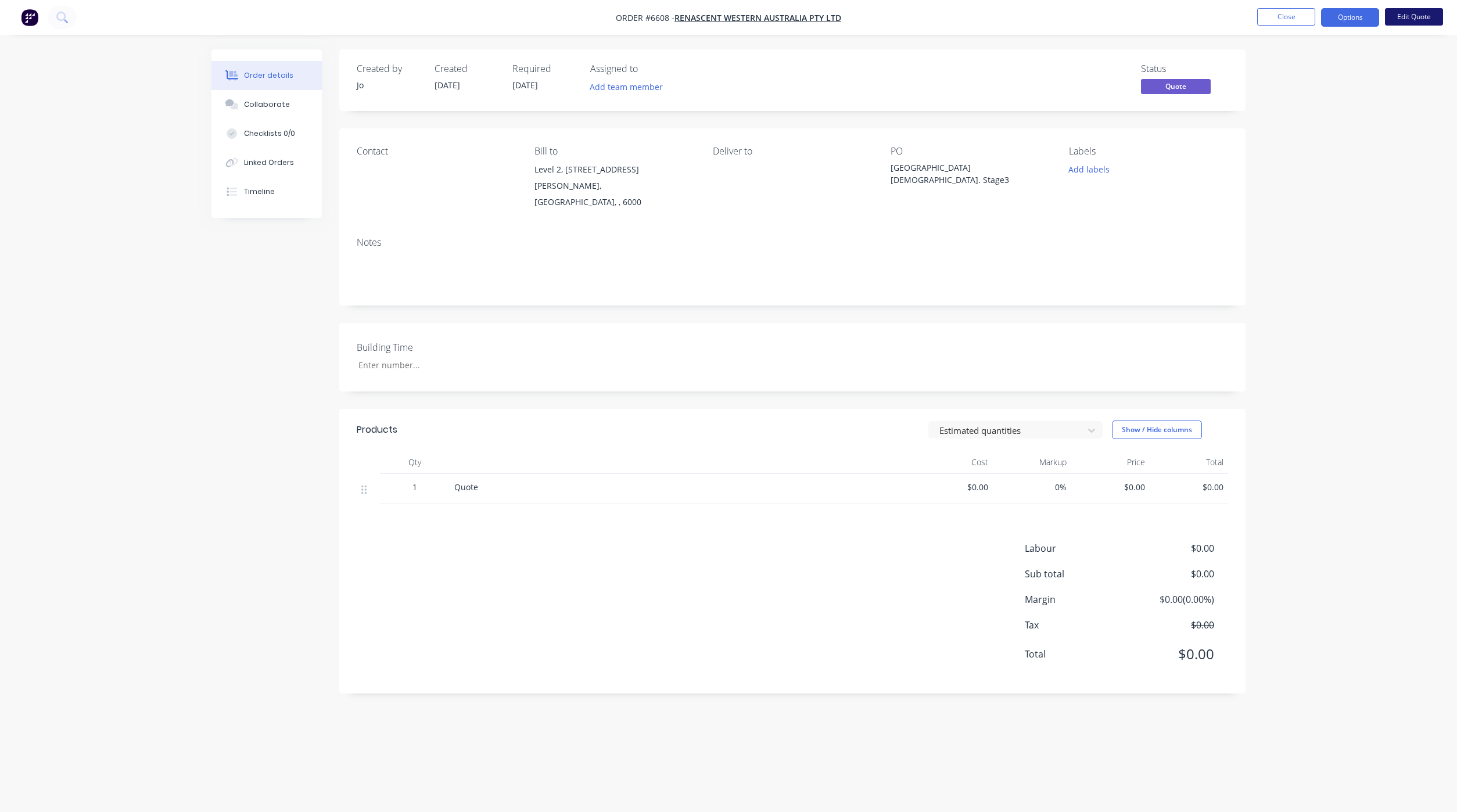
click at [1419, 21] on button "Edit Quote" at bounding box center [1414, 16] width 58 height 17
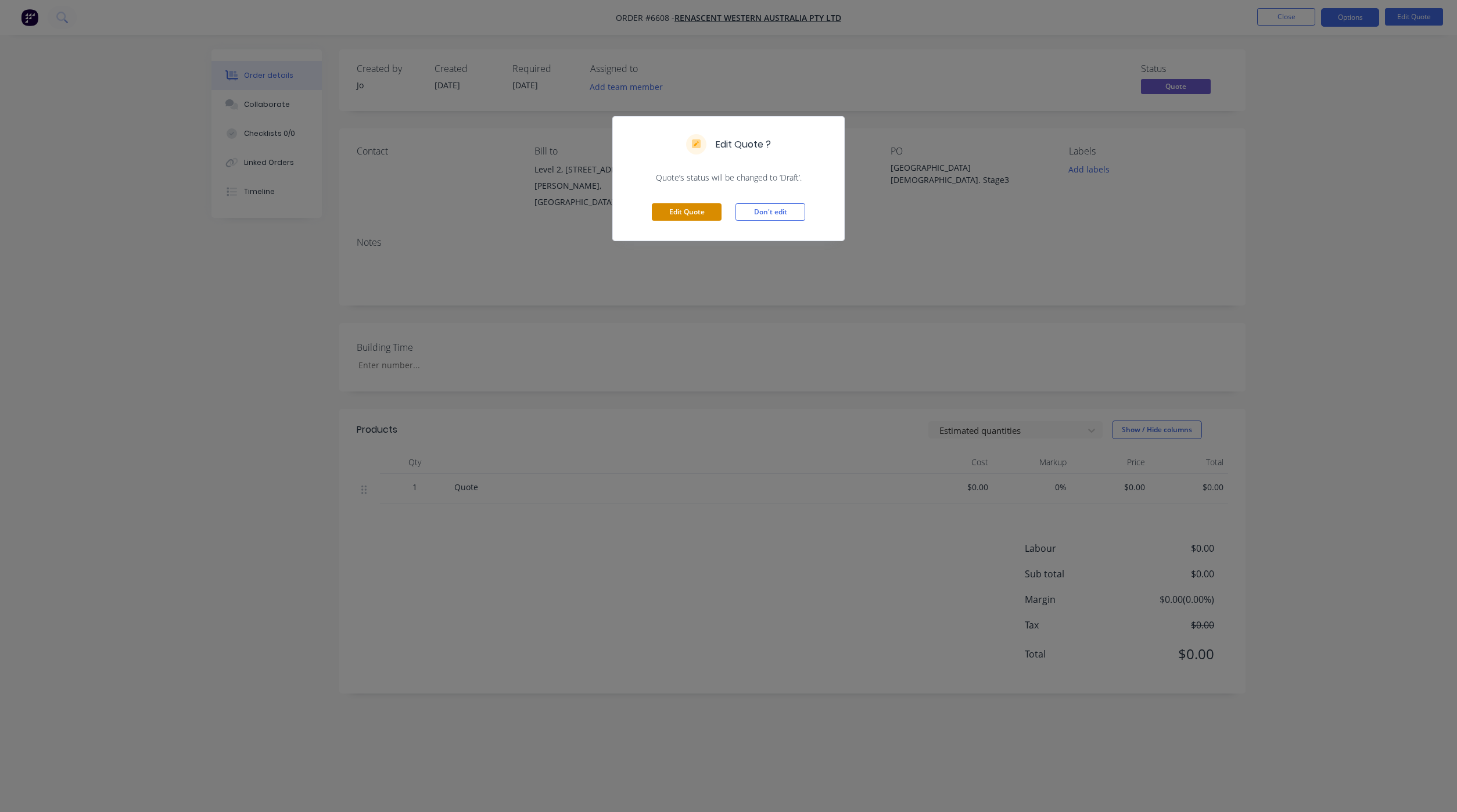
click at [654, 207] on button "Edit Quote" at bounding box center [687, 212] width 70 height 17
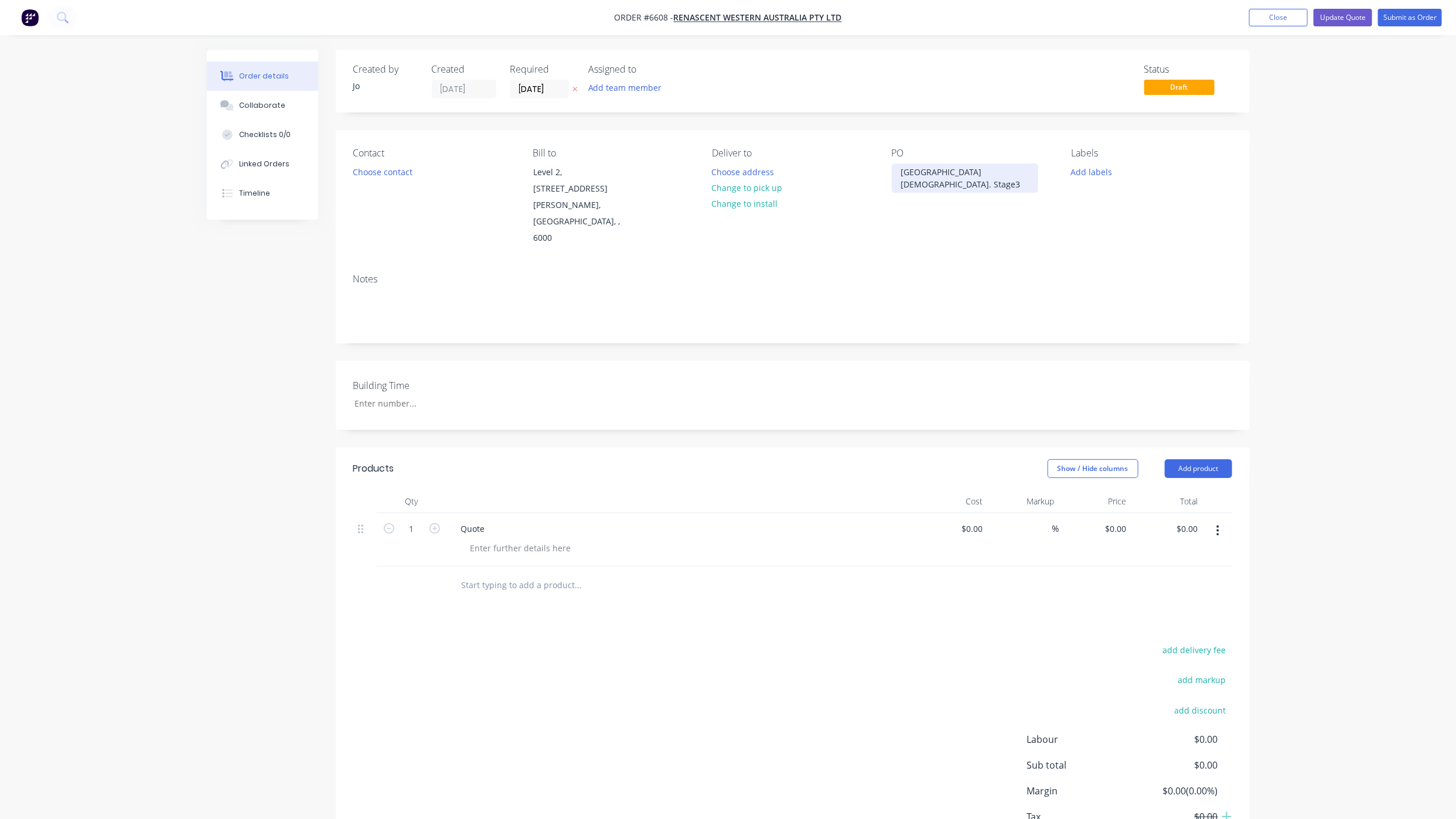
click at [978, 168] on div "[GEOGRAPHIC_DATA][DEMOGRAPHIC_DATA]. Stage3" at bounding box center [964, 177] width 147 height 29
click at [271, 94] on button "Collaborate" at bounding box center [262, 105] width 111 height 29
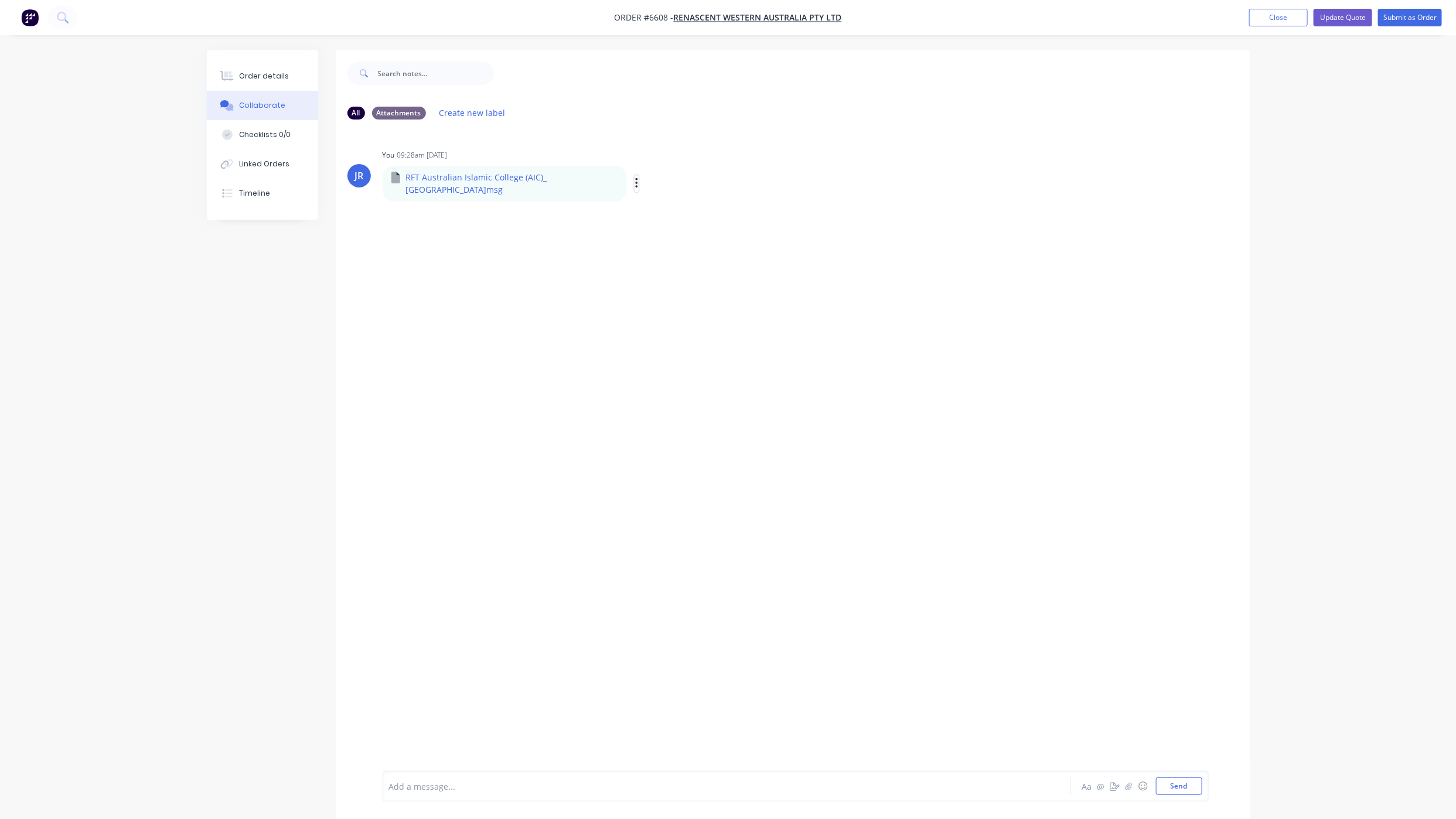
click at [635, 182] on icon "button" at bounding box center [637, 183] width 4 height 14
click at [649, 232] on button "Delete" at bounding box center [713, 240] width 132 height 26
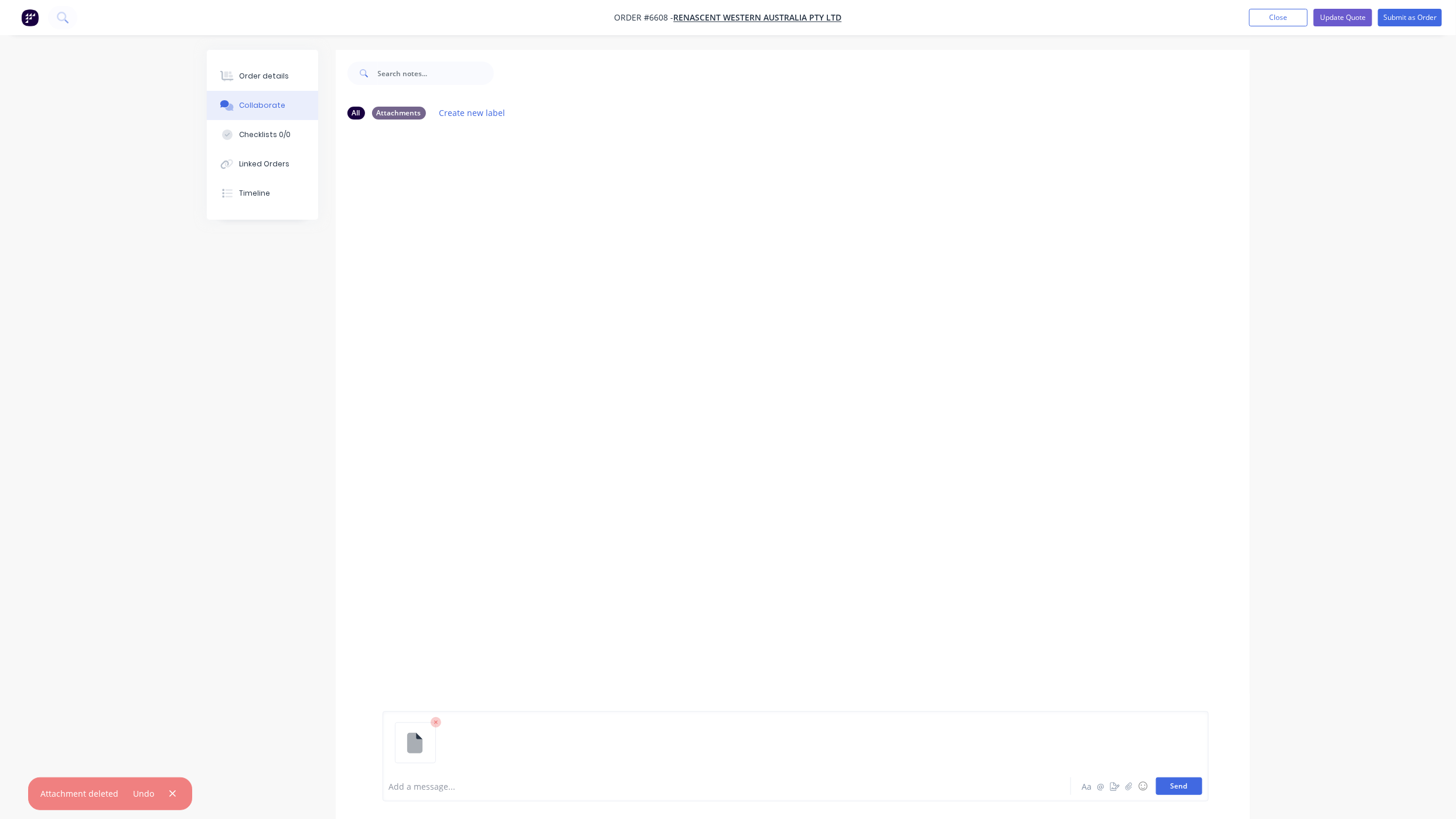
click at [1180, 782] on button "Send" at bounding box center [1179, 785] width 47 height 17
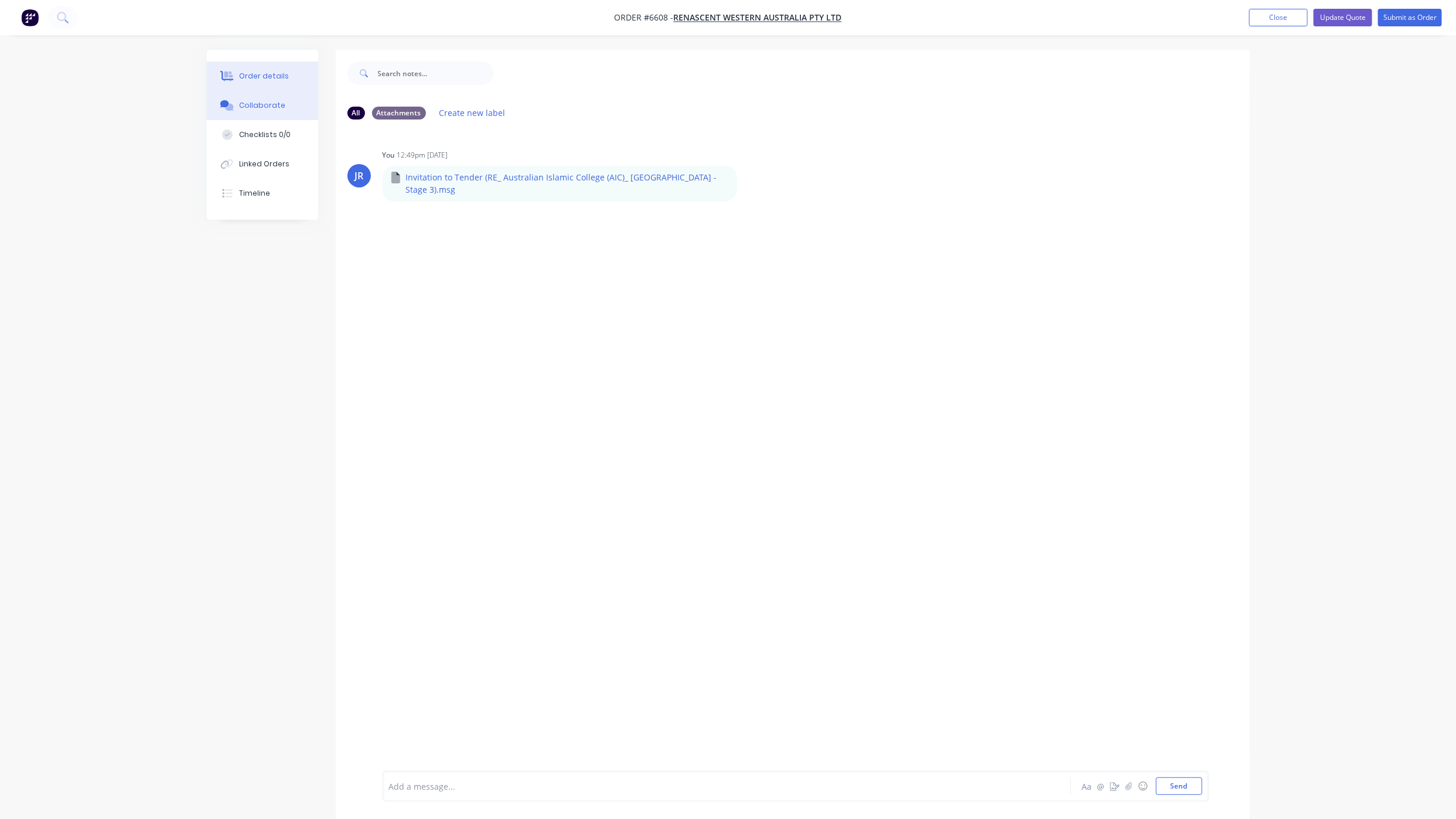
click at [286, 74] on button "Order details" at bounding box center [262, 76] width 111 height 29
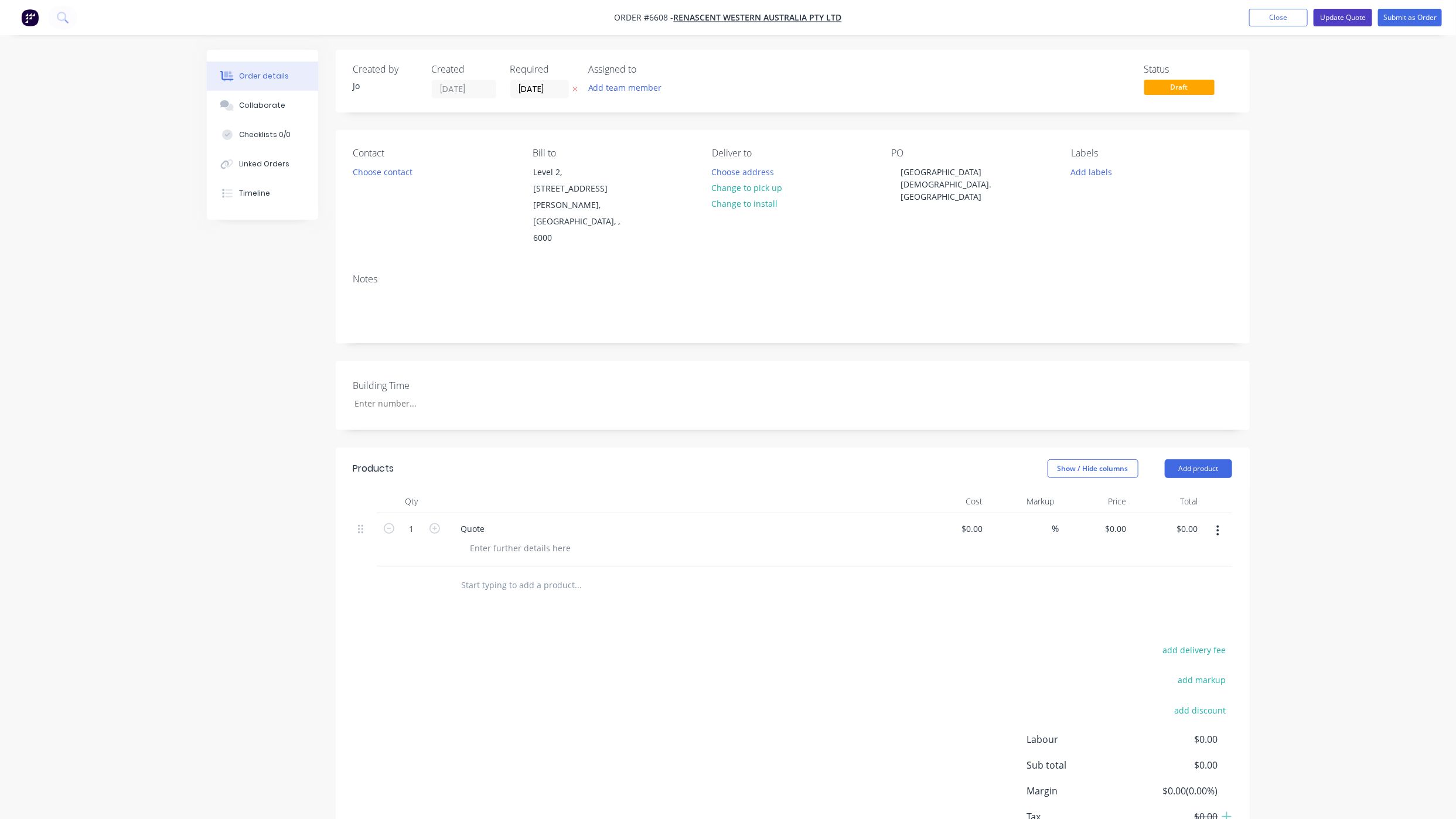
click at [1345, 14] on button "Update Quote" at bounding box center [1343, 17] width 59 height 17
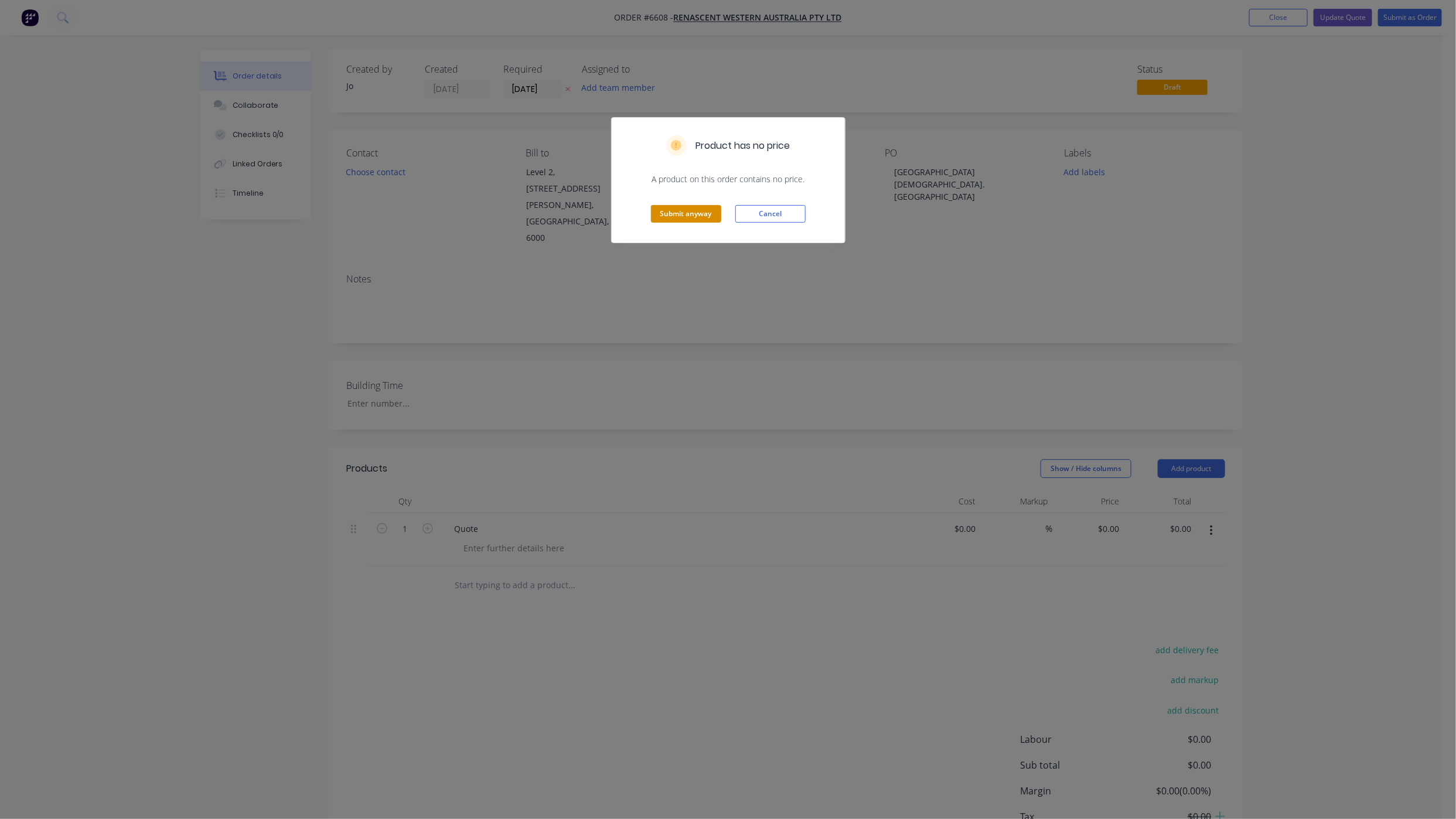
click at [686, 210] on button "Submit anyway" at bounding box center [686, 213] width 71 height 17
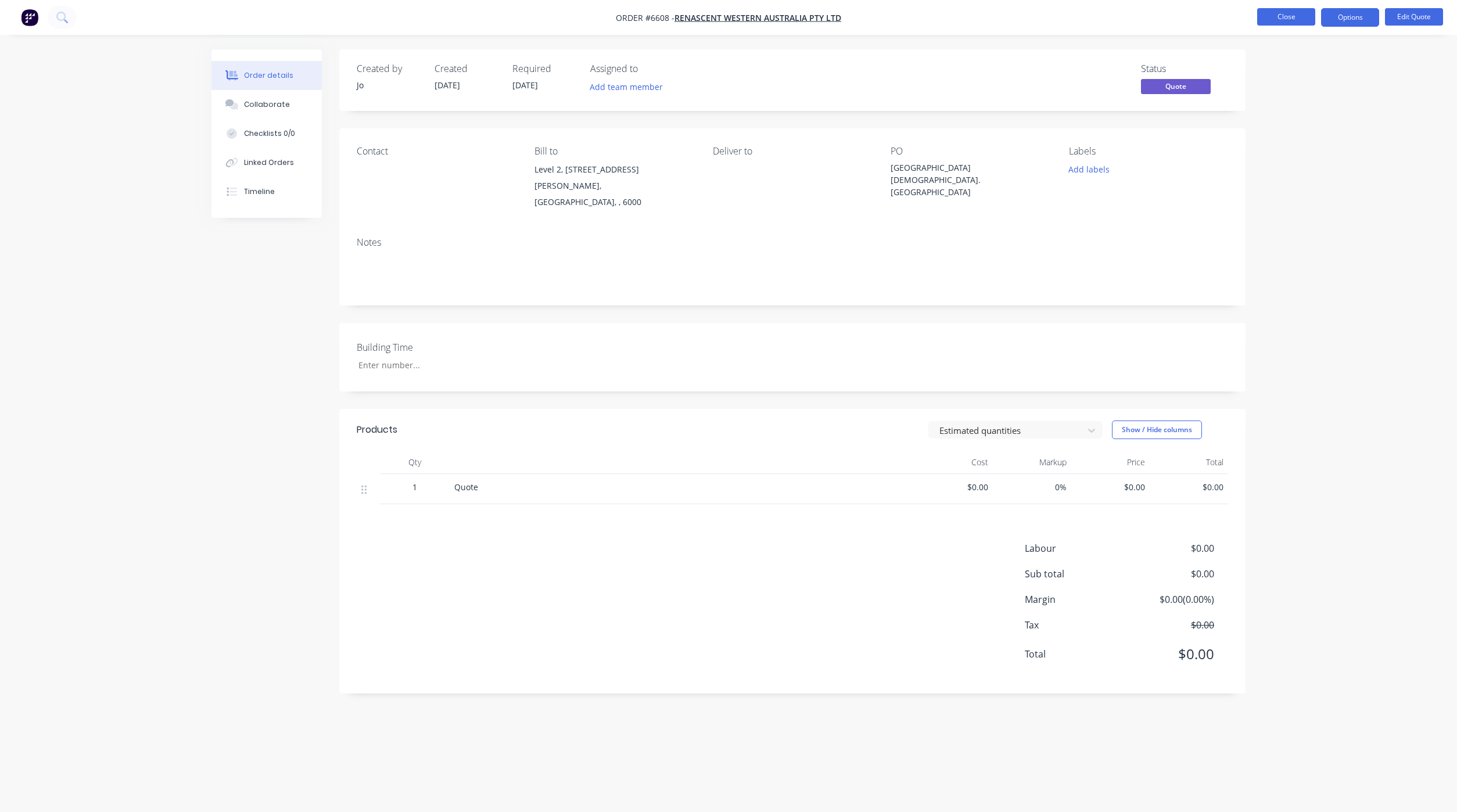
click at [1271, 19] on button "Close" at bounding box center [1286, 16] width 58 height 17
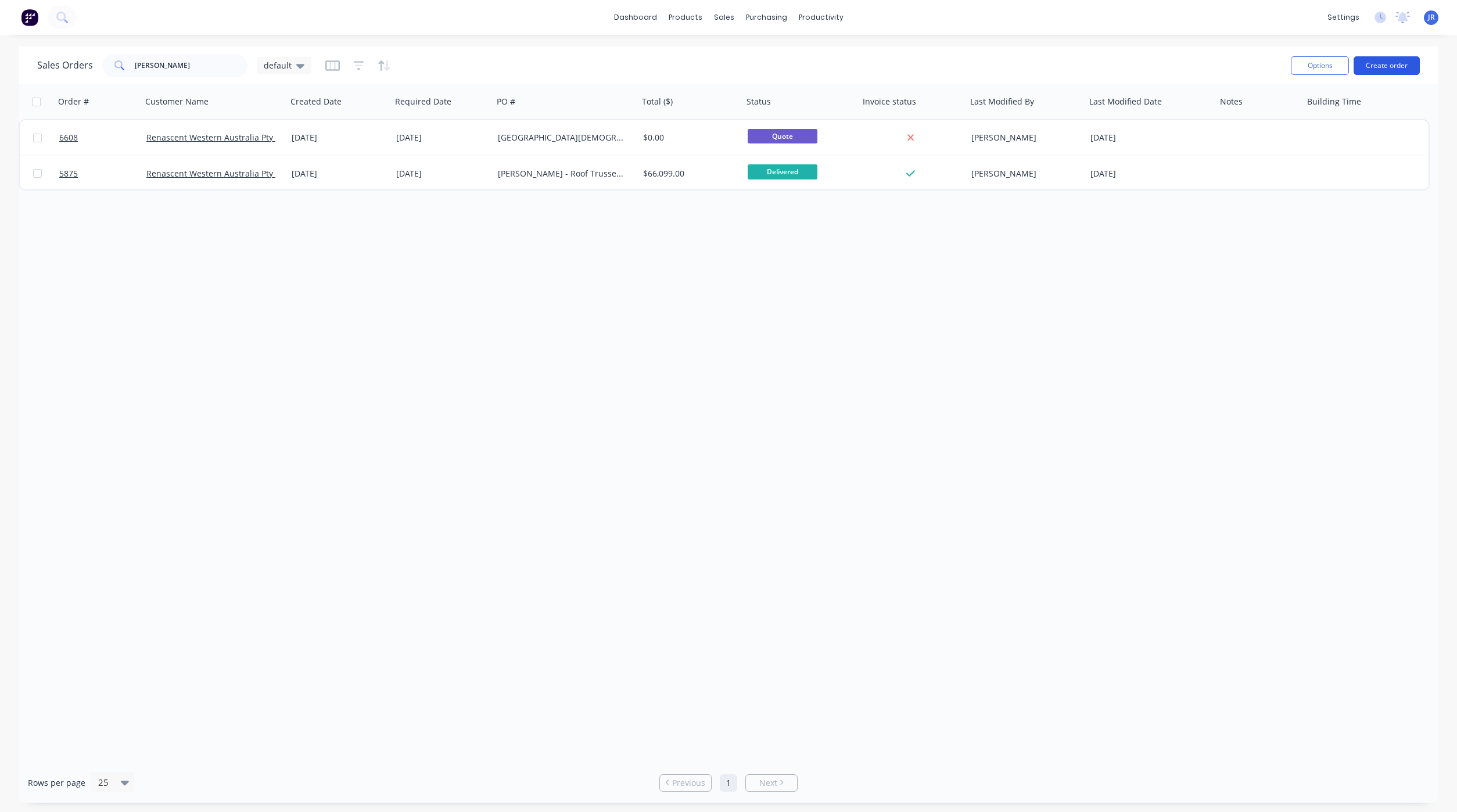
click at [1400, 62] on button "Create order" at bounding box center [1386, 66] width 66 height 19
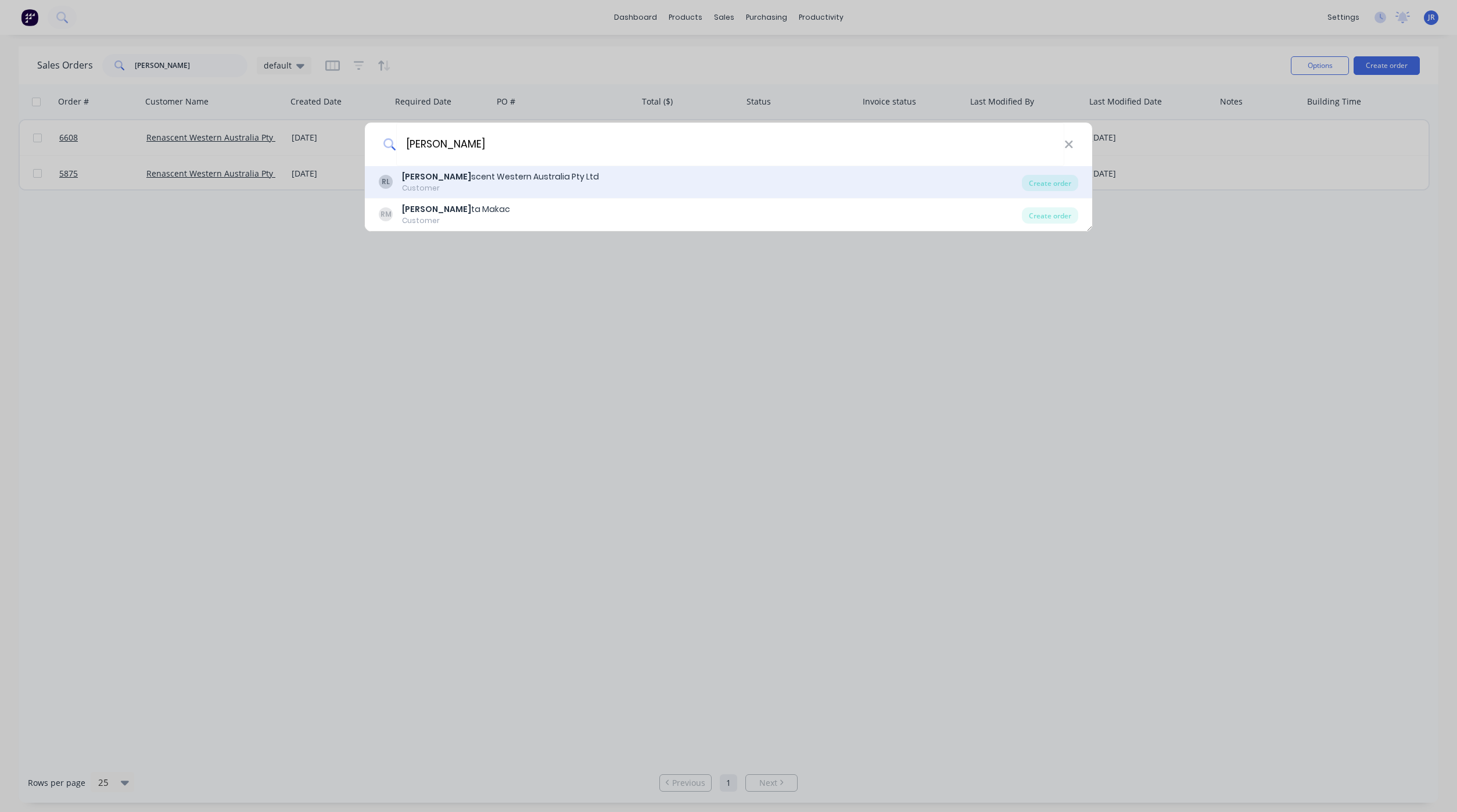
type input "[PERSON_NAME]"
click at [468, 181] on div "[PERSON_NAME] scent Western Australia Pty Ltd" at bounding box center [500, 177] width 197 height 12
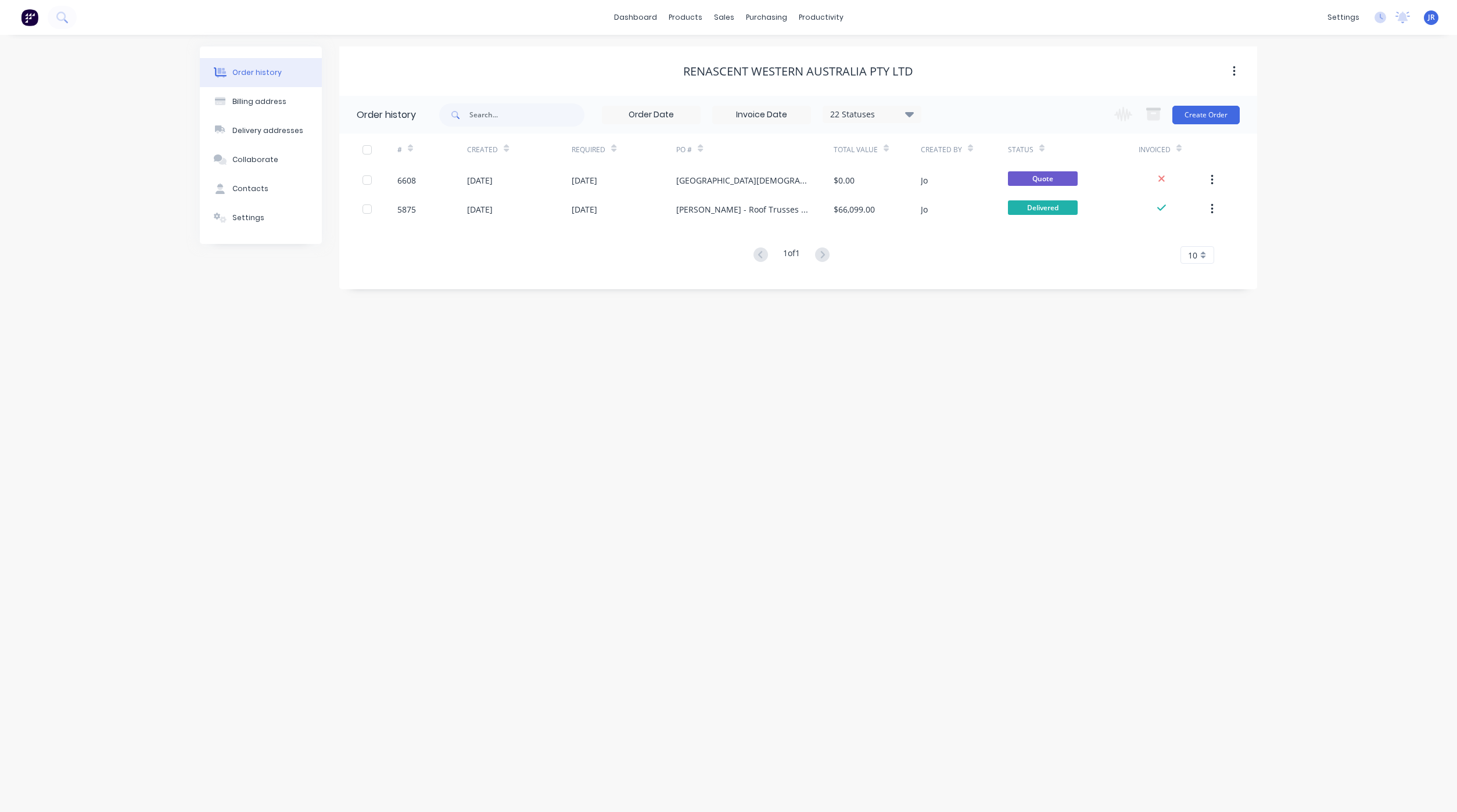
click at [1185, 104] on div "Change order status Submitted PO/Contract/Invoice Prelims - to be done prelims …" at bounding box center [1174, 115] width 133 height 38
click at [1183, 112] on button "Create Order" at bounding box center [1206, 115] width 67 height 19
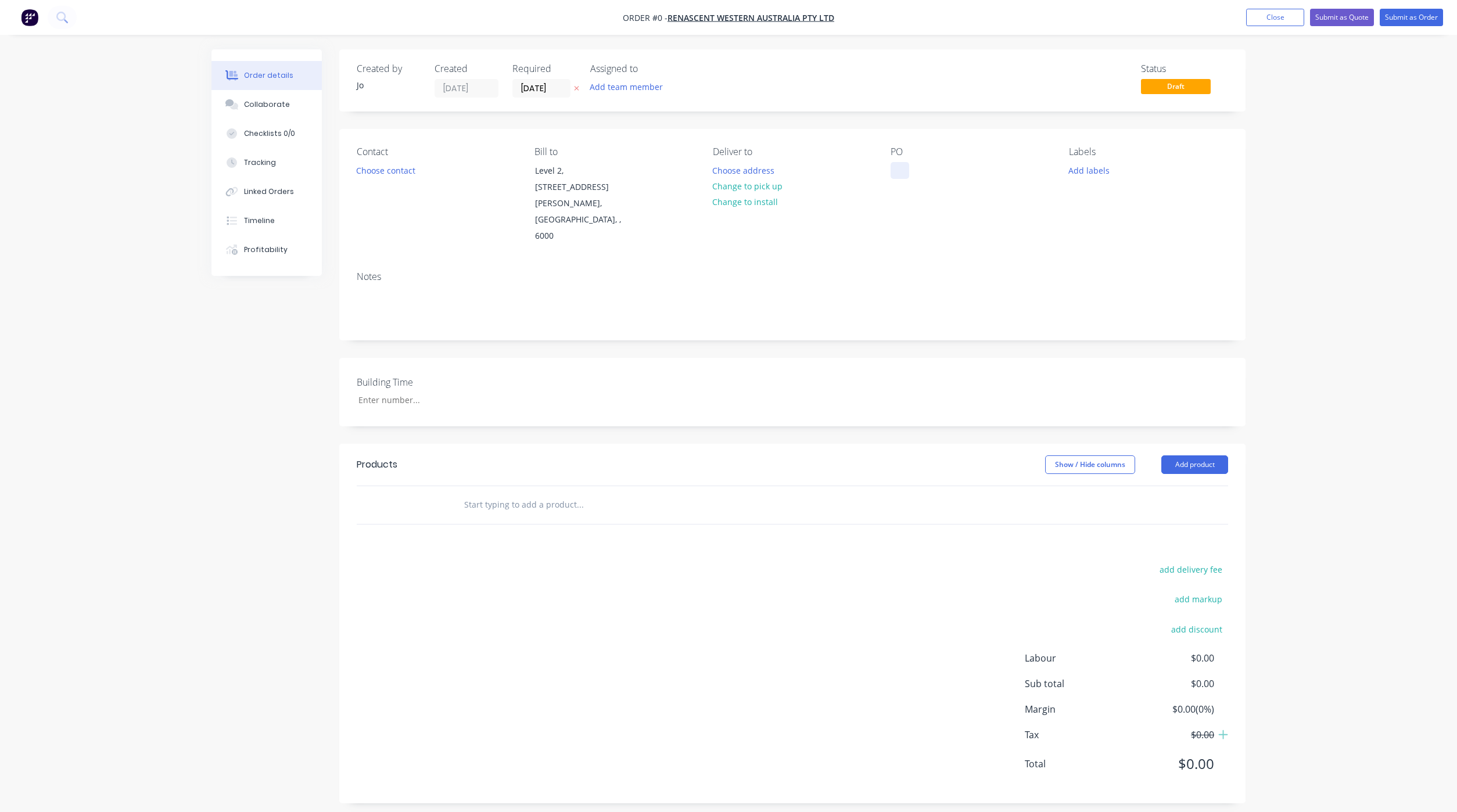
click at [903, 168] on div at bounding box center [900, 170] width 19 height 17
click at [502, 478] on div "Creating draft order... Loading... Order details Collaborate Checklists 0/0 Tra…" at bounding box center [728, 434] width 1058 height 771
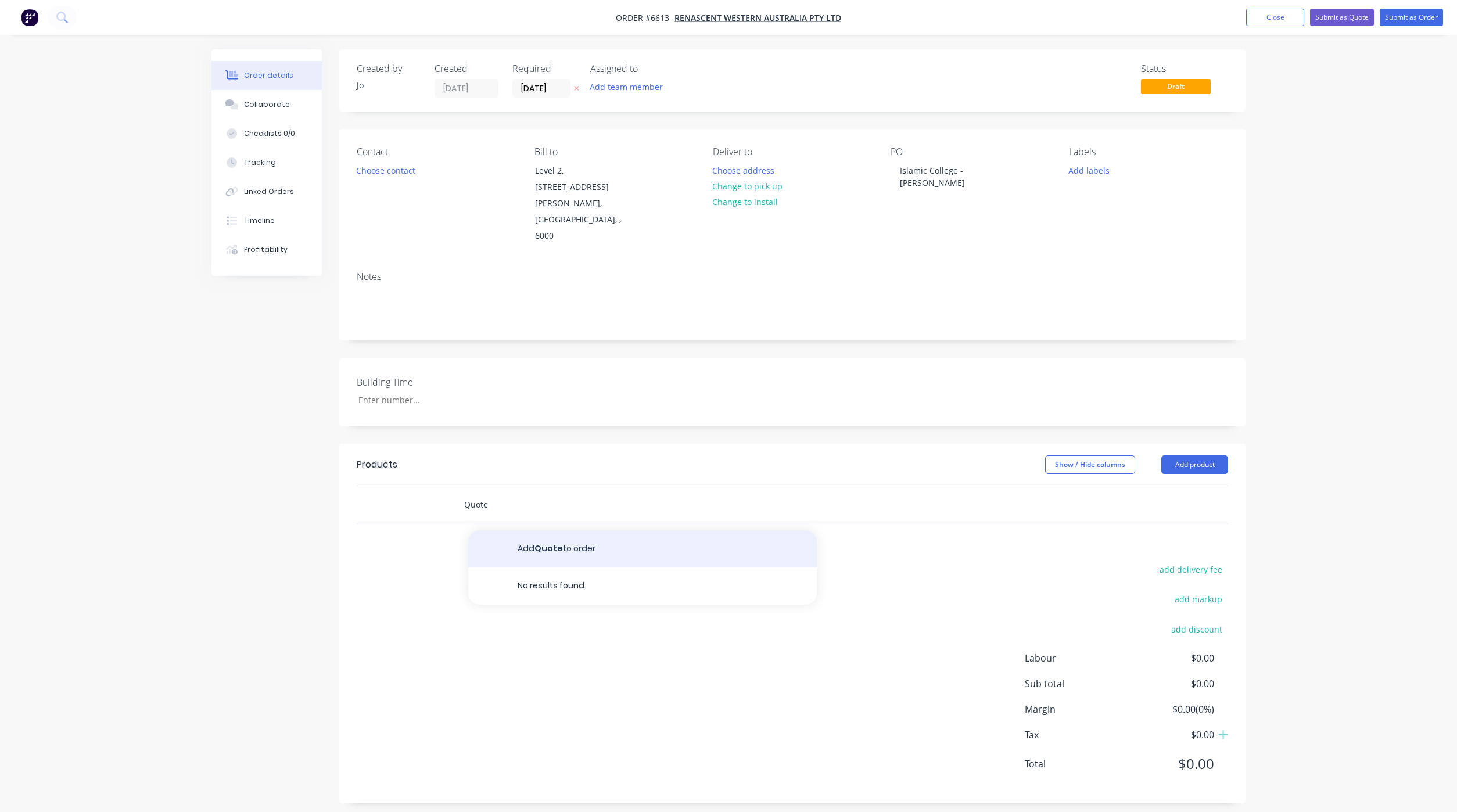
type input "Quote"
click at [576, 530] on button "Add Quote to order" at bounding box center [642, 549] width 349 height 37
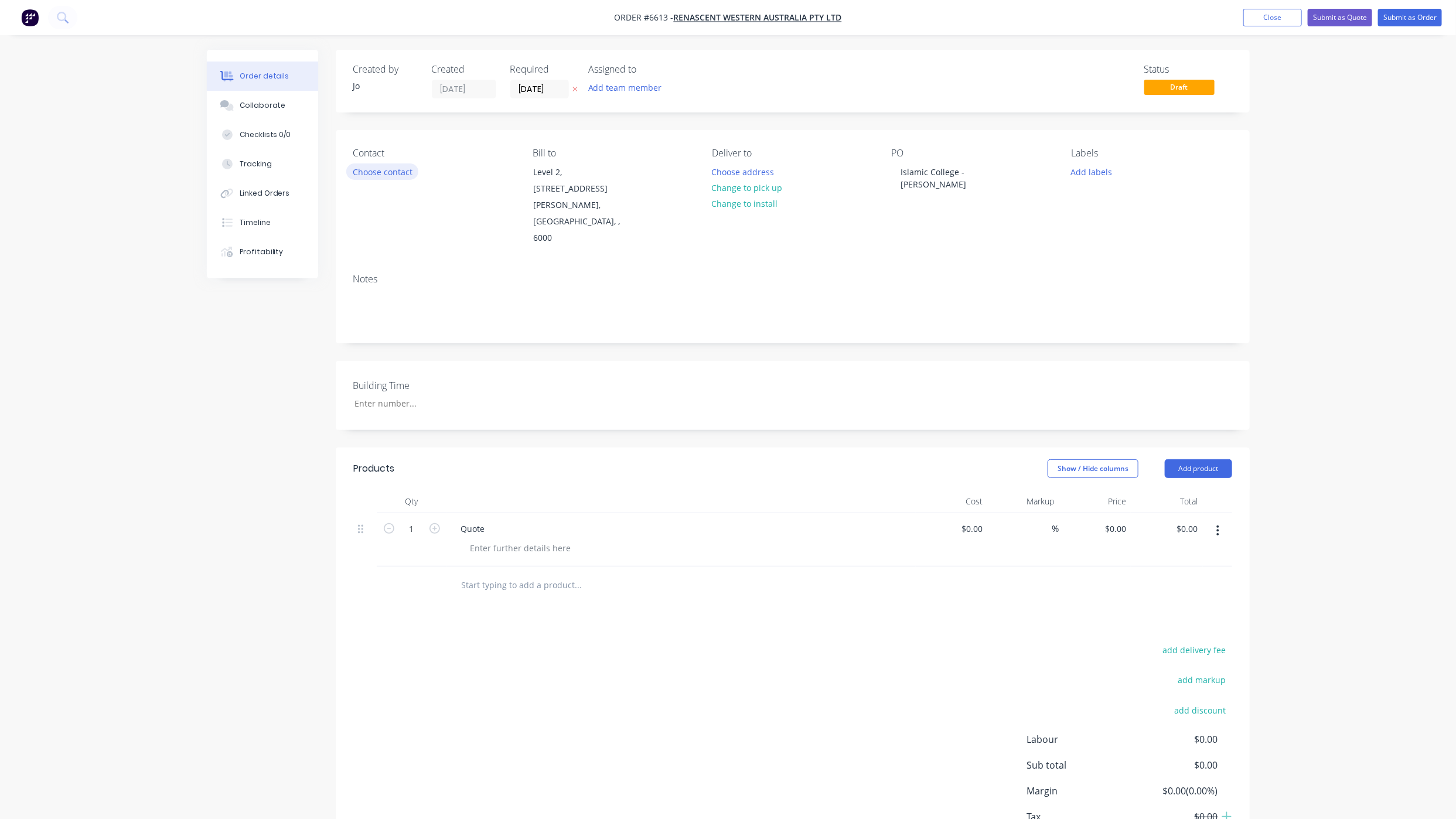
click at [391, 169] on button "Choose contact" at bounding box center [383, 171] width 72 height 16
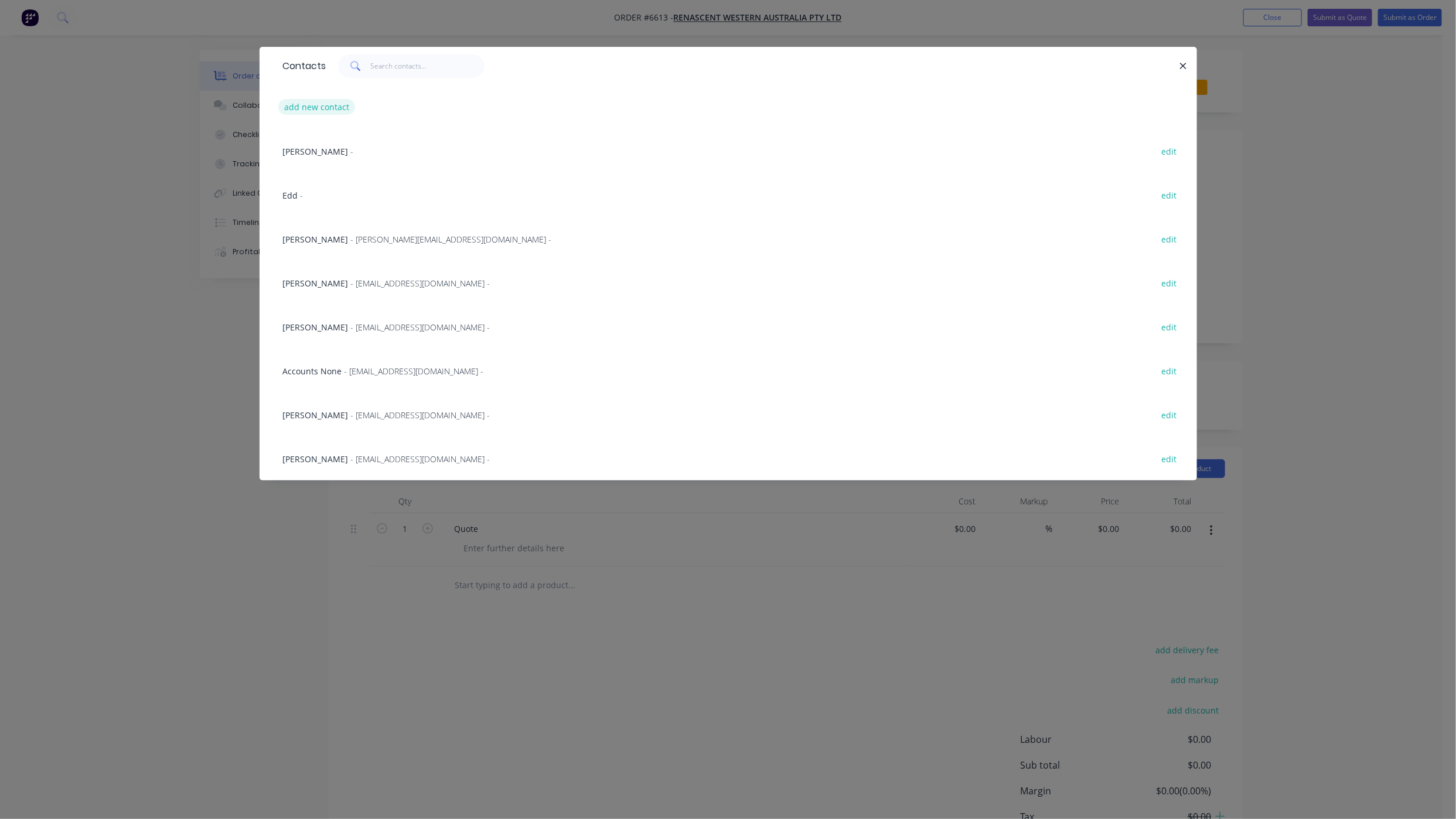
click at [302, 113] on button "add new contact" at bounding box center [316, 107] width 77 height 16
select select "AU"
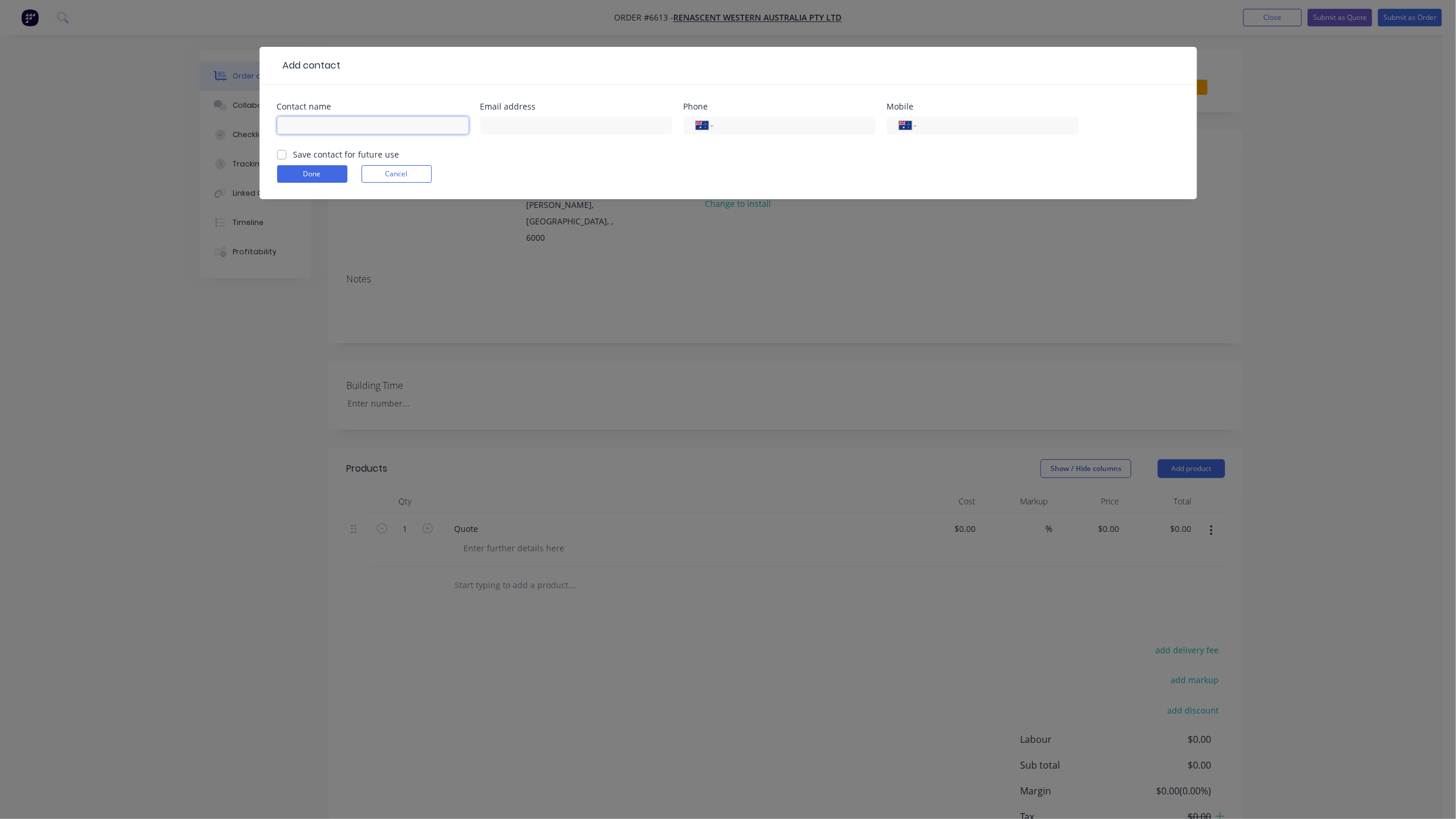
click at [320, 128] on input "text" at bounding box center [373, 125] width 192 height 17
type input "[PERSON_NAME] Di [PERSON_NAME]"
type input "[EMAIL_ADDRESS][DOMAIN_NAME]"
click at [943, 128] on input "tel" at bounding box center [995, 125] width 141 height 14
type input "0437 595 000"
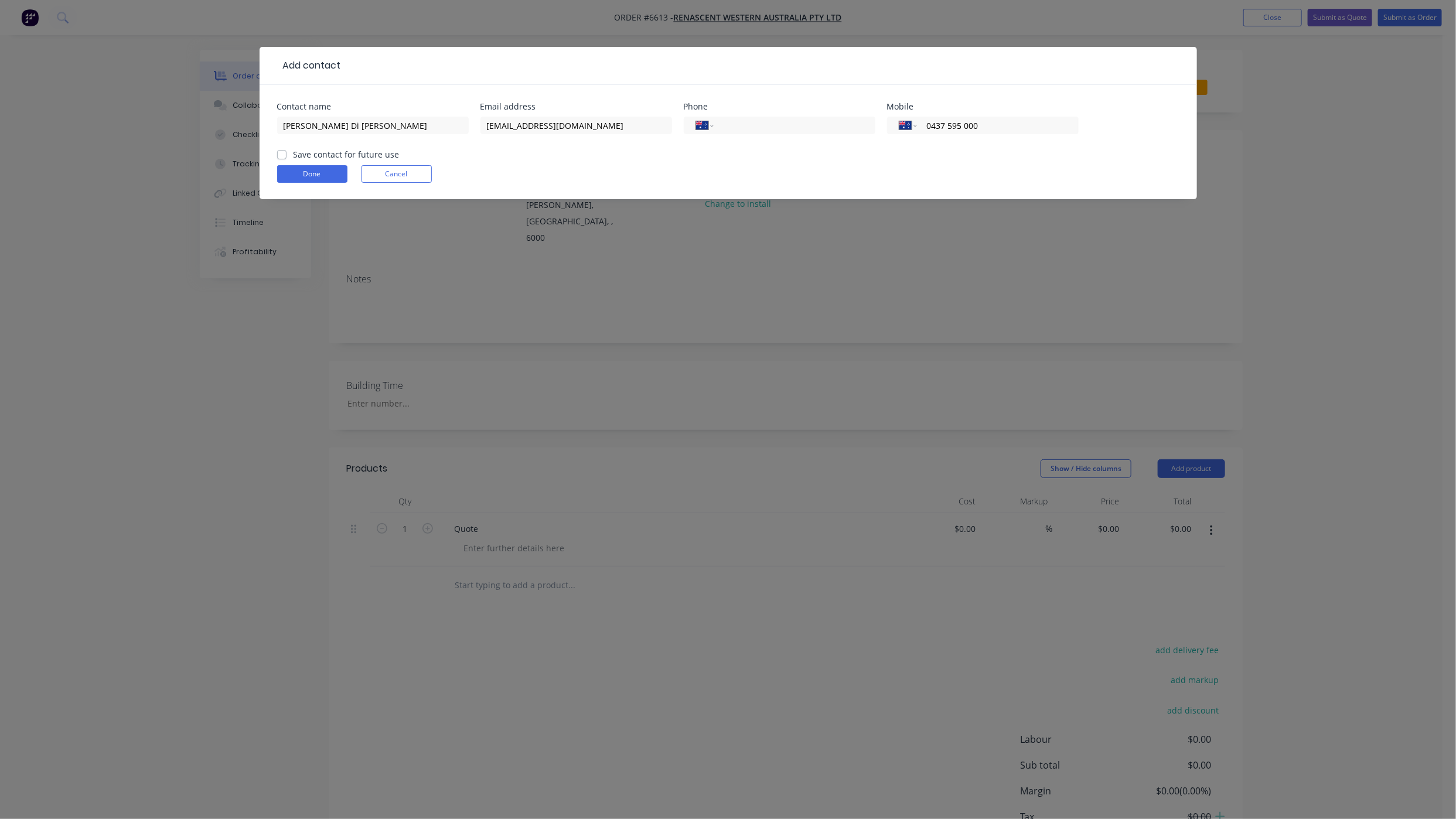
click at [294, 156] on label "Save contact for future use" at bounding box center [347, 154] width 106 height 12
click at [281, 156] on input "Save contact for future use" at bounding box center [282, 153] width 9 height 11
checkbox input "true"
click at [290, 174] on button "Done" at bounding box center [313, 174] width 71 height 17
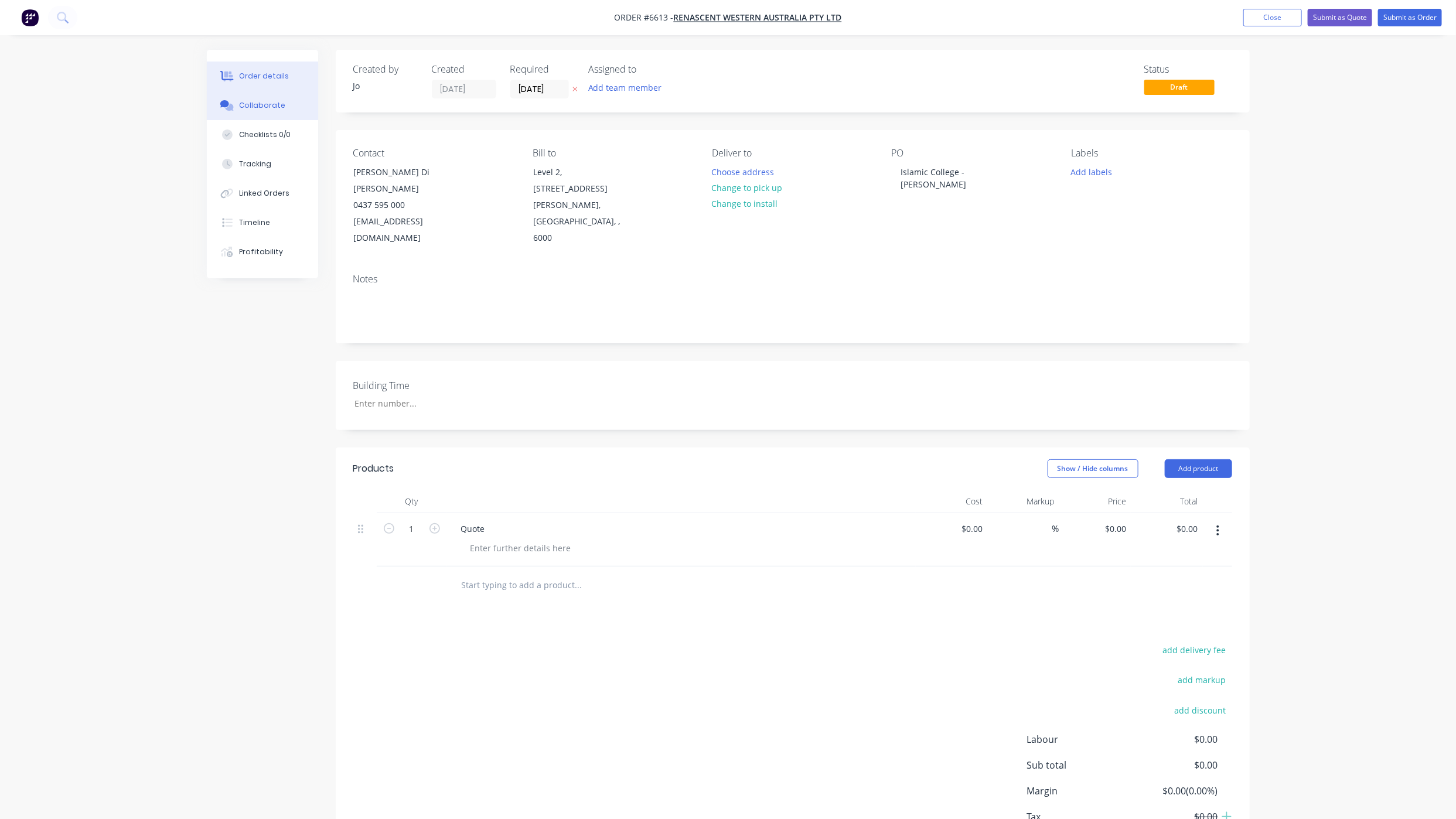
click at [250, 107] on div "Collaborate" at bounding box center [262, 105] width 47 height 11
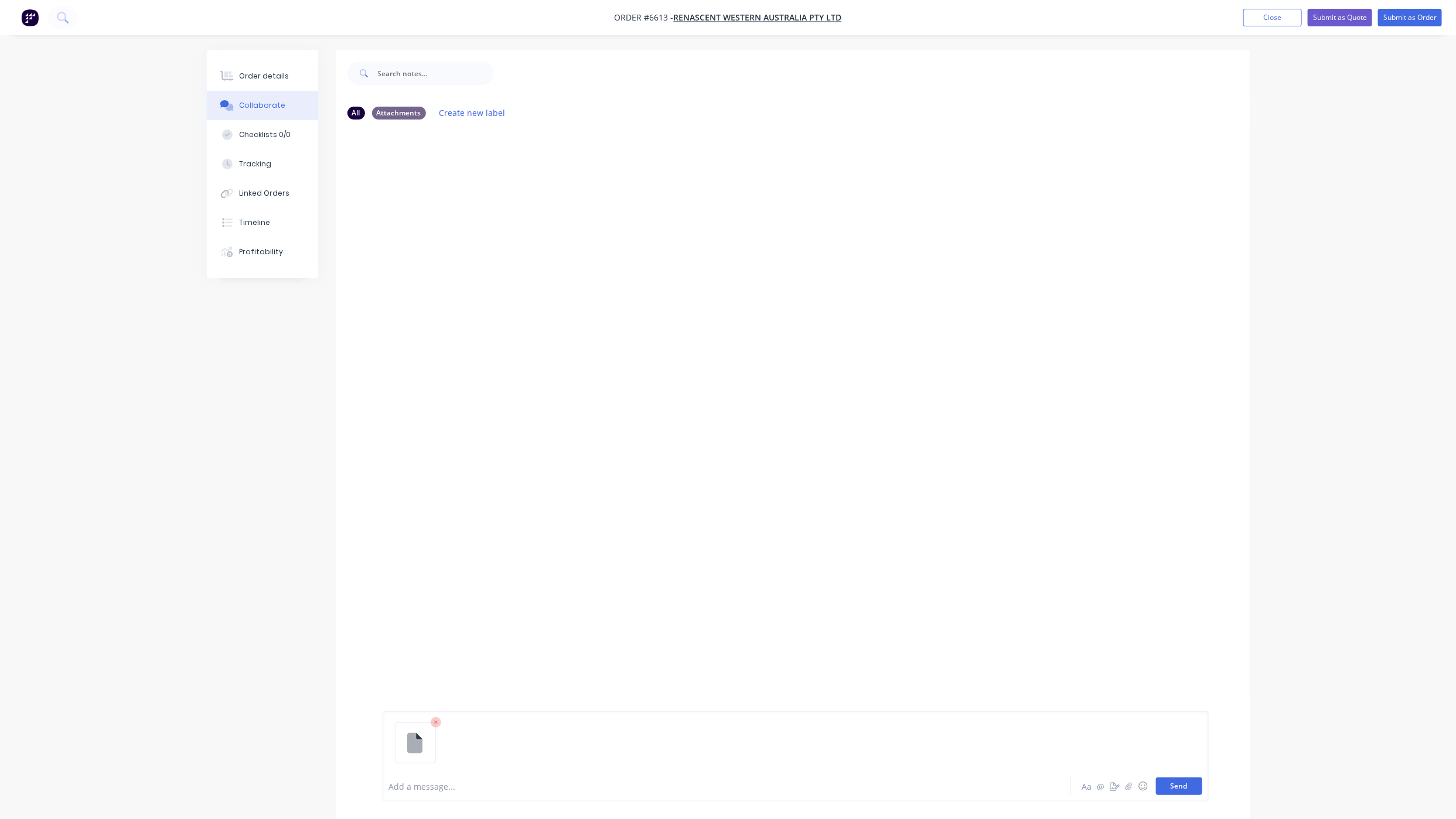
click at [1175, 789] on button "Send" at bounding box center [1179, 785] width 47 height 17
click at [1190, 777] on button "Send" at bounding box center [1179, 785] width 47 height 17
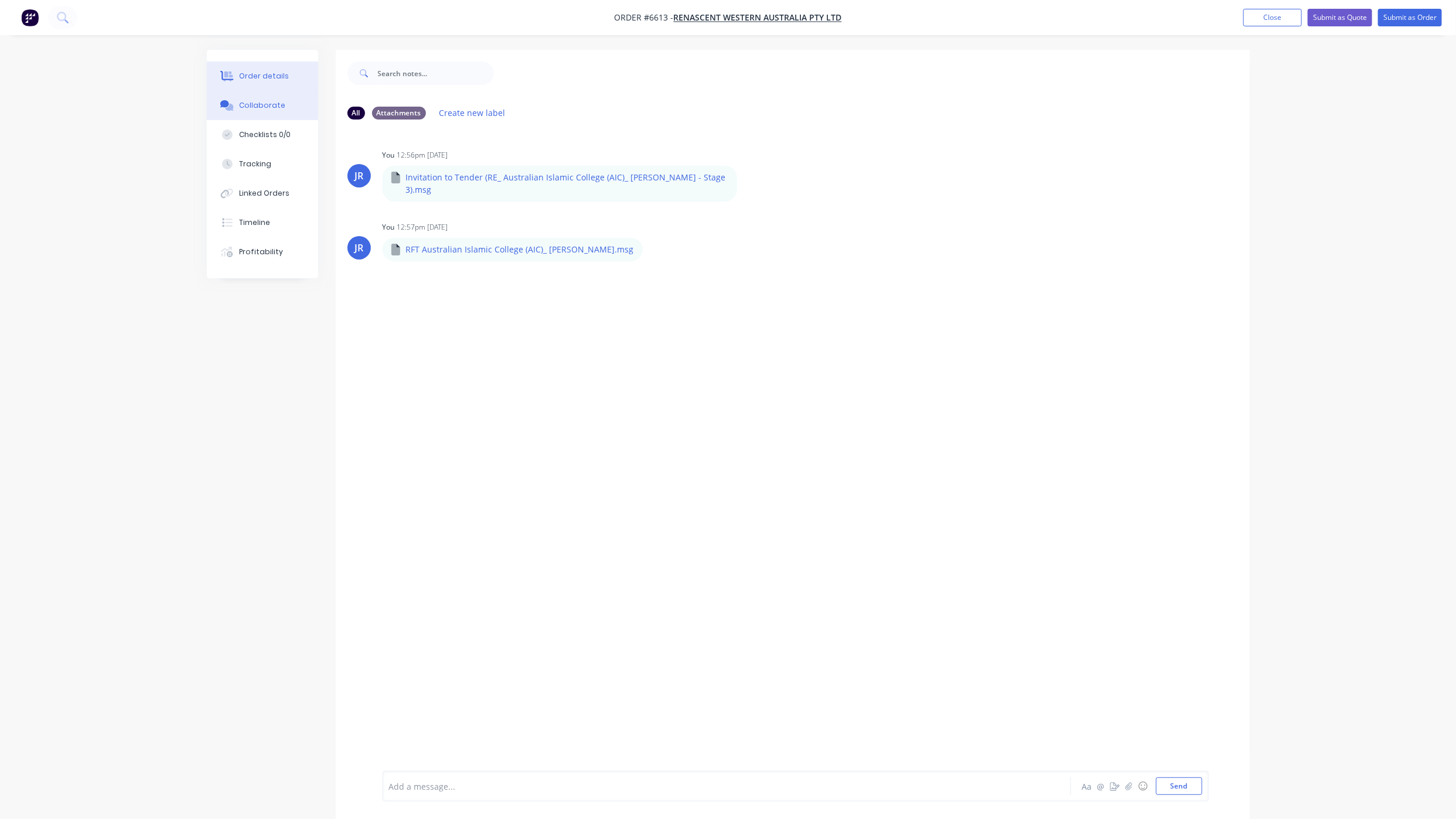
click at [262, 68] on button "Order details" at bounding box center [262, 76] width 111 height 29
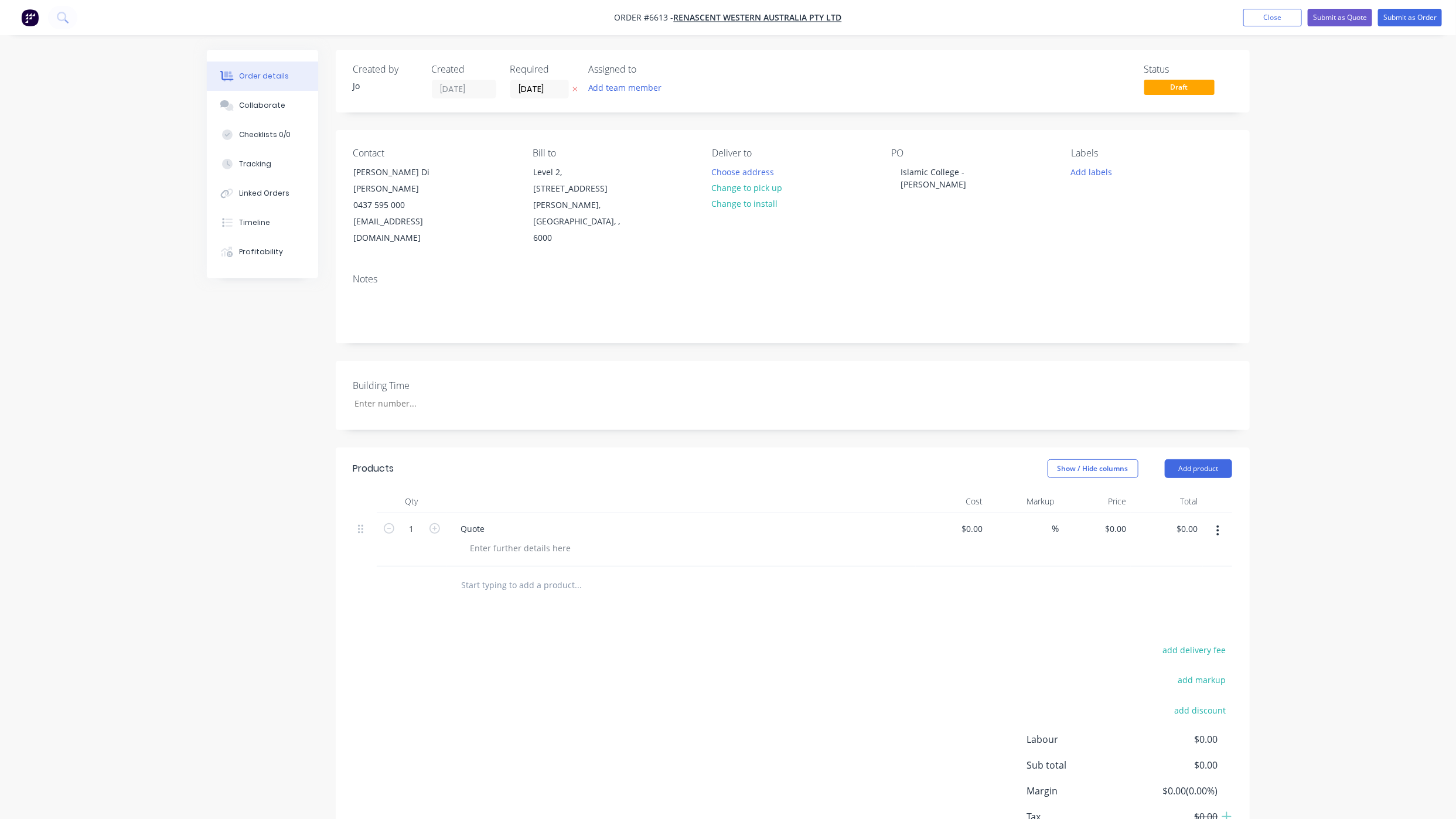
click at [177, 615] on div "Order details Collaborate Checklists 0/0 Tracking Linked Orders Timeline Profit…" at bounding box center [728, 452] width 1456 height 903
click at [1347, 18] on button "Submit as Quote" at bounding box center [1340, 17] width 65 height 17
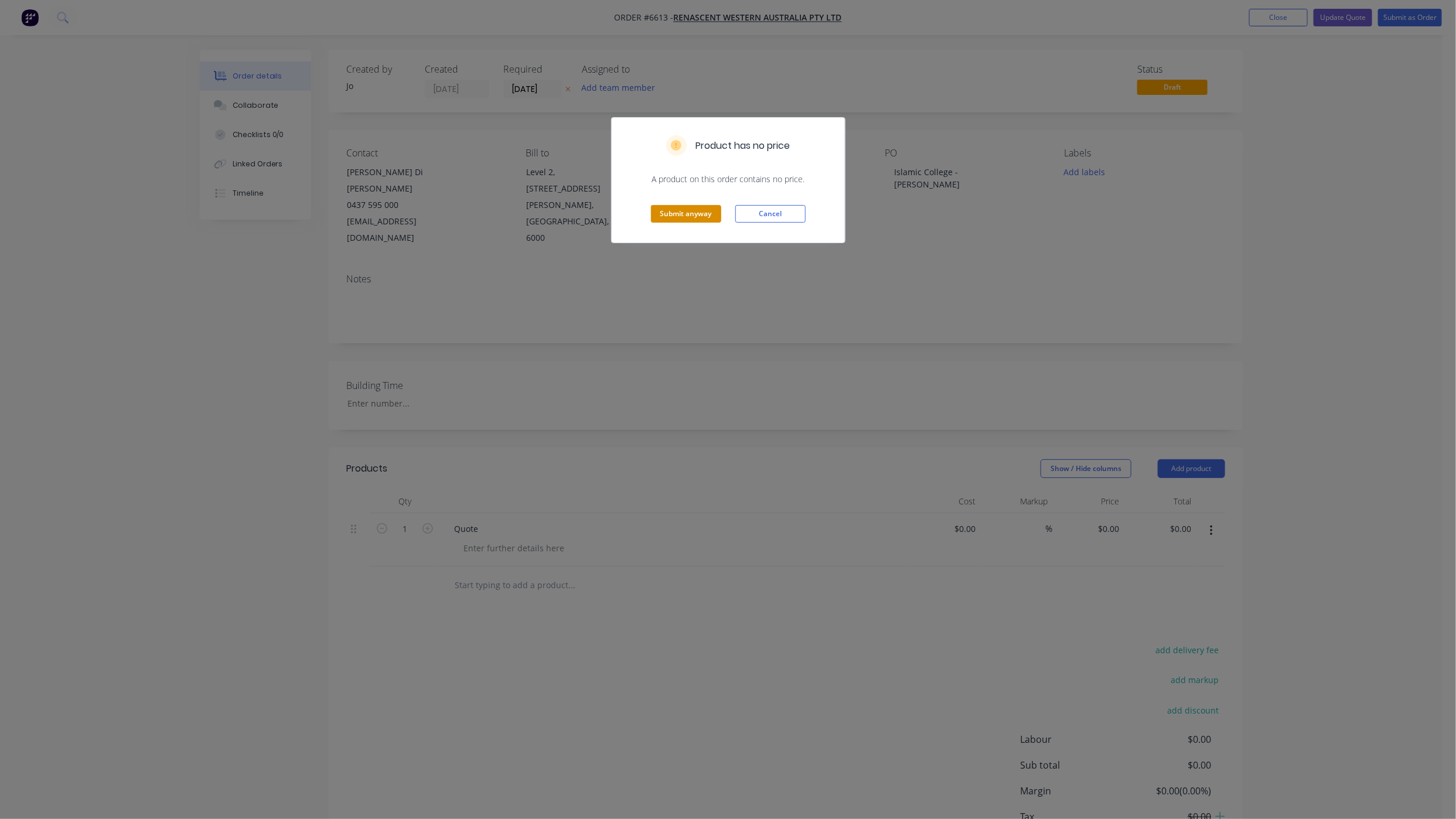
click at [663, 215] on button "Submit anyway" at bounding box center [686, 213] width 71 height 17
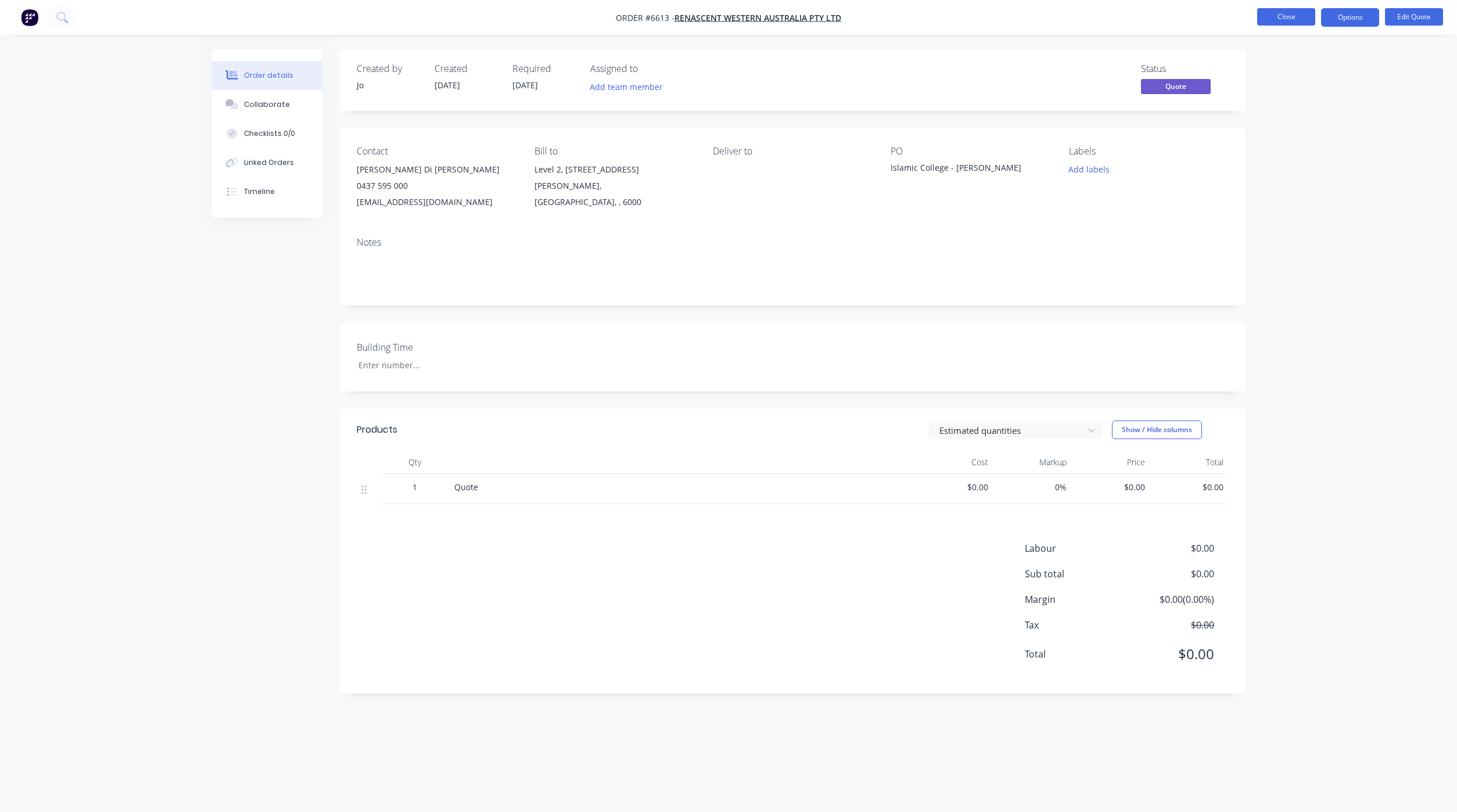
click at [1269, 17] on button "Close" at bounding box center [1286, 16] width 58 height 17
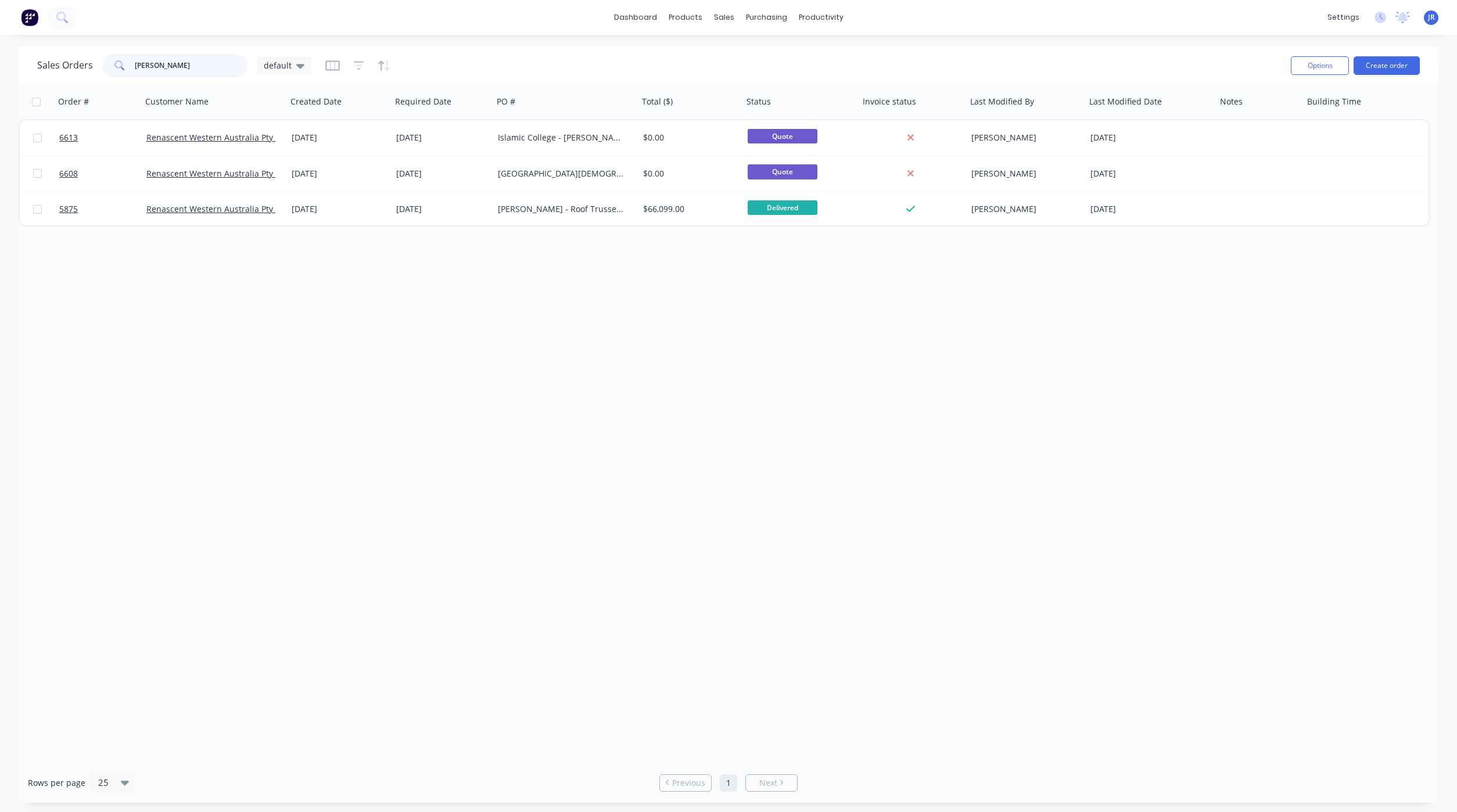
drag, startPoint x: 149, startPoint y: 62, endPoint x: -189, endPoint y: 60, distance: 338.0
click at [0, 60] on html "dashboard products sales purchasing productivity dashboard products Product Cat…" at bounding box center [728, 406] width 1457 height 812
type input "bella"
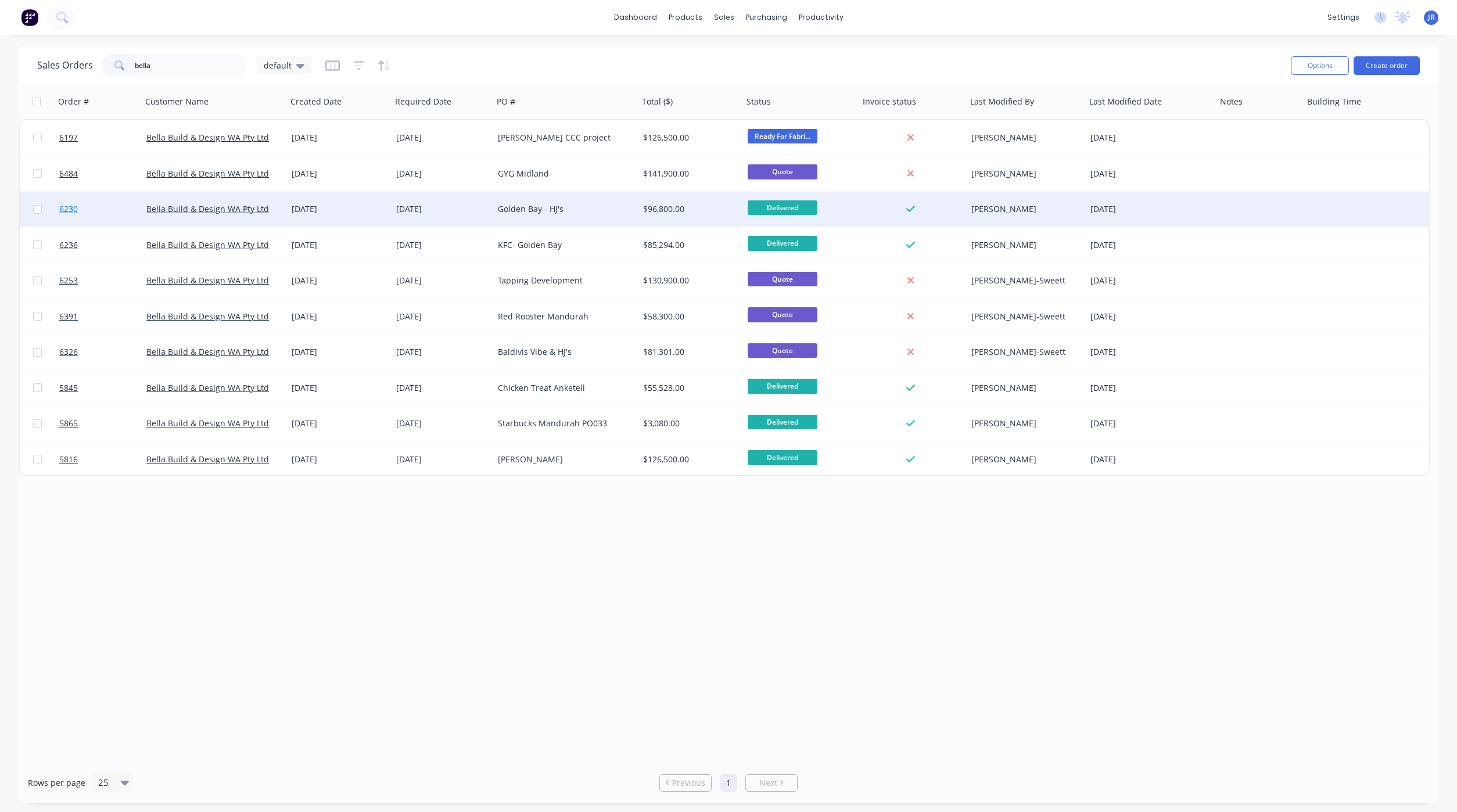
click at [72, 212] on span "6230" at bounding box center [69, 209] width 19 height 12
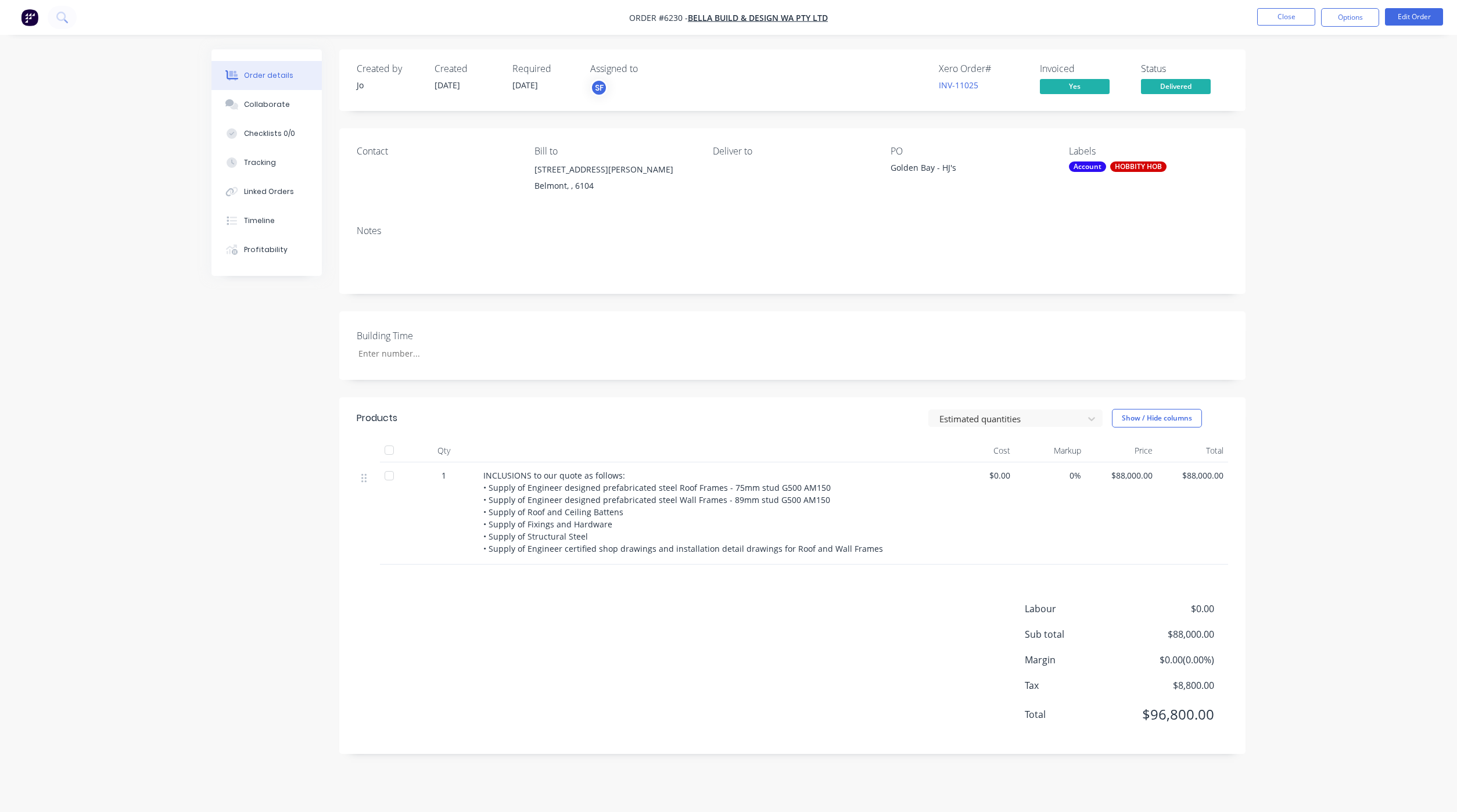
click at [1277, 28] on nav "Order #6230 - Bella Build & Design WA Pty Ltd Close Options Edit Order" at bounding box center [728, 17] width 1457 height 35
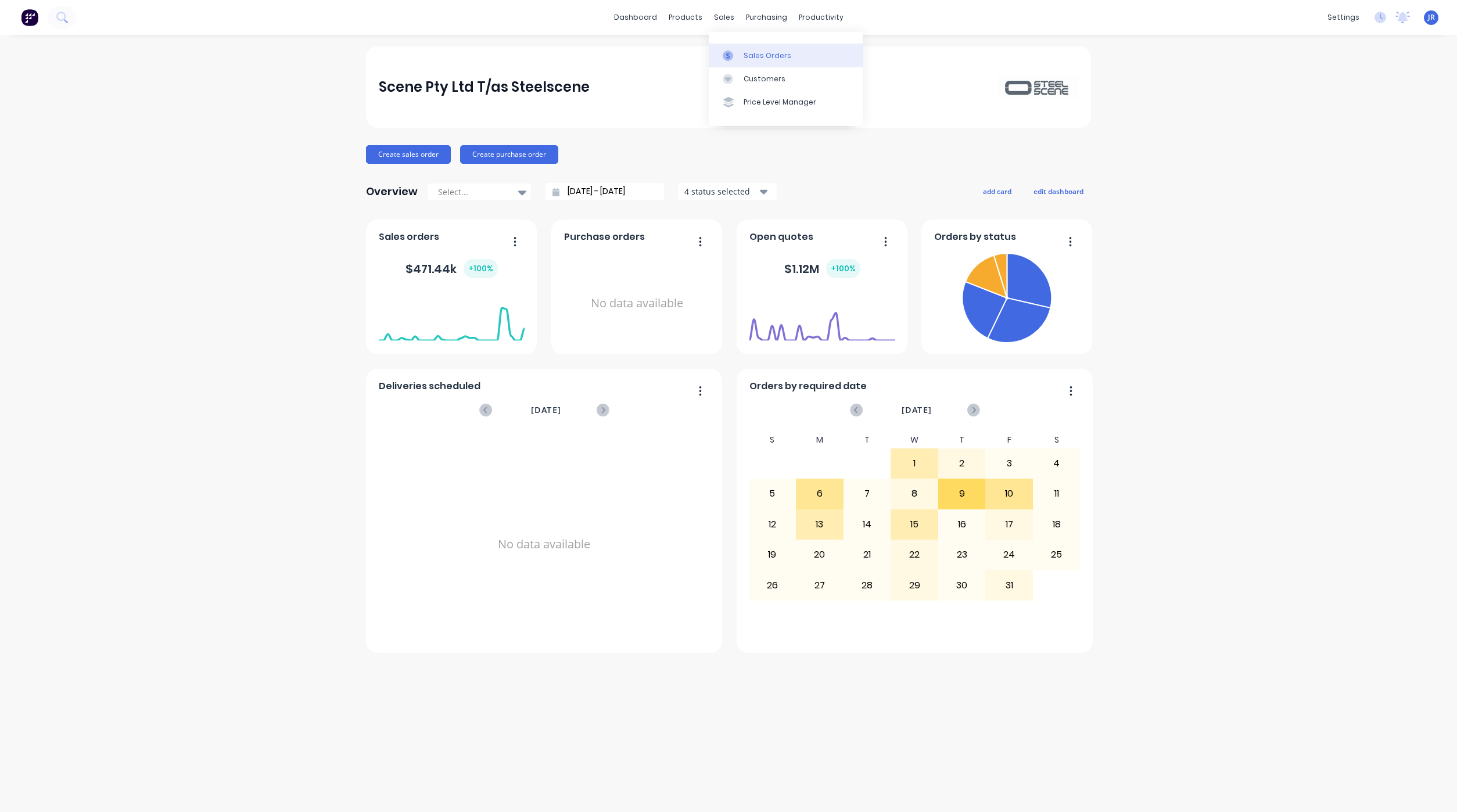
click at [722, 42] on div "Sales Orders Customers Price Level Manager" at bounding box center [786, 79] width 154 height 94
click at [724, 51] on icon at bounding box center [728, 56] width 10 height 10
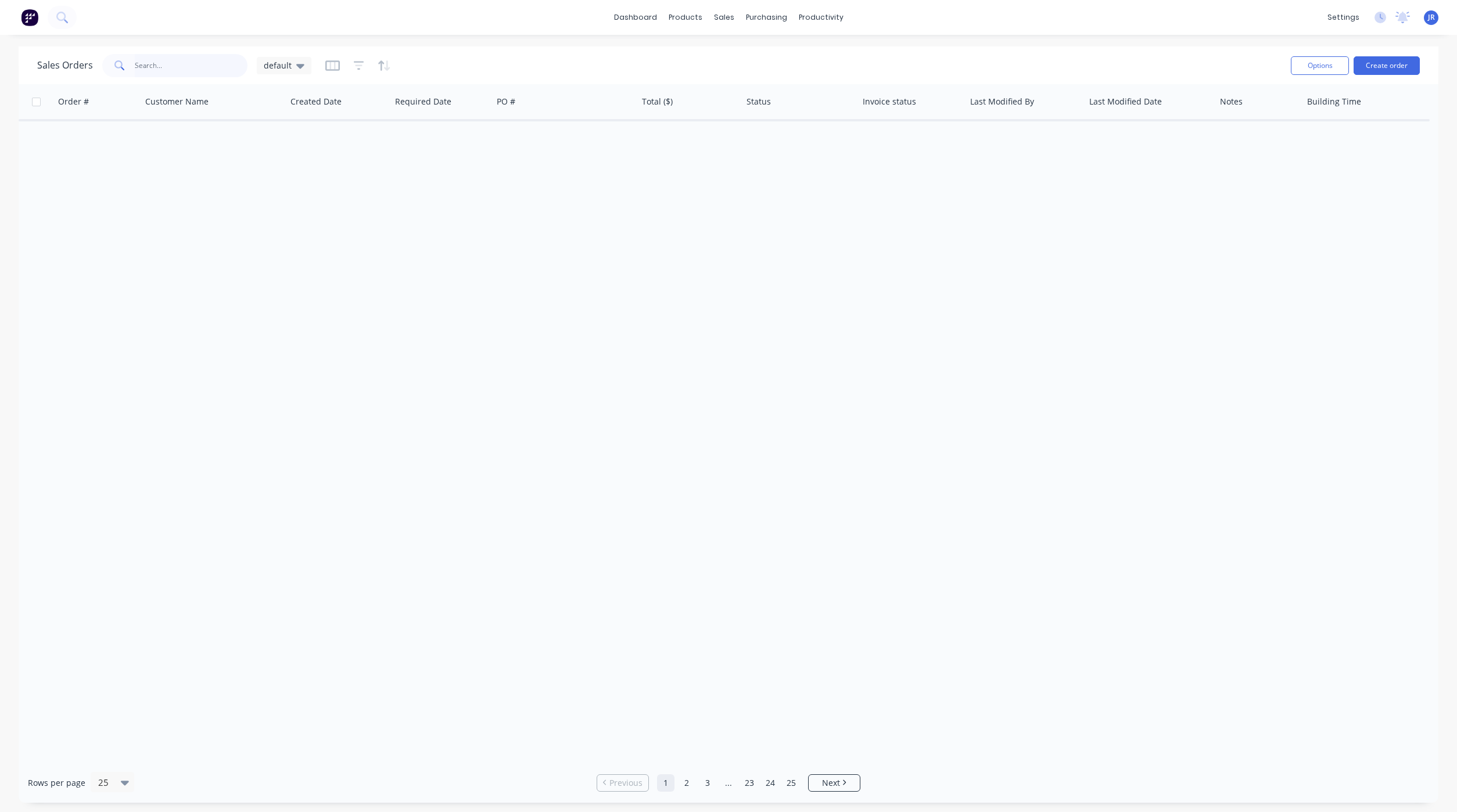
click at [157, 68] on input "text" at bounding box center [192, 65] width 113 height 23
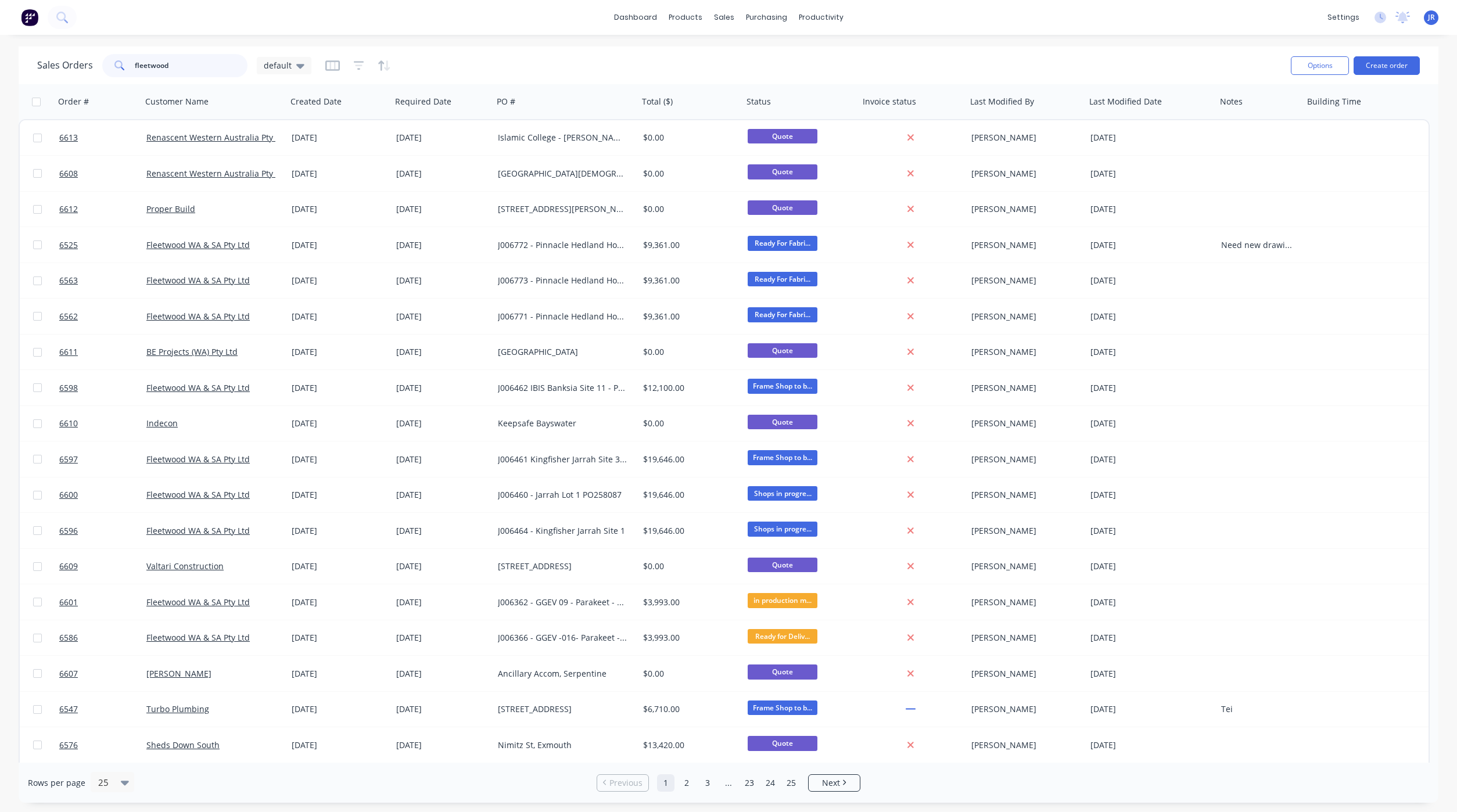
type input "fleetwood"
